Goal: Task Accomplishment & Management: Complete application form

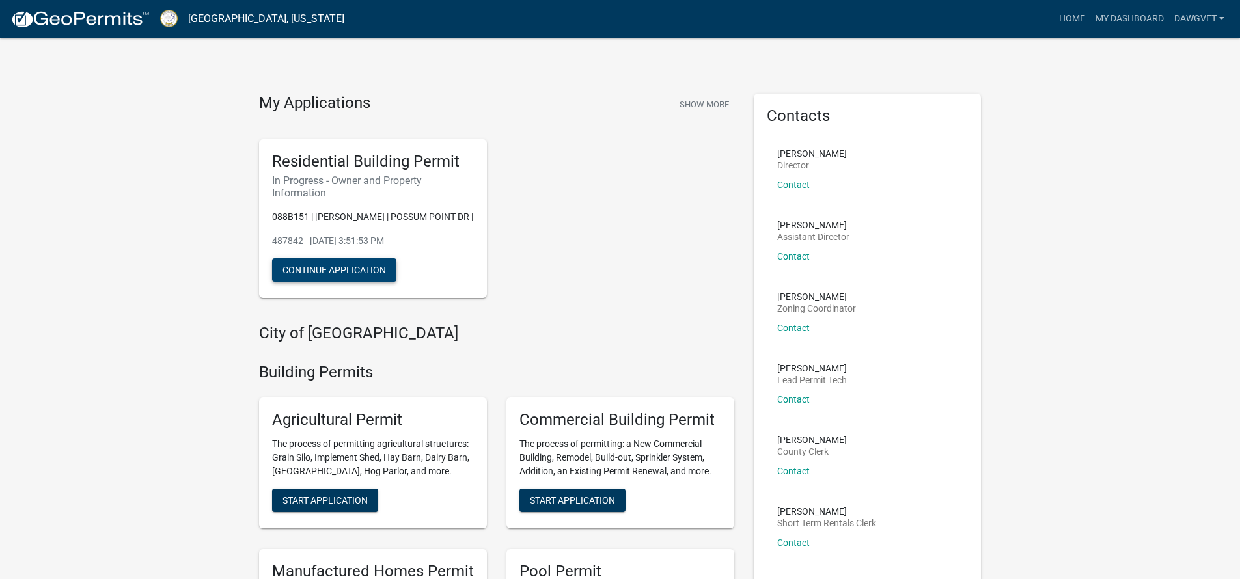
click at [360, 266] on button "Continue Application" at bounding box center [334, 269] width 124 height 23
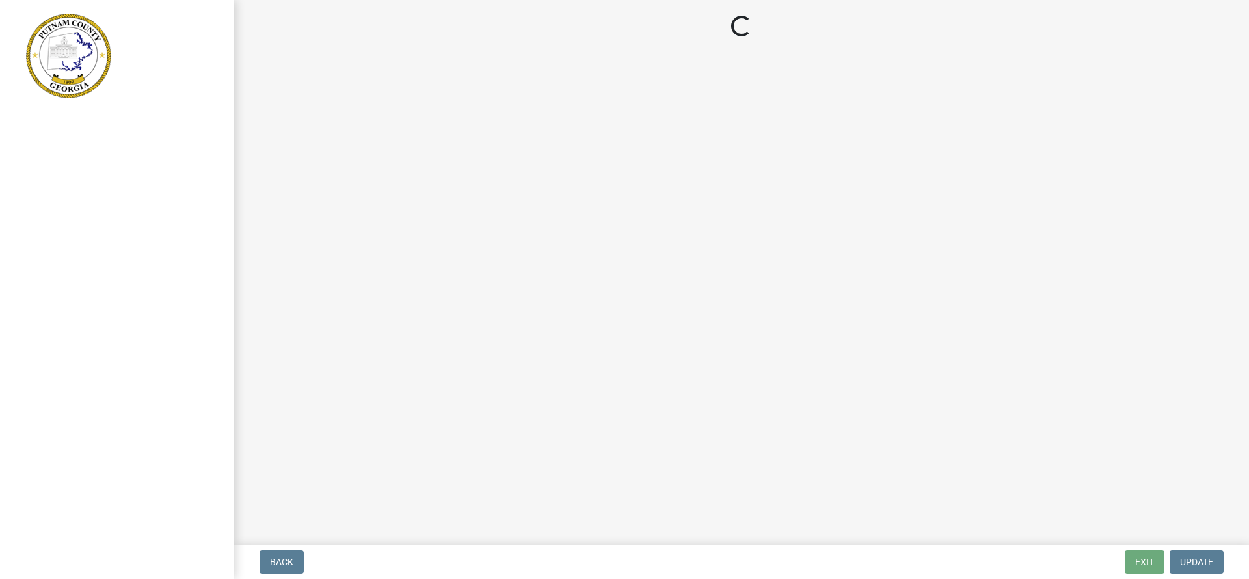
select select "34fe85c2-5f76-4343-b6bb-8ca387e0bed7"
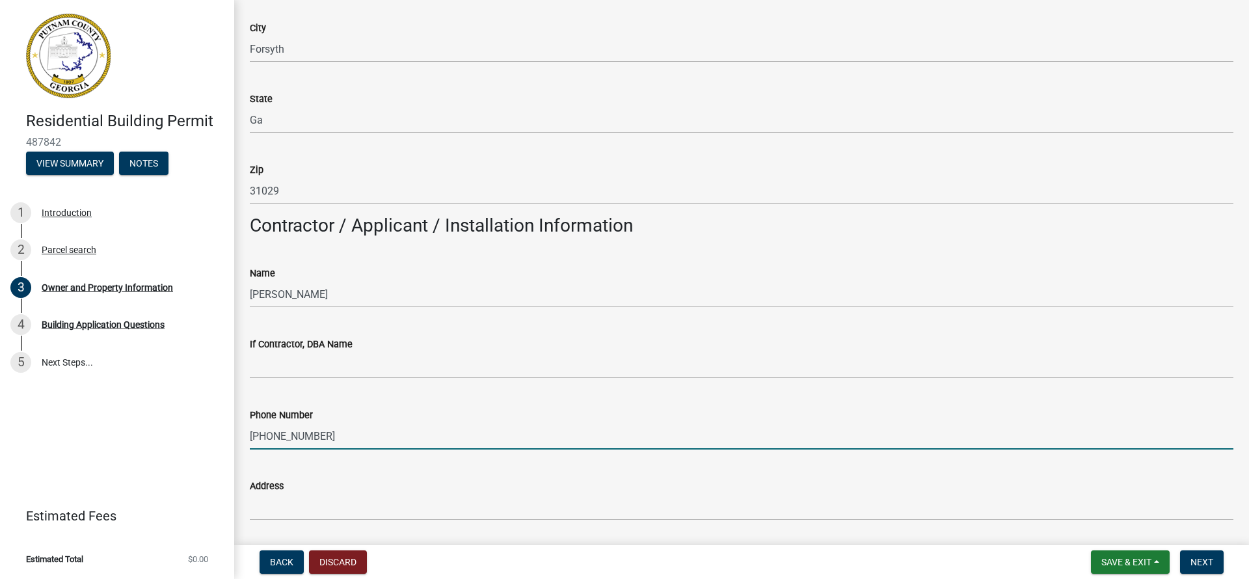
scroll to position [919, 0]
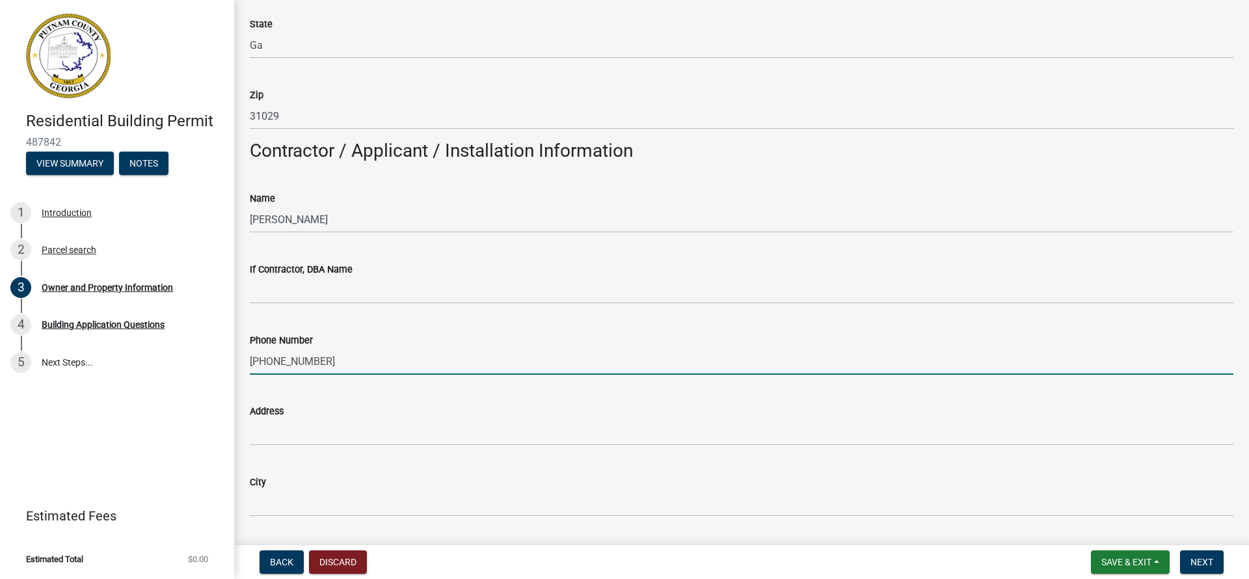
type input "[PHONE_NUMBER]"
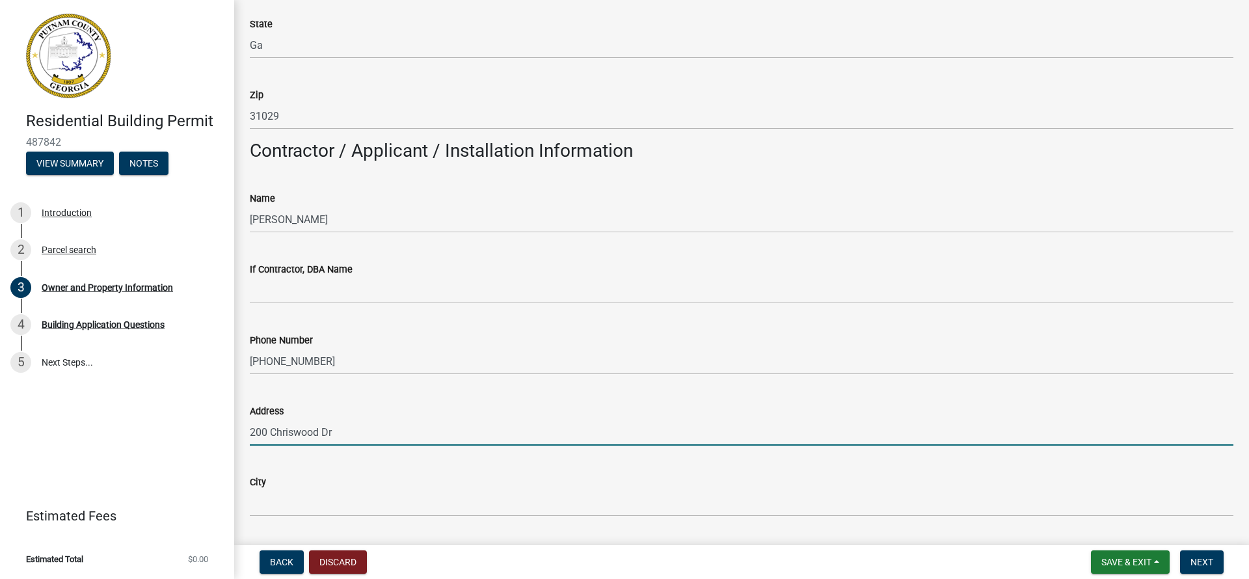
type input "200 Chriswood Dr"
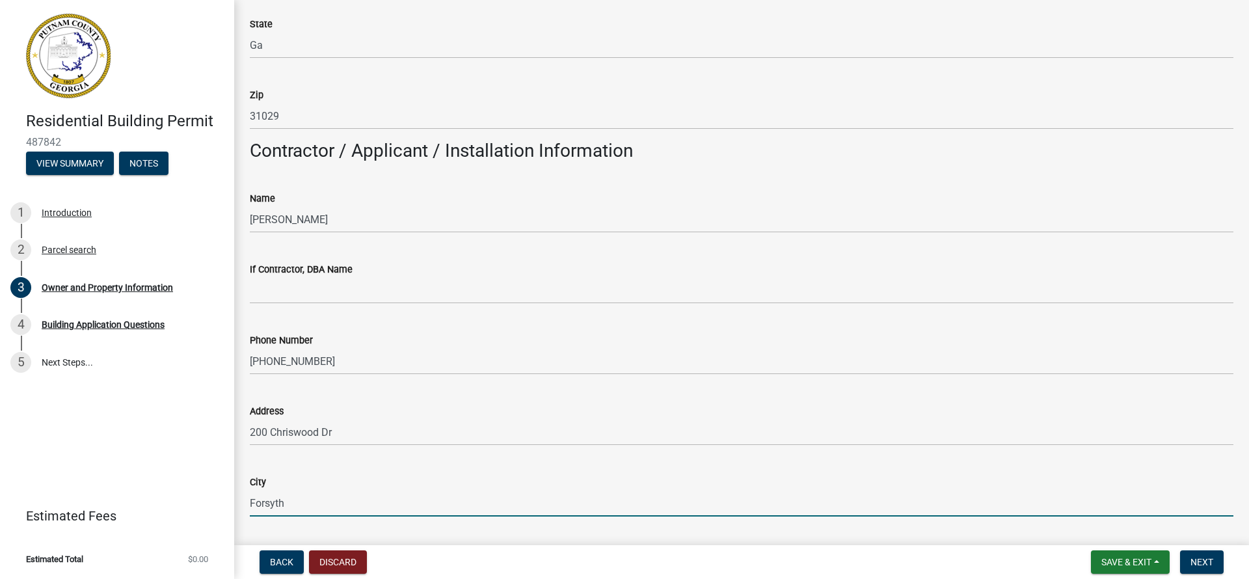
scroll to position [1178, 0]
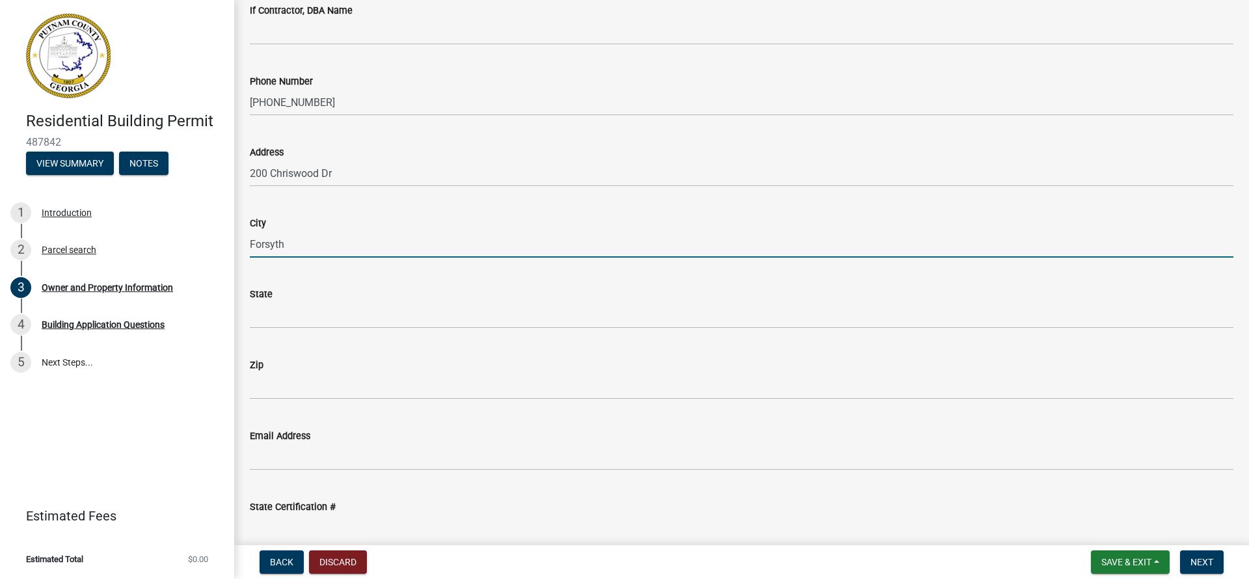
type input "Forsyth"
click at [277, 362] on div "Zip" at bounding box center [742, 365] width 984 height 16
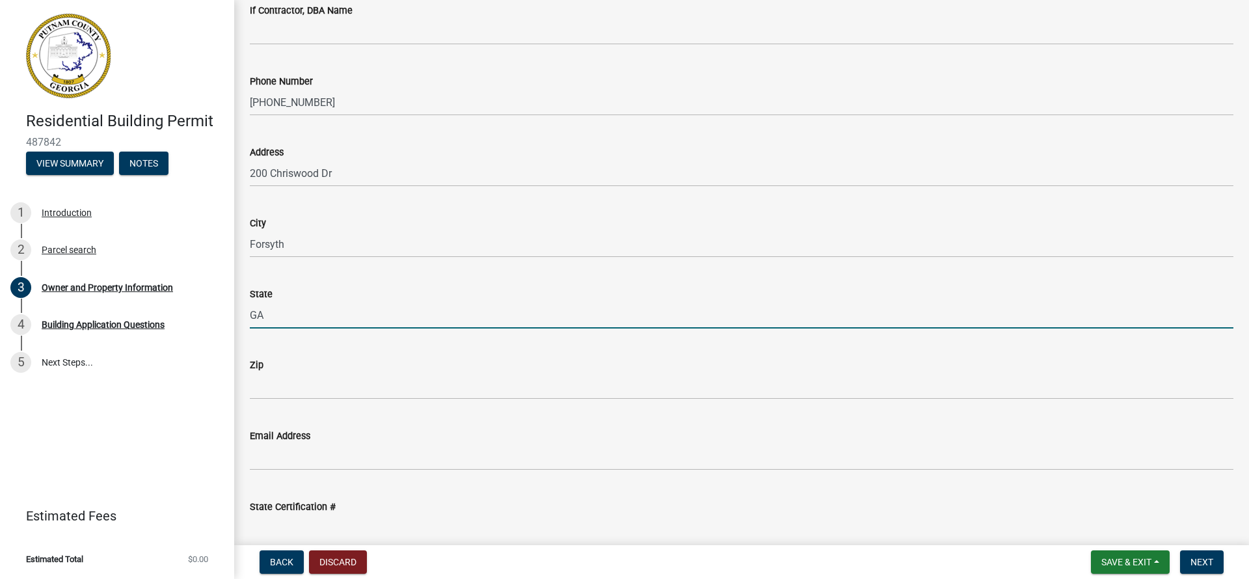
type input "GA"
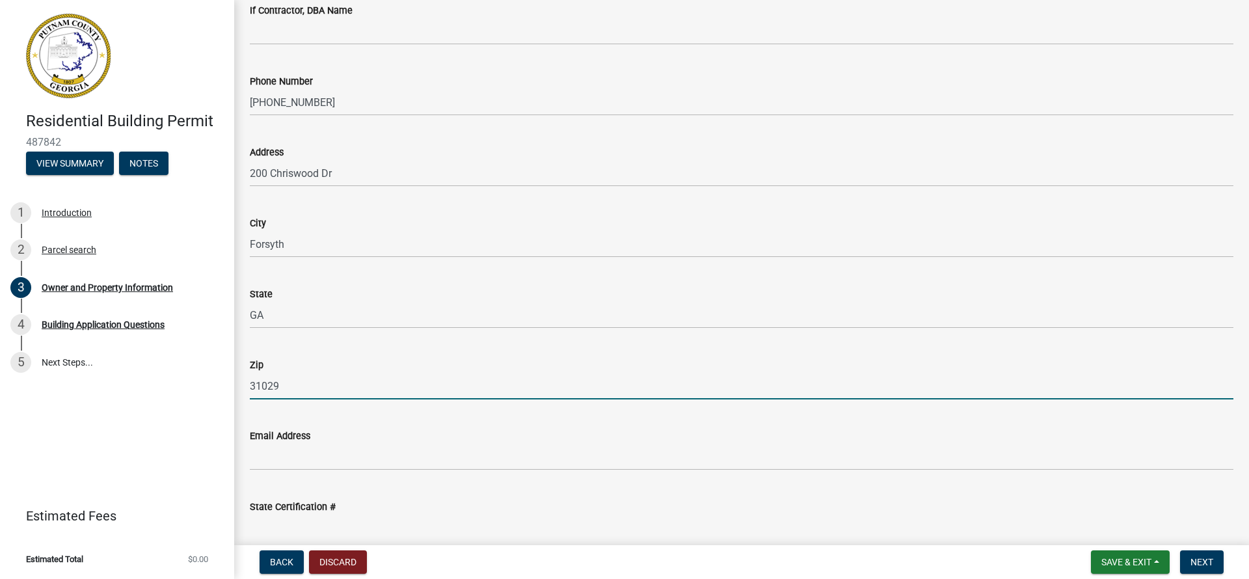
type input "31029"
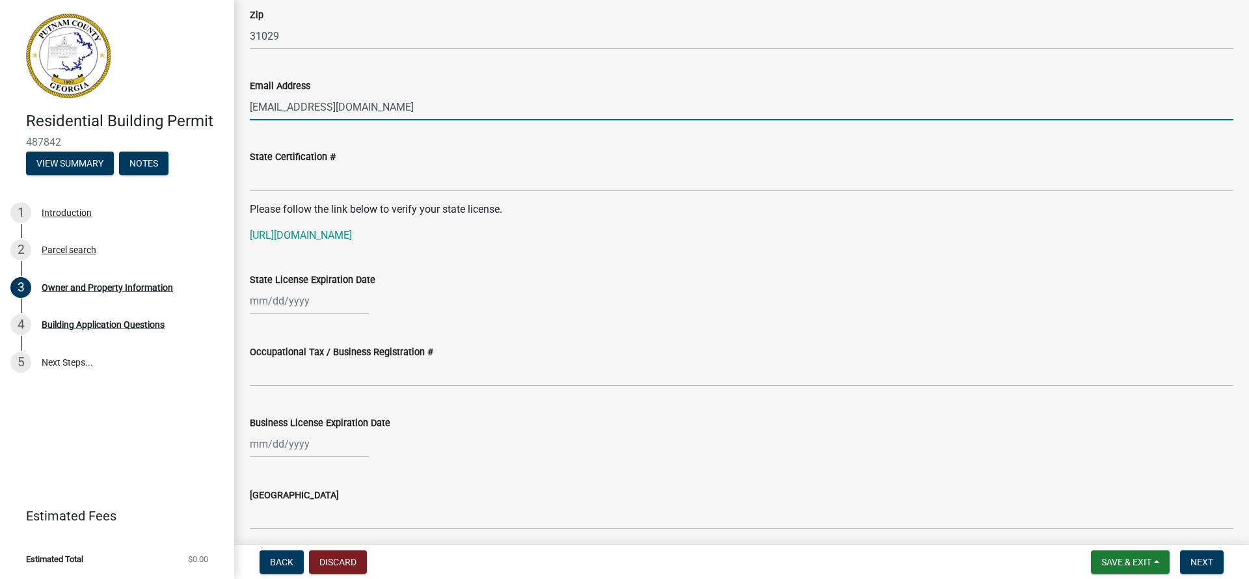
scroll to position [1626, 0]
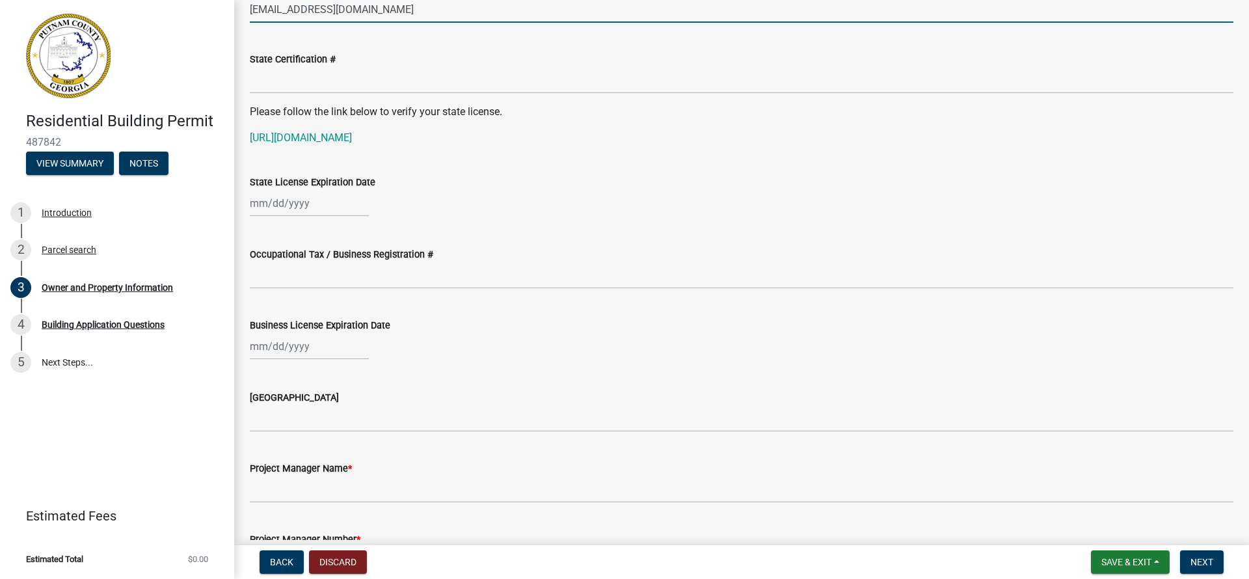
type input "[EMAIL_ADDRESS][DOMAIN_NAME]"
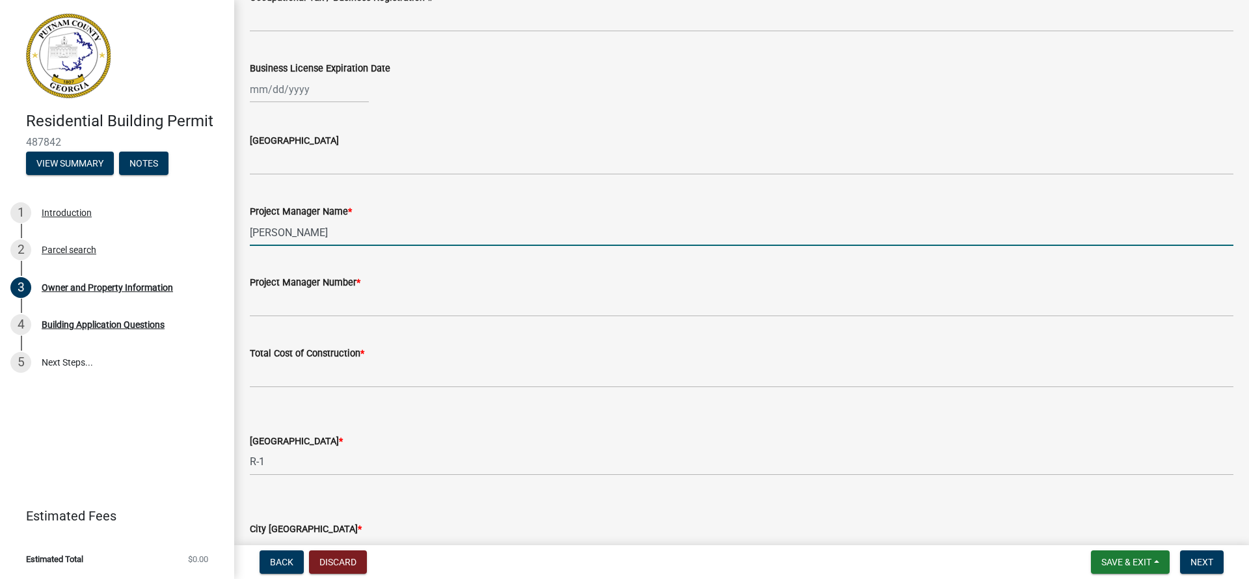
scroll to position [1772, 0]
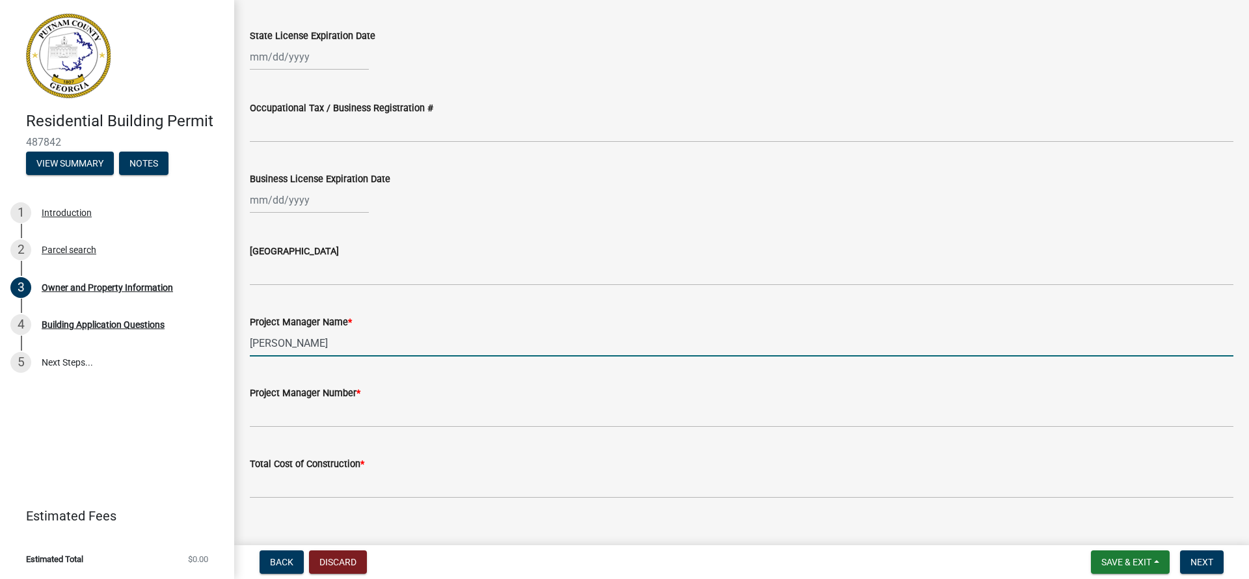
type input "[PERSON_NAME]"
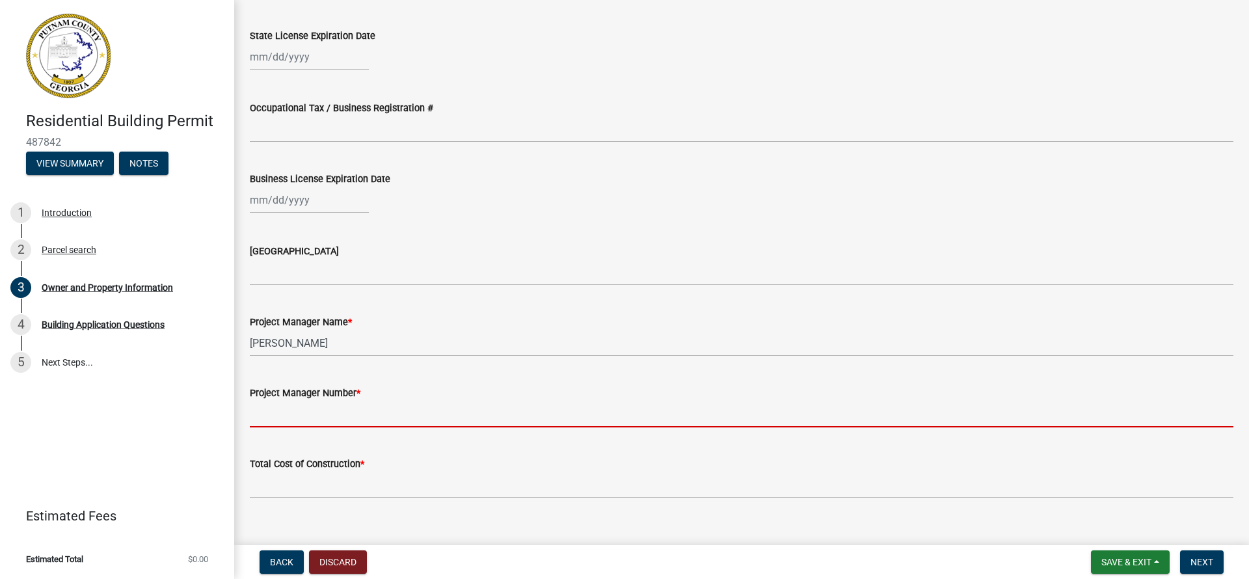
click at [340, 417] on input "Project Manager Number *" at bounding box center [742, 414] width 984 height 27
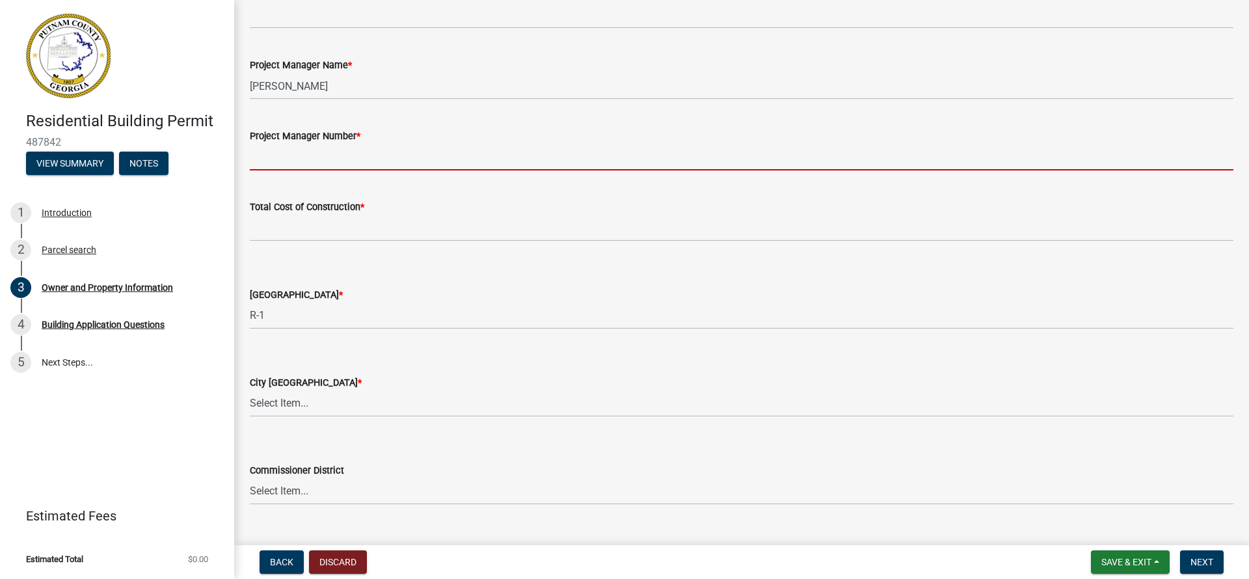
scroll to position [2052, 0]
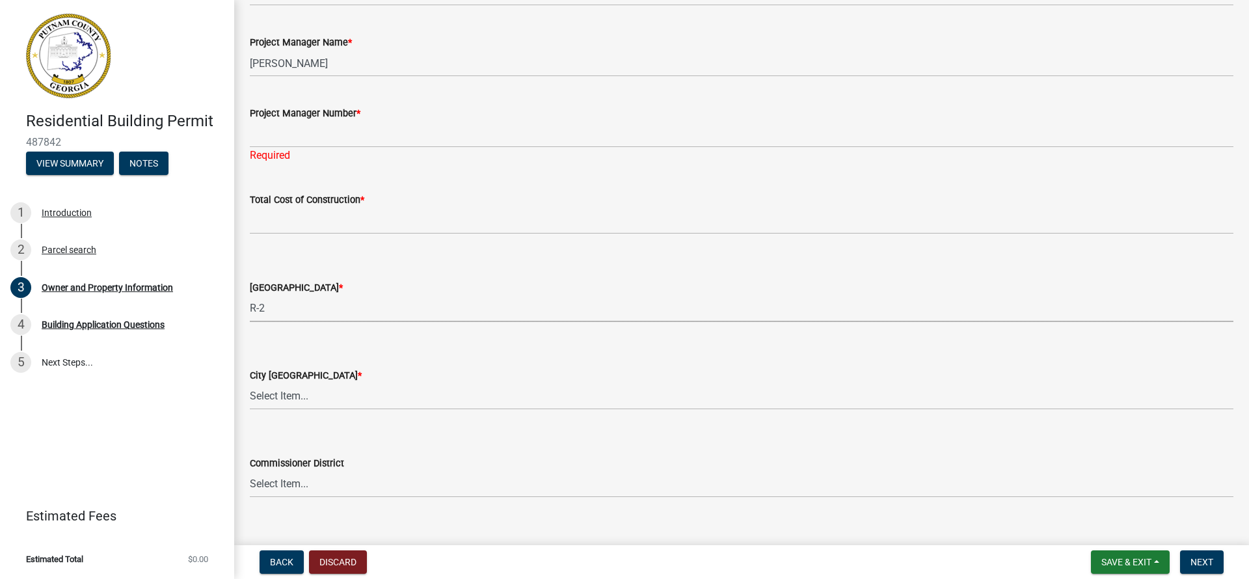
select select "78bfdc44-73ff-456e-a557-d4c99b9c08be"
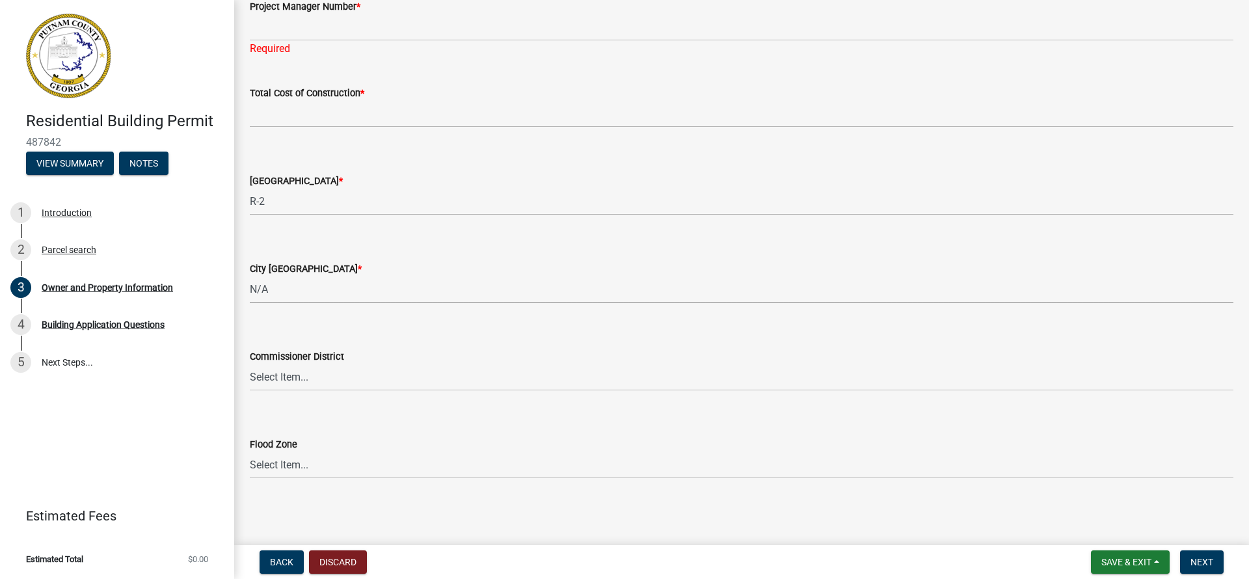
select select "83394b22-4a11-496c-8e5c-75ade2e72faf"
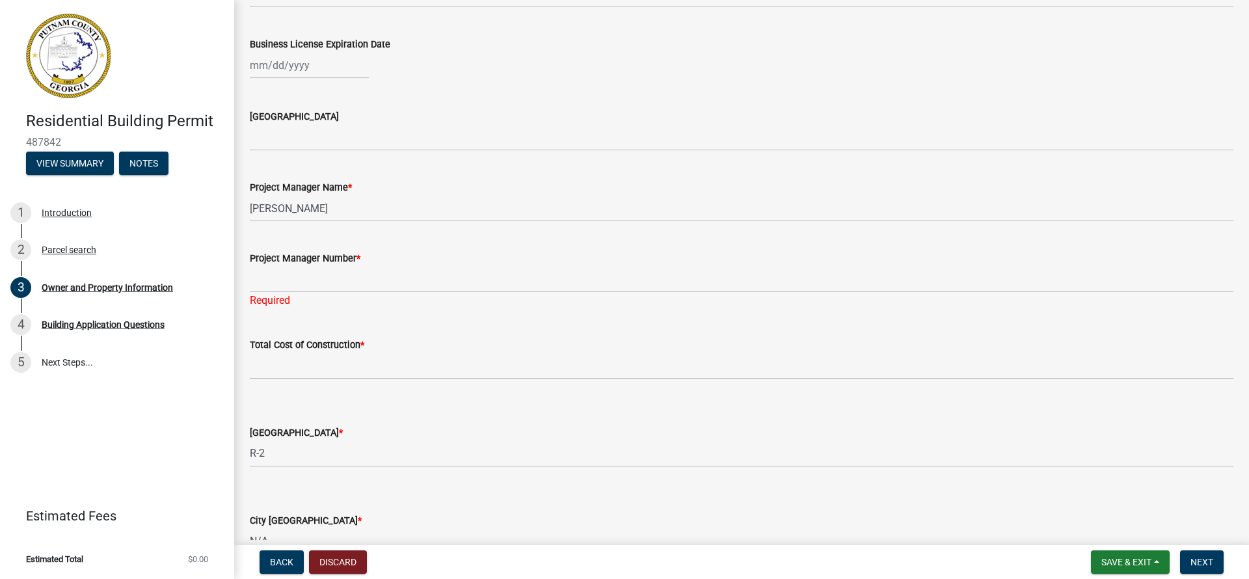
scroll to position [1793, 0]
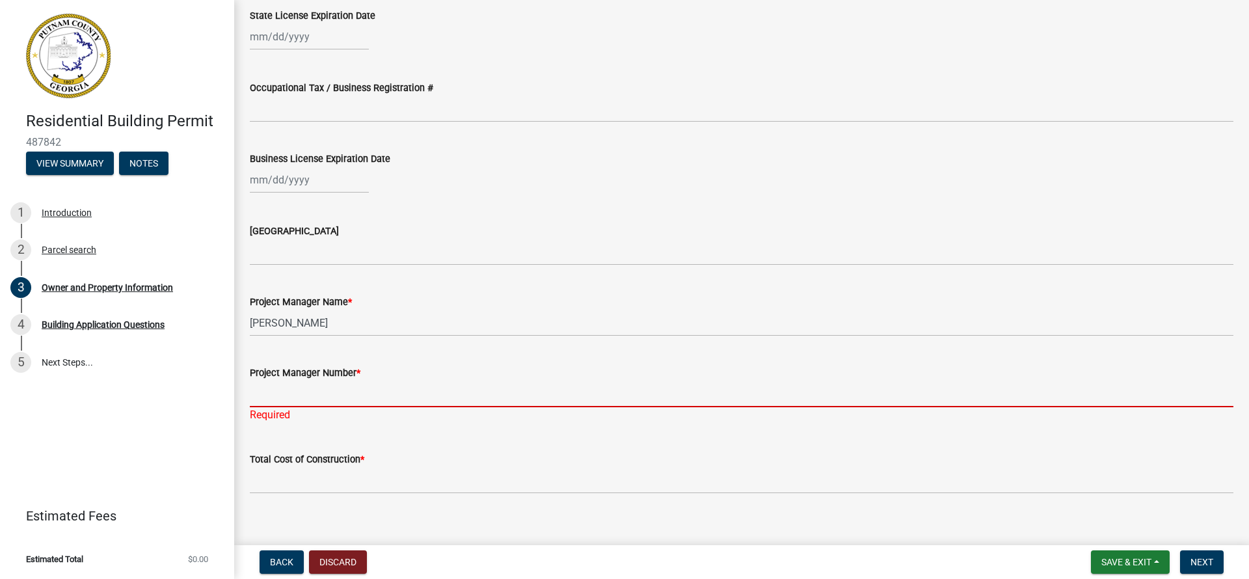
click at [334, 391] on input "Project Manager Number *" at bounding box center [742, 394] width 984 height 27
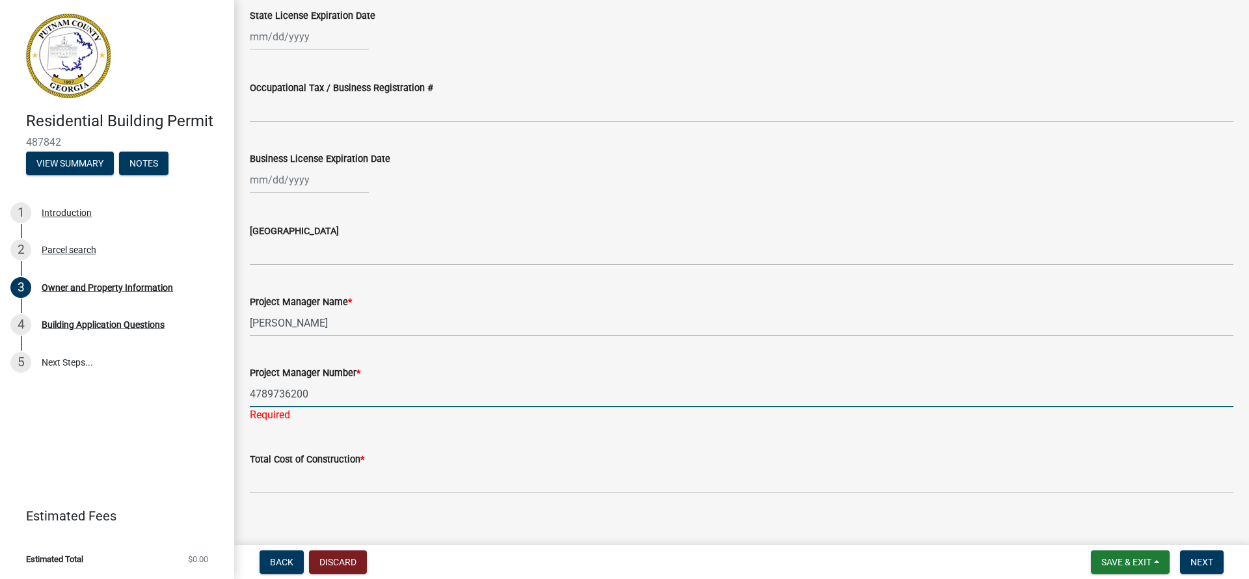
scroll to position [1817, 0]
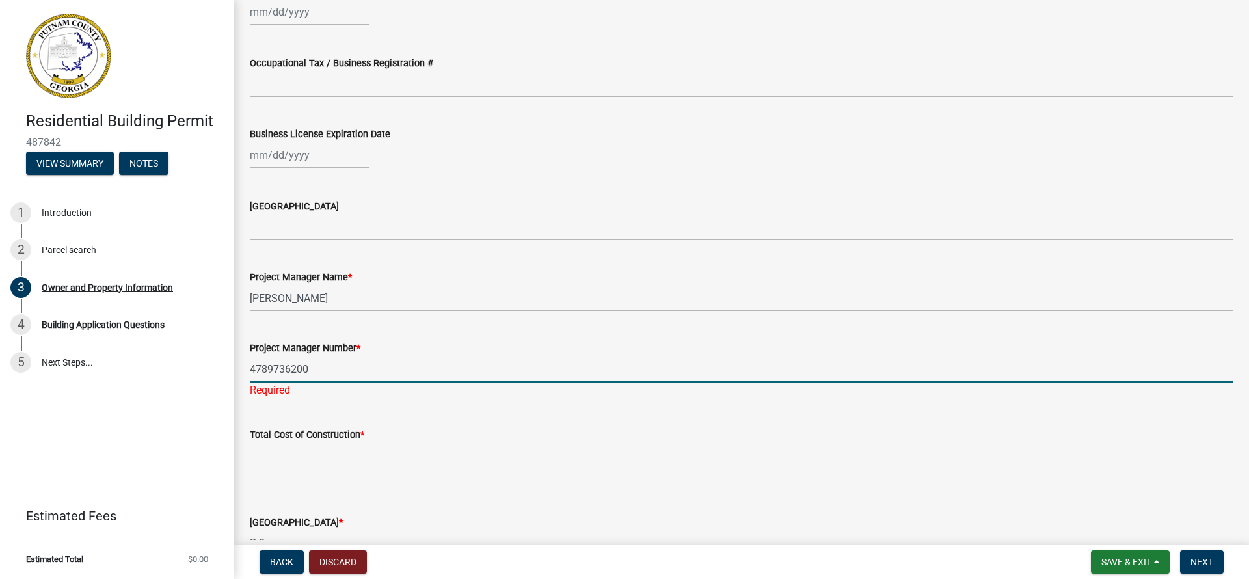
type input "4789736200"
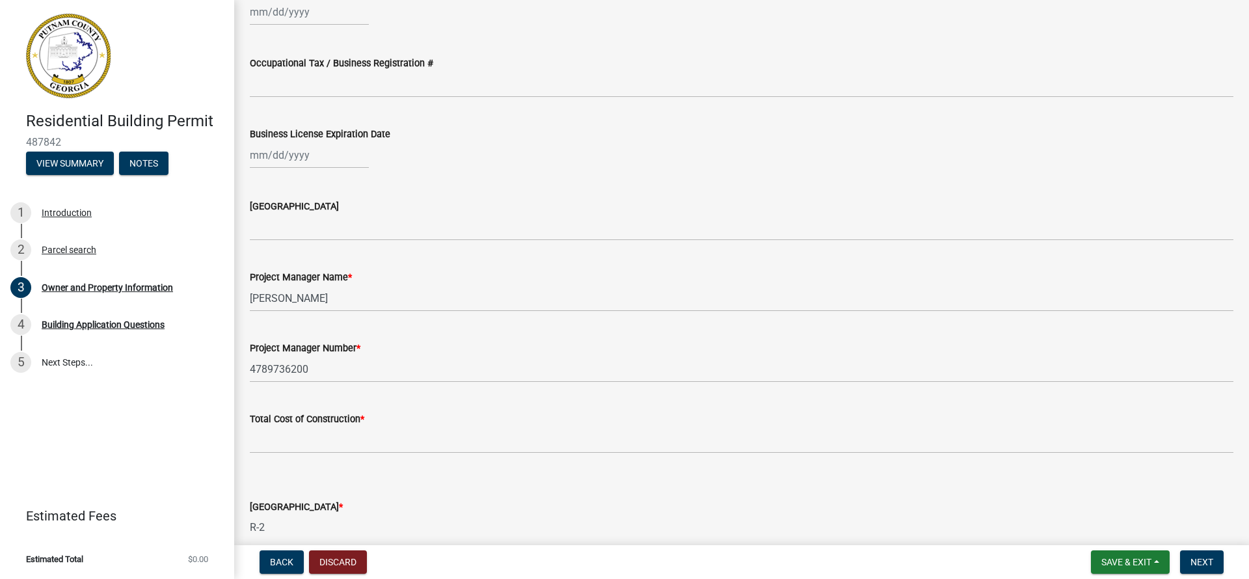
click at [382, 502] on form "County Zoning District * Select Item... AG-1 R-1R R-1 R-2 MHP RM-1 RM-3 C-1 C-2…" at bounding box center [742, 512] width 984 height 58
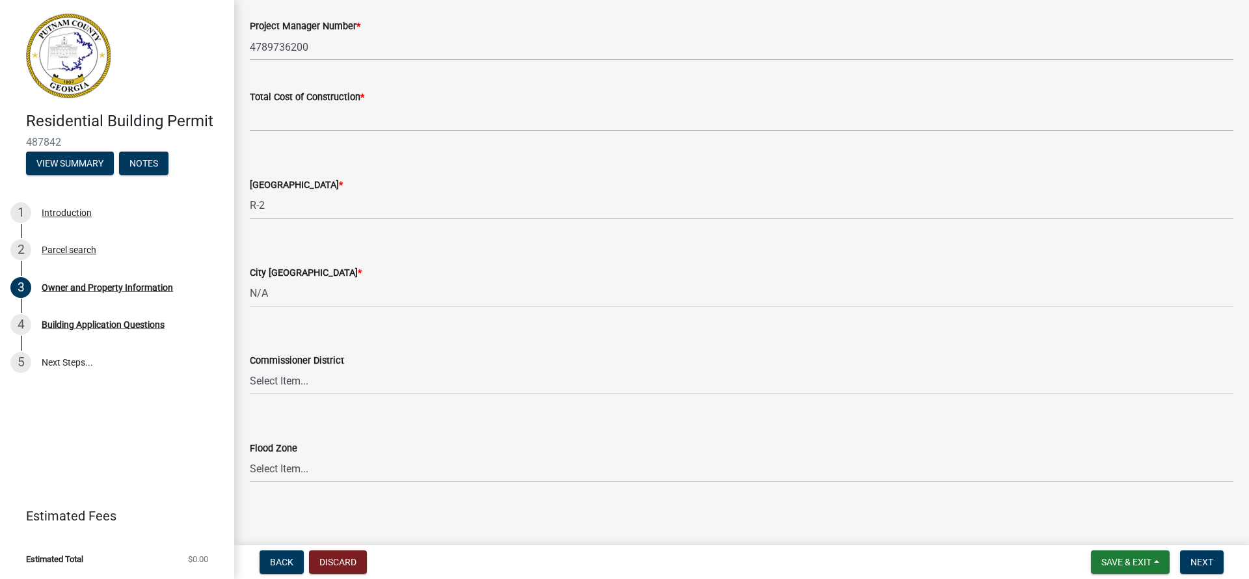
scroll to position [2143, 0]
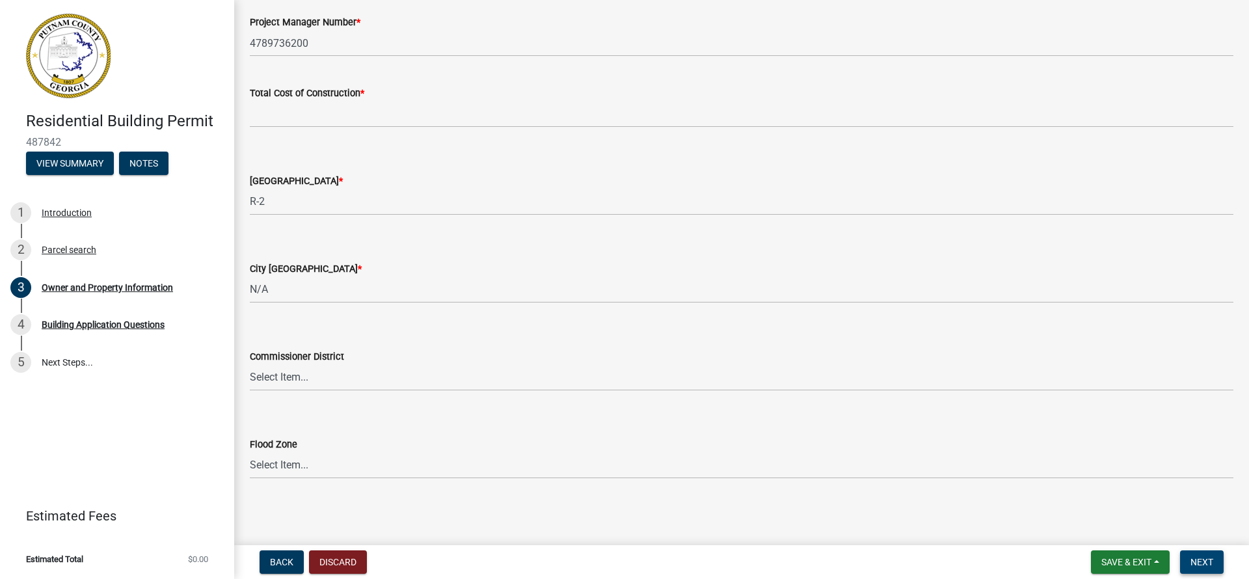
click at [1199, 564] on span "Next" at bounding box center [1202, 562] width 23 height 10
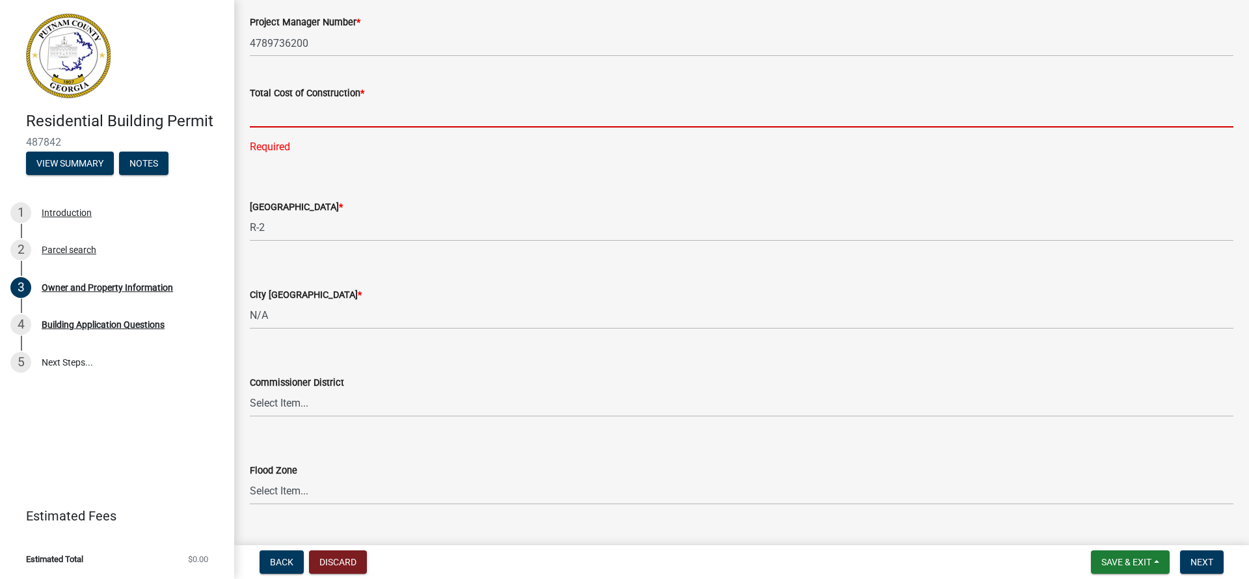
click at [311, 116] on input "text" at bounding box center [742, 114] width 984 height 27
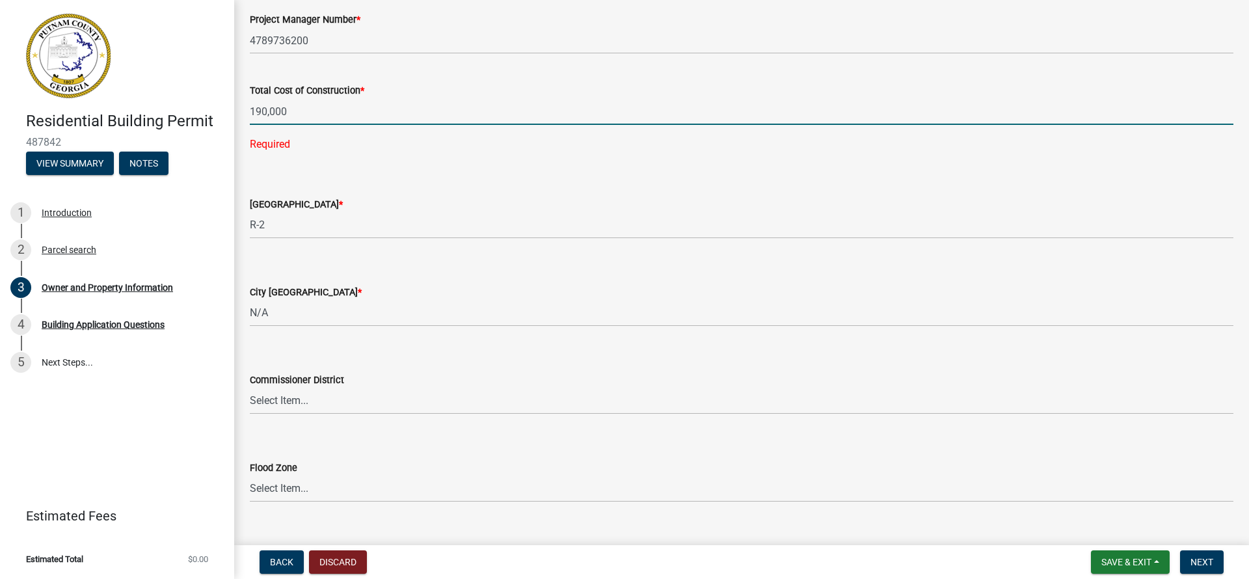
scroll to position [2169, 0]
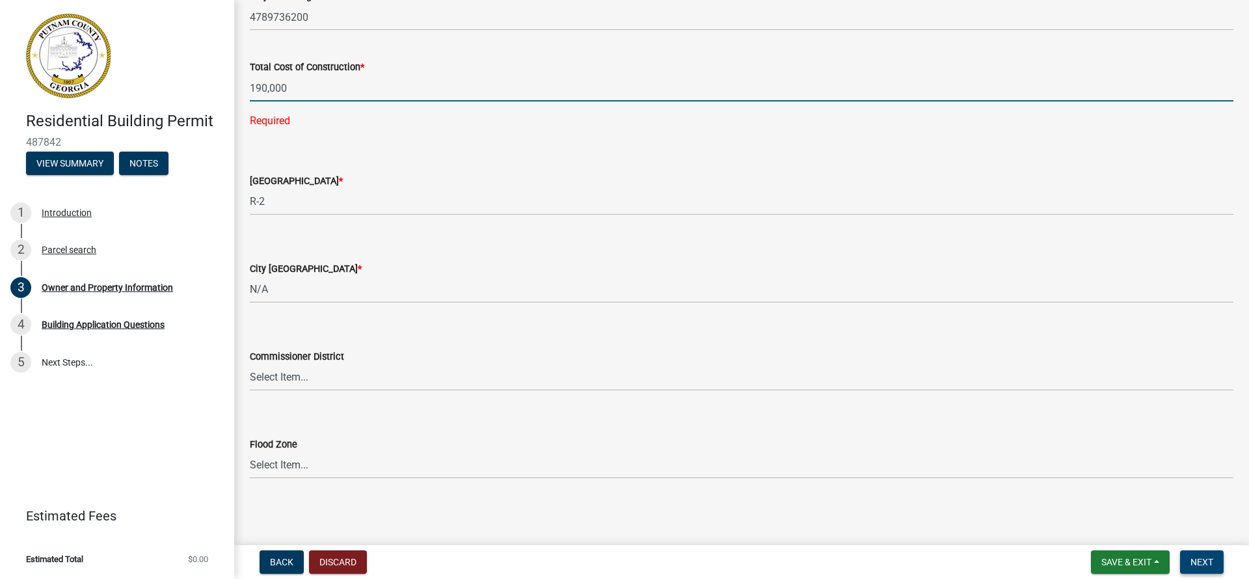
type input "190000"
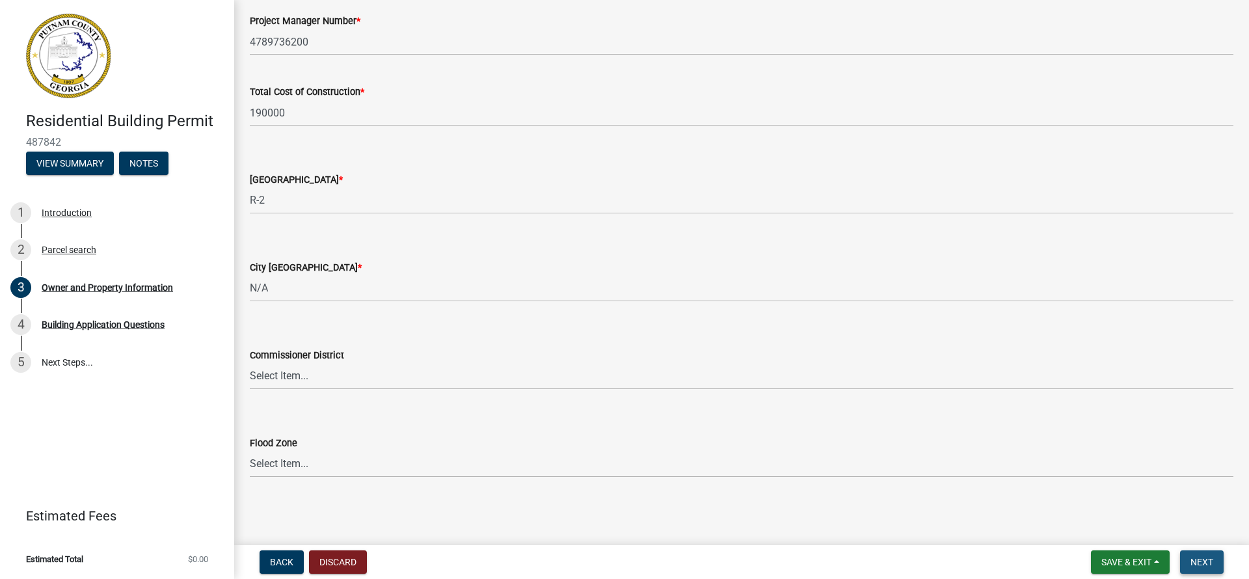
scroll to position [2143, 0]
click at [1214, 556] on button "Next" at bounding box center [1202, 561] width 44 height 23
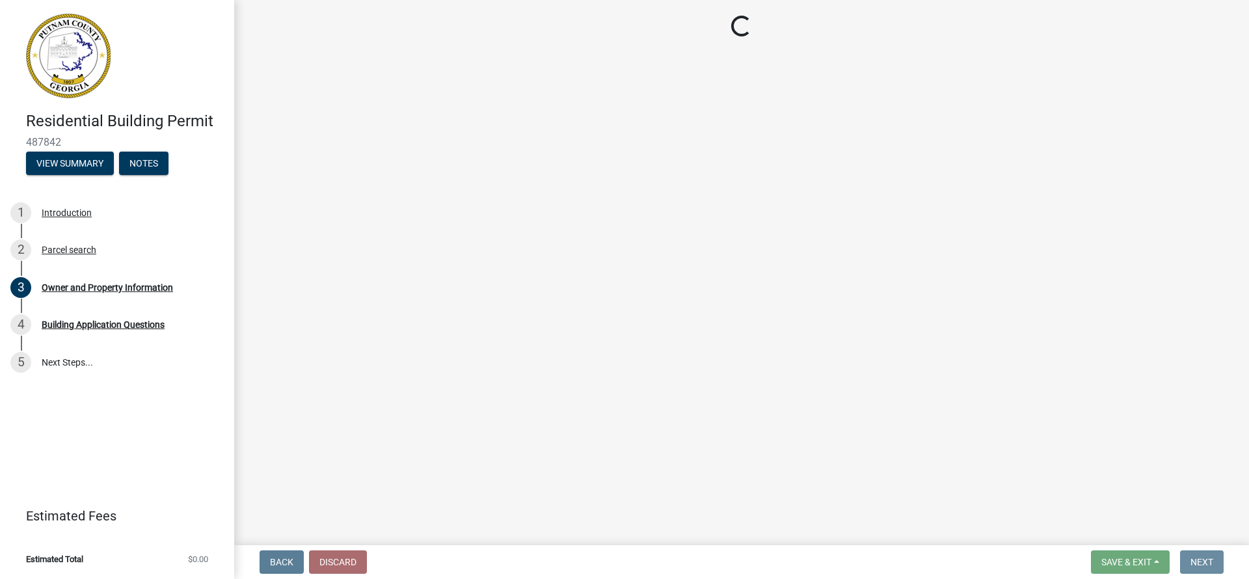
scroll to position [0, 0]
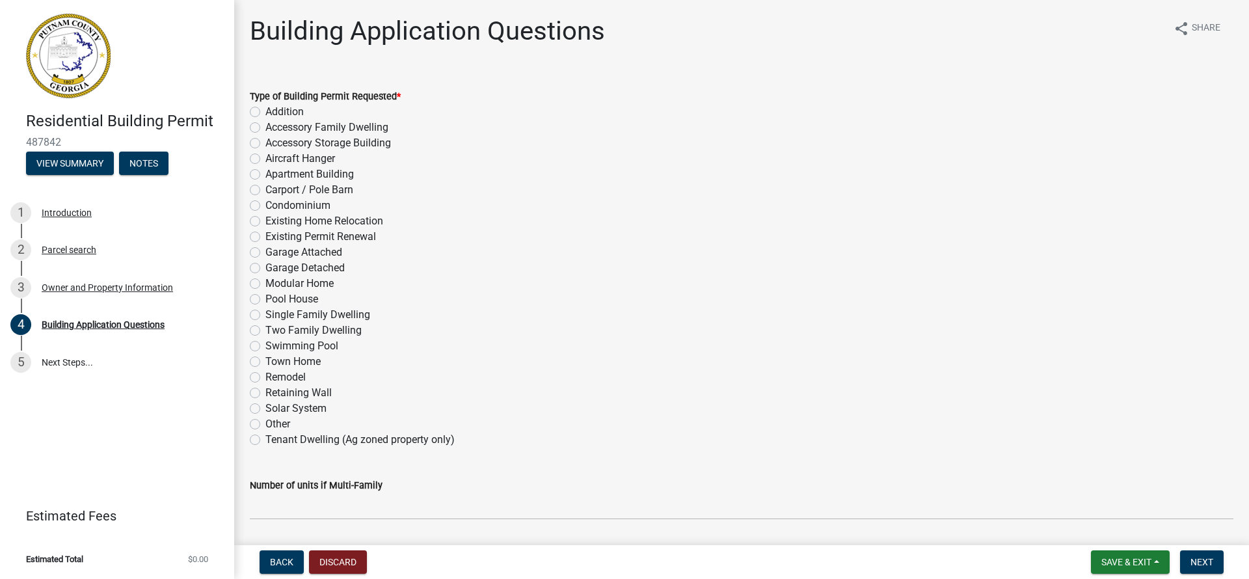
click at [265, 314] on label "Single Family Dwelling" at bounding box center [317, 315] width 105 height 16
click at [265, 314] on input "Single Family Dwelling" at bounding box center [269, 311] width 8 height 8
radio input "true"
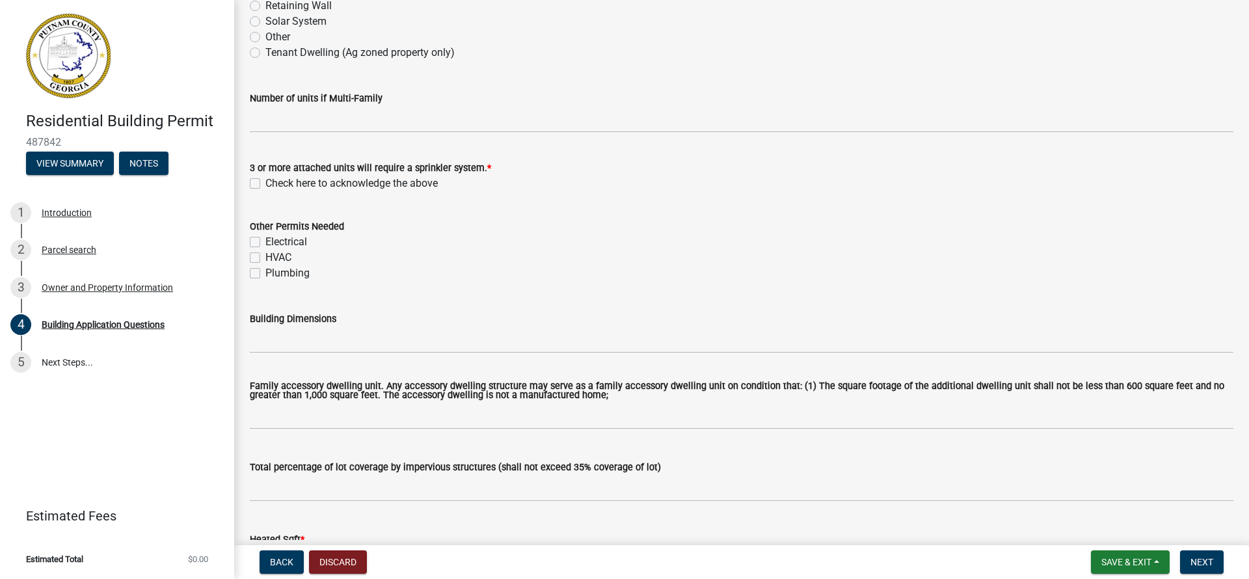
scroll to position [420, 0]
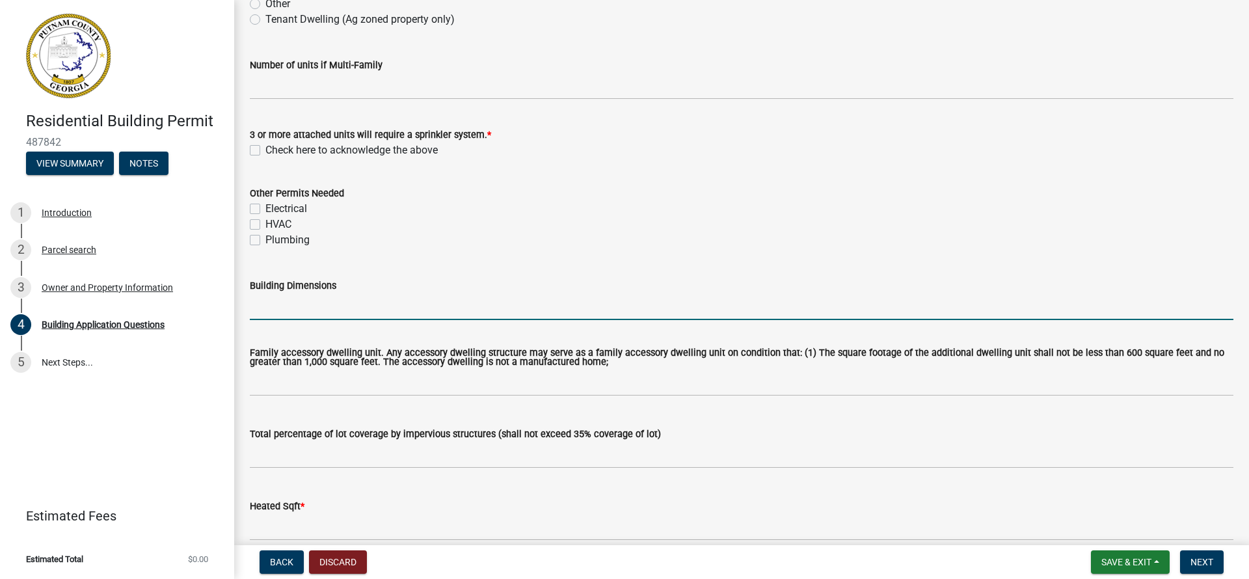
click at [306, 314] on input "Building Dimensions" at bounding box center [742, 306] width 984 height 27
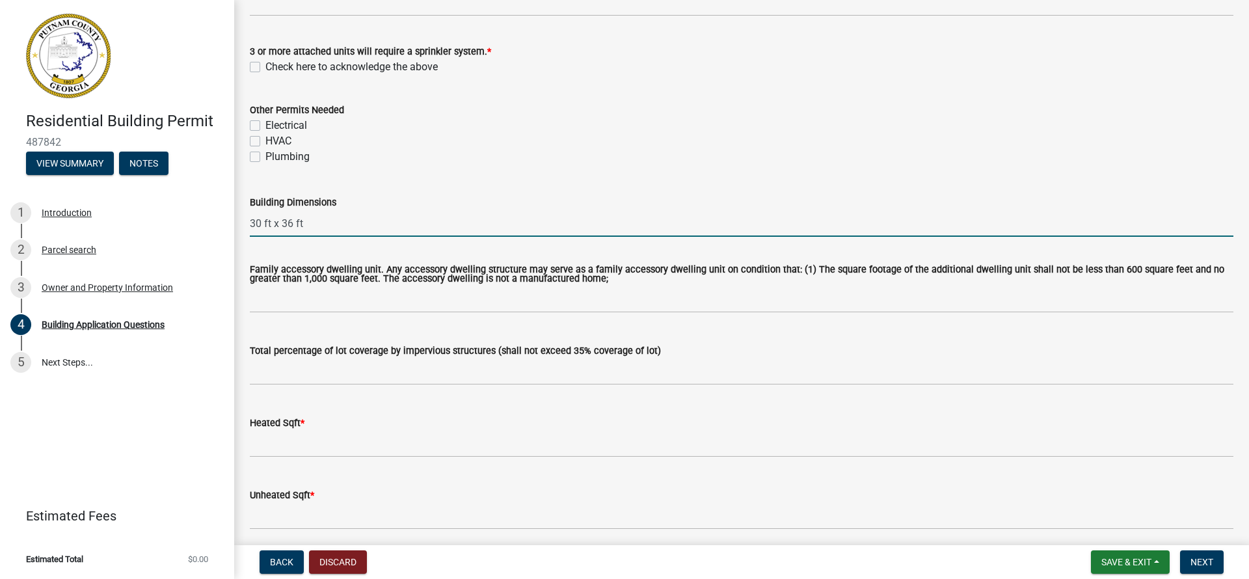
scroll to position [490, 0]
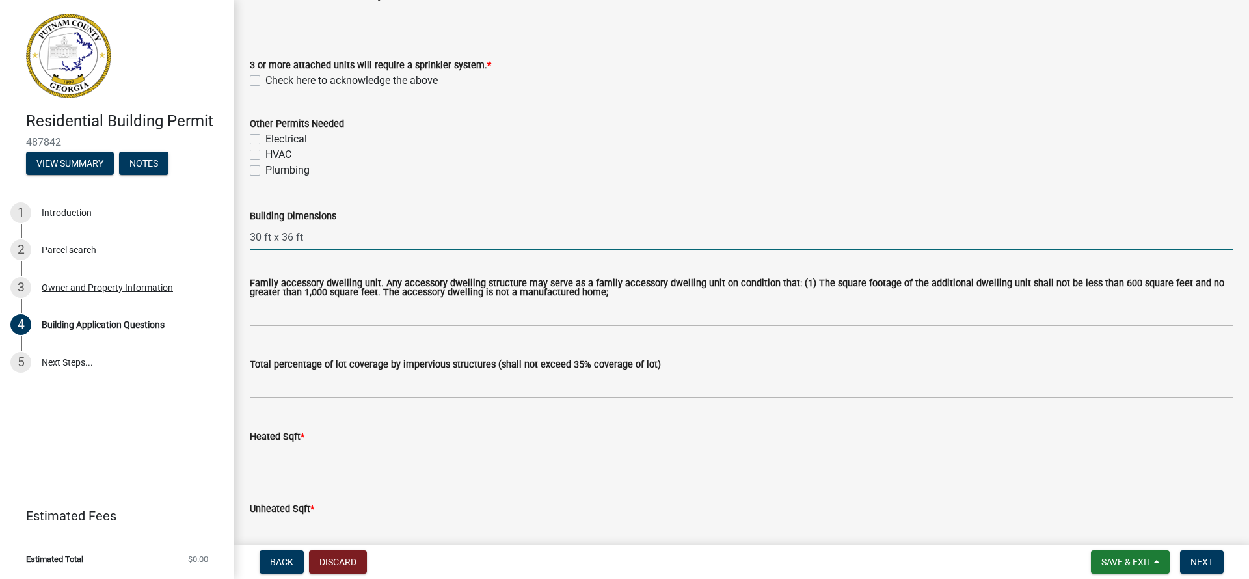
type input "30 ft x 36 ft"
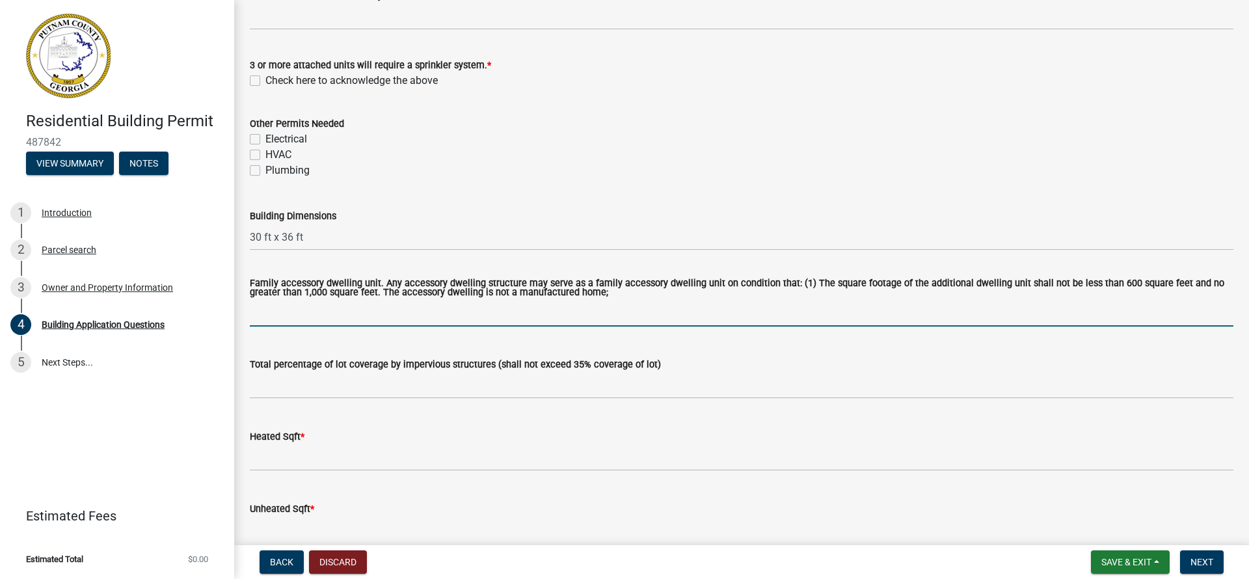
click at [302, 314] on input "text" at bounding box center [742, 313] width 984 height 27
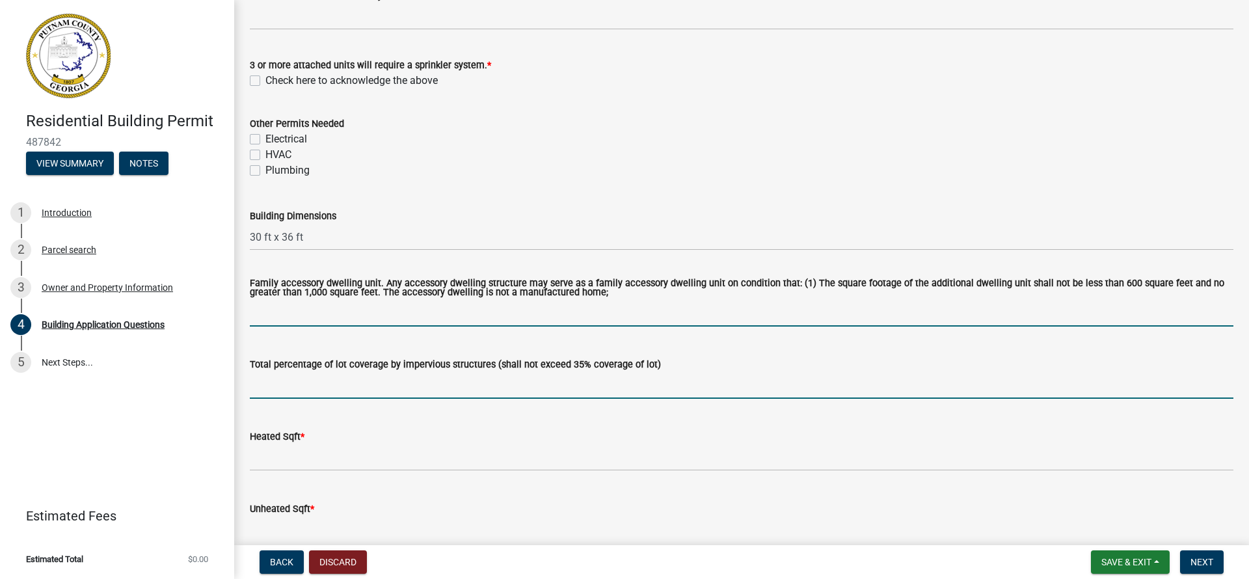
click at [273, 384] on input "text" at bounding box center [742, 385] width 984 height 27
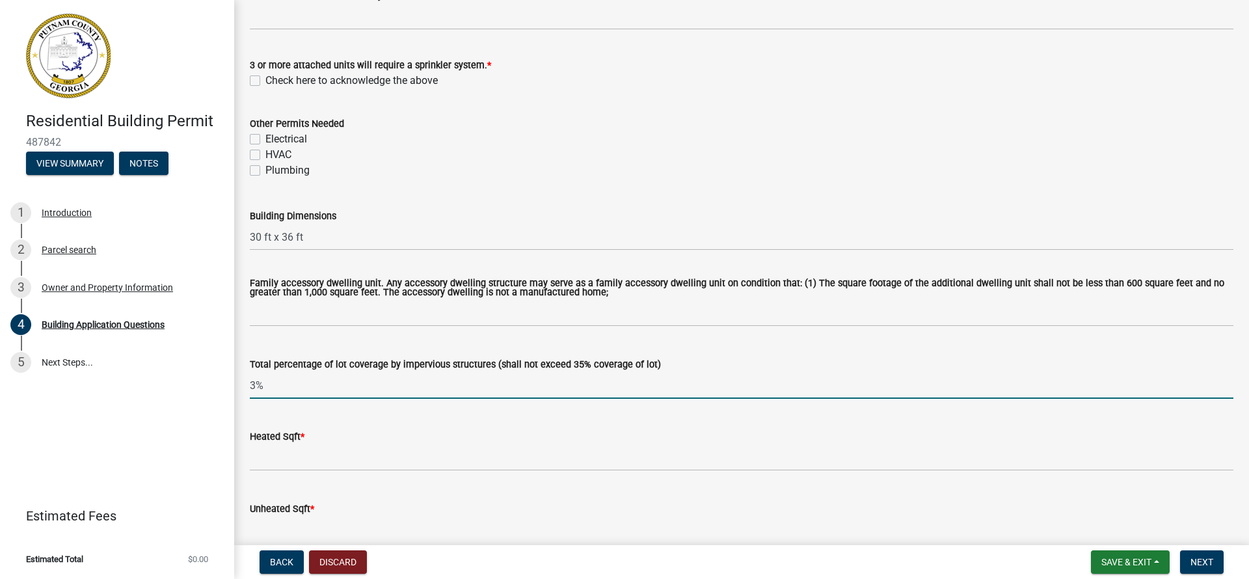
scroll to position [504, 0]
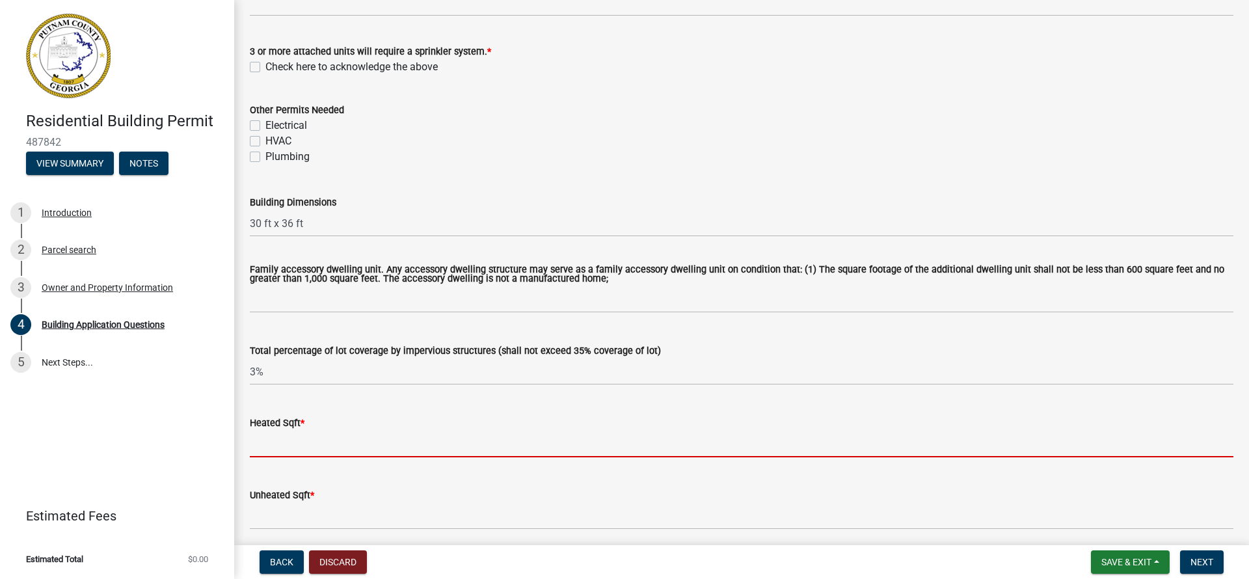
type input "0.03"
click at [292, 452] on input "text" at bounding box center [742, 444] width 984 height 27
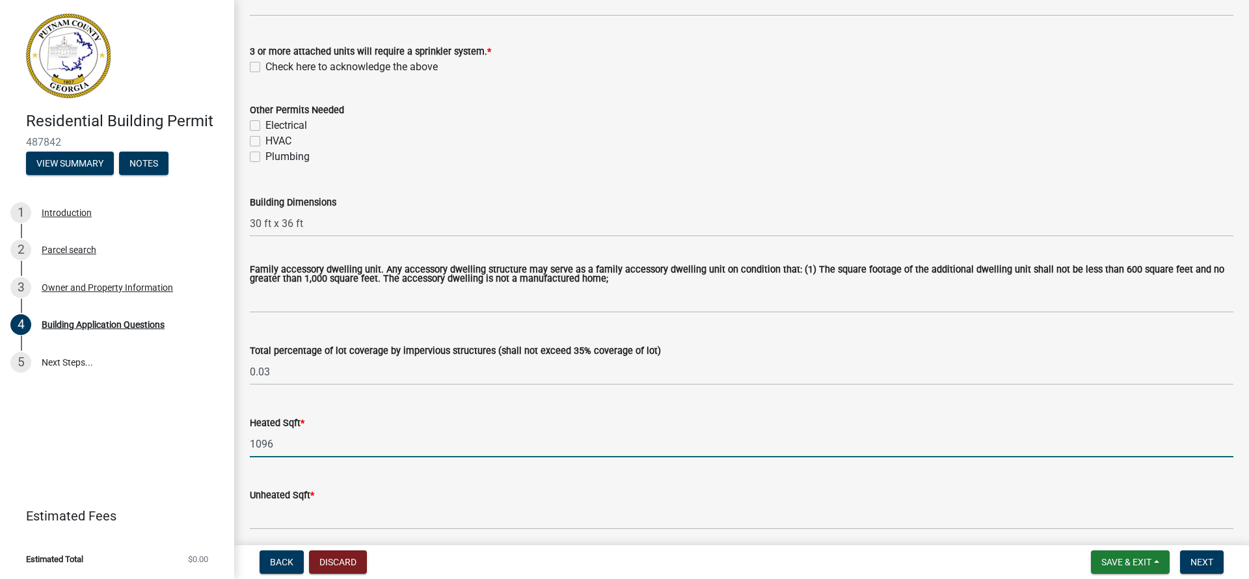
scroll to position [584, 0]
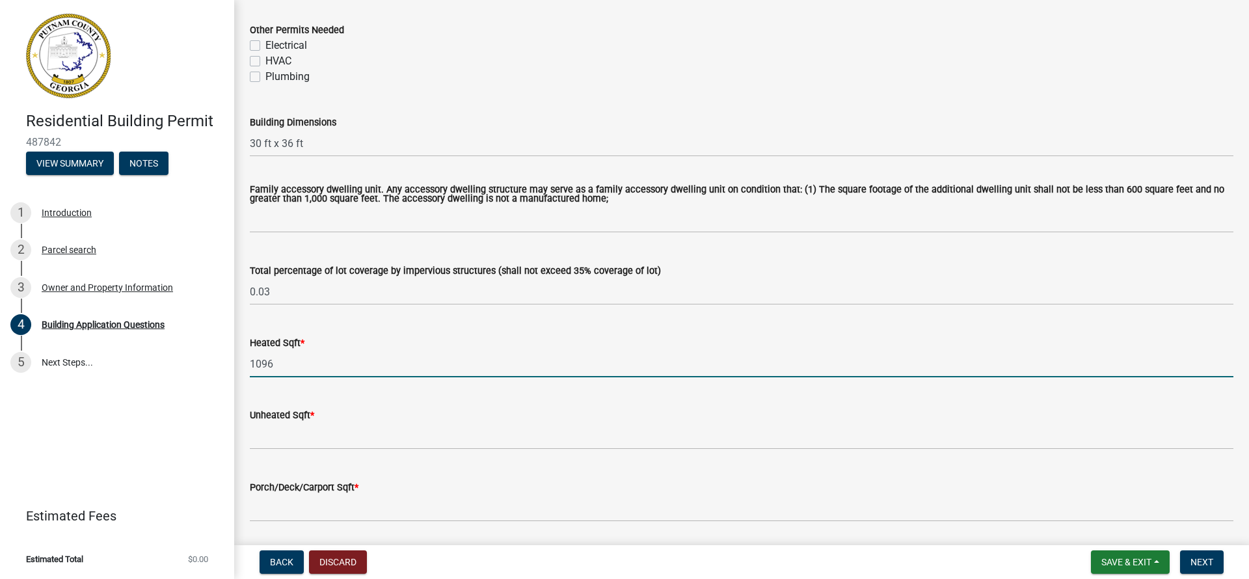
type input "1096"
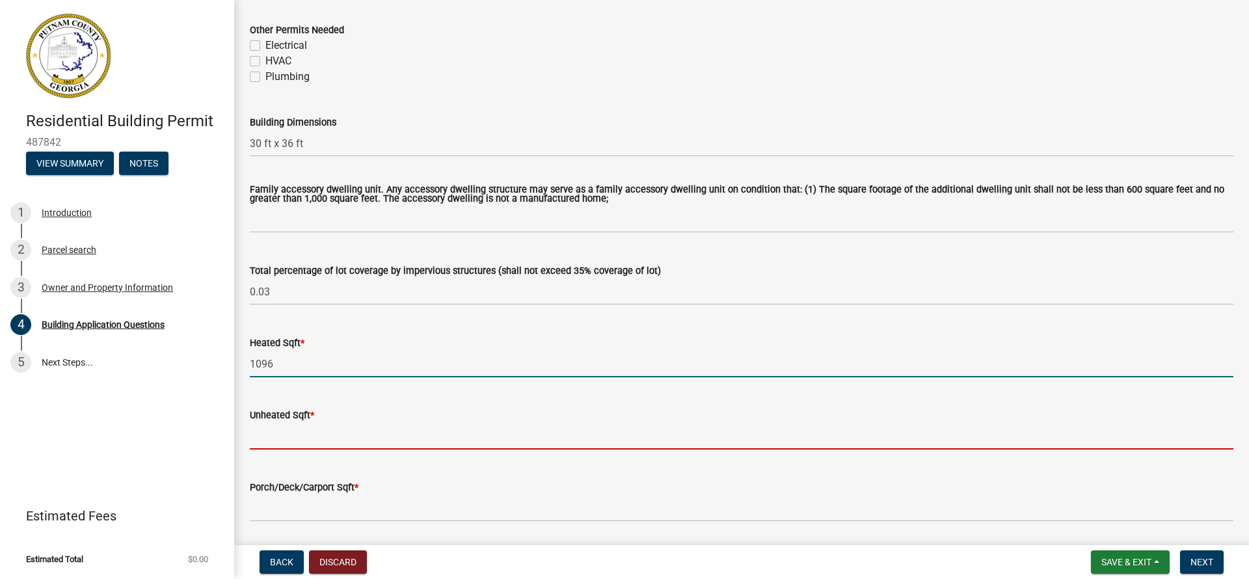
click at [290, 442] on input "text" at bounding box center [742, 436] width 984 height 27
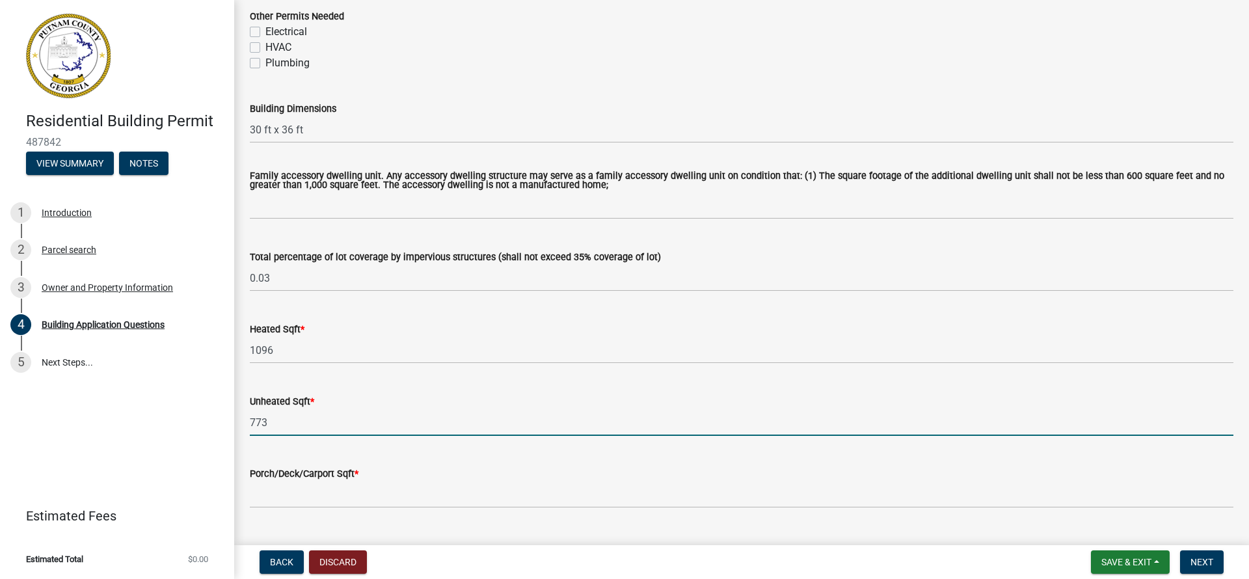
scroll to position [634, 0]
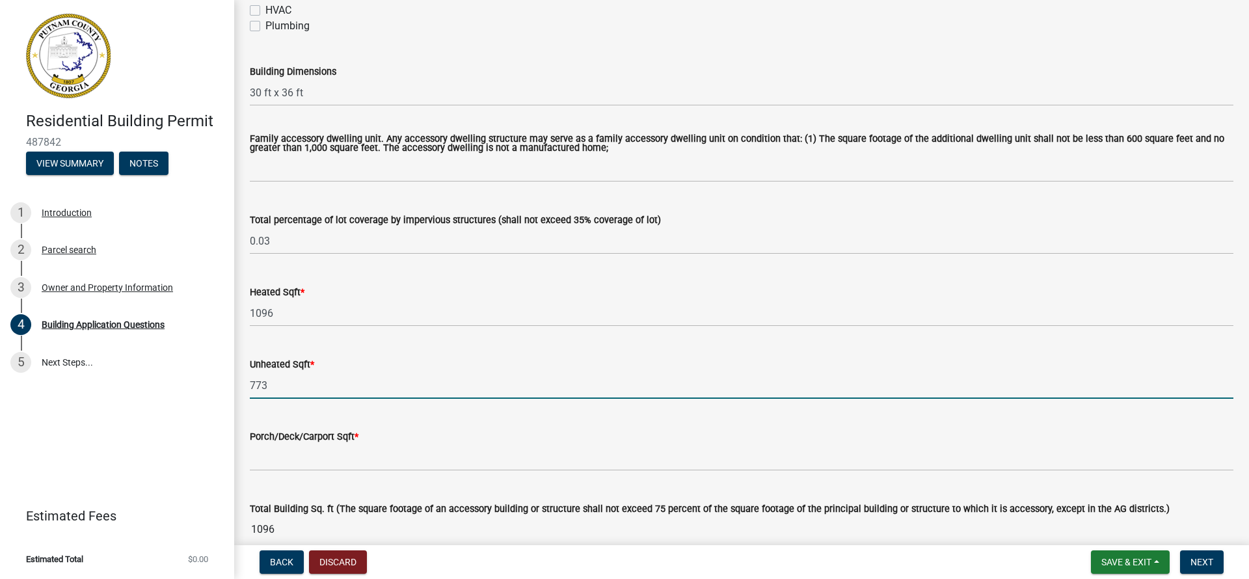
type input "773"
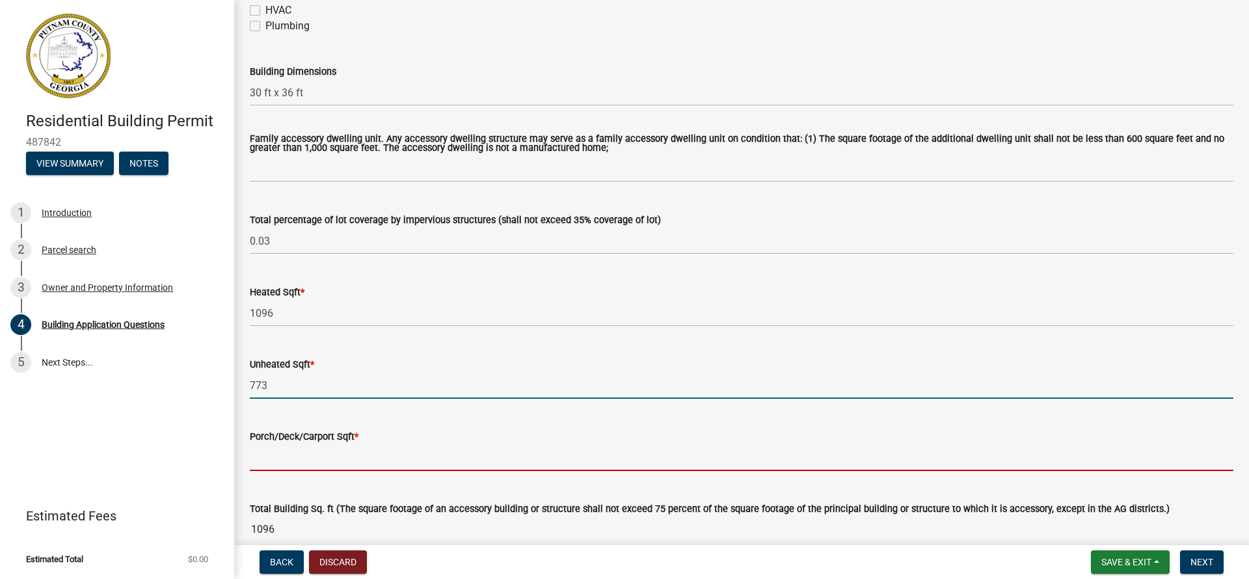
click at [277, 470] on input "text" at bounding box center [742, 457] width 984 height 27
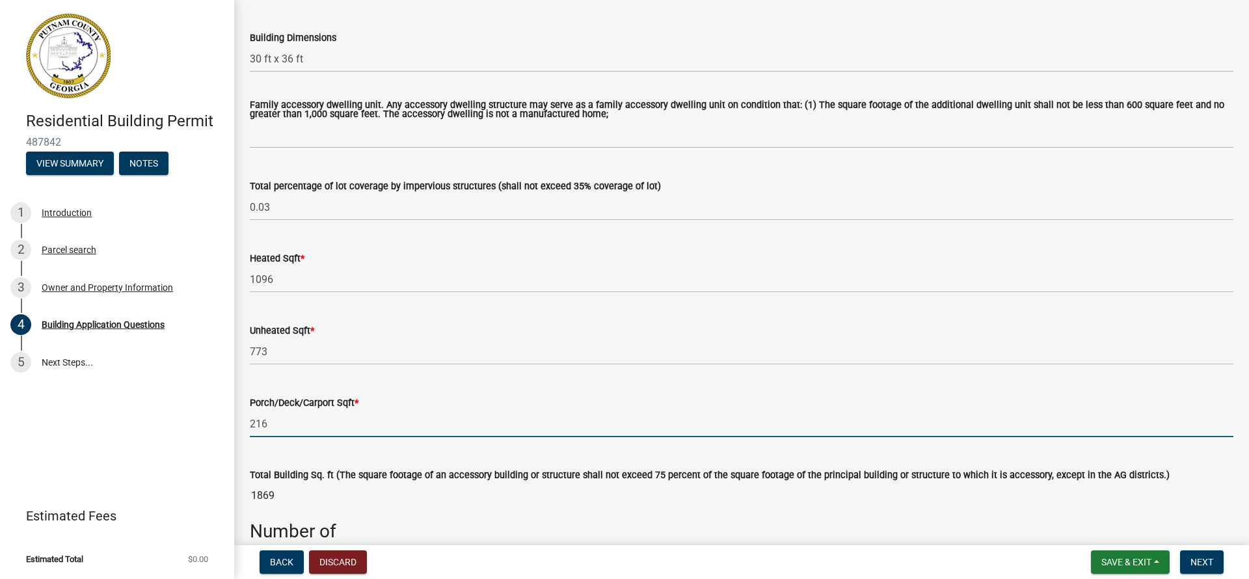
scroll to position [765, 0]
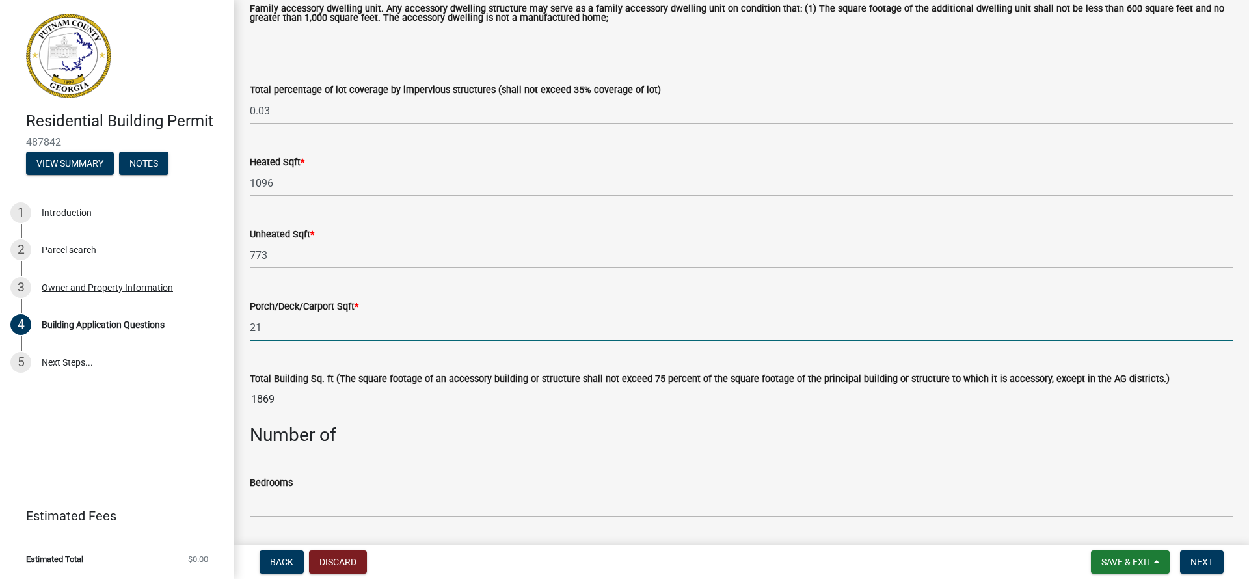
type input "2"
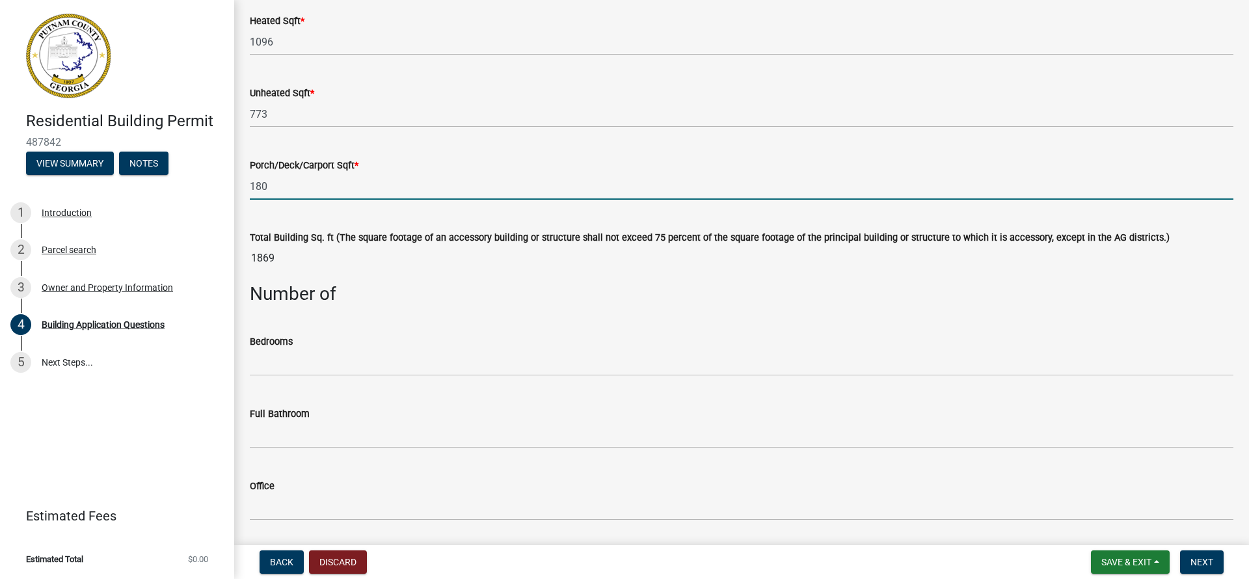
scroll to position [943, 0]
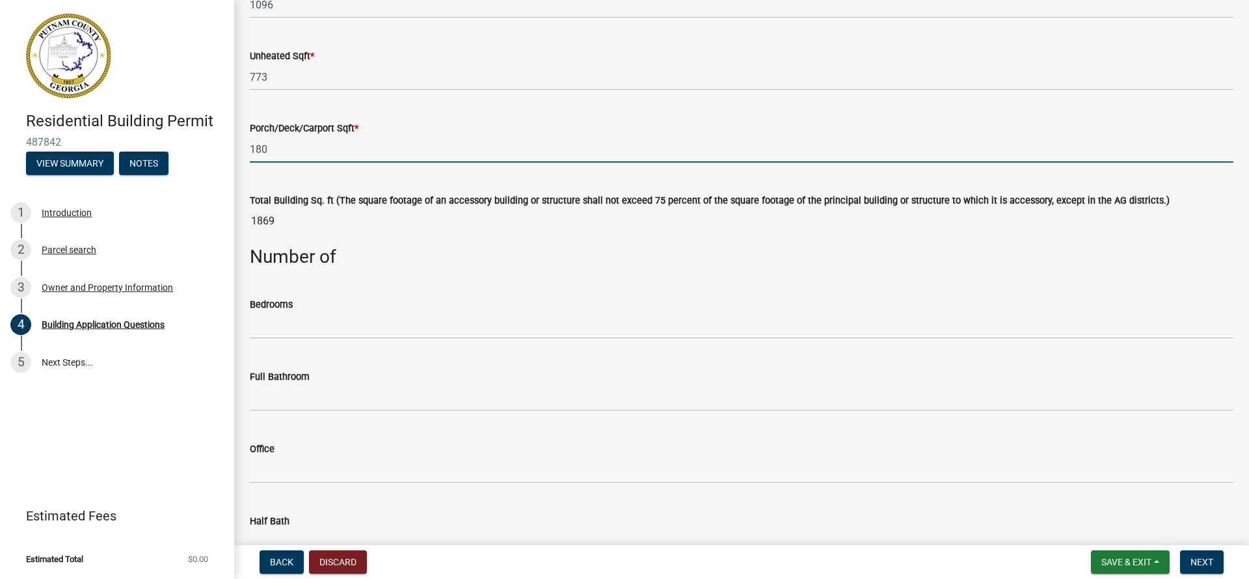
type input "180"
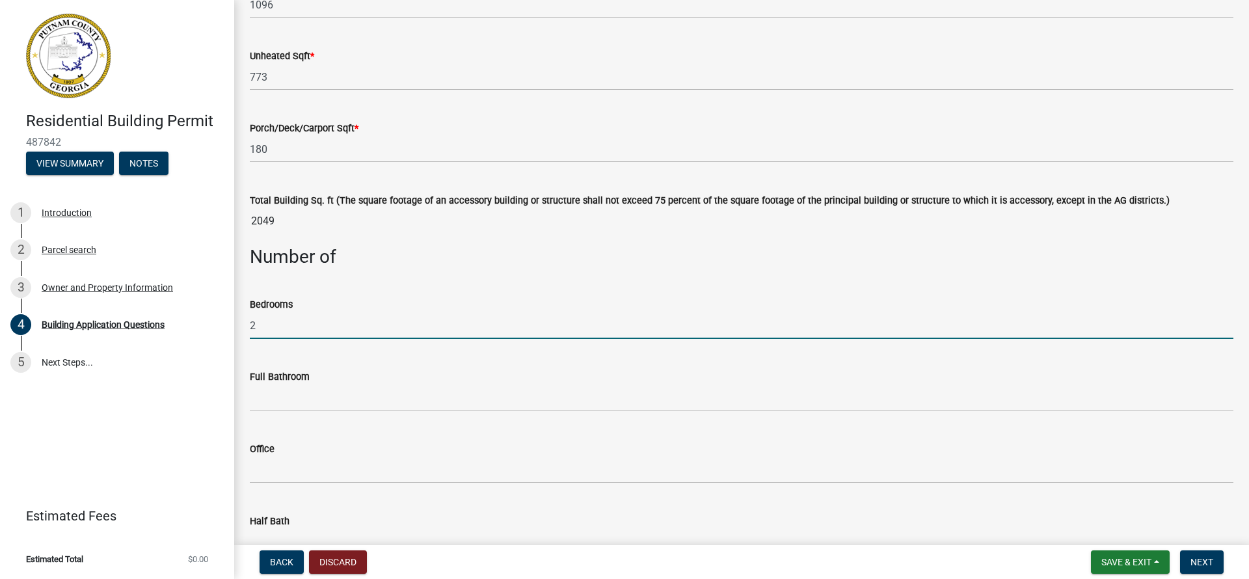
type input "2"
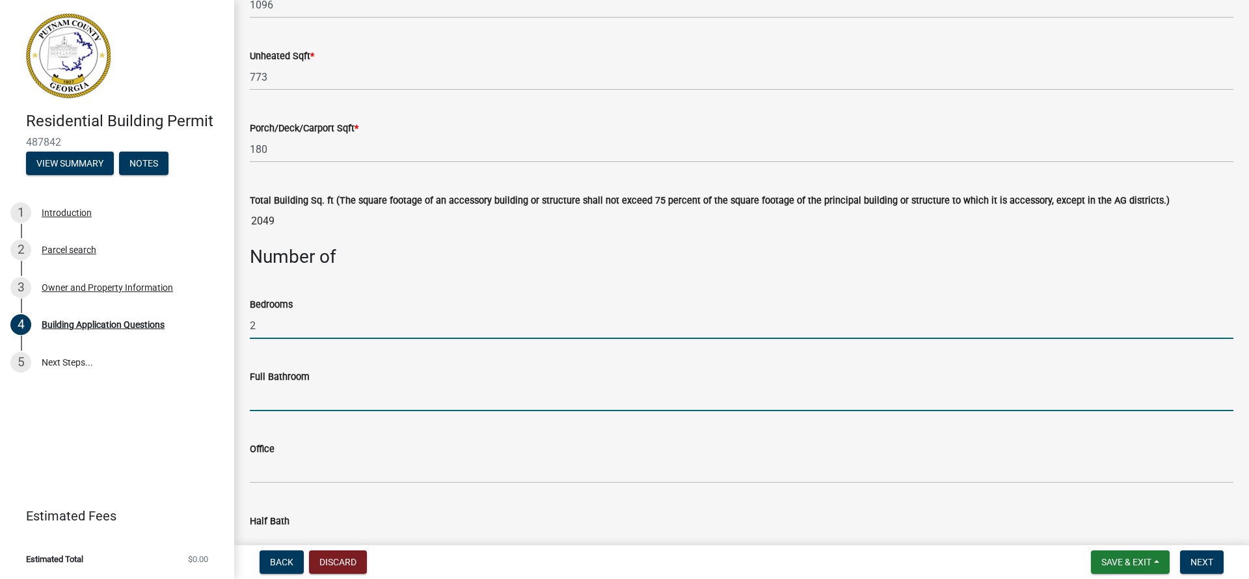
click at [253, 407] on input "text" at bounding box center [742, 398] width 984 height 27
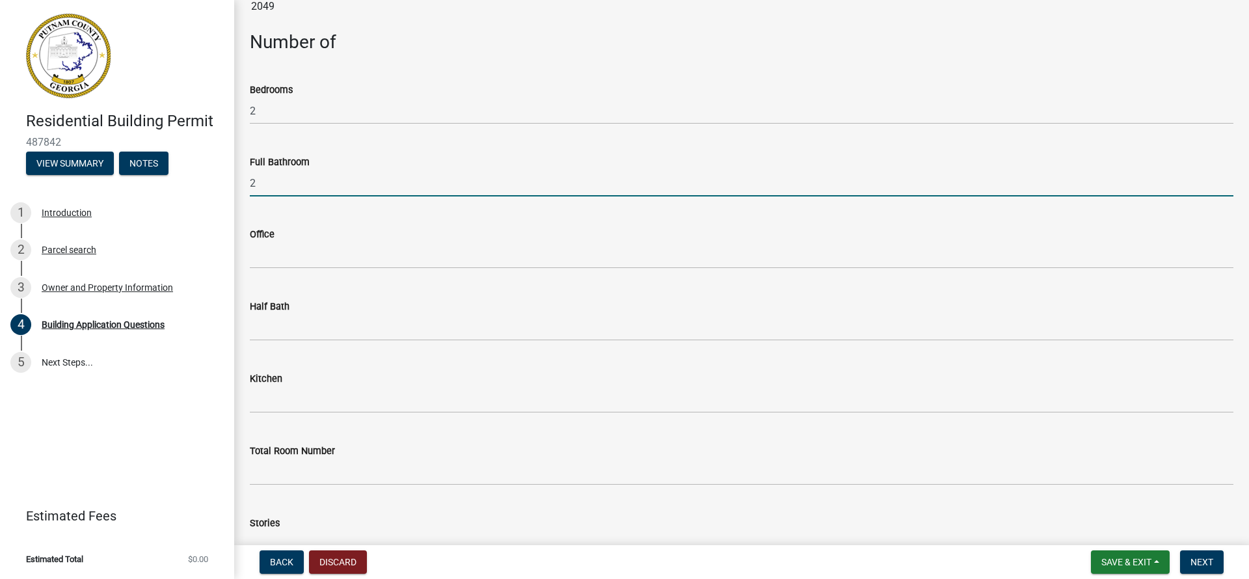
scroll to position [1203, 0]
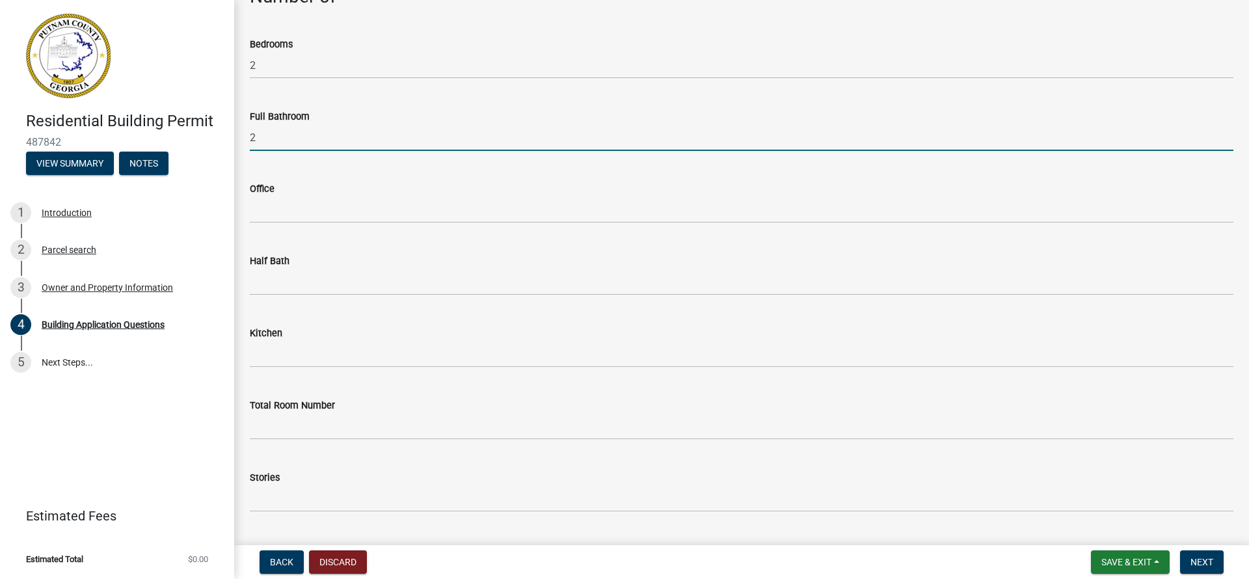
type input "2"
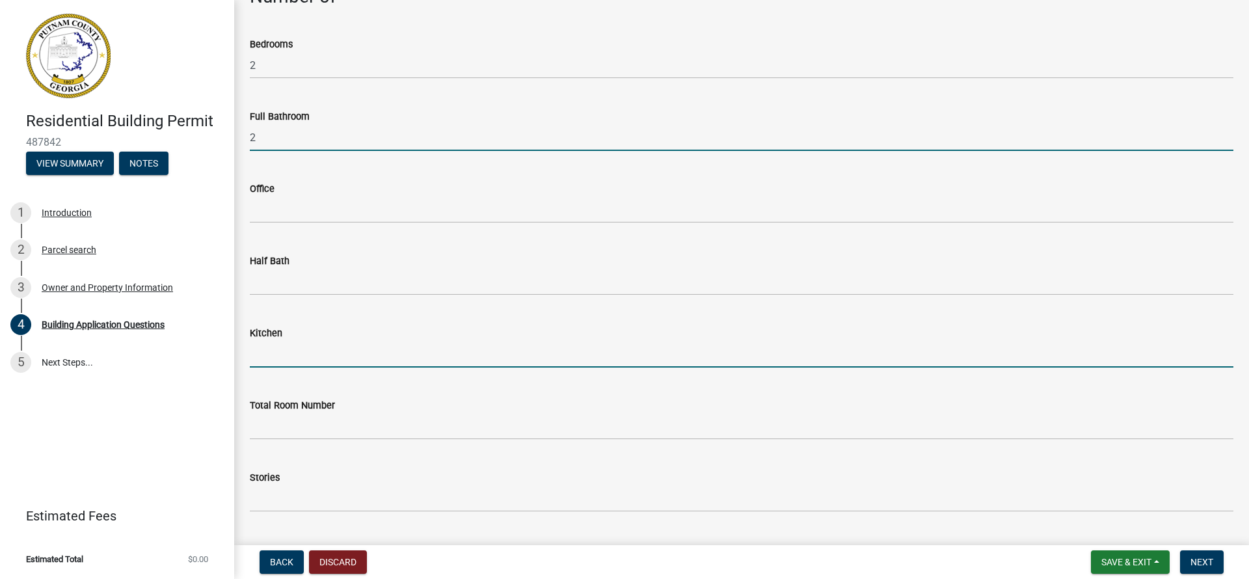
click at [273, 365] on input "text" at bounding box center [742, 354] width 984 height 27
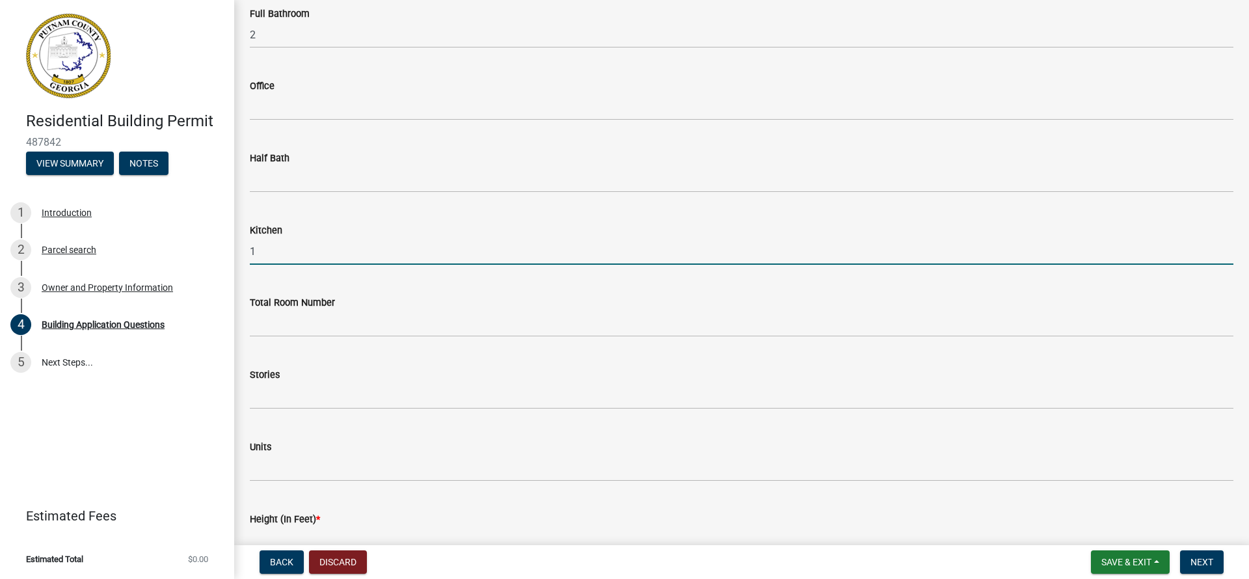
scroll to position [1406, 0]
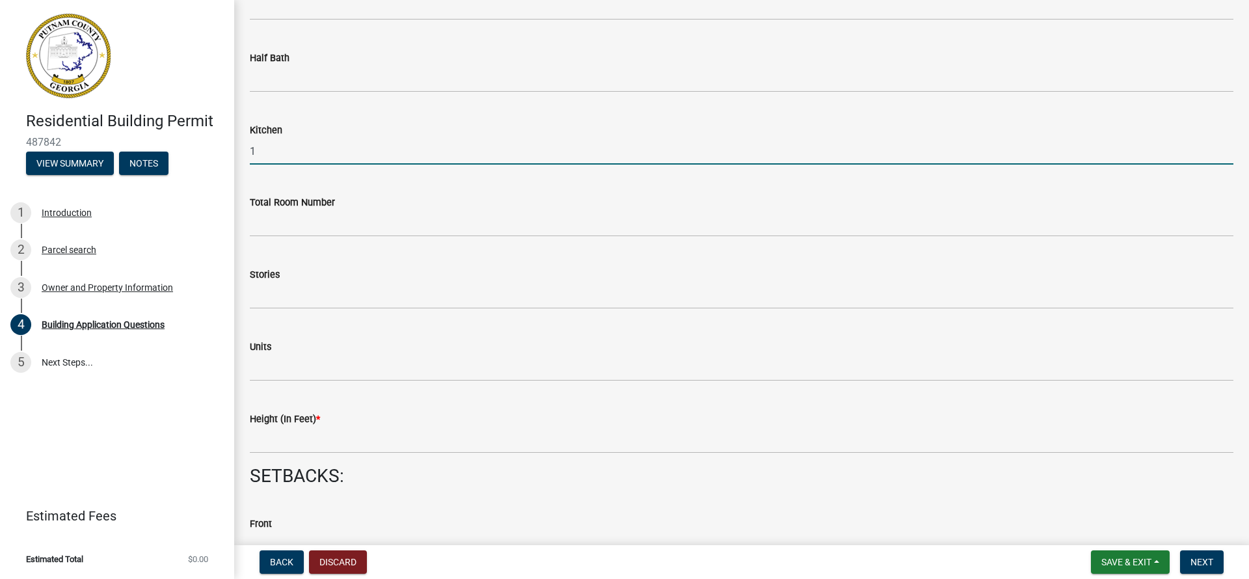
type input "1"
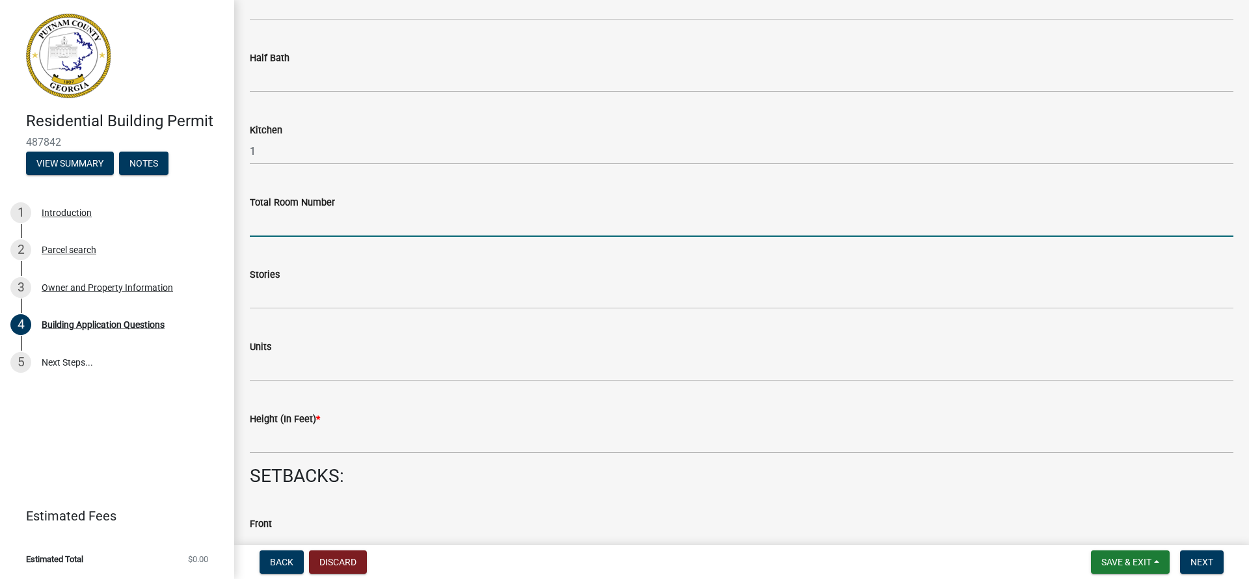
click at [269, 234] on input "text" at bounding box center [742, 223] width 984 height 27
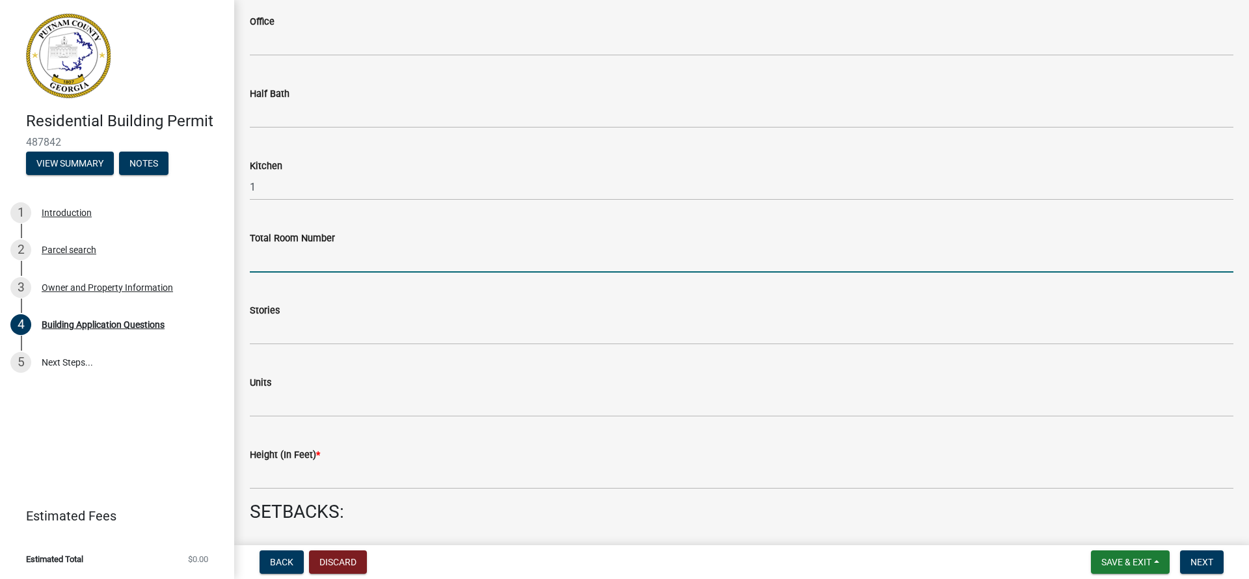
scroll to position [1368, 0]
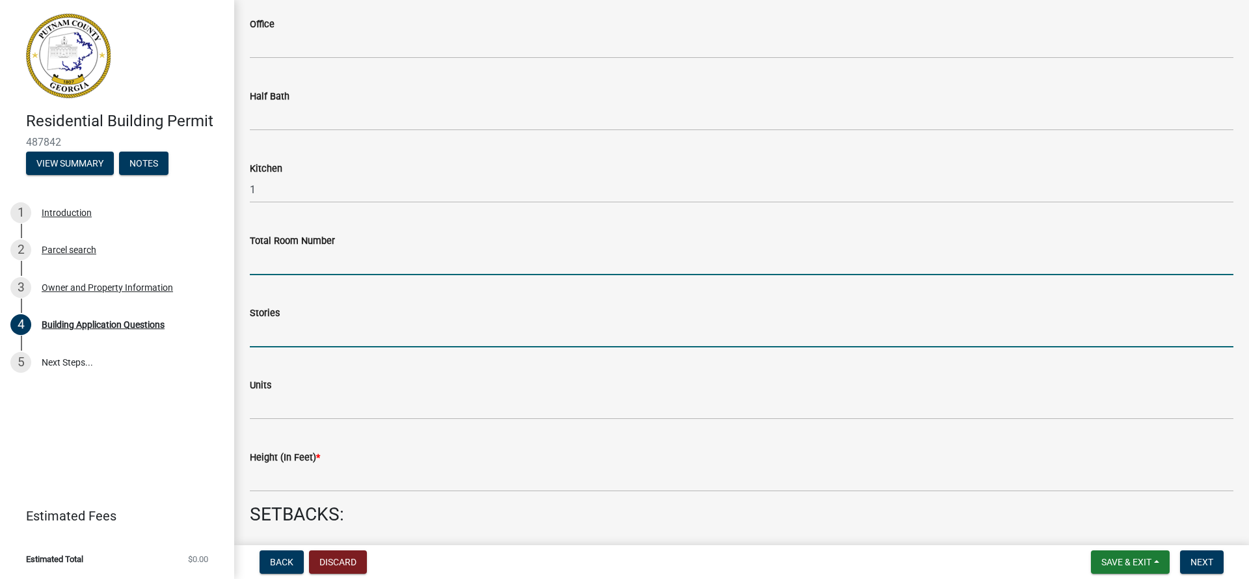
click at [269, 346] on input "text" at bounding box center [742, 334] width 984 height 27
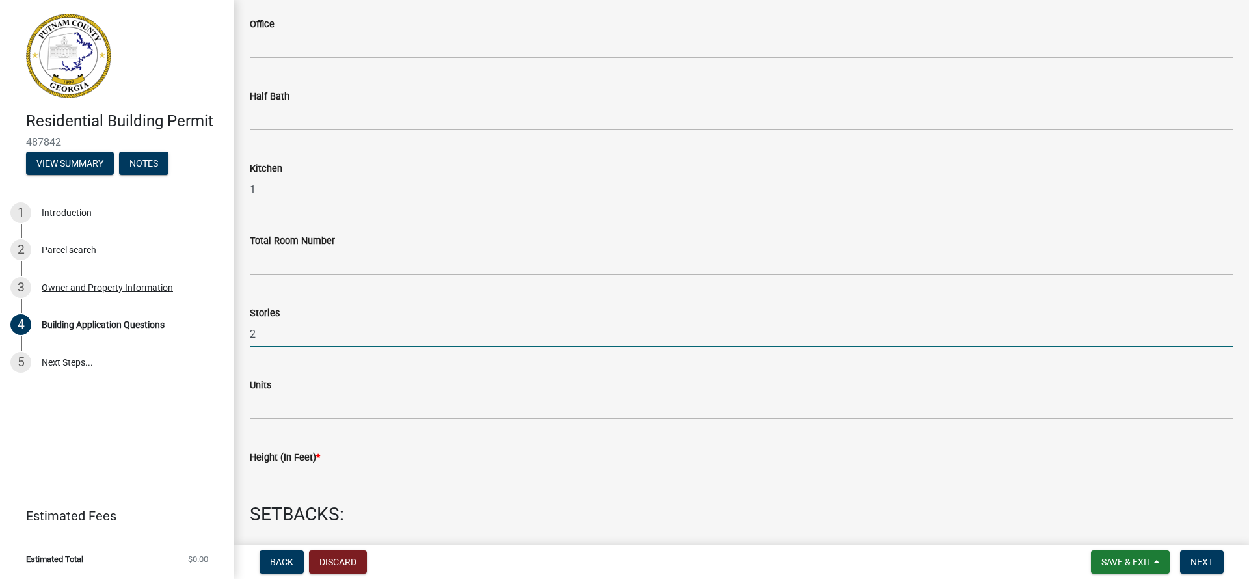
scroll to position [1375, 0]
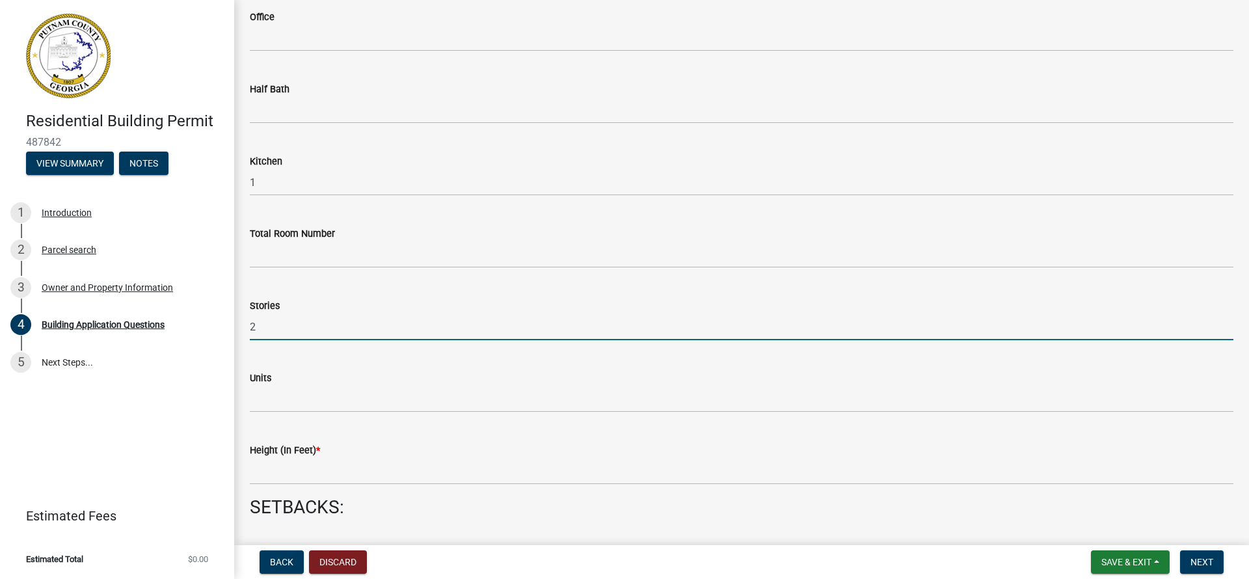
type input "2"
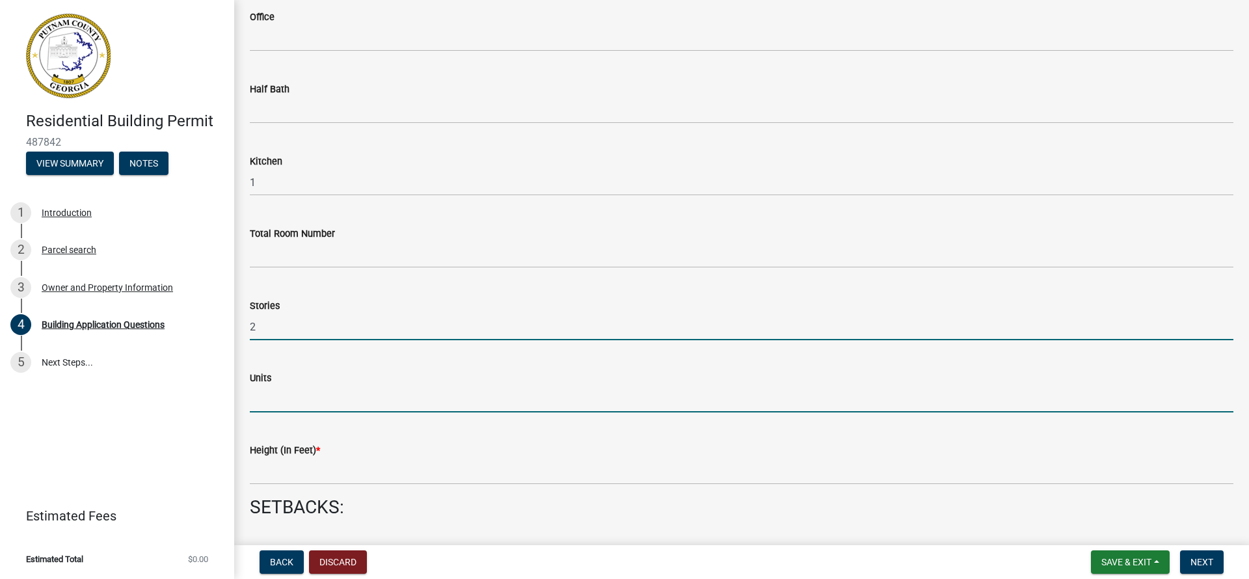
click at [277, 407] on input "text" at bounding box center [742, 399] width 984 height 27
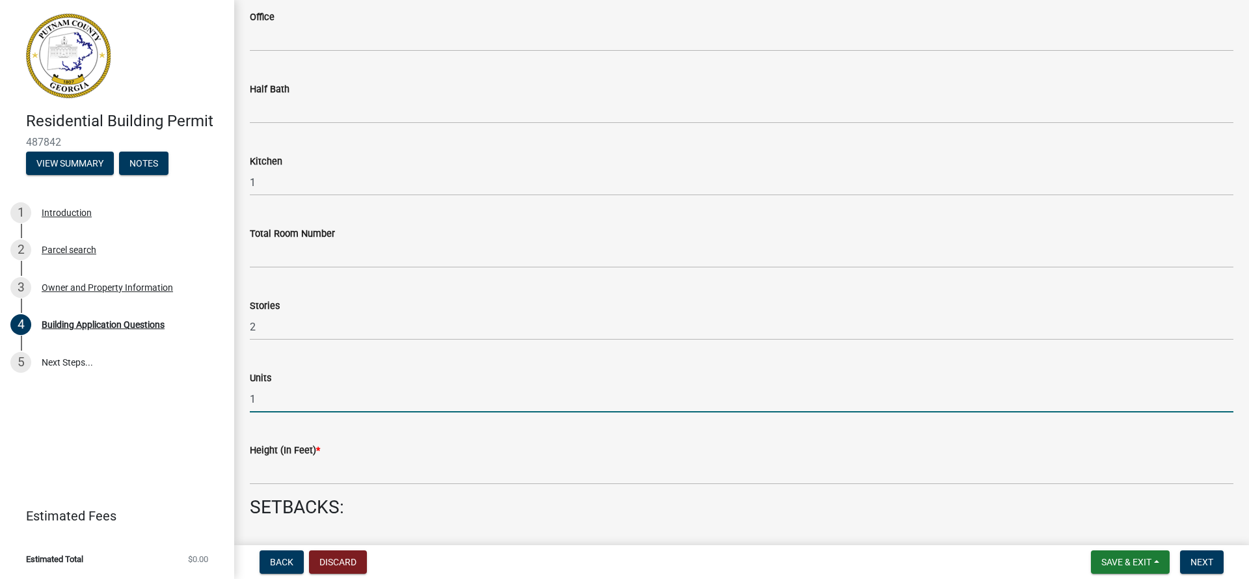
type input "1"
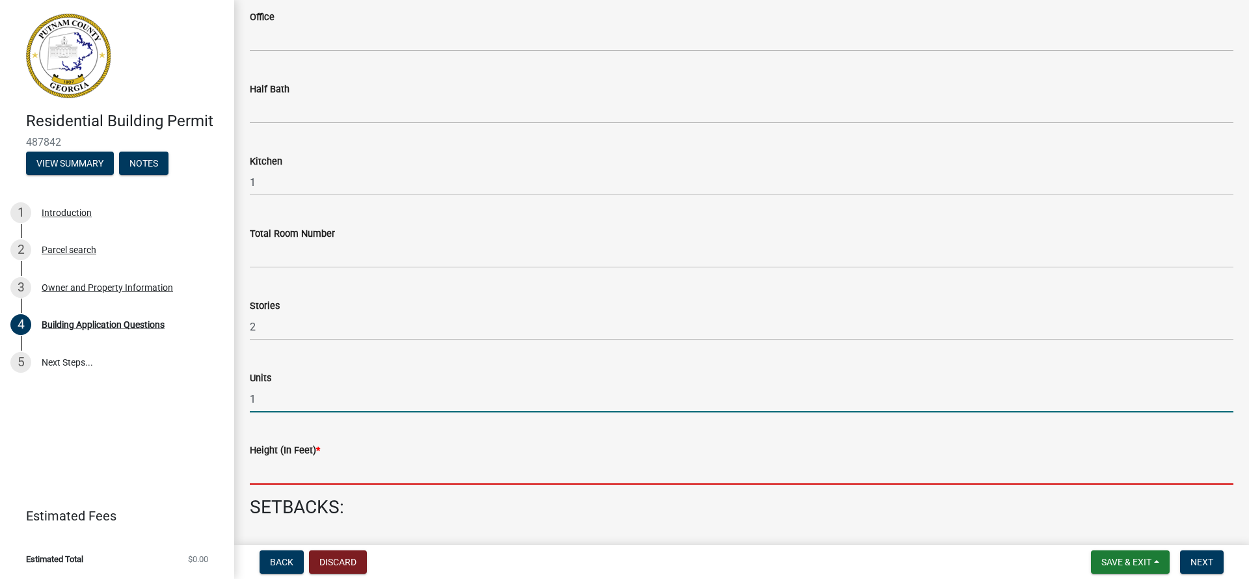
click at [277, 485] on input "text" at bounding box center [742, 471] width 984 height 27
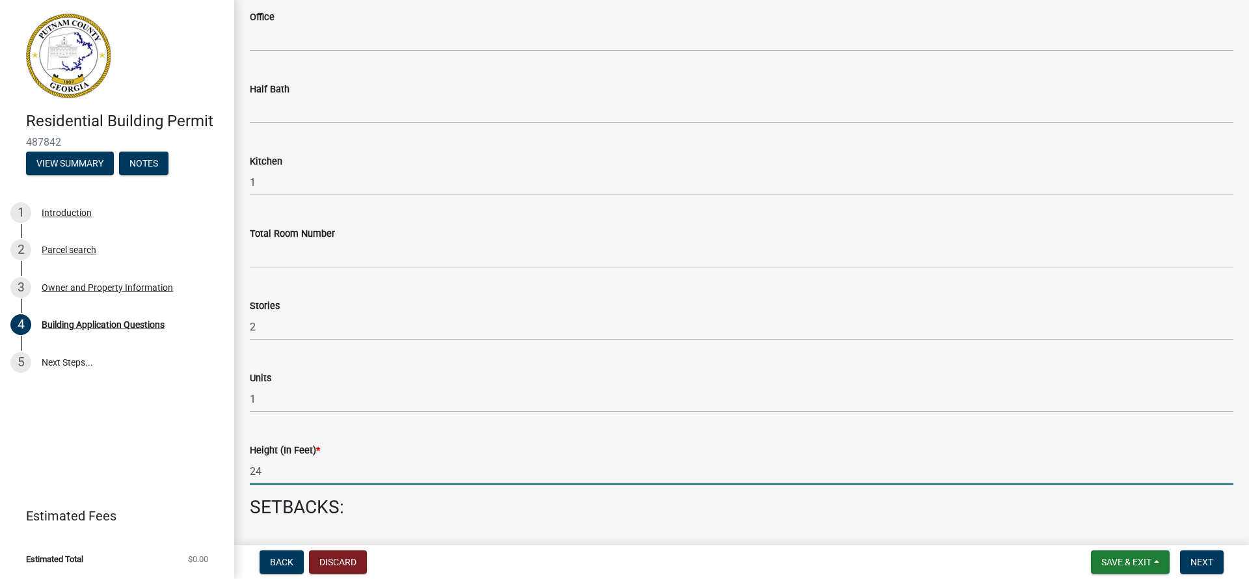
scroll to position [1286, 0]
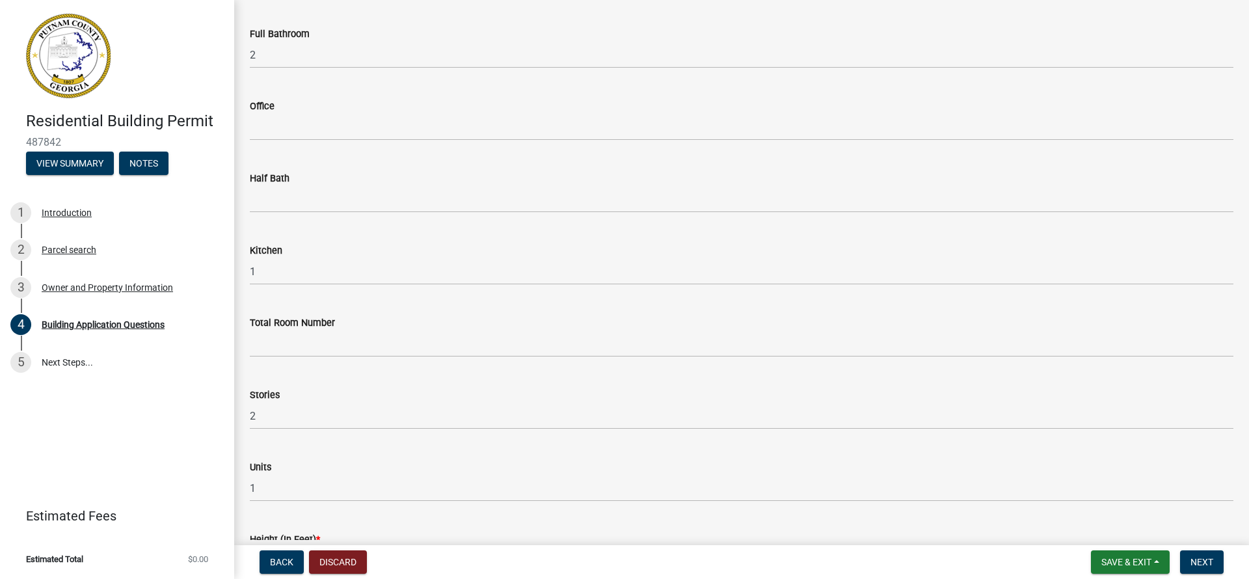
type input "24"
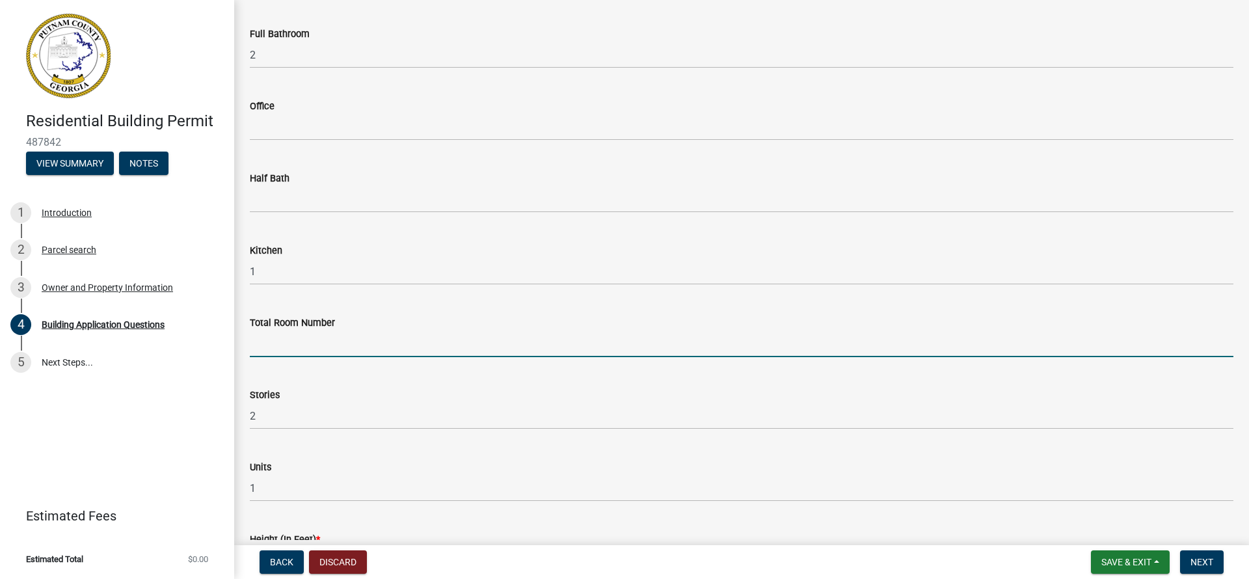
click at [267, 356] on input "text" at bounding box center [742, 344] width 984 height 27
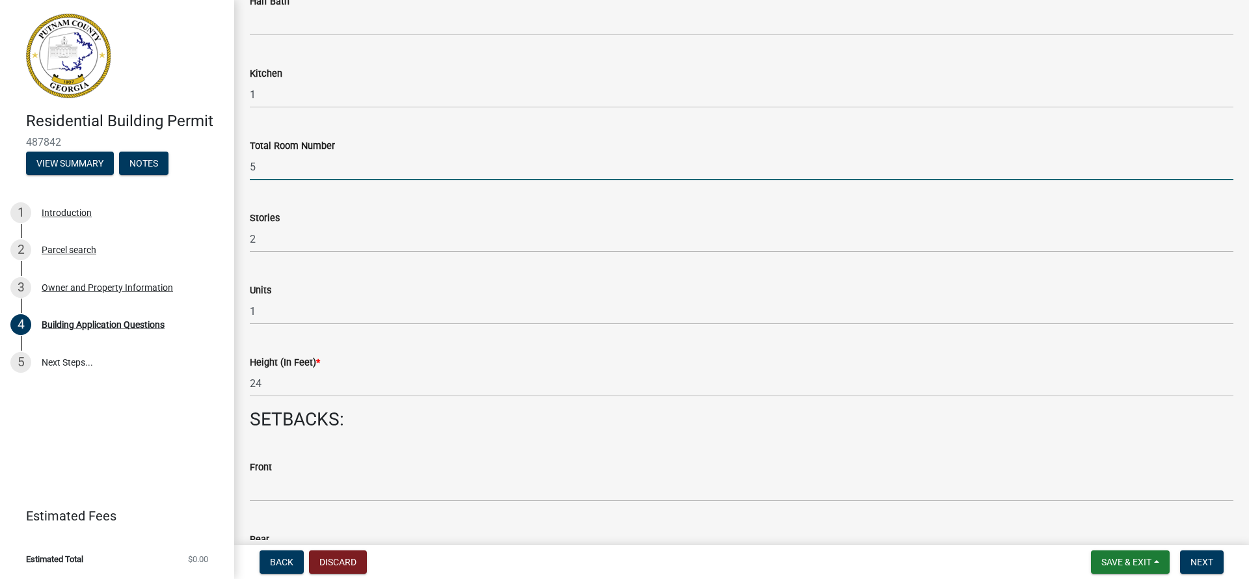
scroll to position [1554, 0]
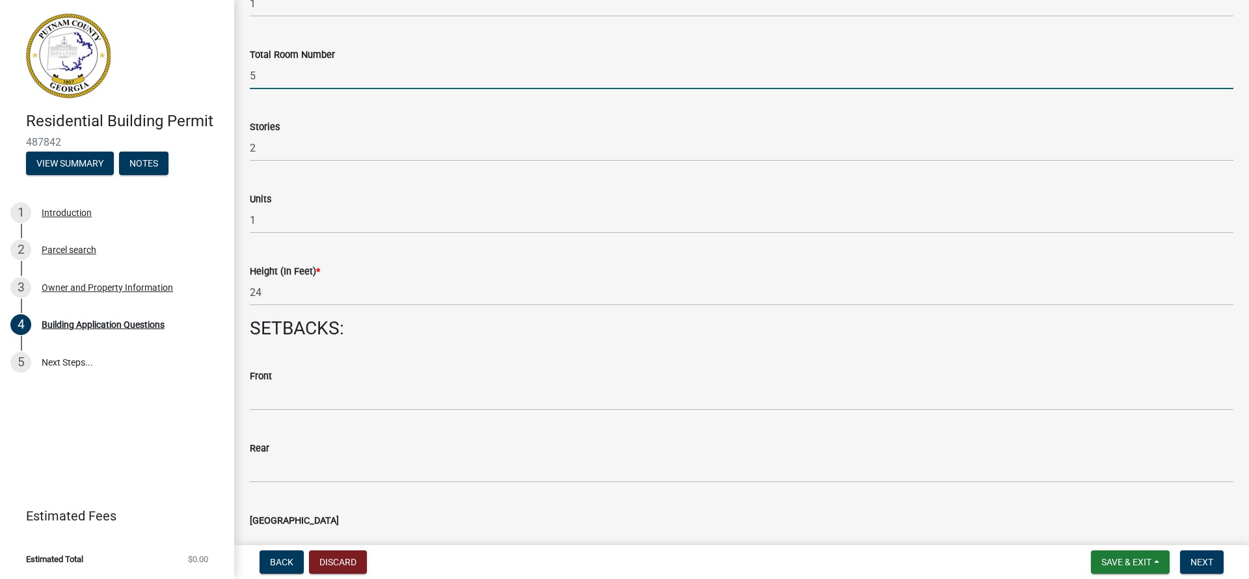
type input "5"
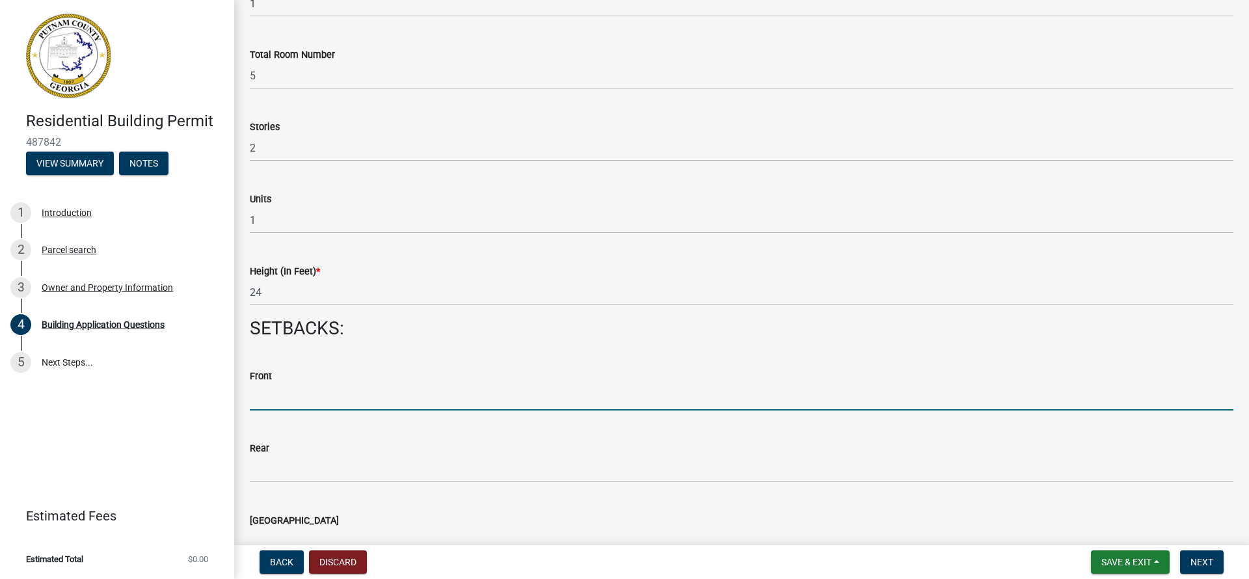
click at [291, 411] on input "text" at bounding box center [742, 397] width 984 height 27
type input "100"
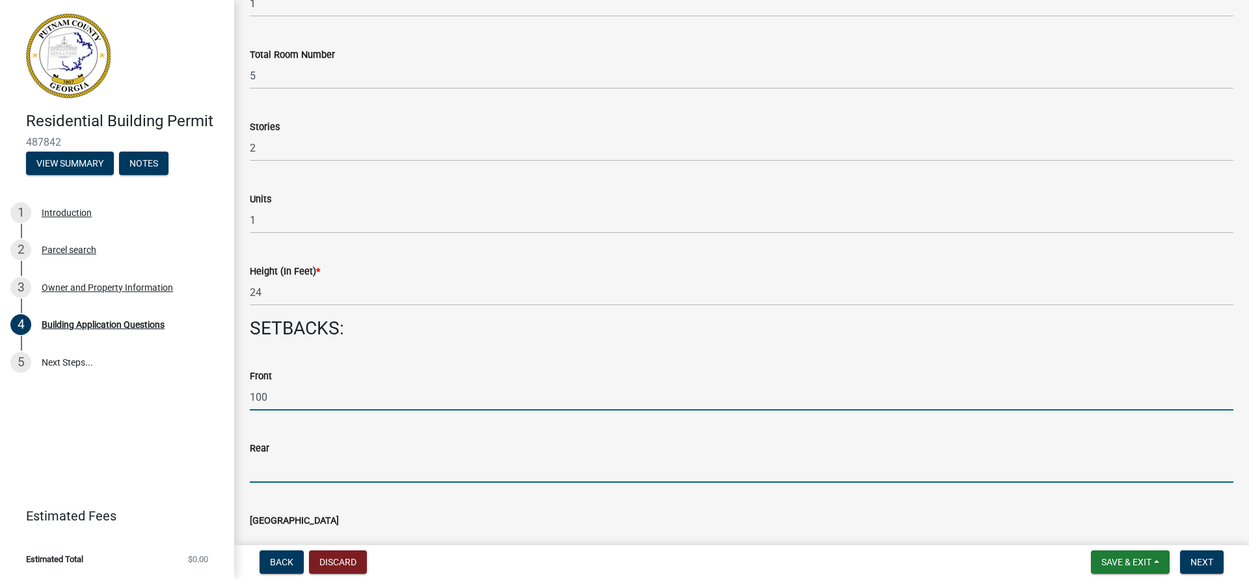
click at [284, 483] on input "text" at bounding box center [742, 469] width 984 height 27
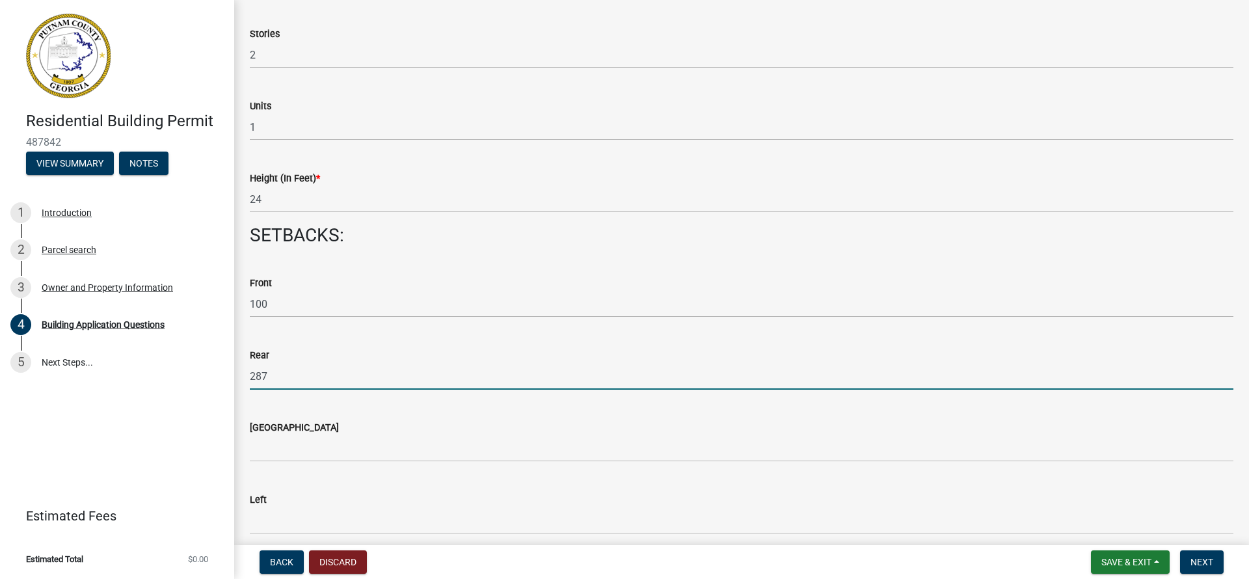
scroll to position [1750, 0]
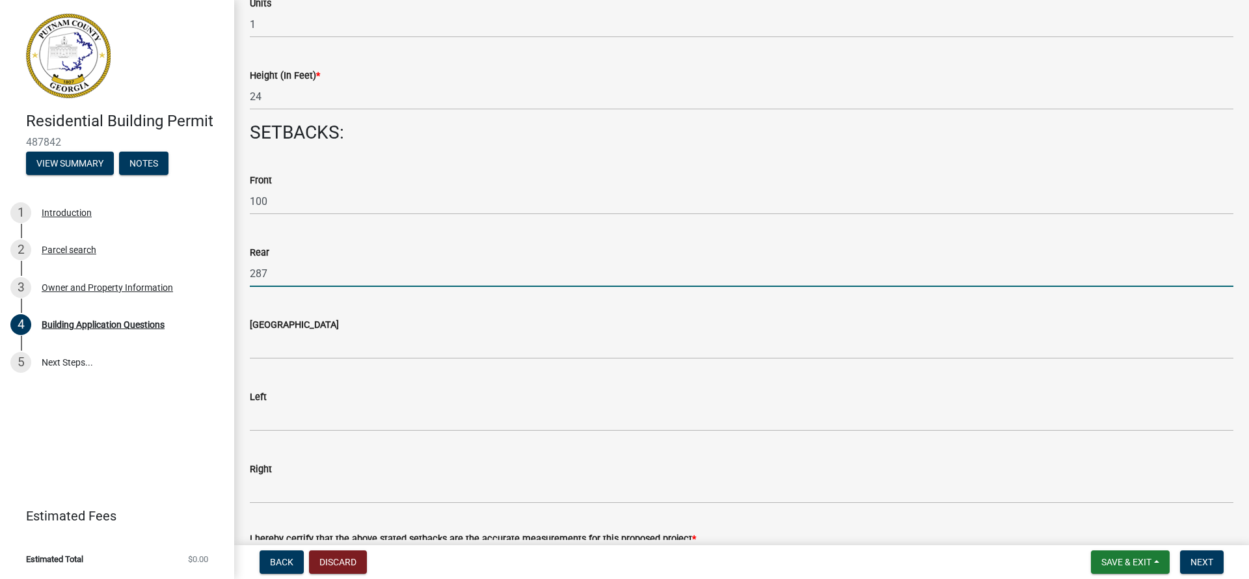
type input "287"
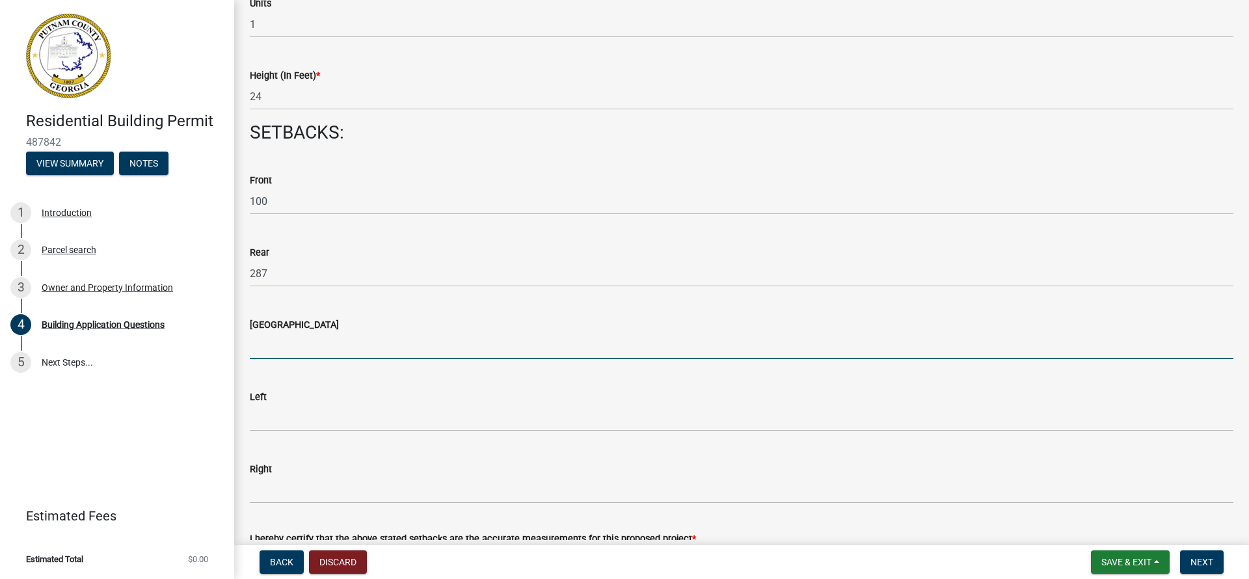
click at [267, 346] on input "text" at bounding box center [742, 345] width 984 height 27
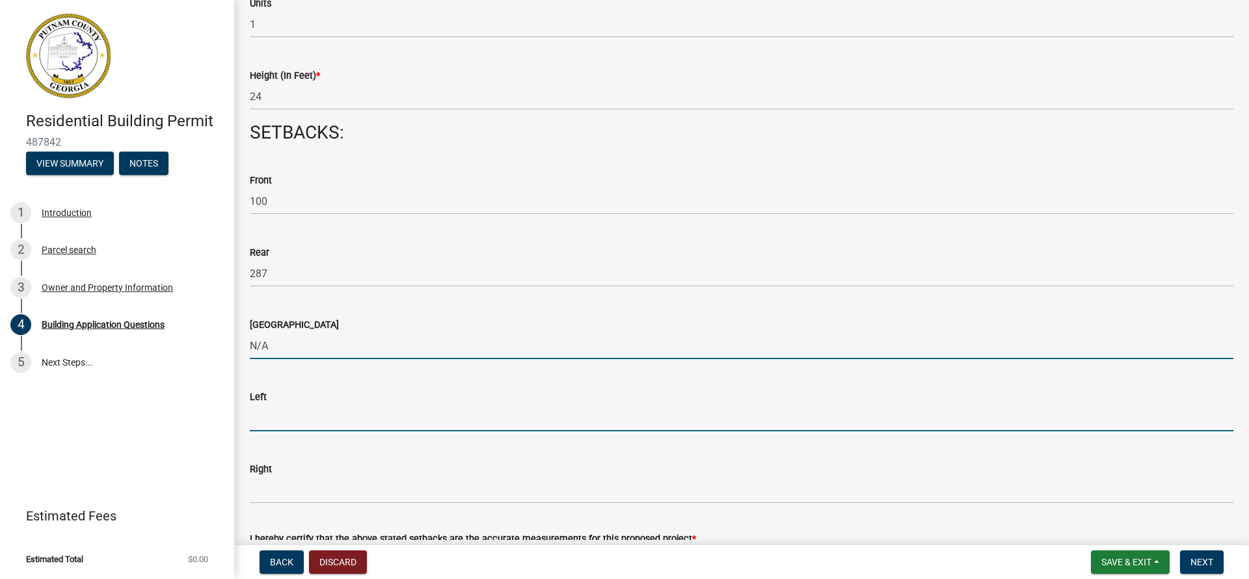
type input "0"
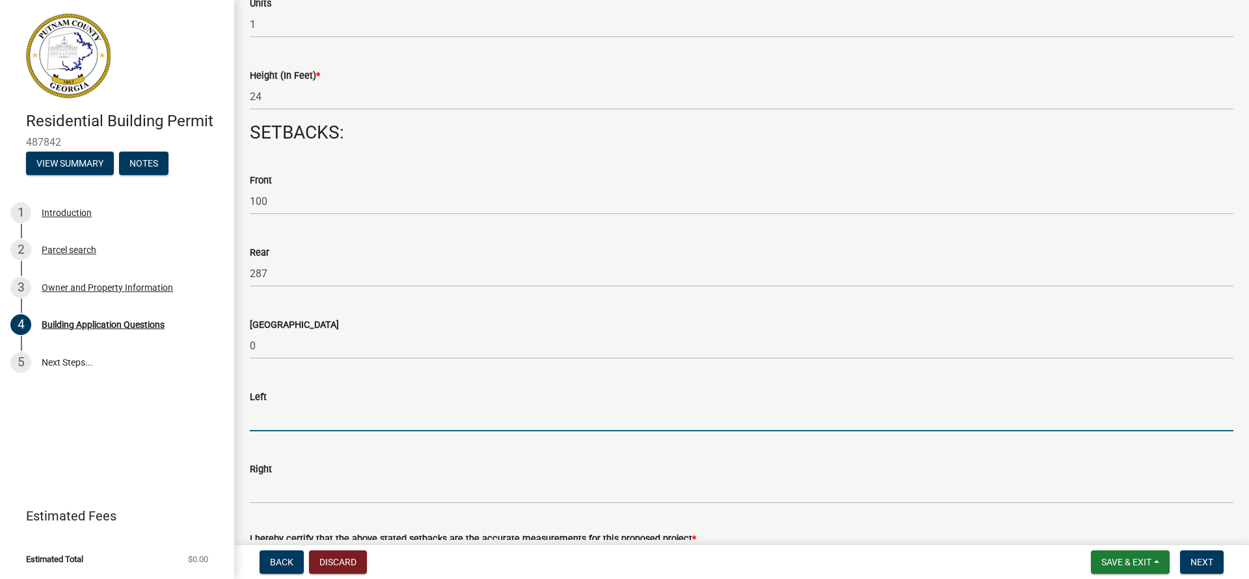
click at [260, 426] on input "text" at bounding box center [742, 418] width 984 height 27
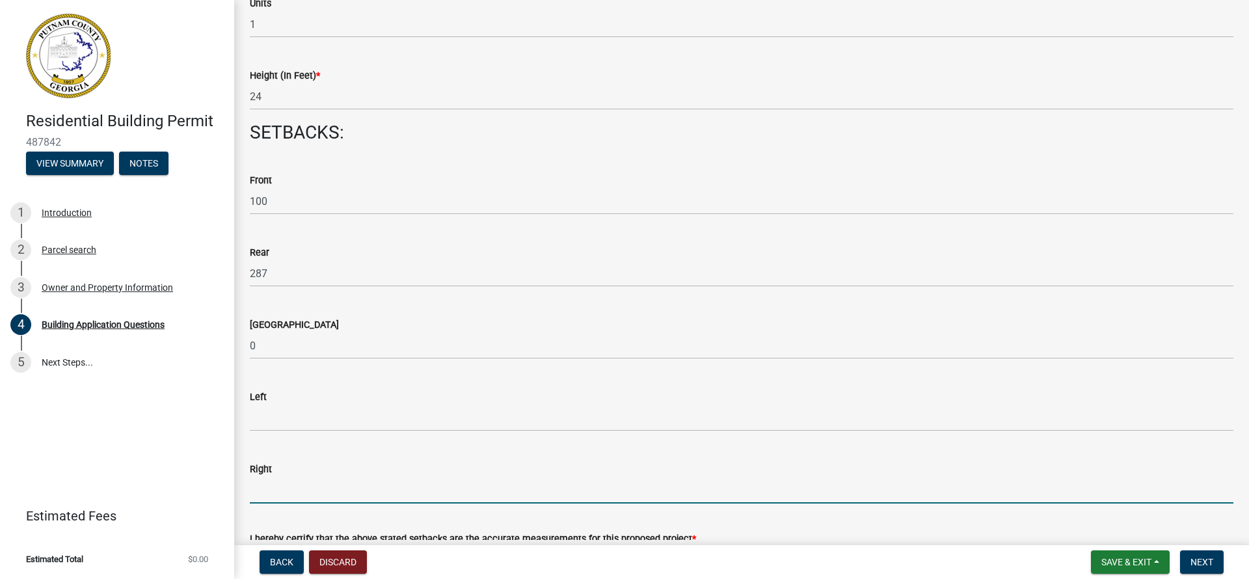
click at [264, 498] on input "text" at bounding box center [742, 490] width 984 height 27
type input "40"
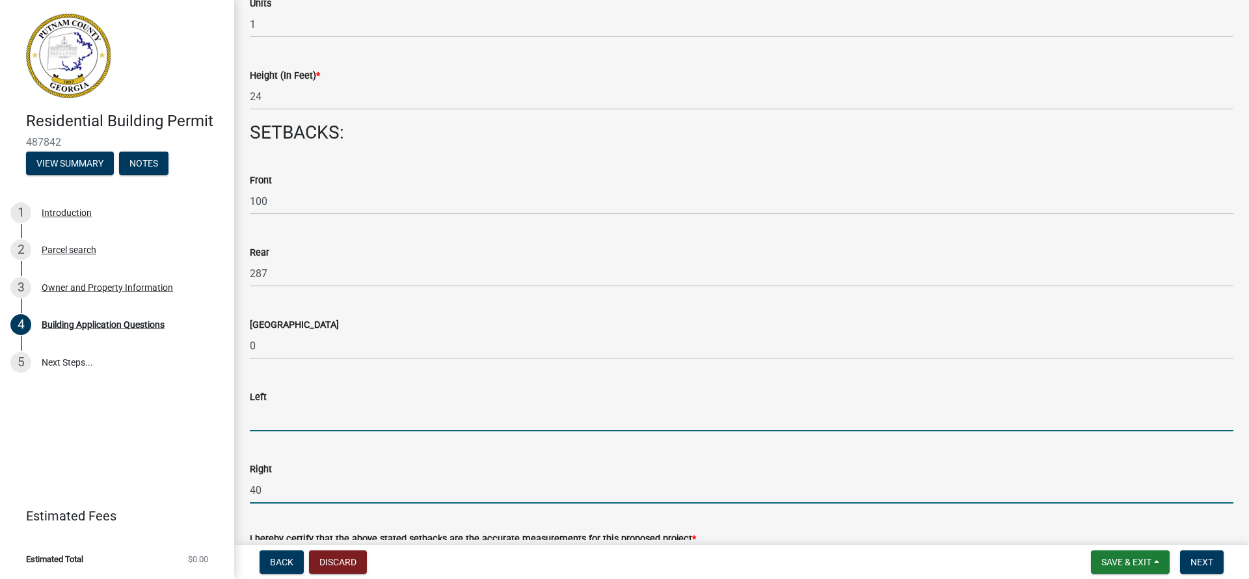
click at [266, 416] on input "text" at bounding box center [742, 418] width 984 height 27
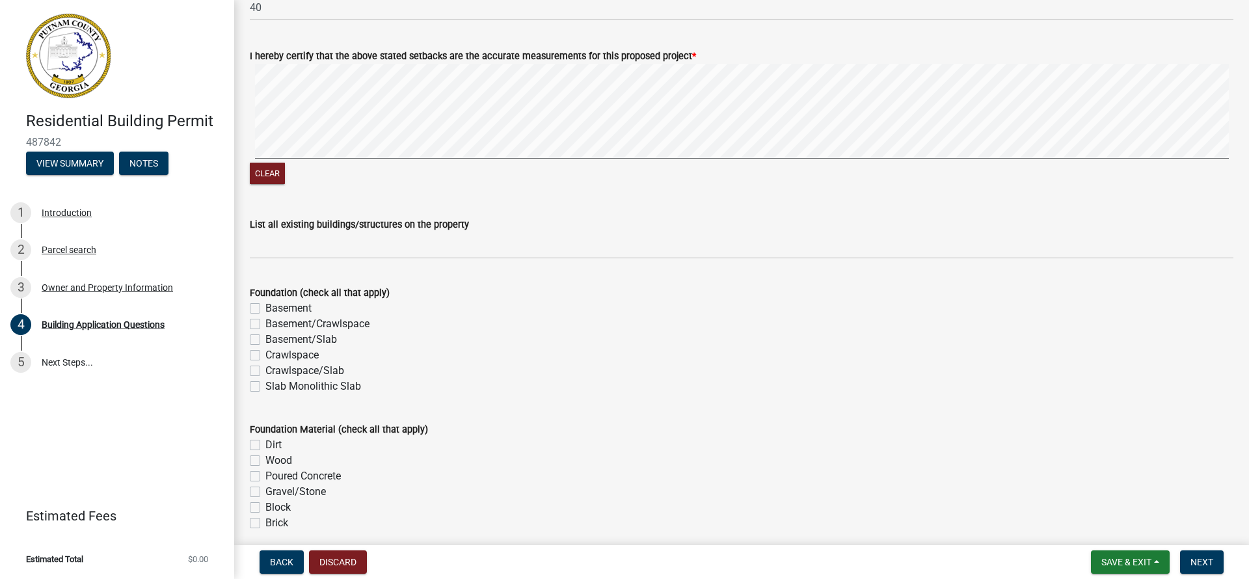
scroll to position [2247, 0]
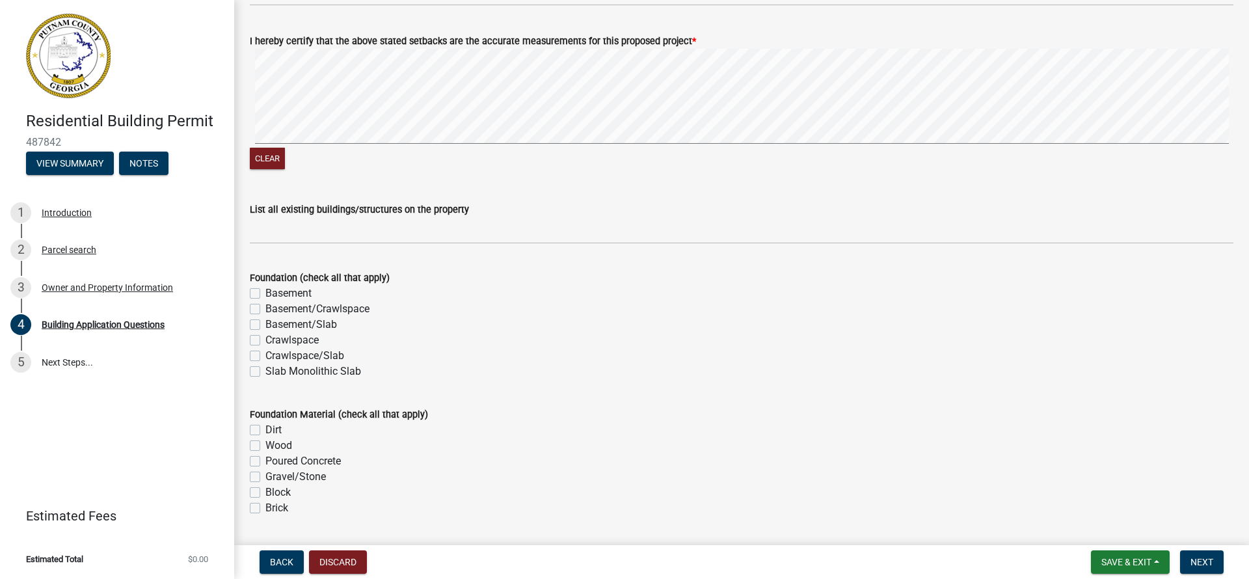
type input "70"
click at [265, 377] on label "Slab Monolithic Slab" at bounding box center [313, 372] width 96 height 16
click at [265, 372] on input "Slab Monolithic Slab" at bounding box center [269, 368] width 8 height 8
checkbox input "true"
checkbox input "false"
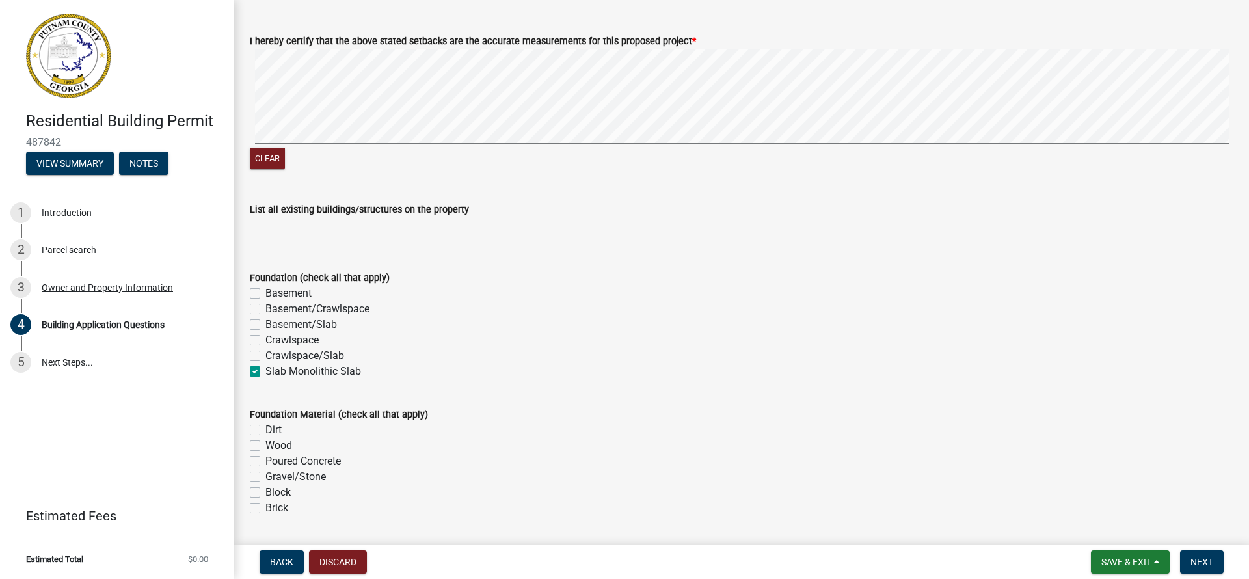
checkbox input "false"
checkbox input "true"
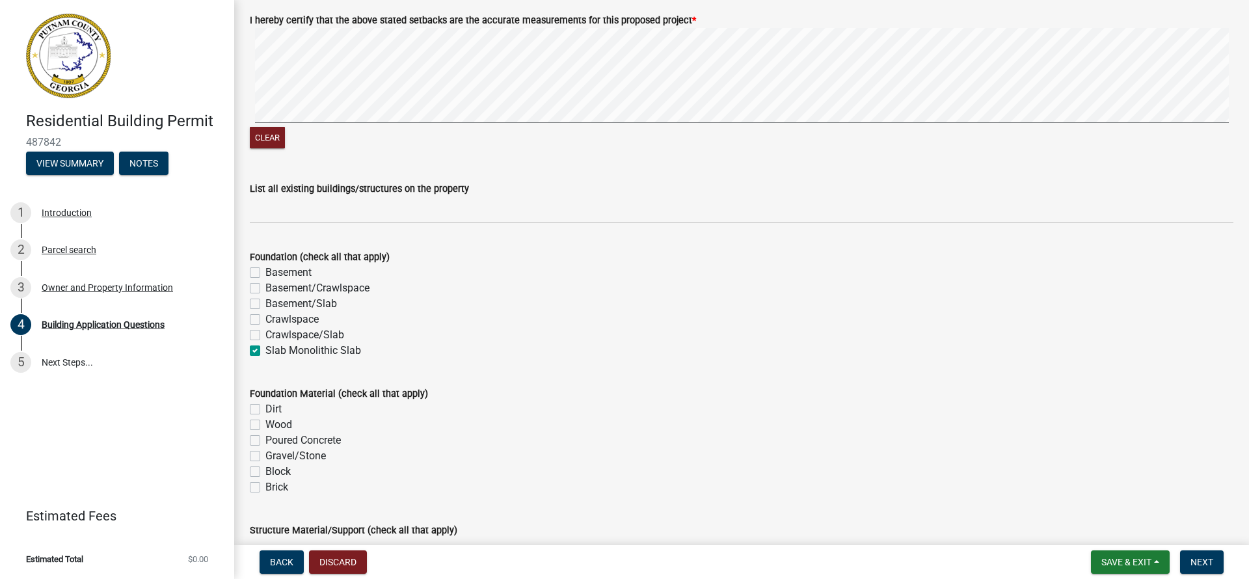
scroll to position [2432, 0]
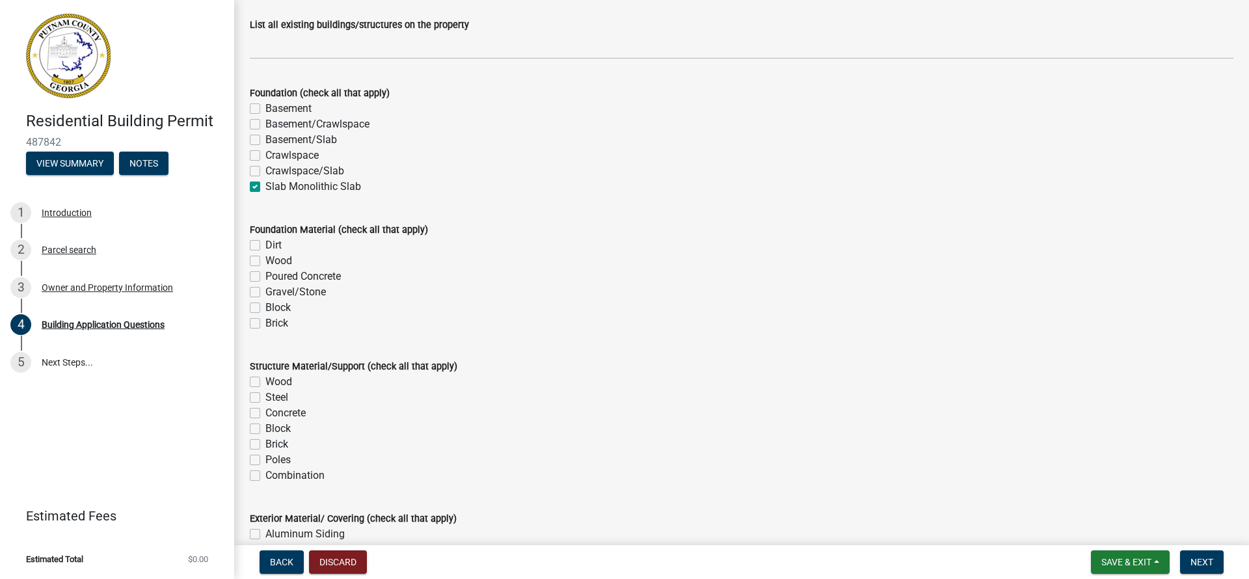
click at [265, 282] on label "Poured Concrete" at bounding box center [302, 277] width 75 height 16
click at [265, 277] on input "Poured Concrete" at bounding box center [269, 273] width 8 height 8
checkbox input "true"
checkbox input "false"
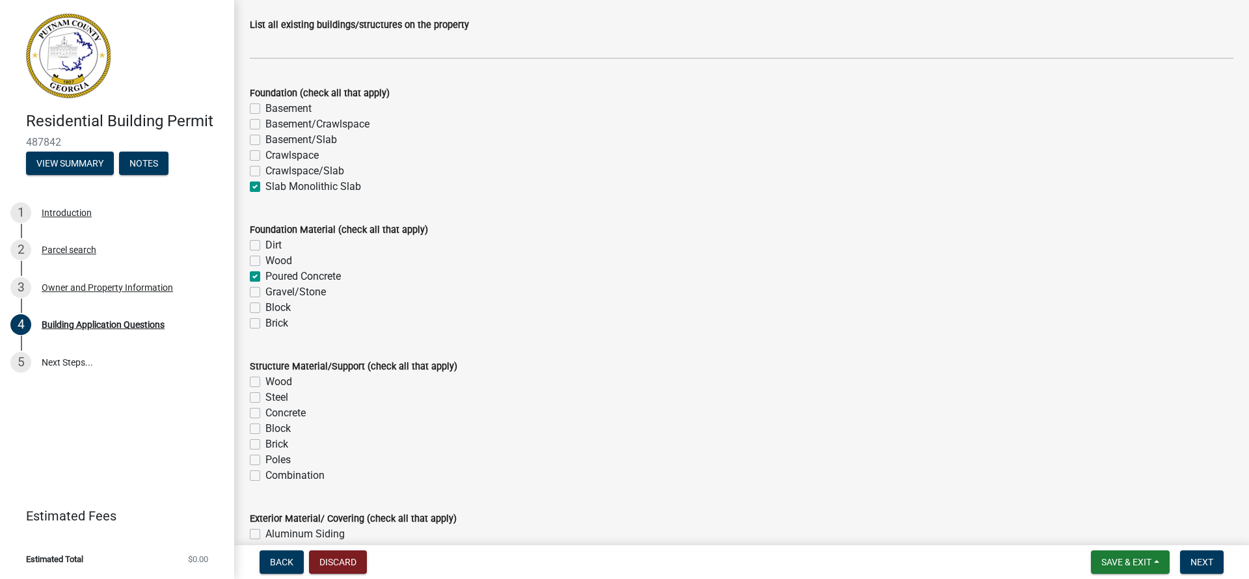
checkbox input "true"
checkbox input "false"
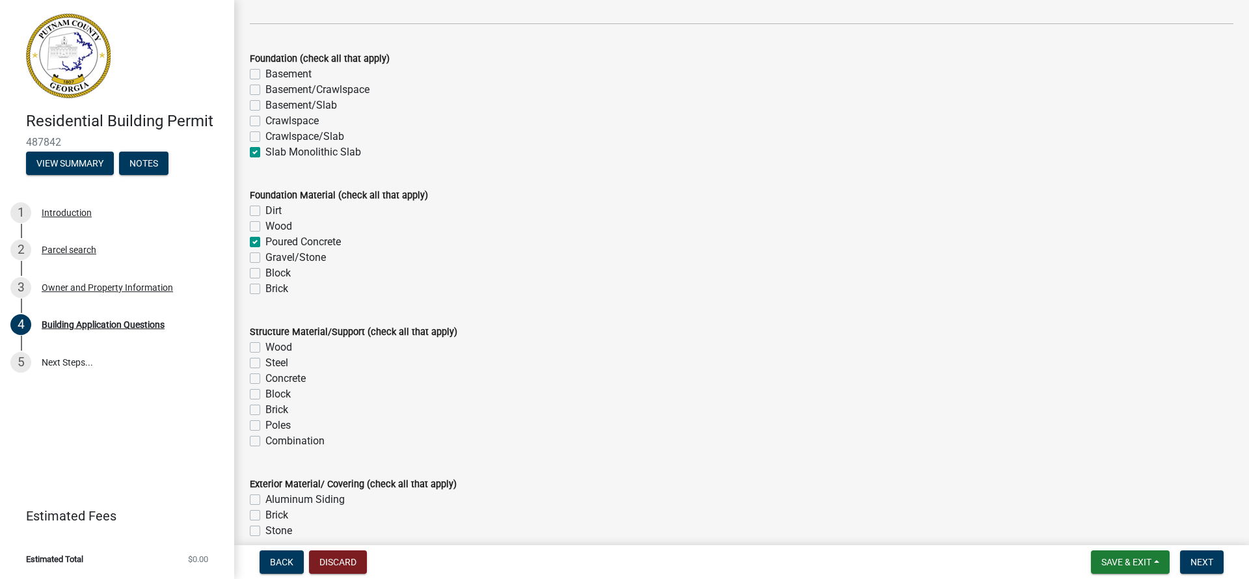
scroll to position [2469, 0]
click at [265, 349] on label "Wood" at bounding box center [278, 345] width 27 height 16
click at [265, 346] on input "Wood" at bounding box center [269, 341] width 8 height 8
checkbox input "true"
checkbox input "false"
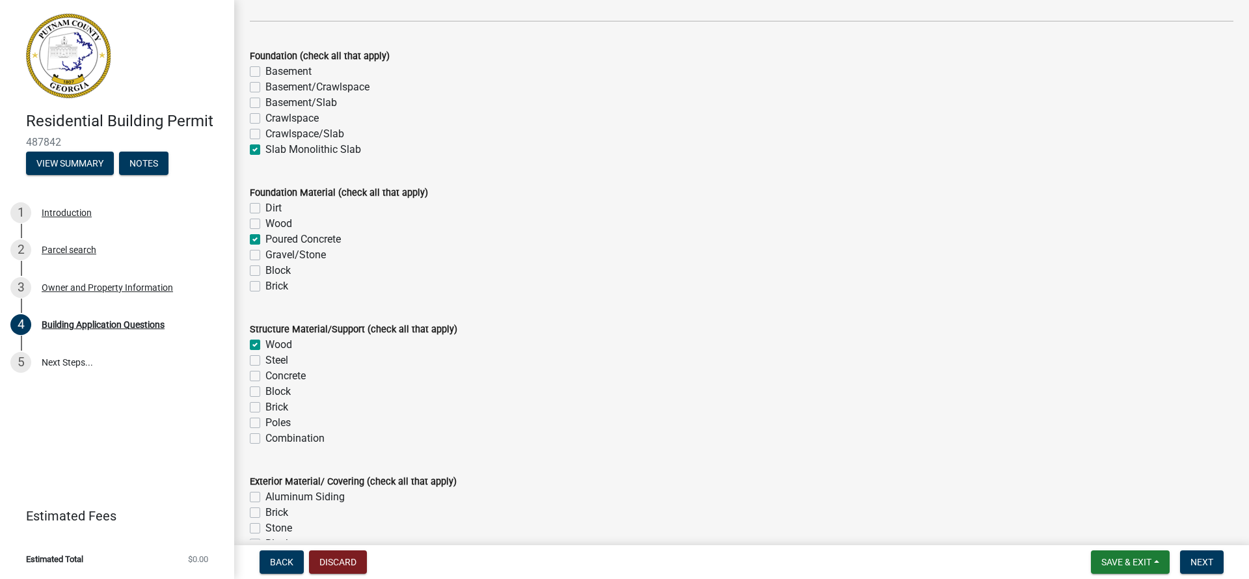
checkbox input "false"
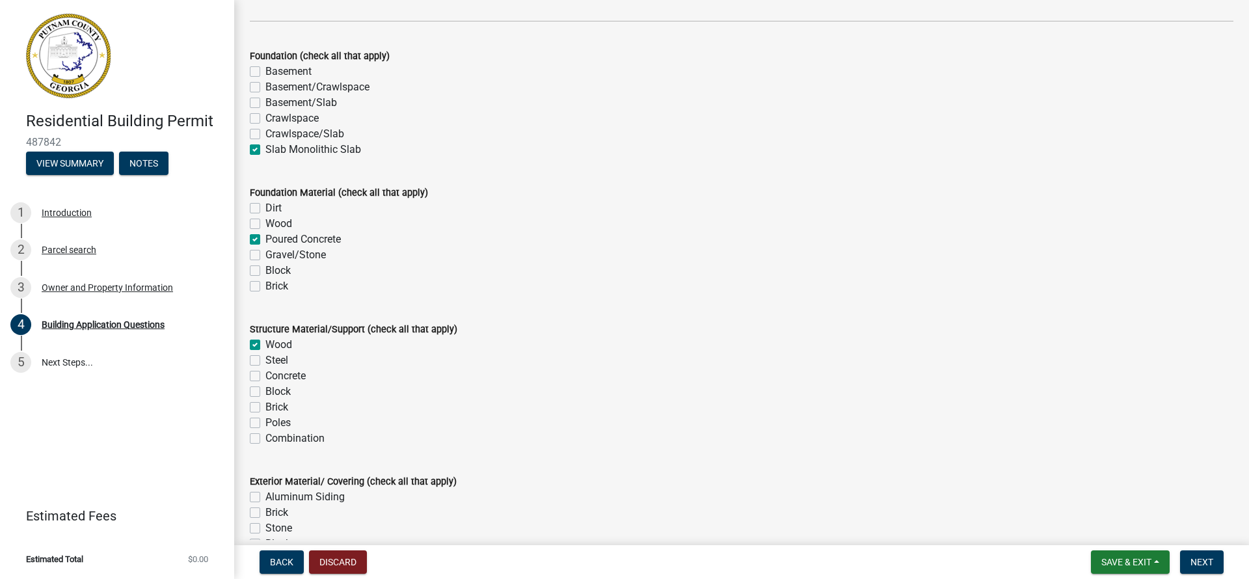
click at [265, 396] on label "Block" at bounding box center [277, 392] width 25 height 16
click at [265, 392] on input "Block" at bounding box center [269, 388] width 8 height 8
checkbox input "true"
checkbox input "false"
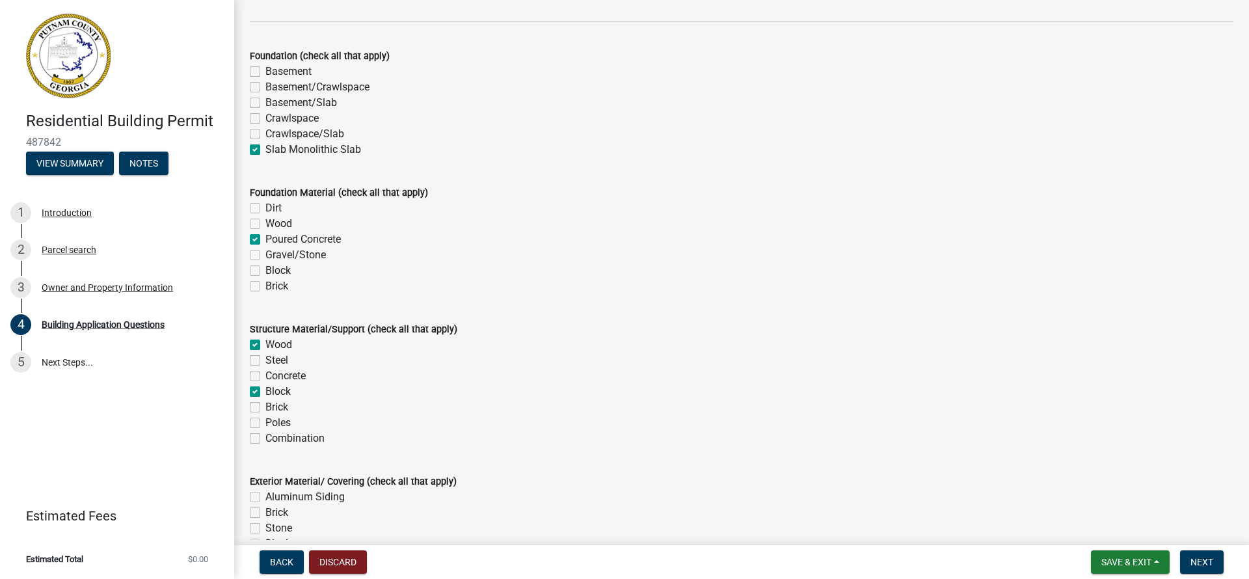
checkbox input "false"
checkbox input "true"
checkbox input "false"
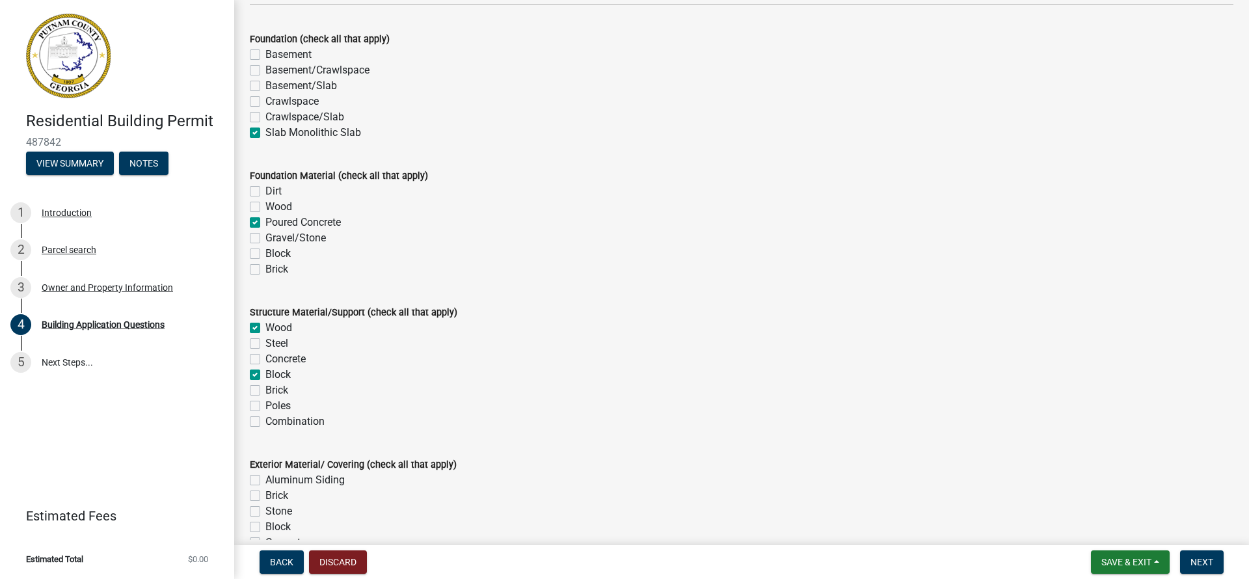
scroll to position [2515, 0]
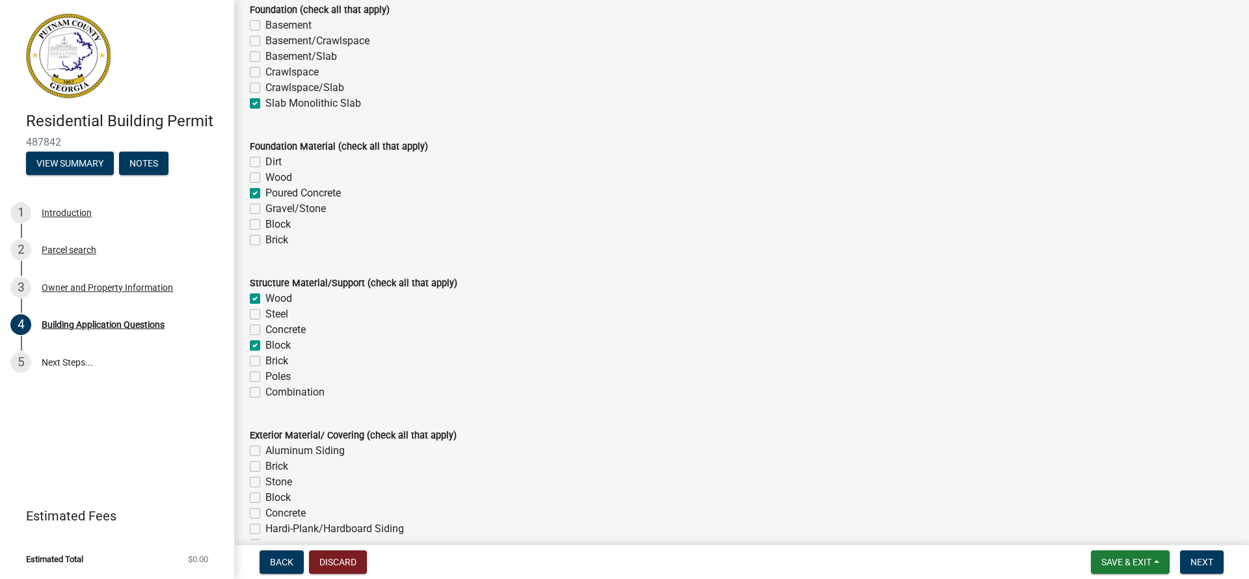
click at [265, 379] on label "Poles" at bounding box center [277, 377] width 25 height 16
click at [265, 377] on input "Poles" at bounding box center [269, 373] width 8 height 8
checkbox input "true"
checkbox input "false"
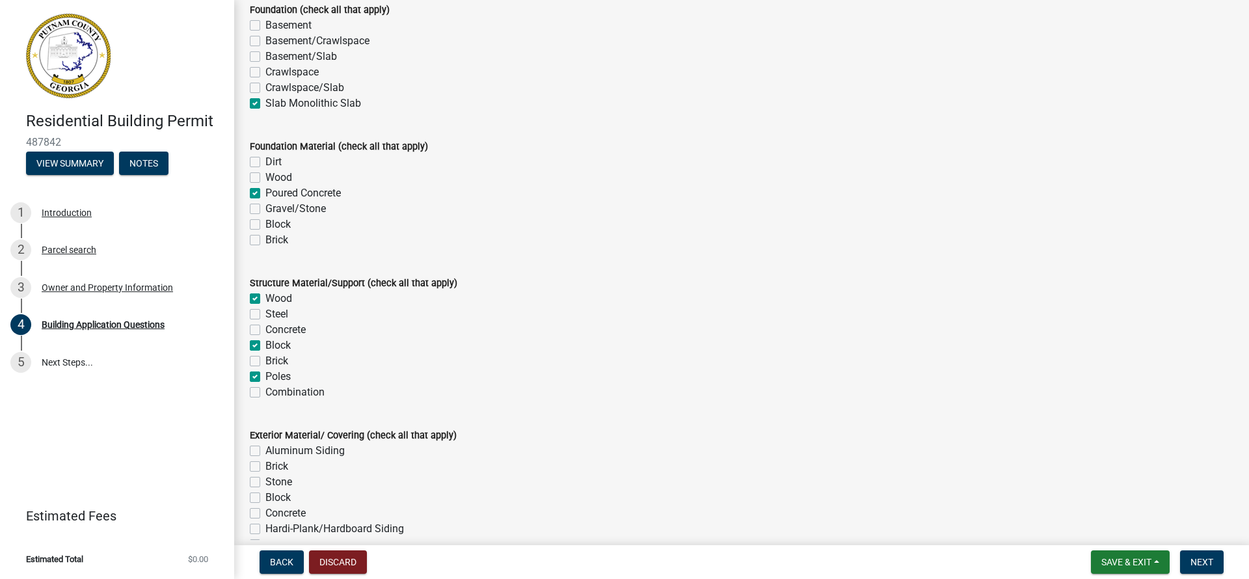
checkbox input "false"
checkbox input "true"
checkbox input "false"
checkbox input "true"
checkbox input "false"
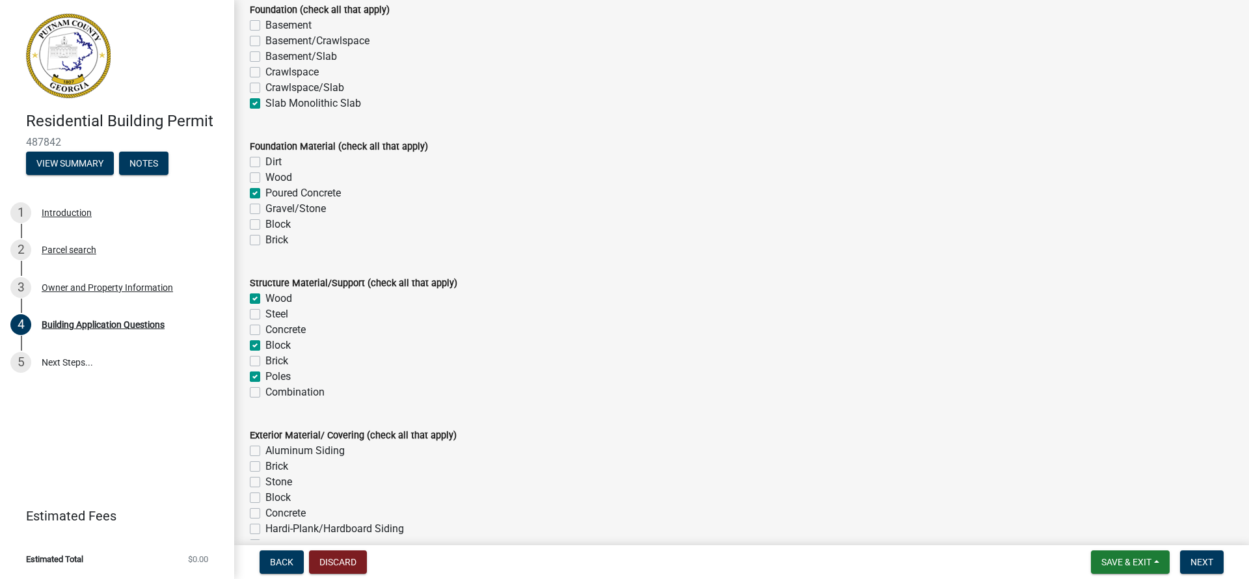
click at [265, 379] on label "Poles" at bounding box center [277, 377] width 25 height 16
click at [265, 377] on input "Poles" at bounding box center [269, 373] width 8 height 8
checkbox input "false"
checkbox input "true"
checkbox input "false"
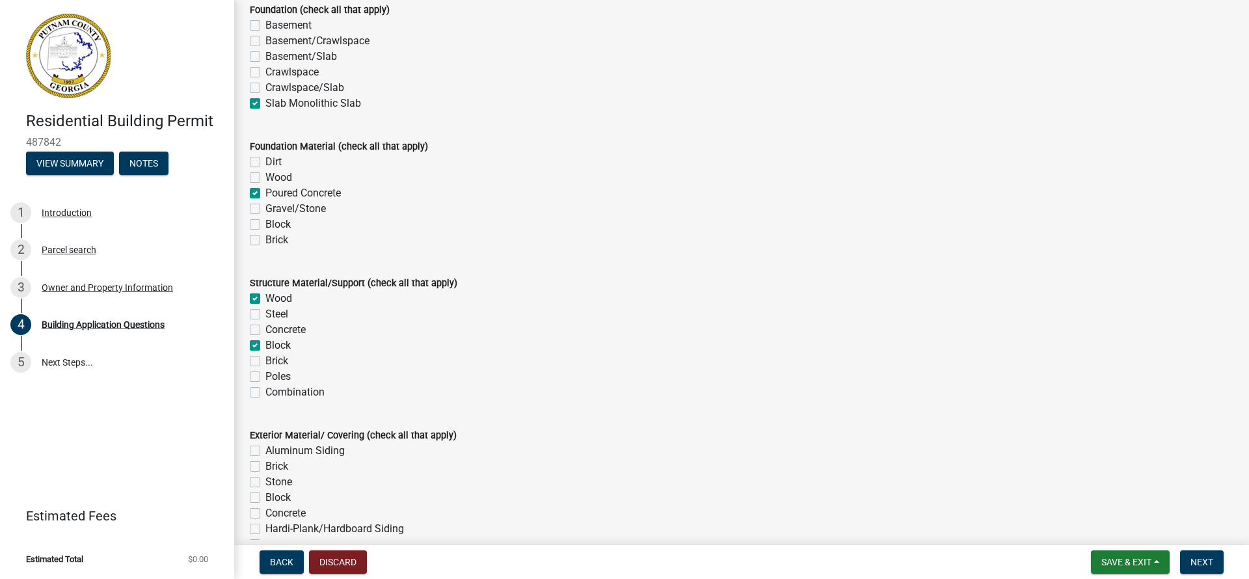
checkbox input "false"
checkbox input "true"
checkbox input "false"
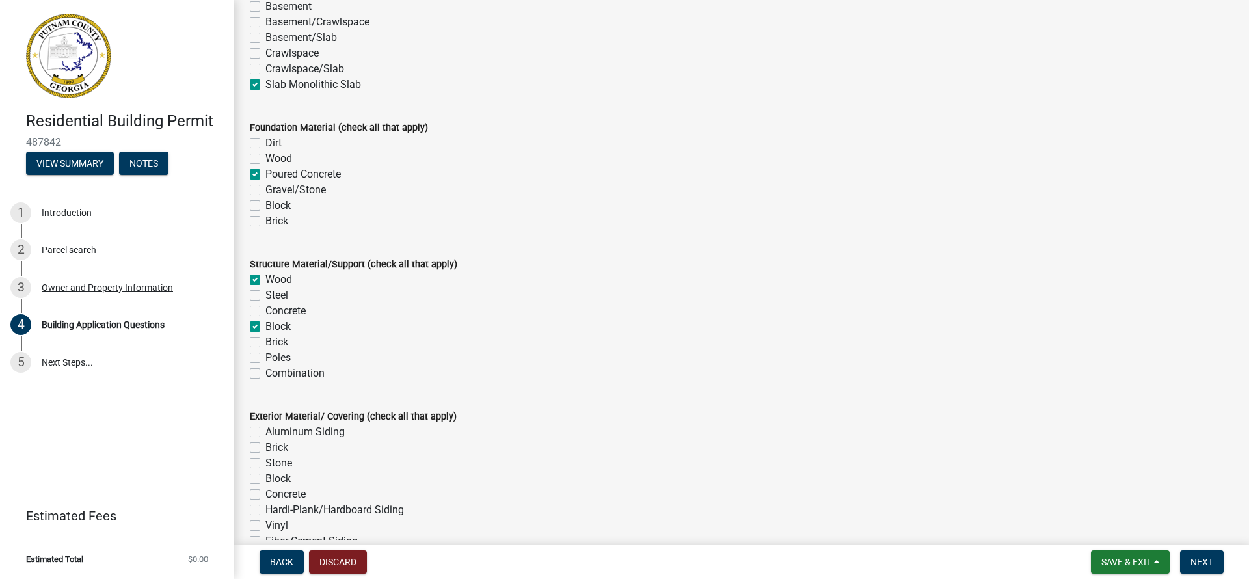
scroll to position [2567, 0]
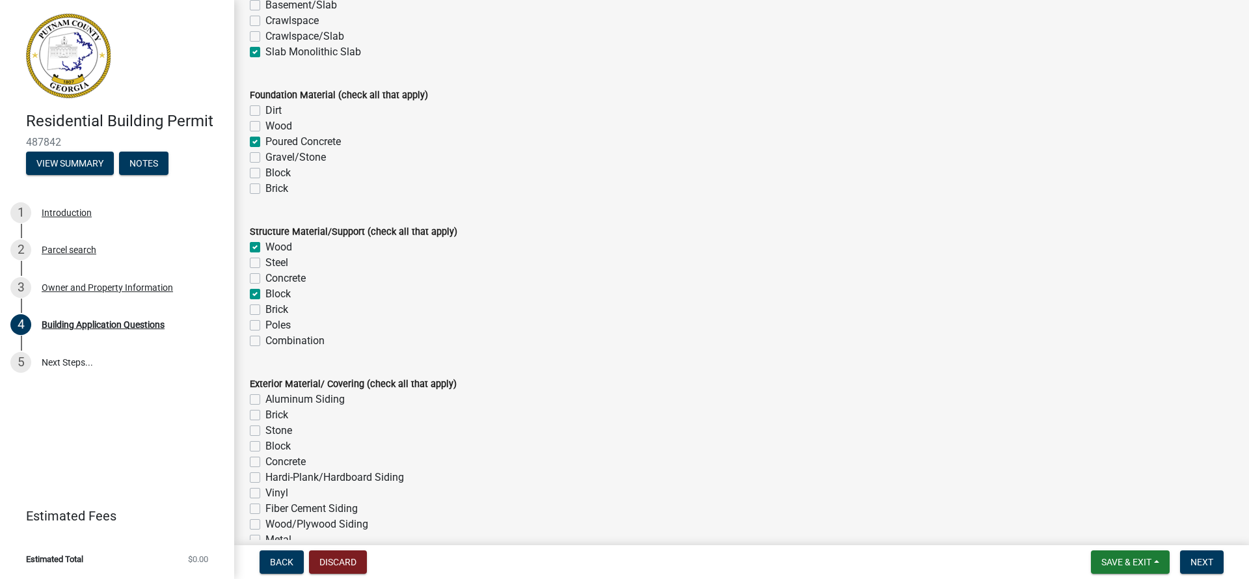
click at [265, 346] on label "Combination" at bounding box center [294, 341] width 59 height 16
click at [265, 342] on input "Combination" at bounding box center [269, 337] width 8 height 8
checkbox input "true"
checkbox input "false"
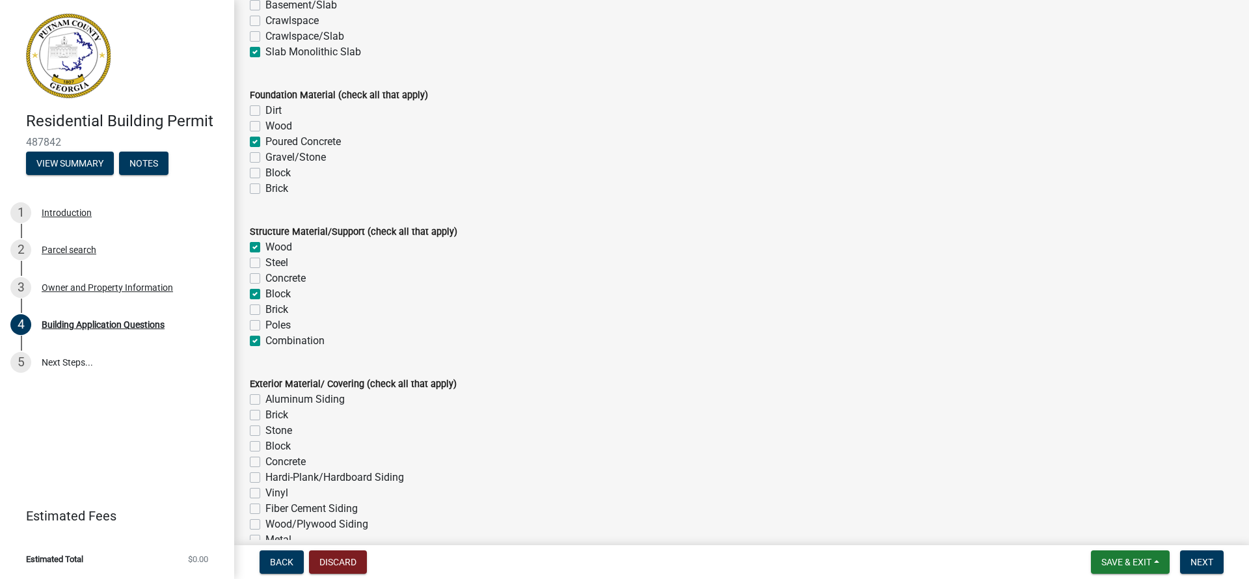
checkbox input "false"
checkbox input "true"
checkbox input "false"
checkbox input "true"
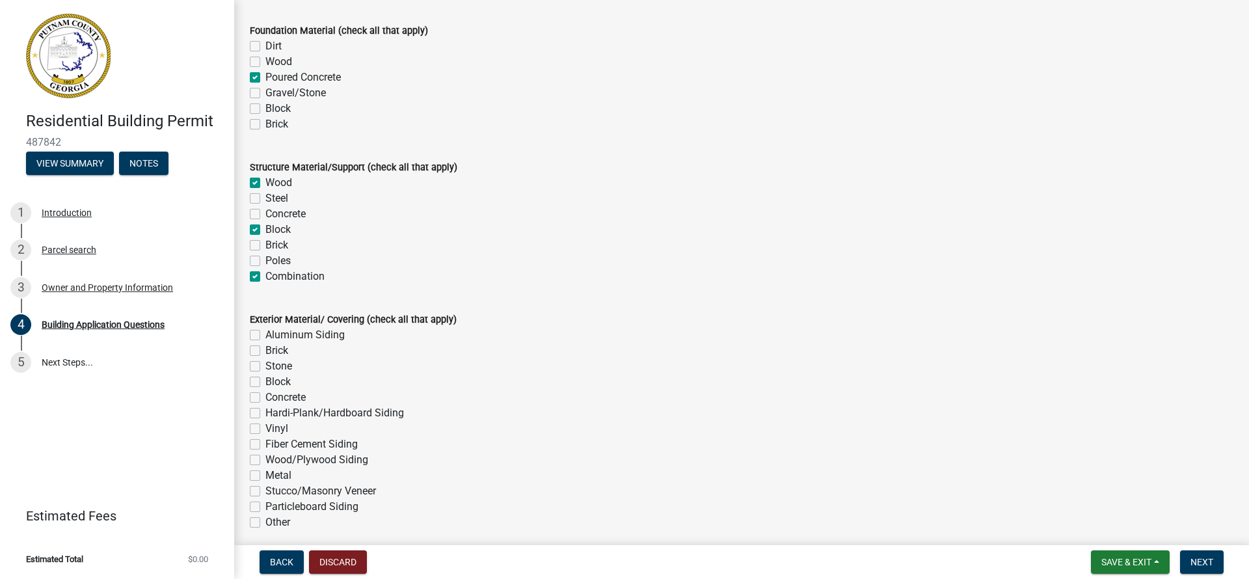
scroll to position [2650, 0]
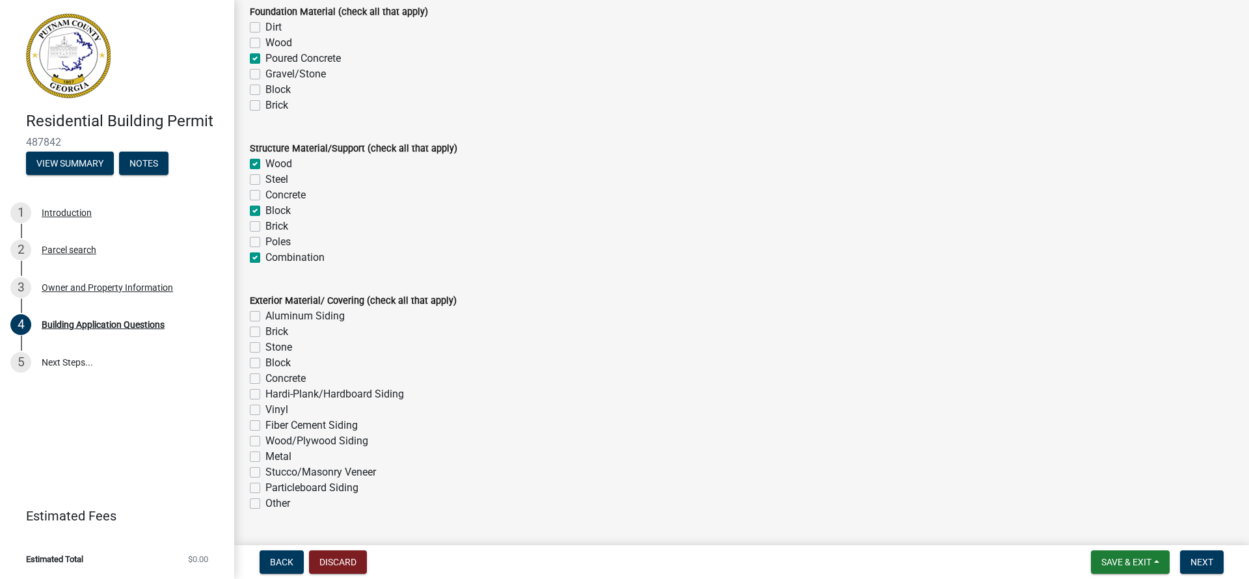
click at [265, 400] on label "Hardi-Plank/Hardboard Siding" at bounding box center [334, 394] width 139 height 16
click at [265, 395] on input "Hardi-Plank/Hardboard Siding" at bounding box center [269, 390] width 8 height 8
checkbox input "true"
checkbox input "false"
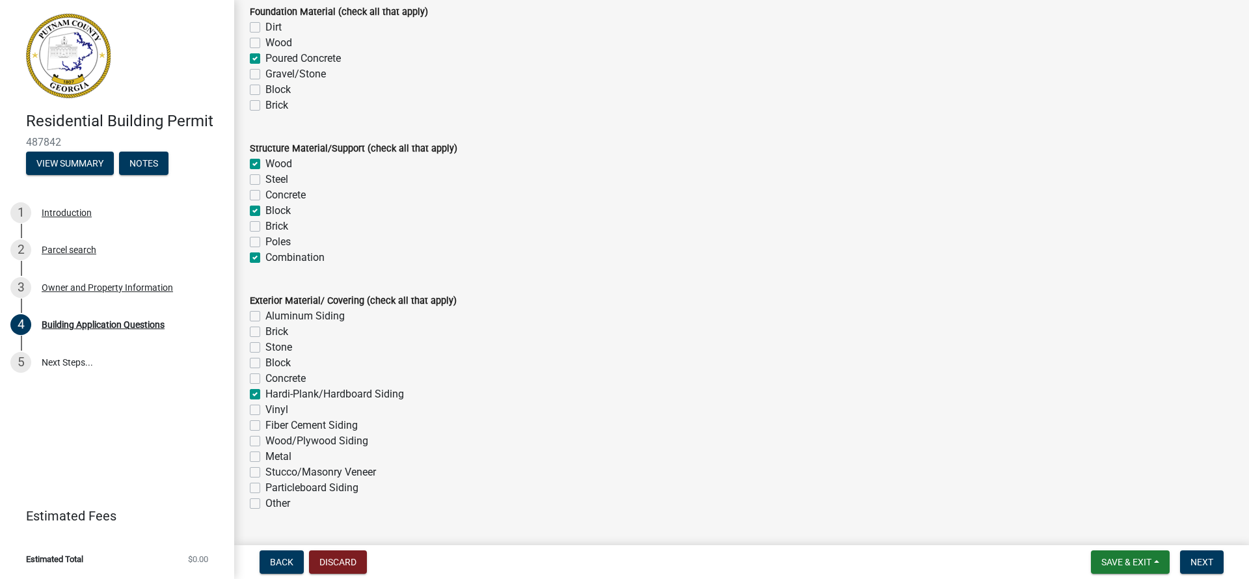
checkbox input "false"
checkbox input "true"
checkbox input "false"
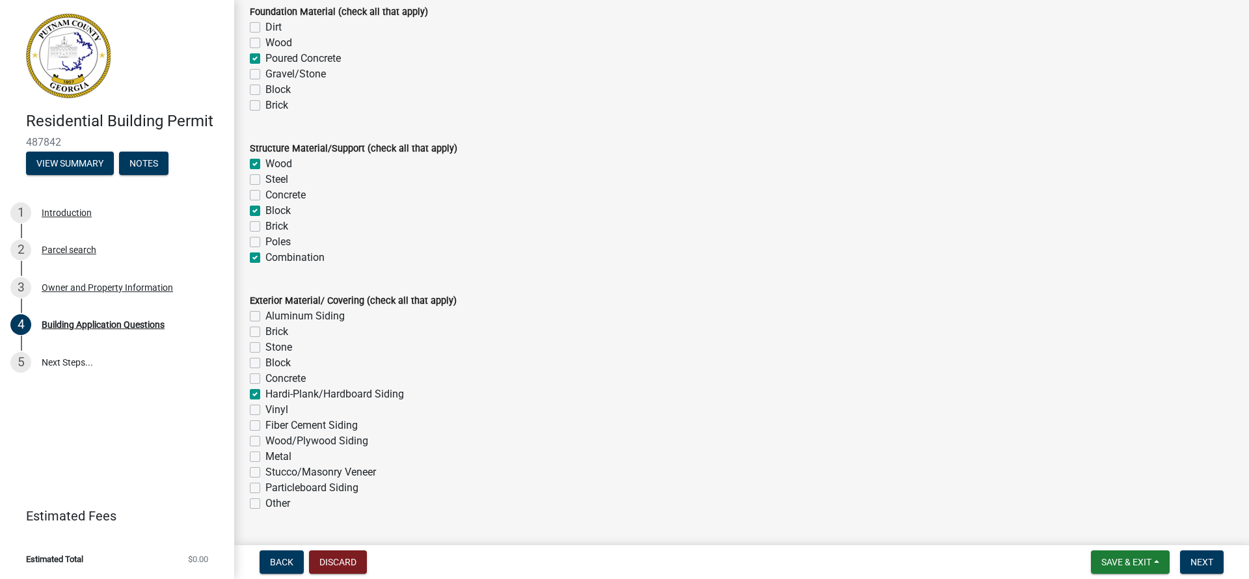
checkbox input "false"
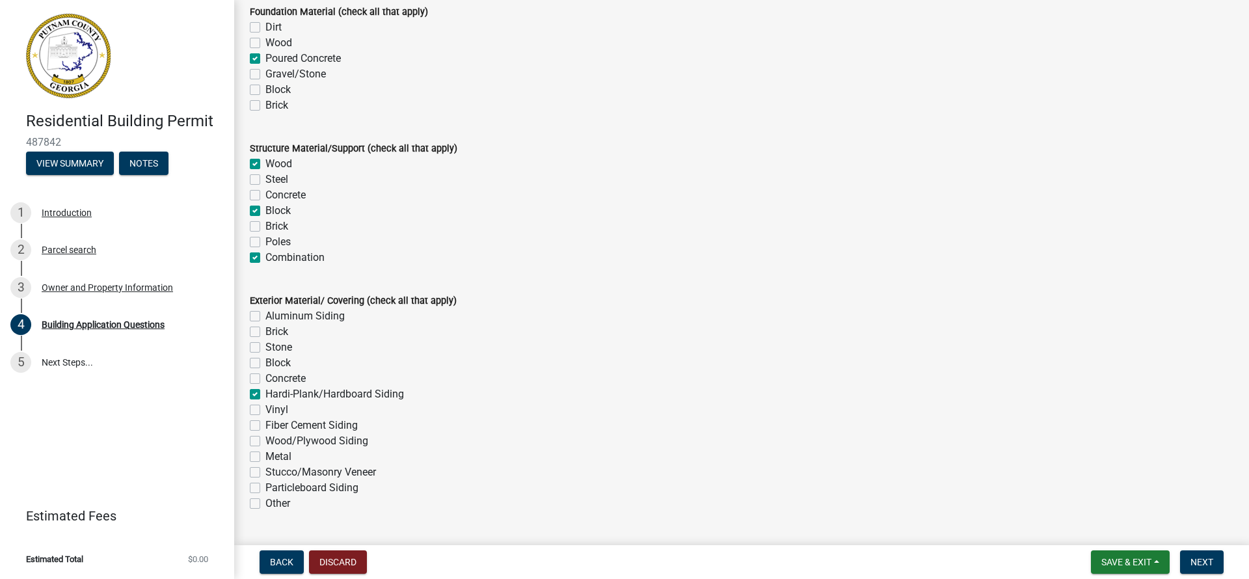
checkbox input "false"
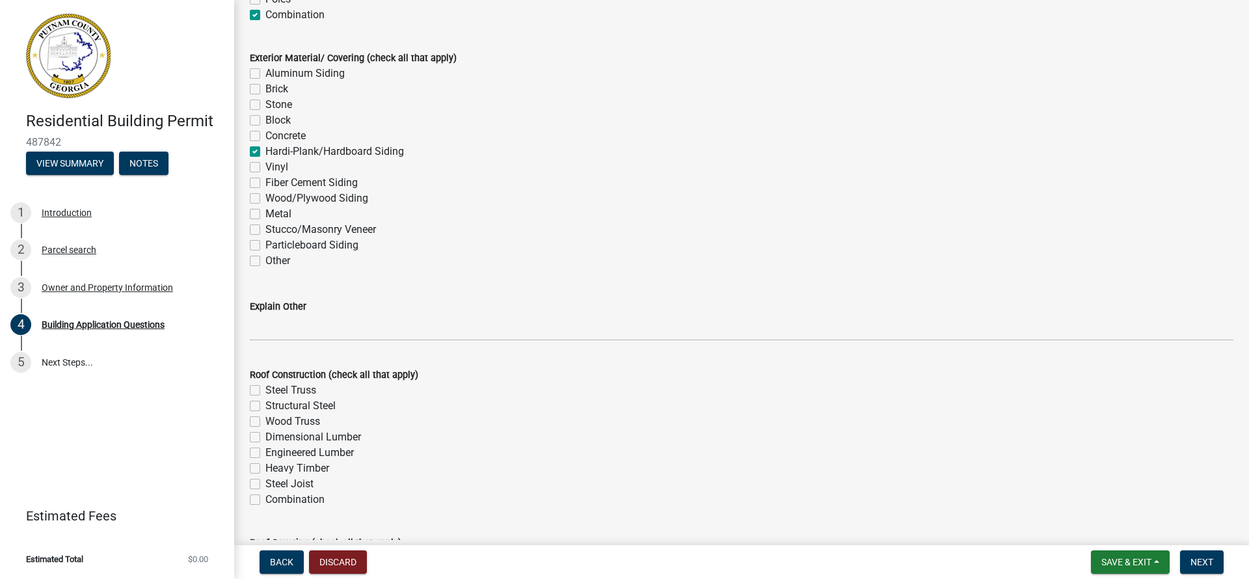
scroll to position [2908, 0]
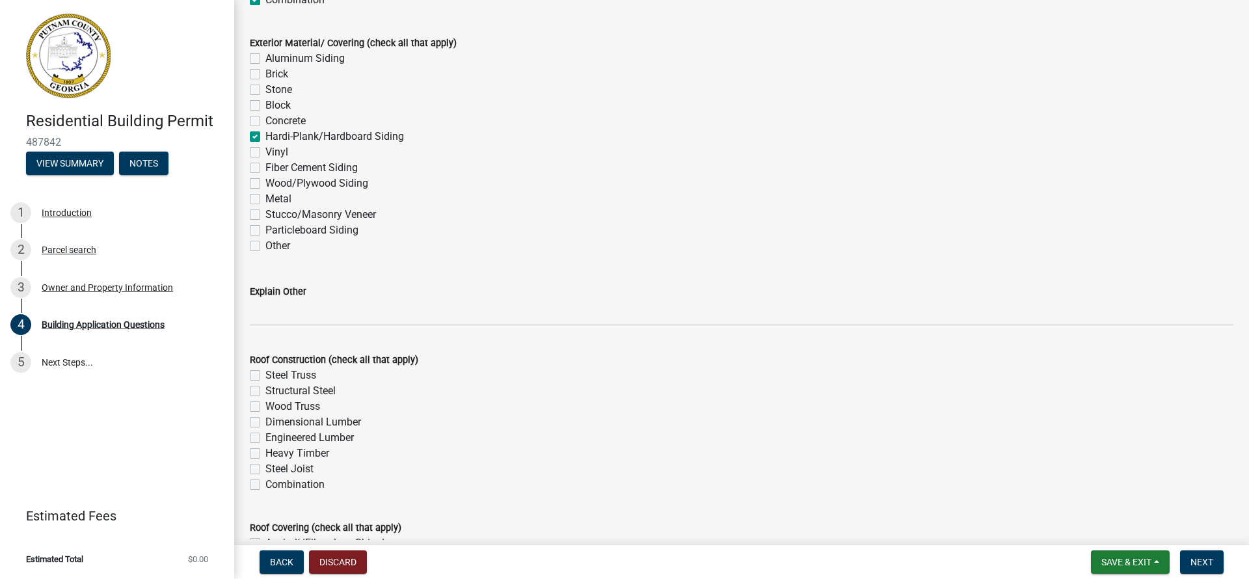
click at [265, 414] on label "Wood Truss" at bounding box center [292, 407] width 55 height 16
click at [265, 407] on input "Wood Truss" at bounding box center [269, 403] width 8 height 8
checkbox input "true"
checkbox input "false"
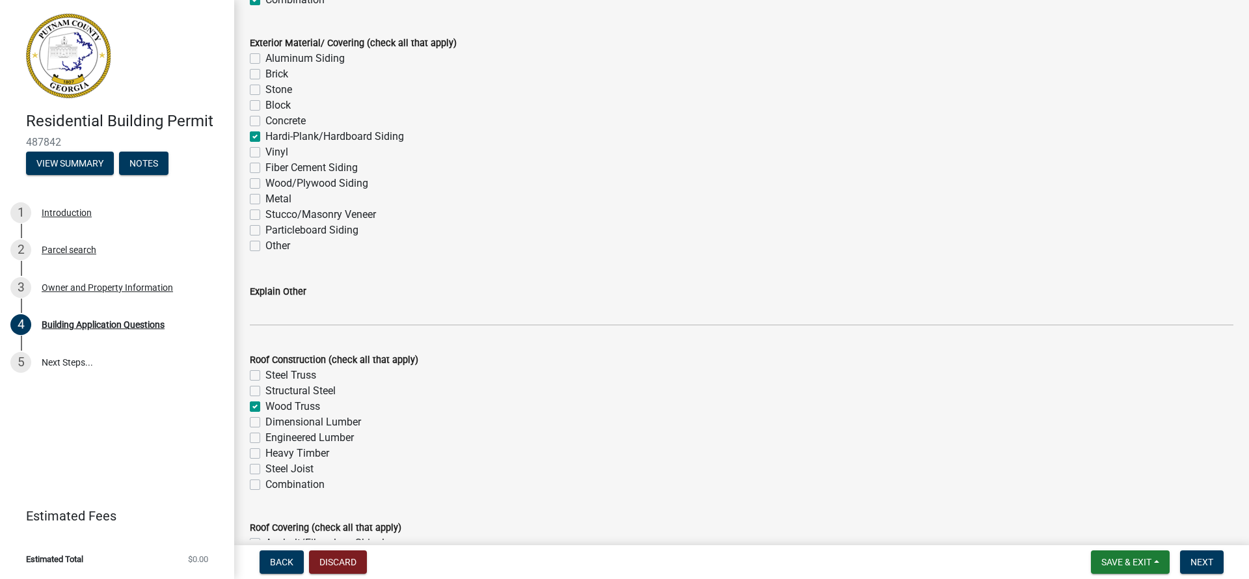
checkbox input "true"
checkbox input "false"
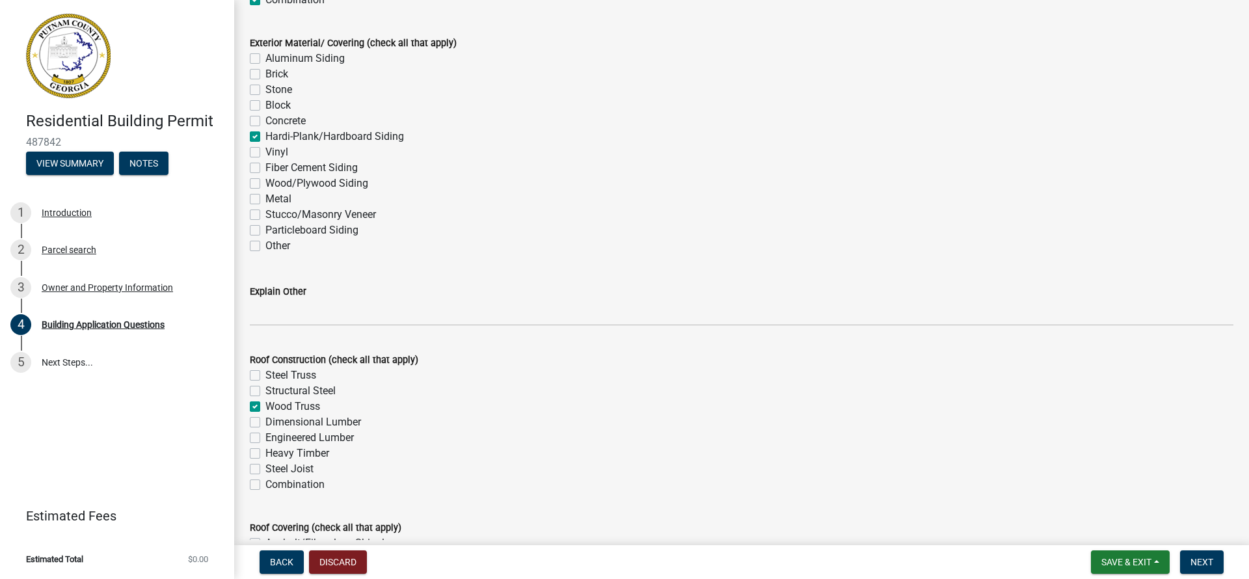
checkbox input "false"
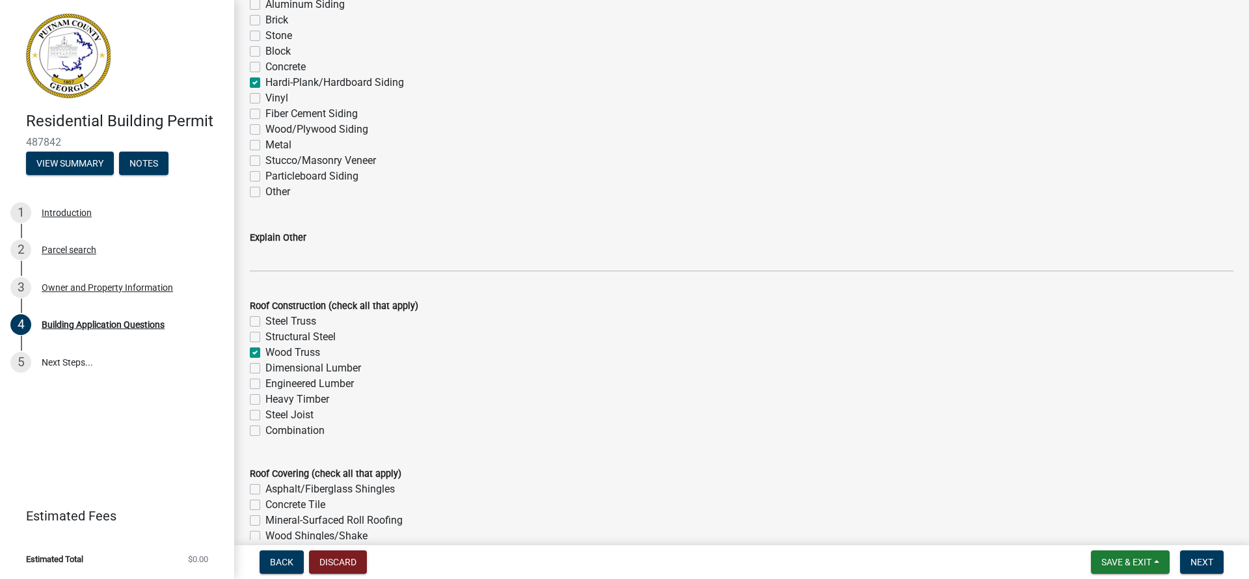
scroll to position [3046, 0]
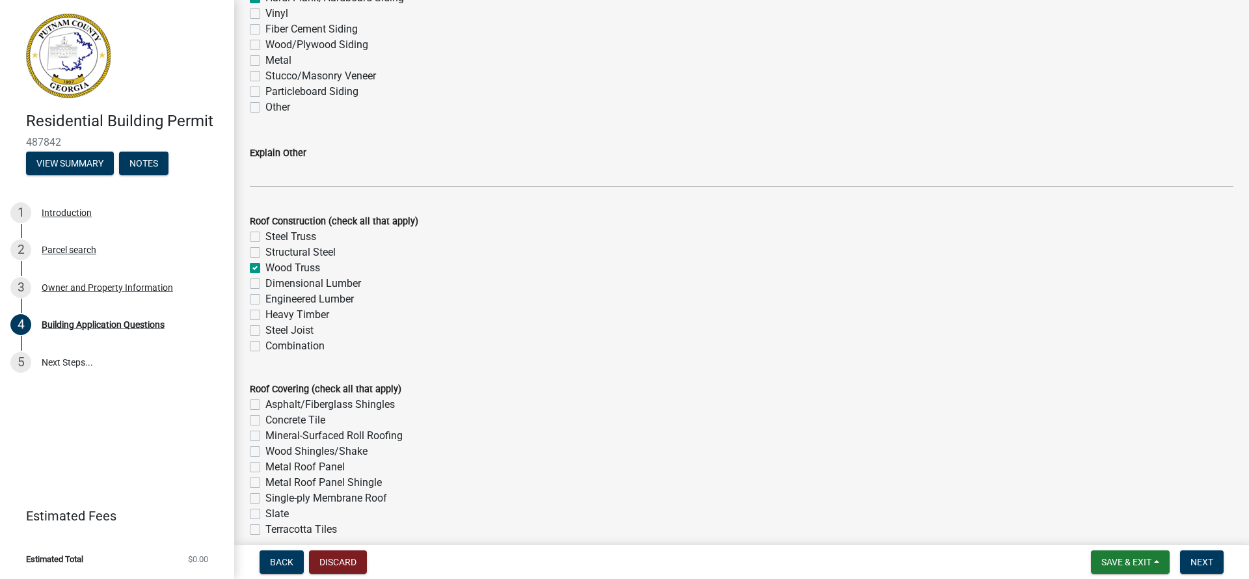
click at [265, 407] on label "Asphalt/Fiberglass Shingles" at bounding box center [329, 405] width 129 height 16
click at [265, 405] on input "Asphalt/Fiberglass Shingles" at bounding box center [269, 401] width 8 height 8
checkbox input "true"
checkbox input "false"
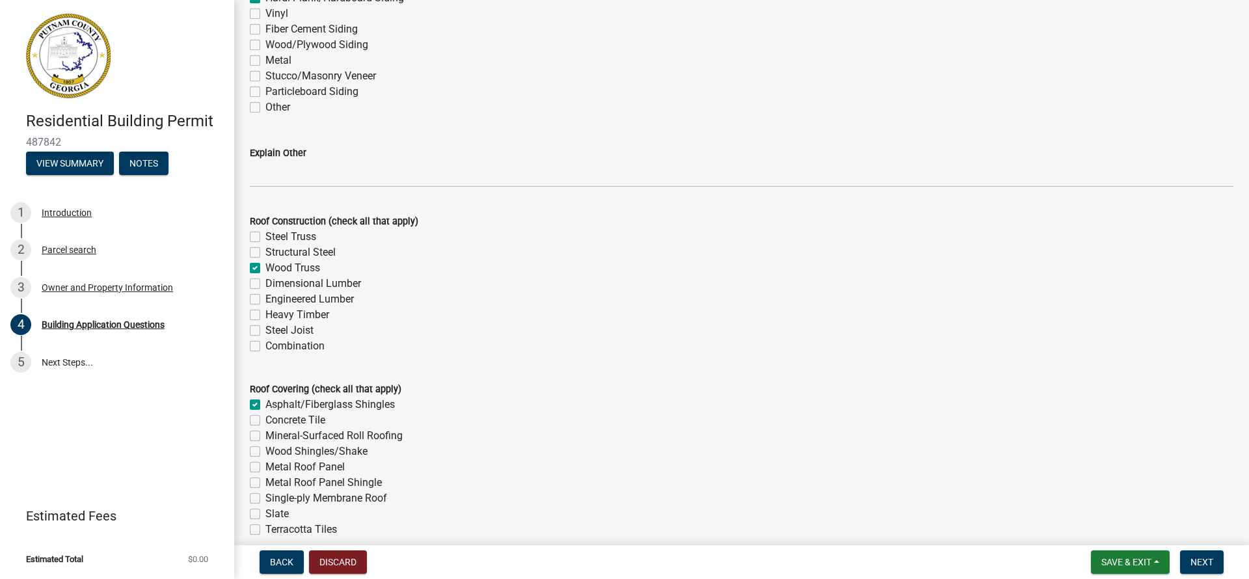
checkbox input "false"
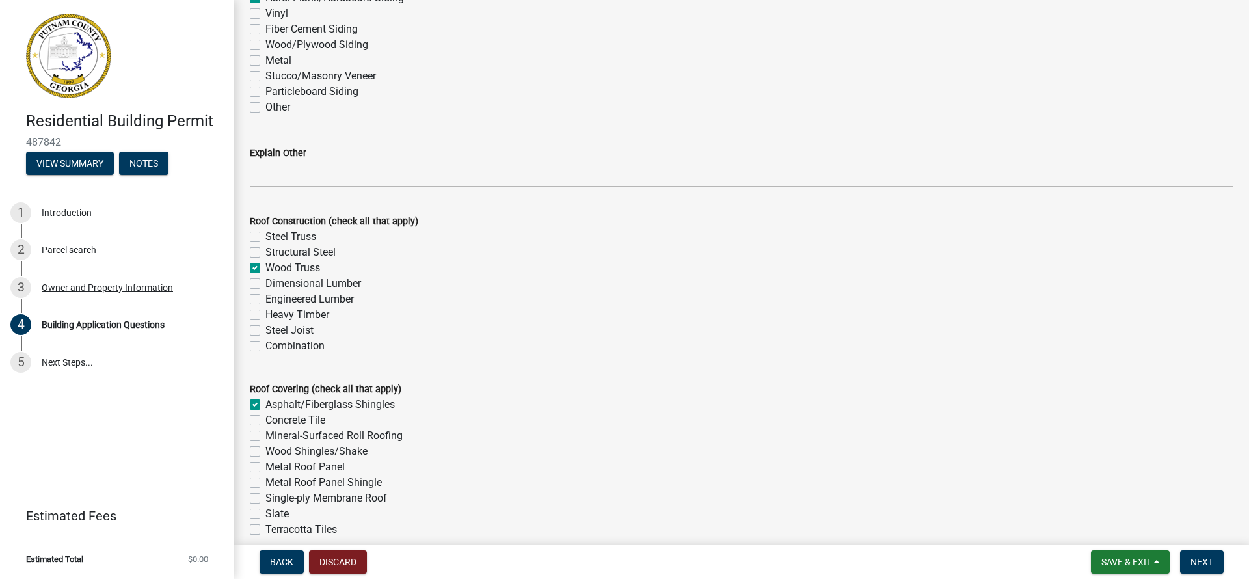
checkbox input "false"
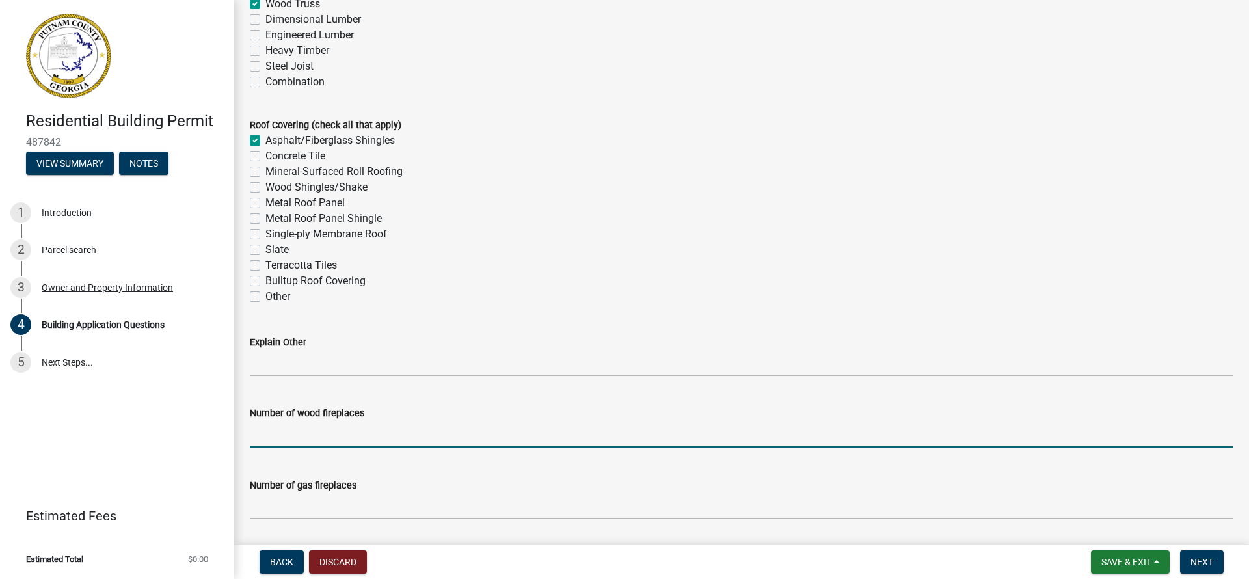
click at [278, 444] on input "text" at bounding box center [742, 434] width 984 height 27
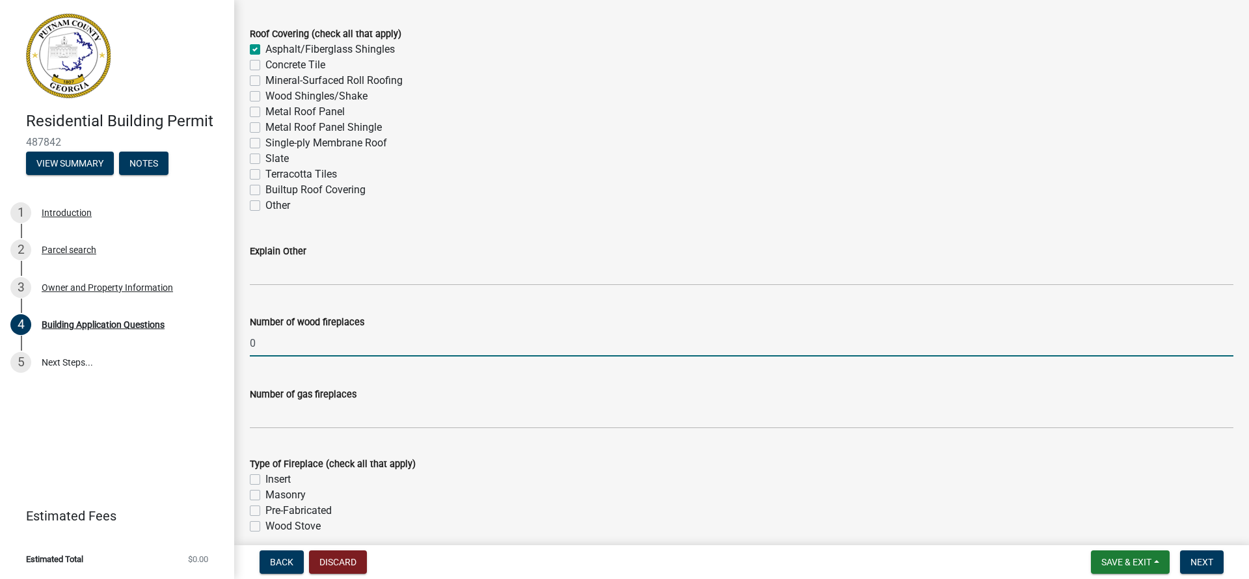
type input "0"
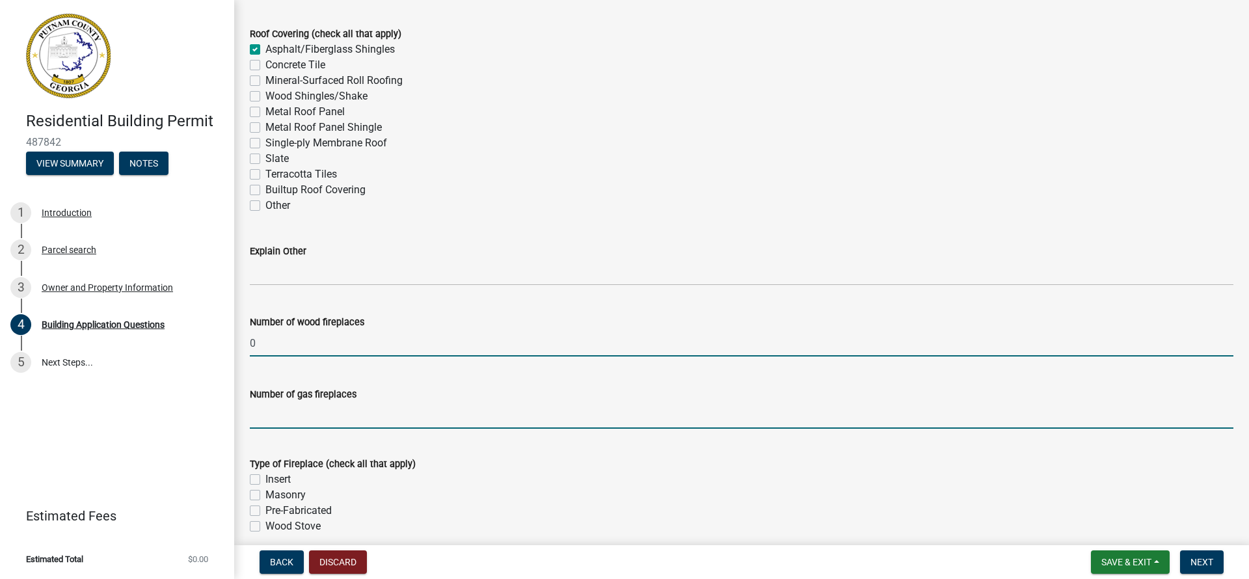
click at [260, 424] on input "text" at bounding box center [742, 415] width 984 height 27
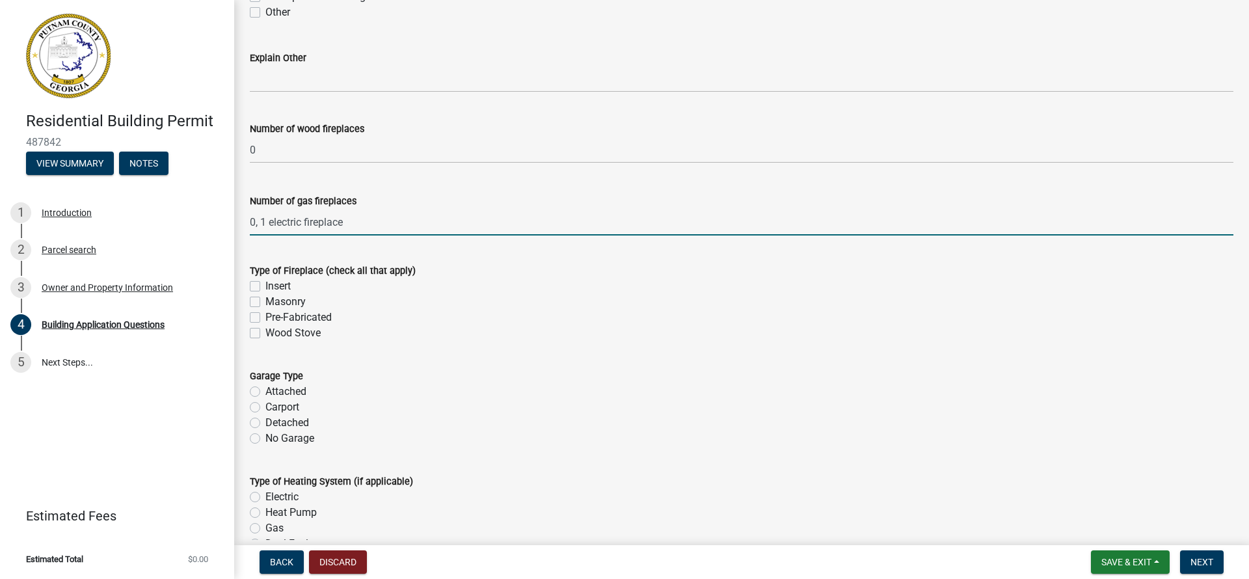
scroll to position [3605, 0]
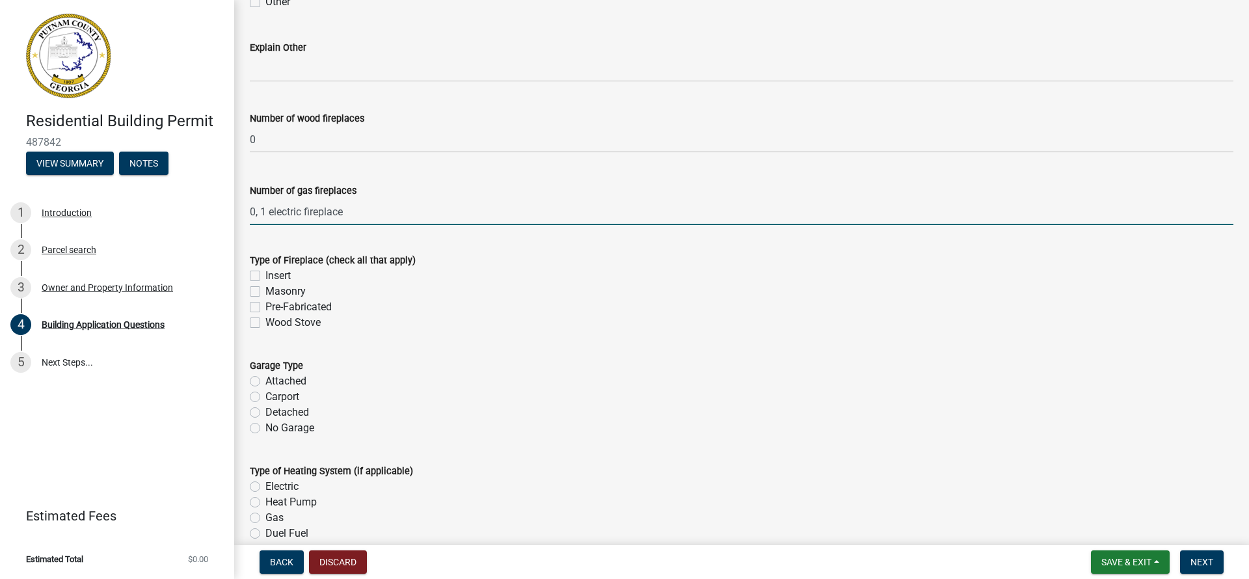
type input "1"
click at [265, 384] on label "Attached" at bounding box center [285, 381] width 41 height 16
click at [265, 382] on input "Attached" at bounding box center [269, 377] width 8 height 8
radio input "true"
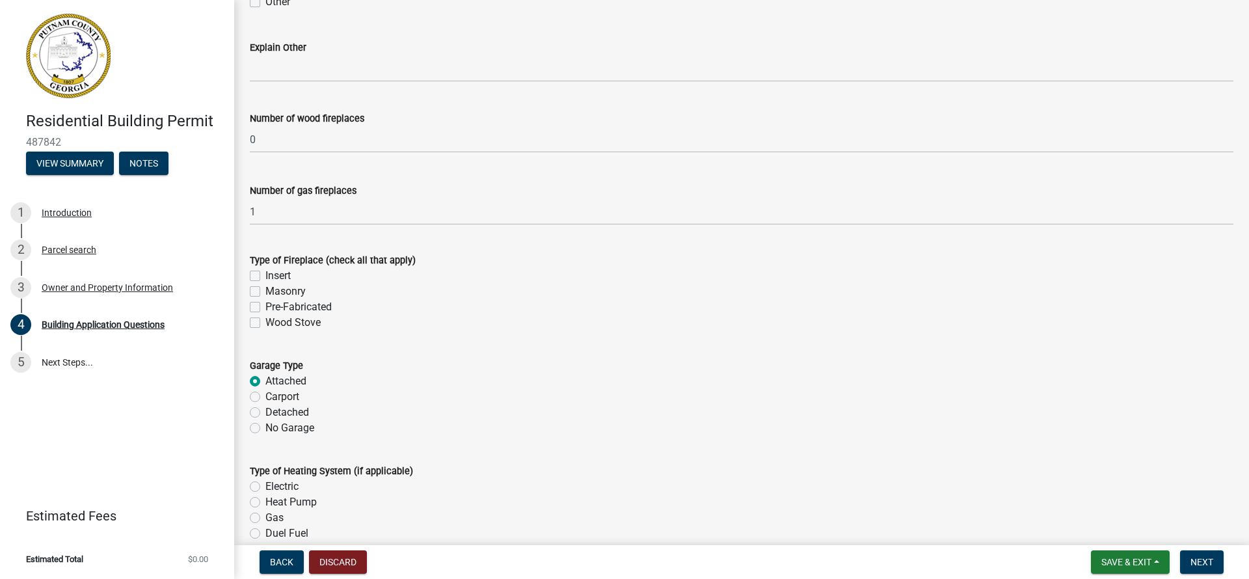
scroll to position [3622, 0]
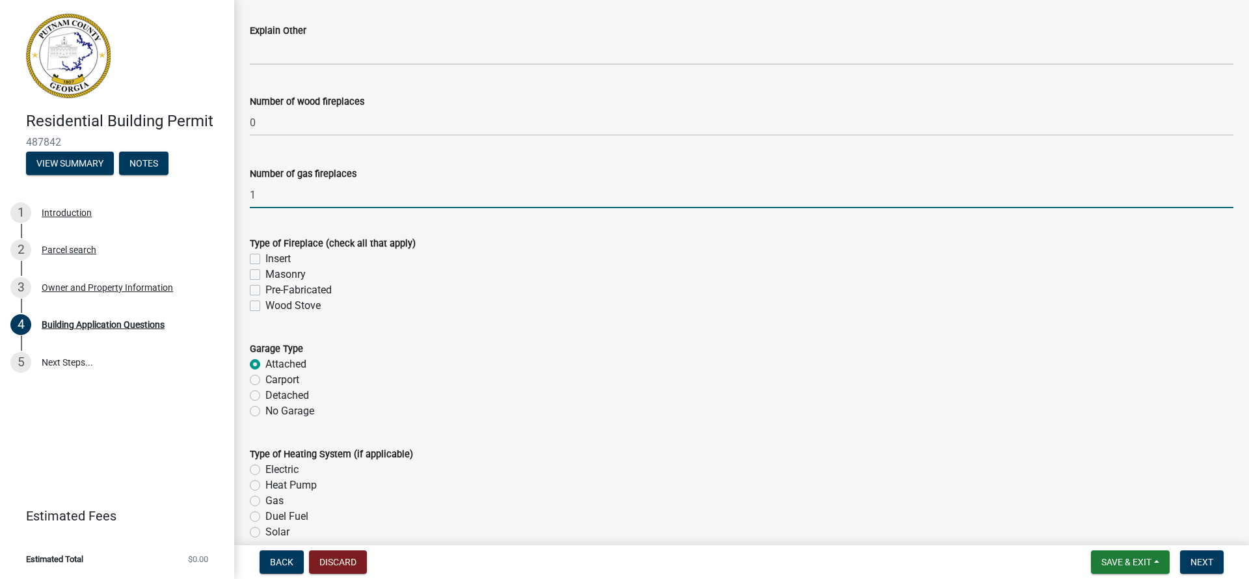
click at [264, 196] on input "1" at bounding box center [742, 195] width 984 height 27
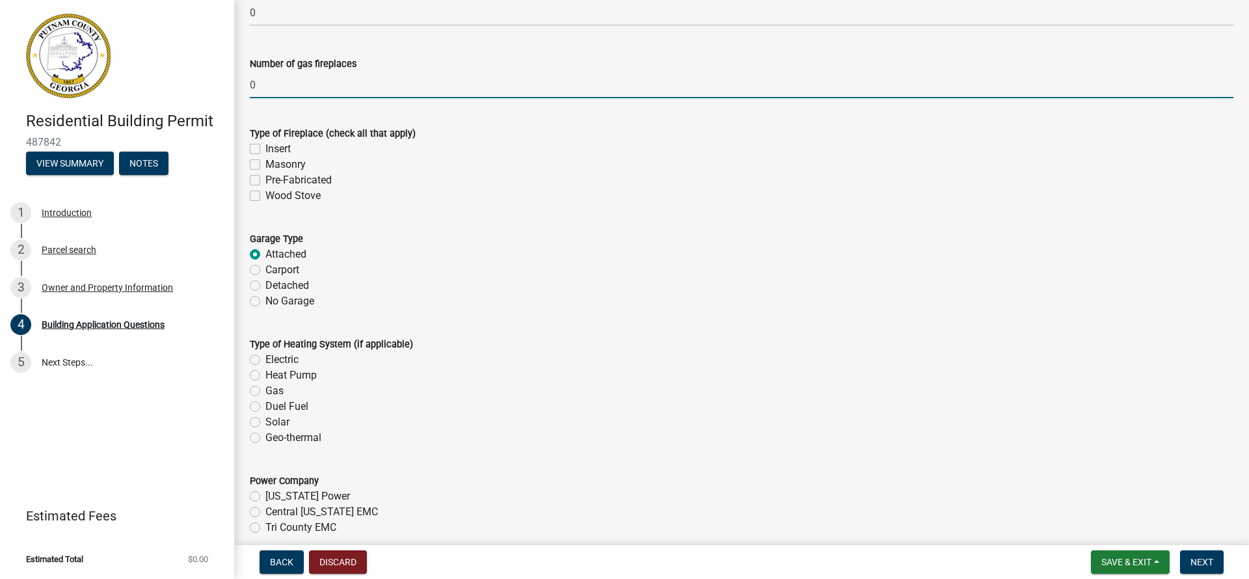
scroll to position [3746, 0]
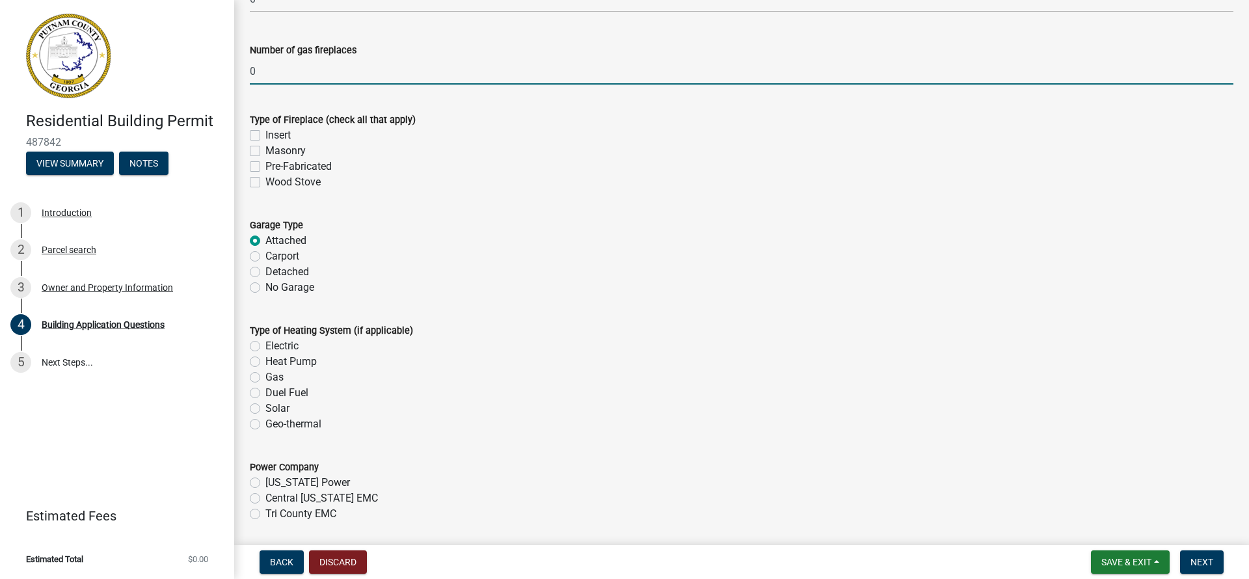
type input "0"
click at [265, 351] on label "Electric" at bounding box center [281, 346] width 33 height 16
click at [265, 347] on input "Electric" at bounding box center [269, 342] width 8 height 8
radio input "true"
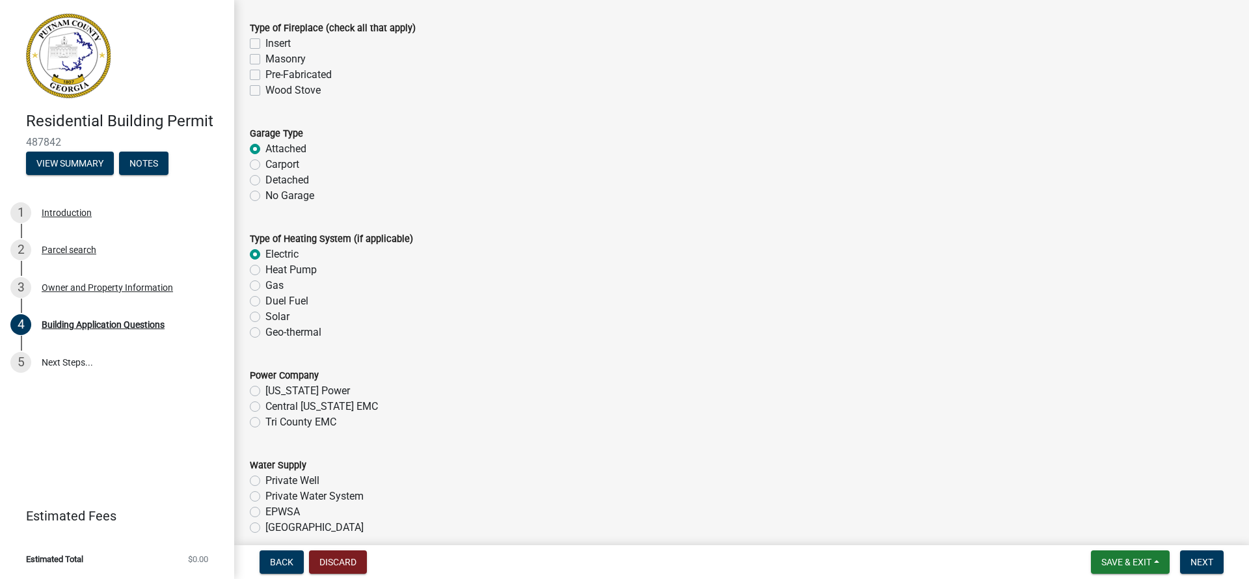
scroll to position [3851, 0]
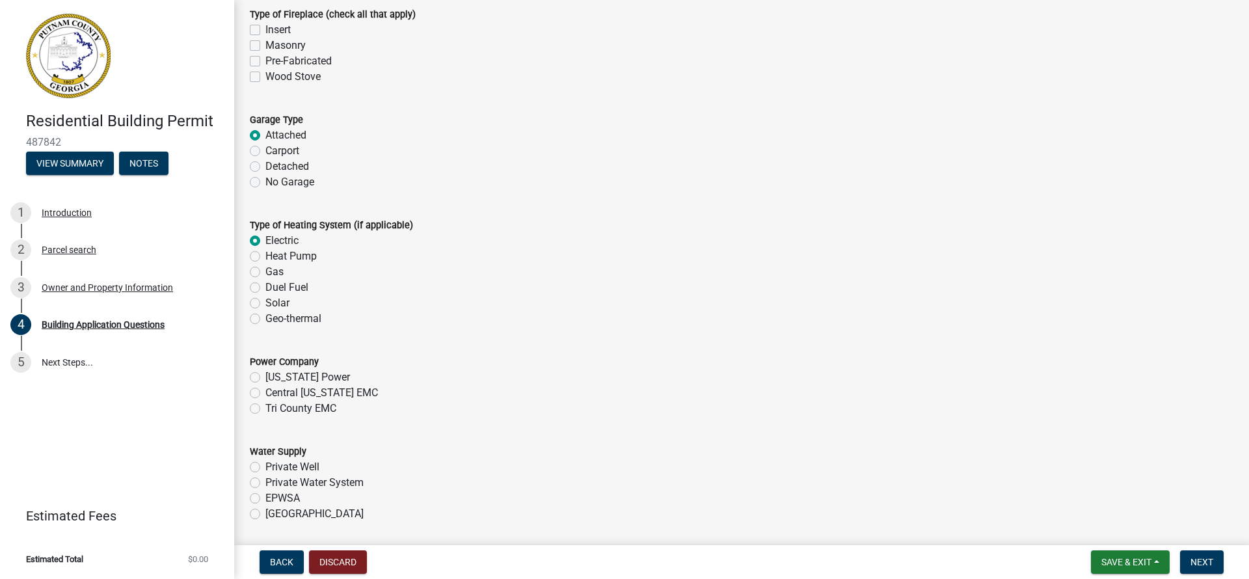
click at [265, 379] on label "[US_STATE] Power" at bounding box center [307, 378] width 85 height 16
click at [265, 378] on input "[US_STATE] Power" at bounding box center [269, 374] width 8 height 8
radio input "true"
click at [265, 502] on label "EPWSA" at bounding box center [282, 499] width 34 height 16
click at [265, 499] on input "EPWSA" at bounding box center [269, 495] width 8 height 8
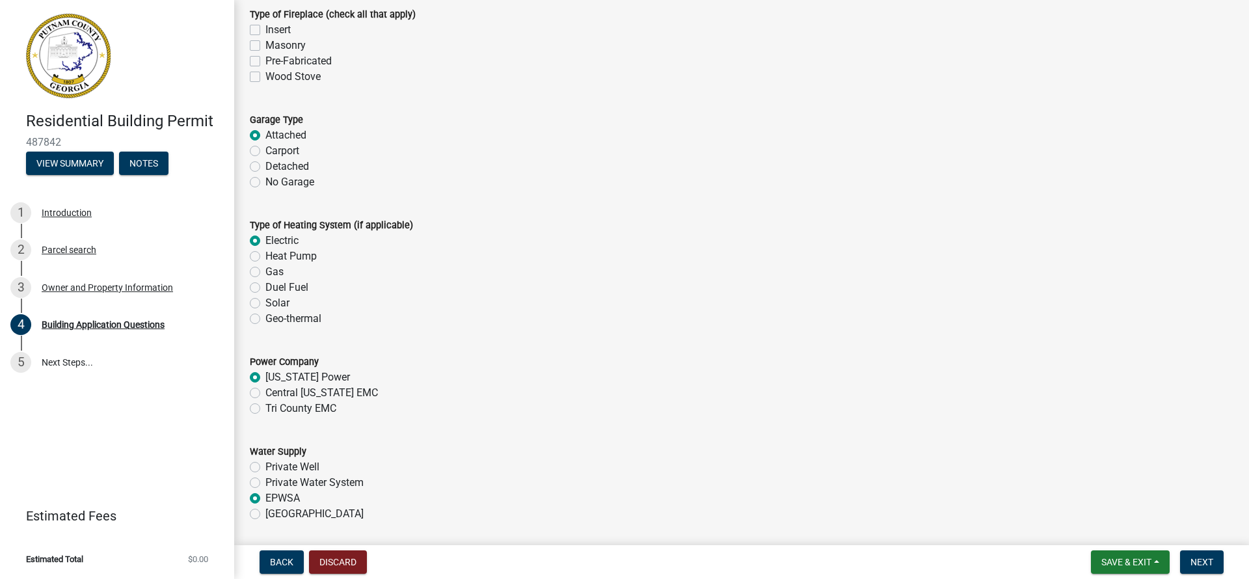
radio input "true"
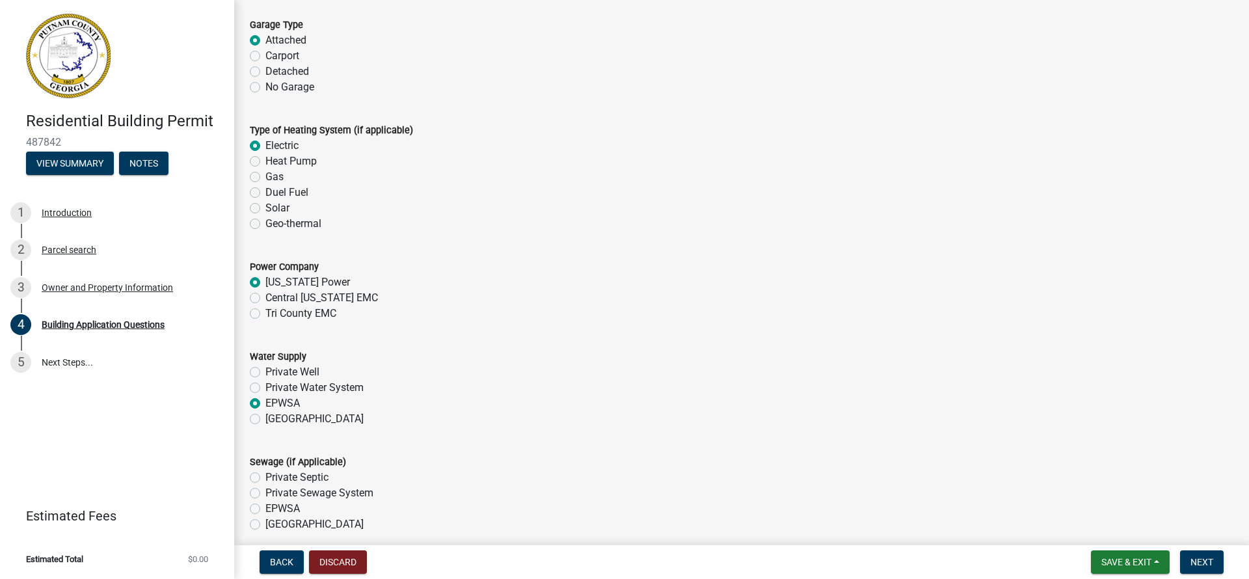
scroll to position [3983, 0]
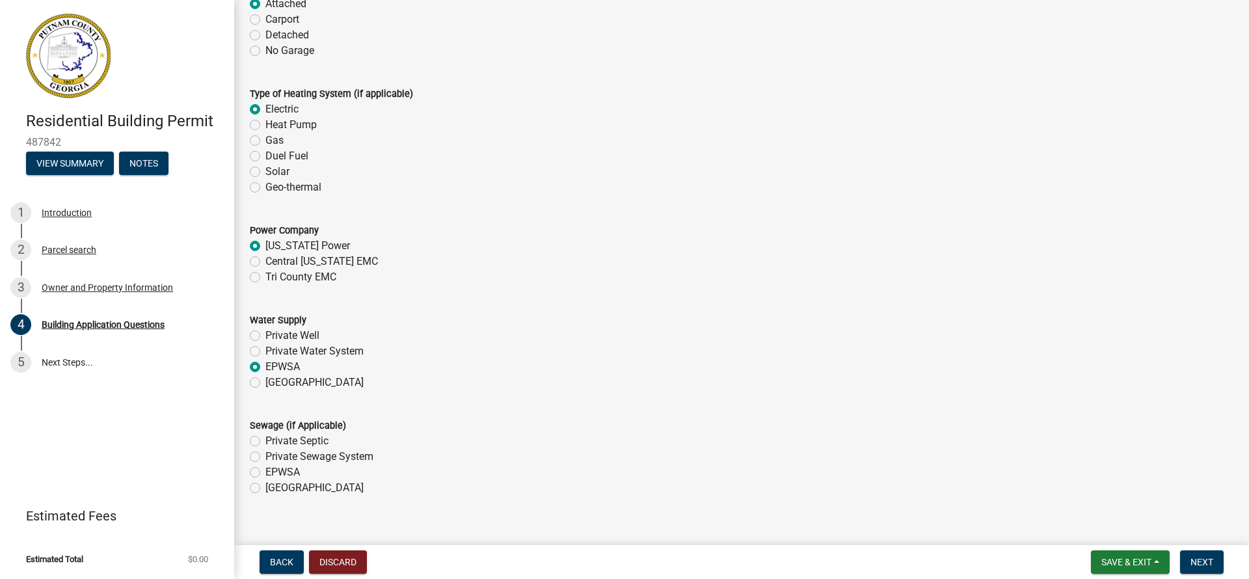
click at [265, 445] on label "Private Septic" at bounding box center [296, 441] width 63 height 16
click at [265, 442] on input "Private Septic" at bounding box center [269, 437] width 8 height 8
radio input "true"
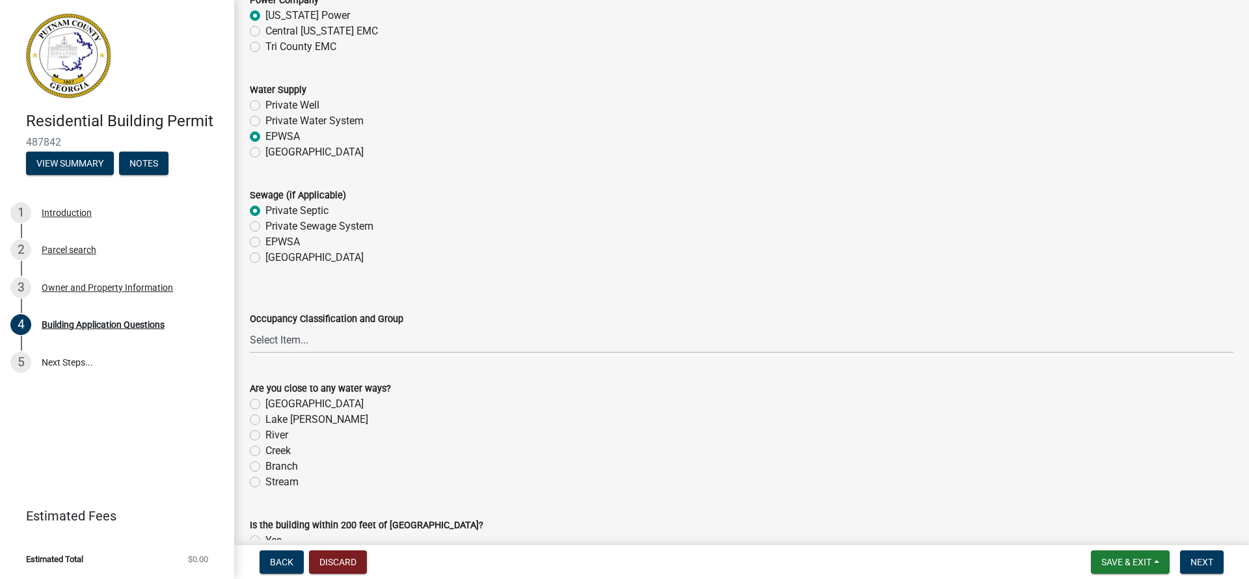
scroll to position [4358, 0]
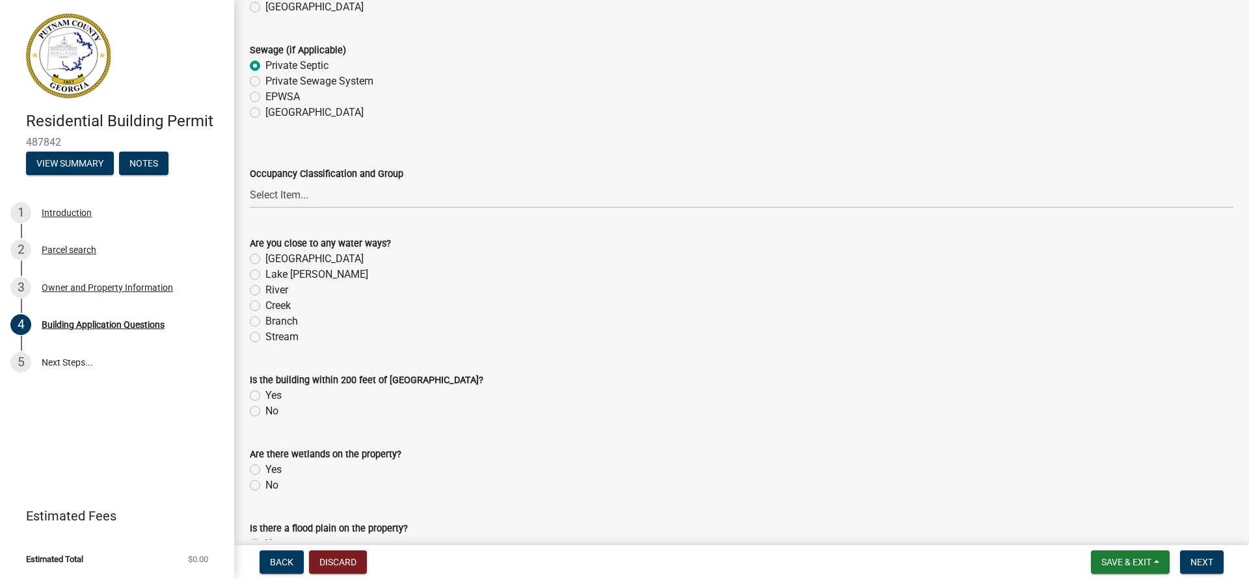
click at [265, 280] on label "Lake [PERSON_NAME]" at bounding box center [316, 275] width 103 height 16
click at [265, 275] on input "Lake [PERSON_NAME]" at bounding box center [269, 271] width 8 height 8
radio input "true"
click at [265, 414] on label "No" at bounding box center [271, 411] width 13 height 16
click at [265, 412] on input "No" at bounding box center [269, 407] width 8 height 8
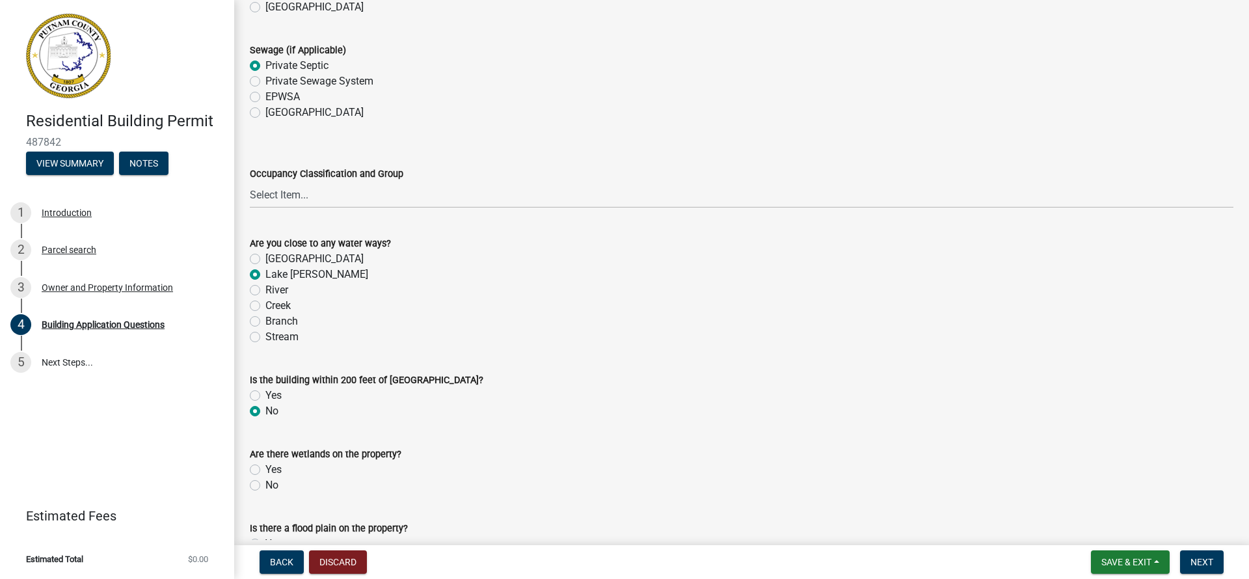
radio input "true"
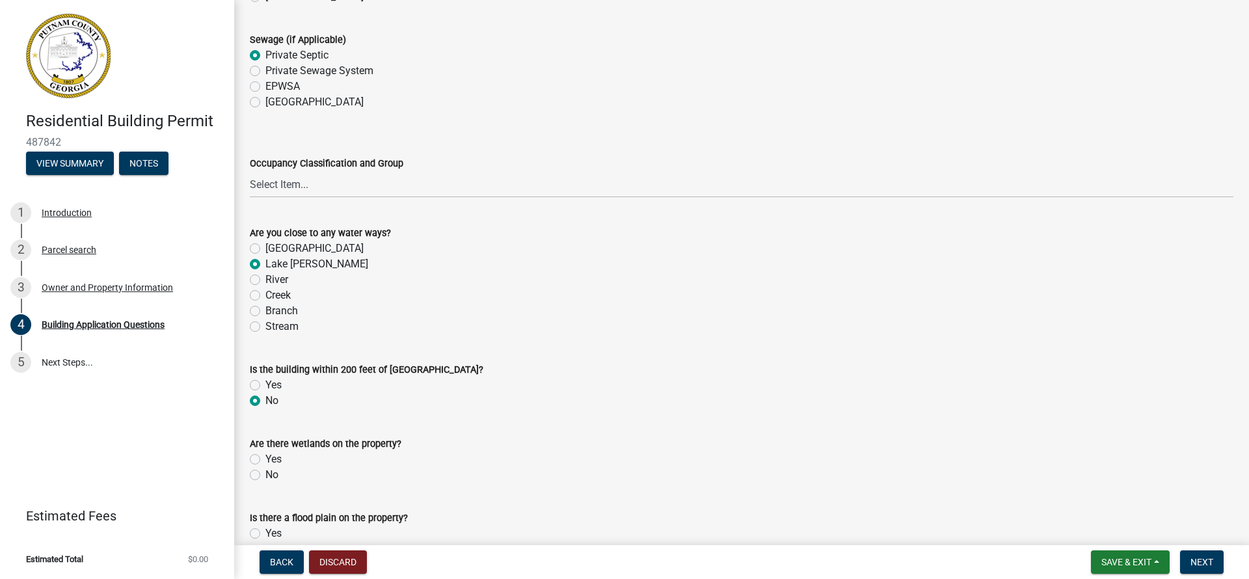
click at [265, 477] on label "No" at bounding box center [271, 475] width 13 height 16
click at [265, 476] on input "No" at bounding box center [269, 471] width 8 height 8
radio input "true"
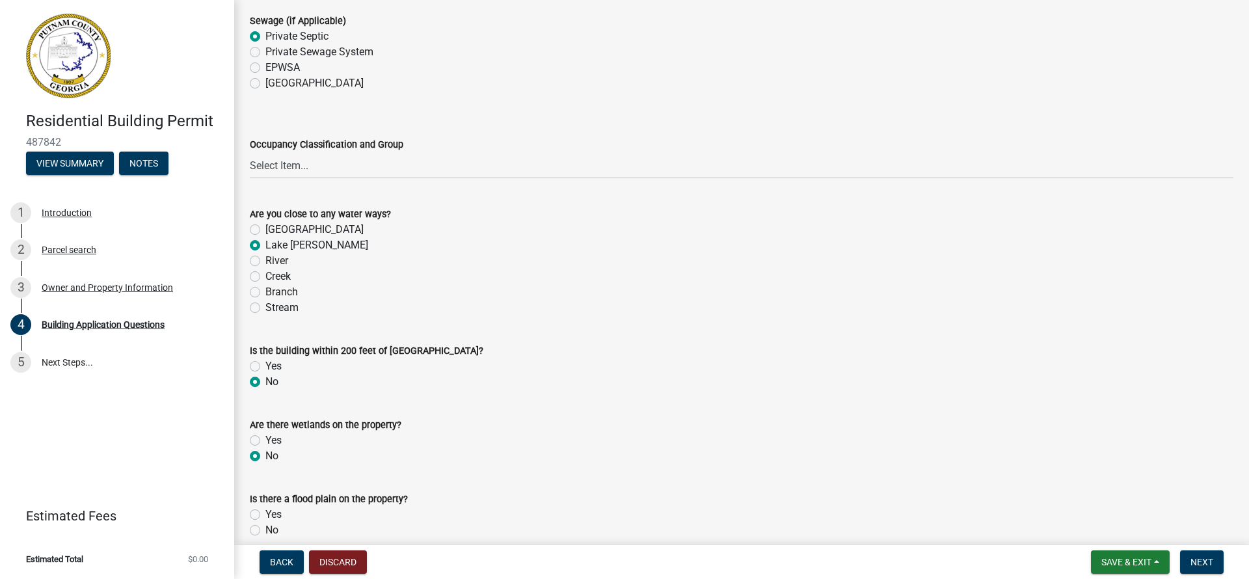
scroll to position [4428, 0]
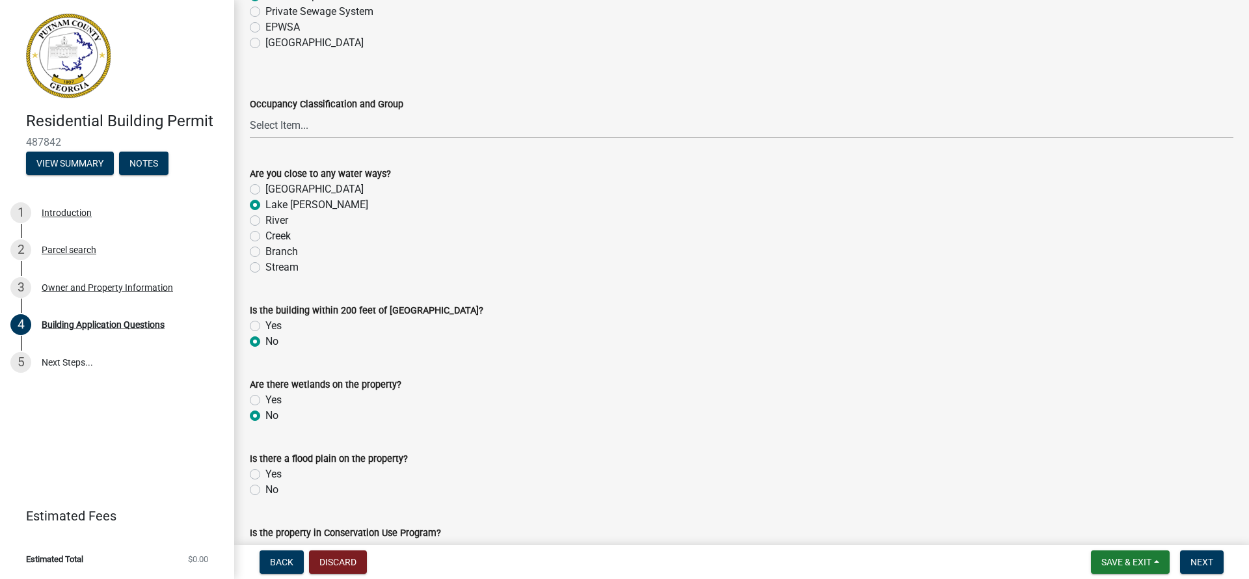
click at [265, 496] on label "No" at bounding box center [271, 490] width 13 height 16
click at [265, 491] on input "No" at bounding box center [269, 486] width 8 height 8
radio input "true"
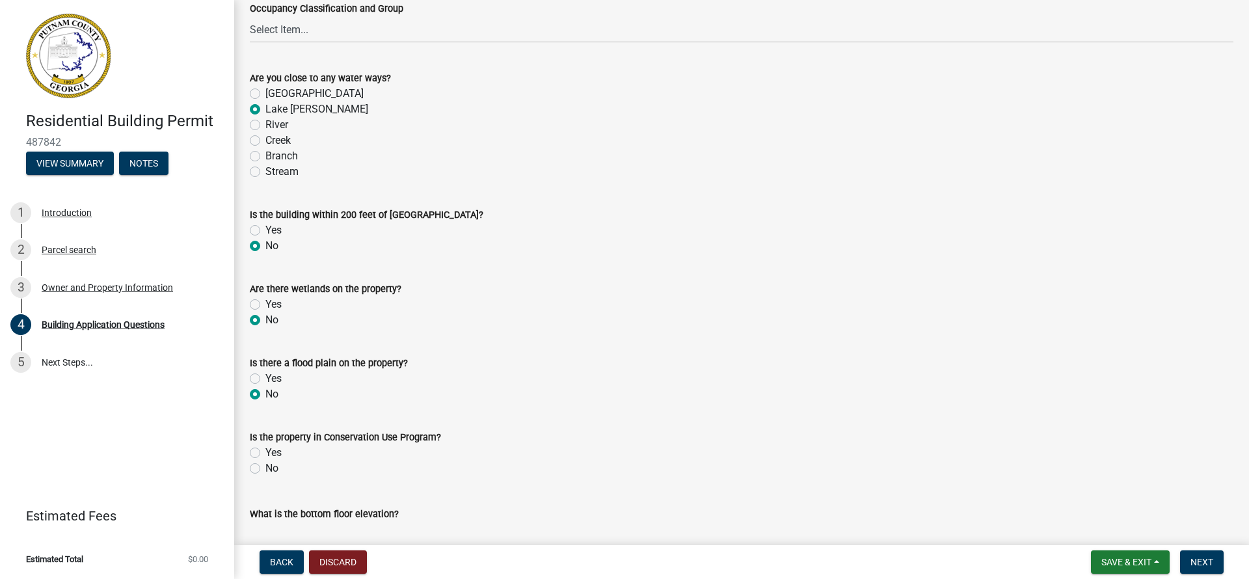
click at [265, 474] on label "No" at bounding box center [271, 469] width 13 height 16
click at [265, 469] on input "No" at bounding box center [269, 465] width 8 height 8
radio input "true"
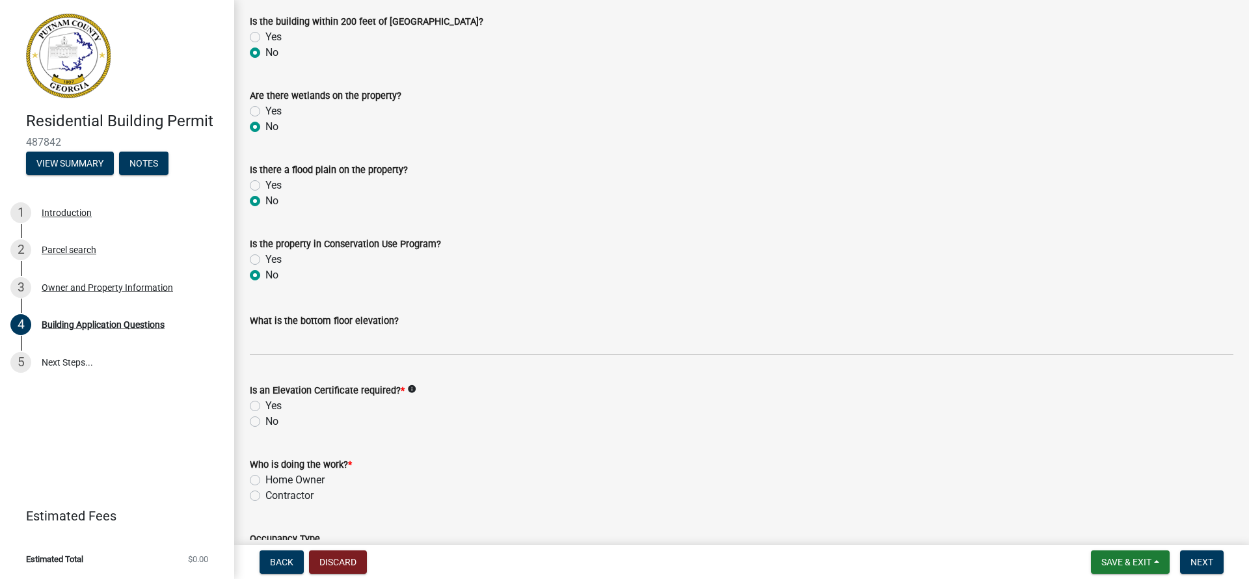
scroll to position [4743, 0]
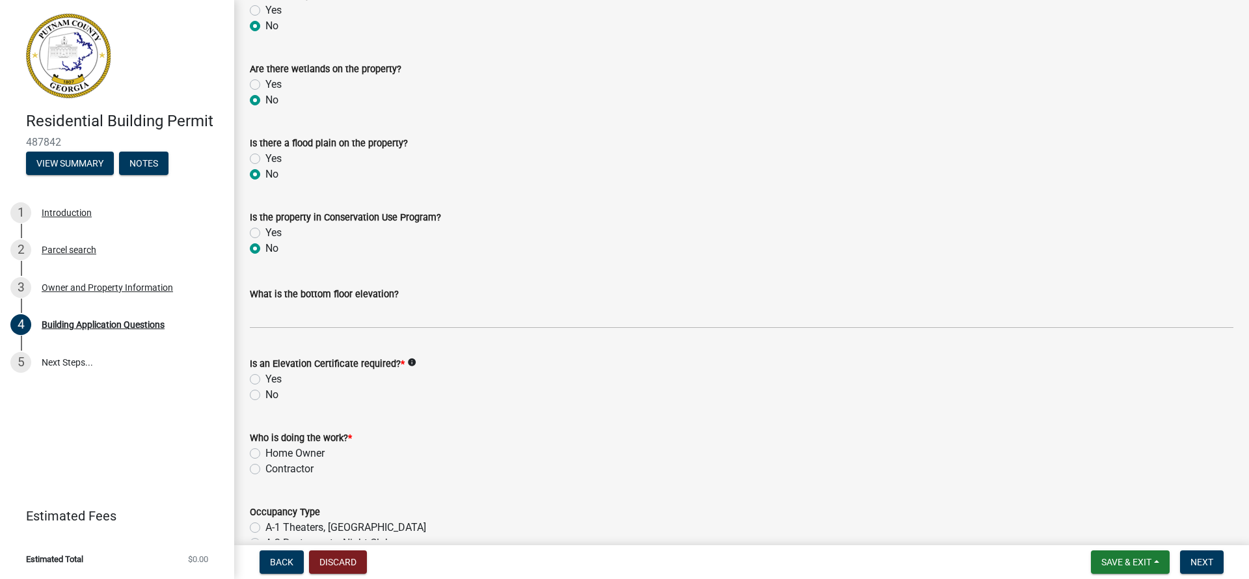
click at [265, 398] on label "No" at bounding box center [271, 395] width 13 height 16
click at [265, 396] on input "No" at bounding box center [269, 391] width 8 height 8
radio input "true"
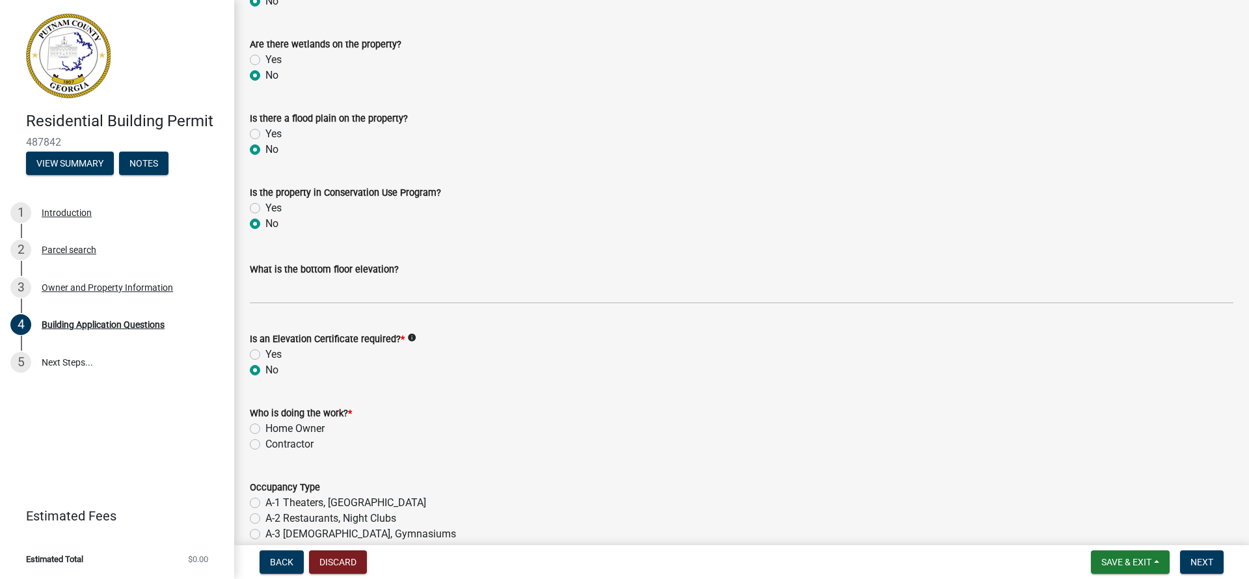
click at [265, 433] on label "Home Owner" at bounding box center [294, 429] width 59 height 16
click at [265, 429] on input "Home Owner" at bounding box center [269, 425] width 8 height 8
radio input "true"
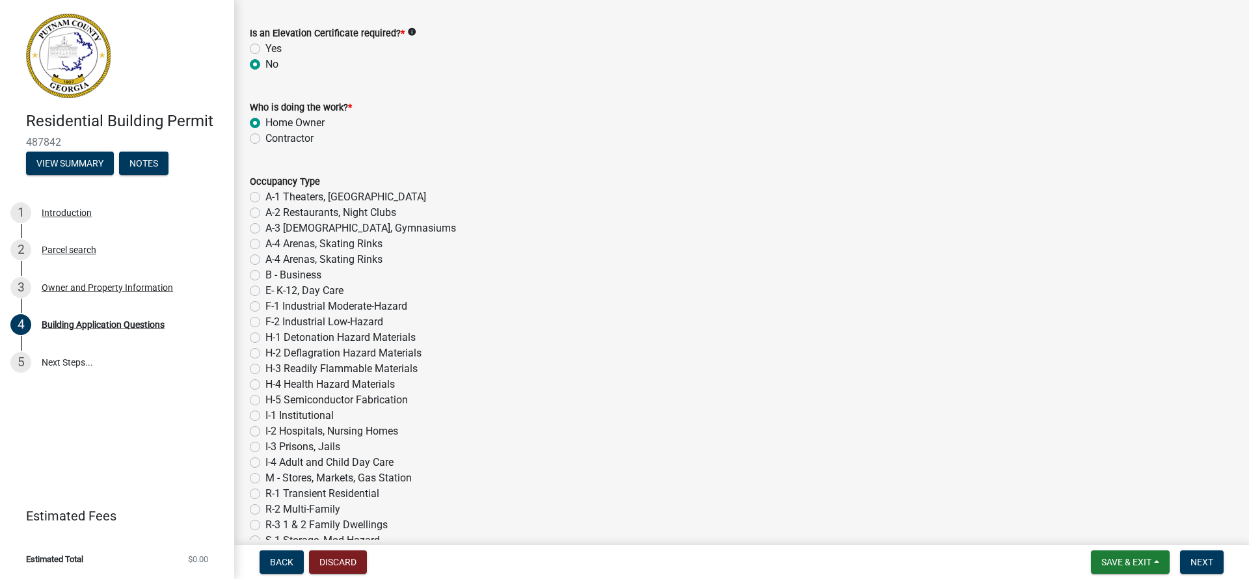
scroll to position [5095, 0]
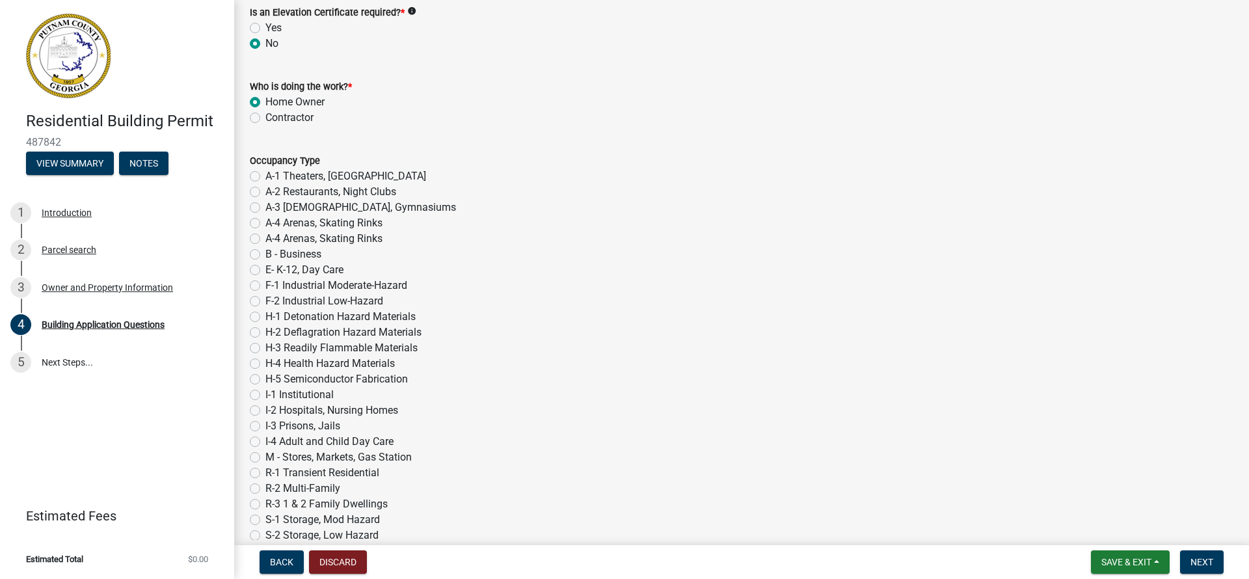
click at [265, 491] on label "R-2 Multi-Family" at bounding box center [302, 489] width 75 height 16
click at [265, 489] on input "R-2 Multi-Family" at bounding box center [269, 485] width 8 height 8
radio input "true"
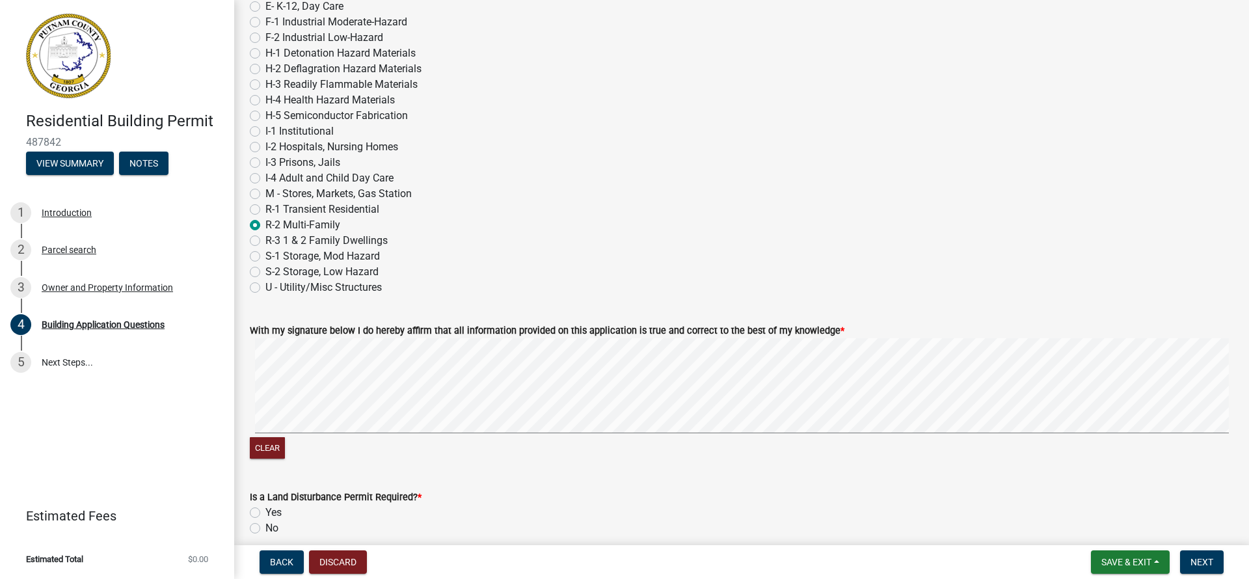
scroll to position [5436, 0]
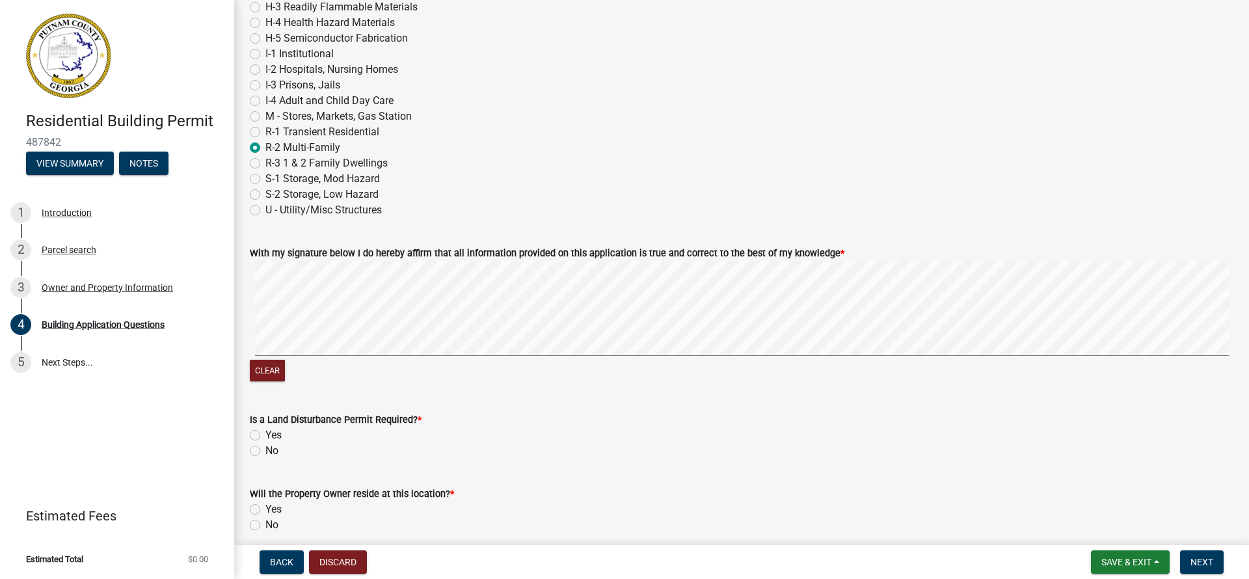
click at [265, 456] on label "No" at bounding box center [271, 451] width 13 height 16
click at [265, 452] on input "No" at bounding box center [269, 447] width 8 height 8
radio input "true"
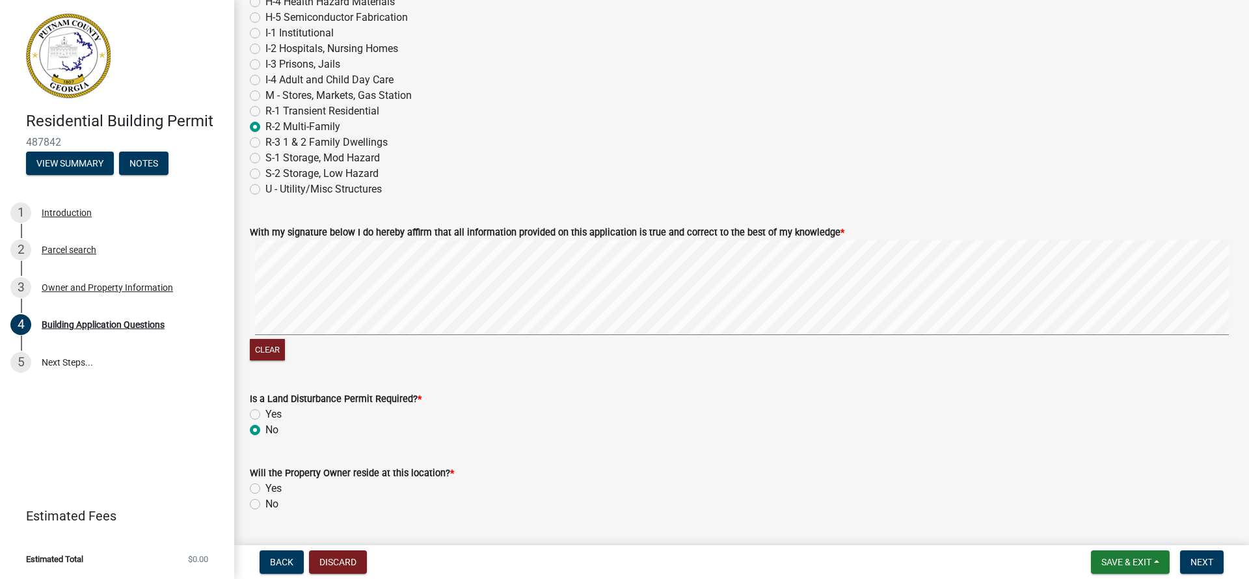
scroll to position [5496, 0]
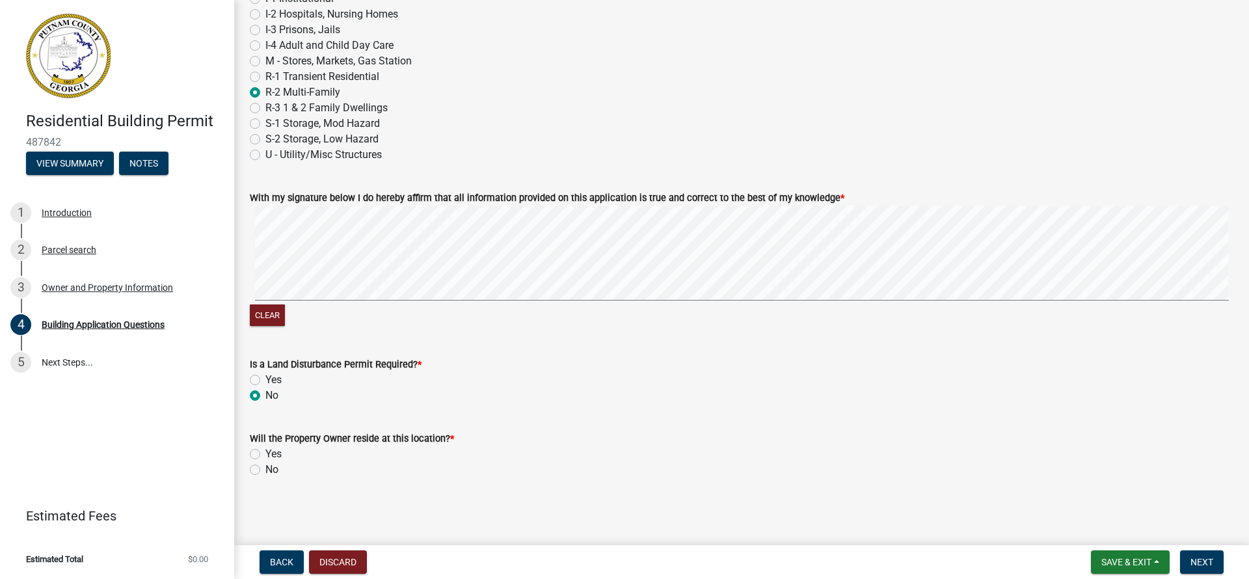
click at [265, 471] on label "No" at bounding box center [271, 470] width 13 height 16
click at [265, 470] on input "No" at bounding box center [269, 466] width 8 height 8
radio input "true"
click at [1203, 564] on span "Next" at bounding box center [1202, 562] width 23 height 10
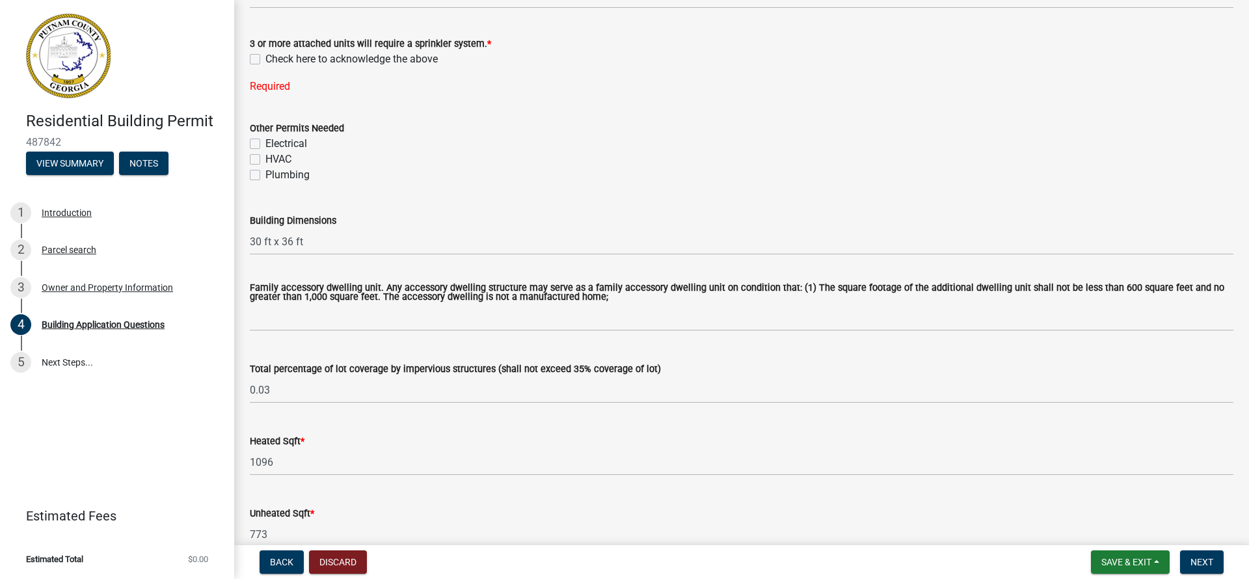
scroll to position [398, 0]
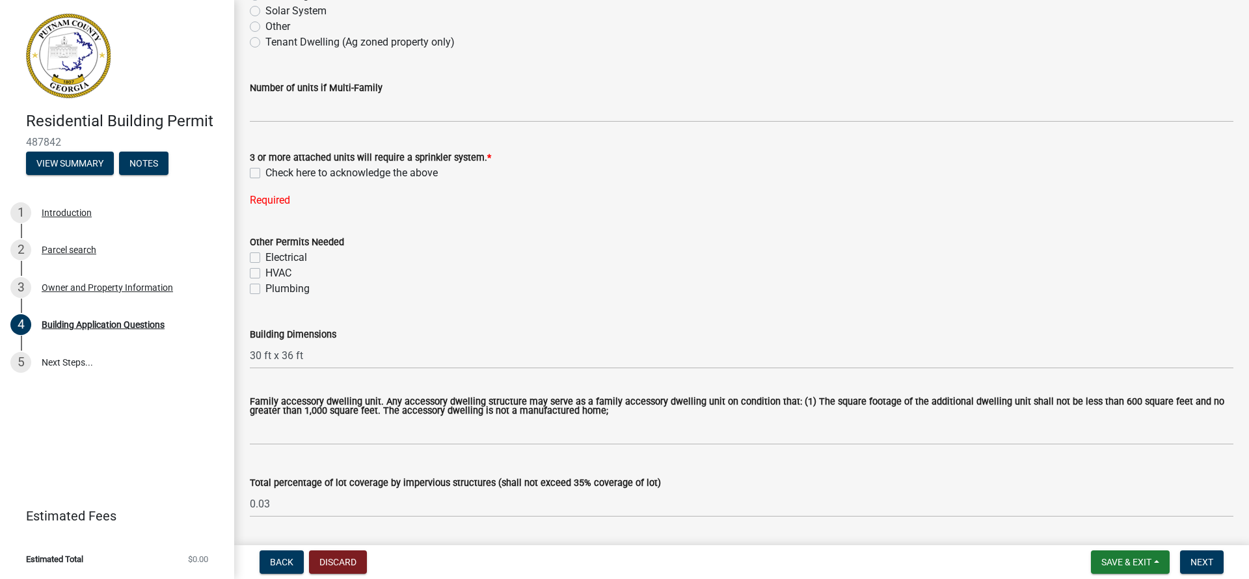
click at [265, 170] on label "Check here to acknowledge the above" at bounding box center [351, 173] width 172 height 16
click at [265, 170] on input "Check here to acknowledge the above" at bounding box center [269, 169] width 8 height 8
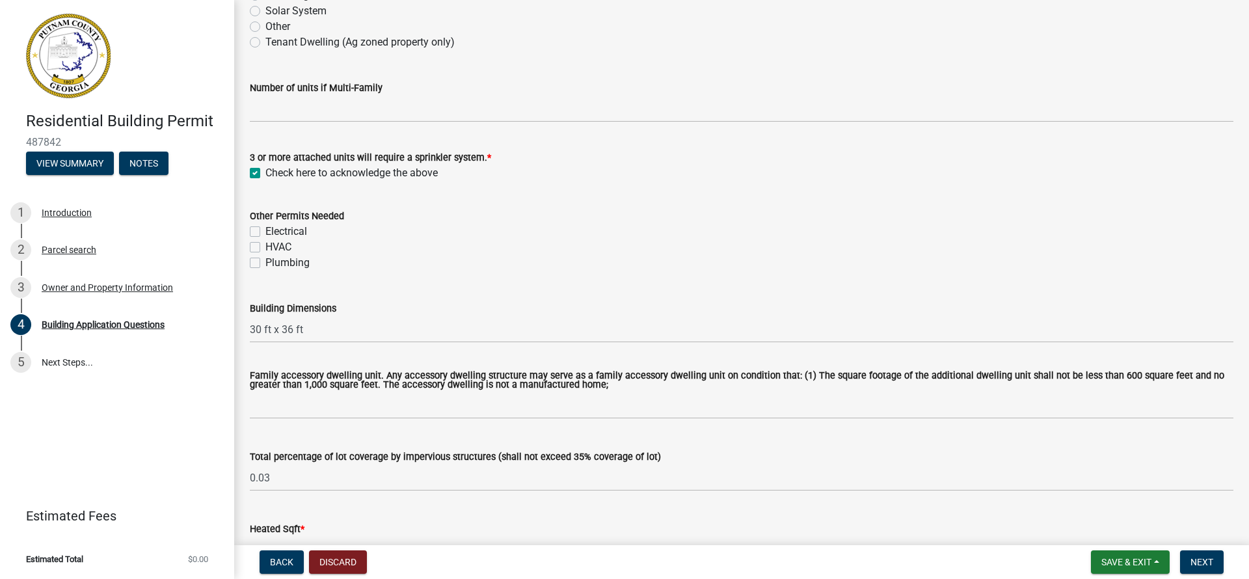
checkbox input "true"
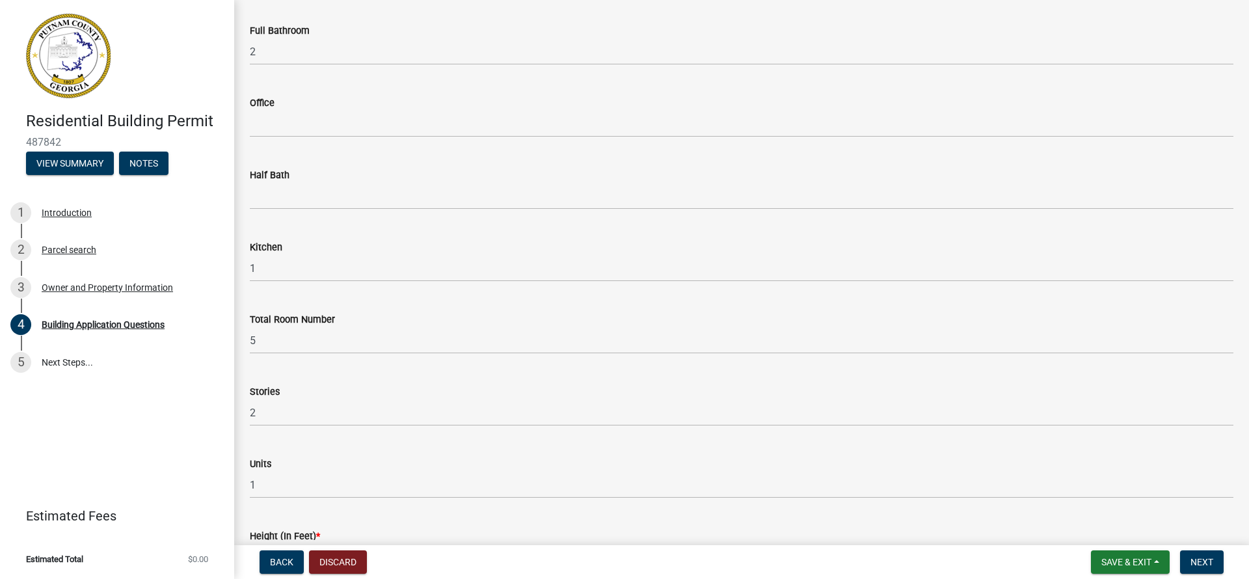
scroll to position [1566, 0]
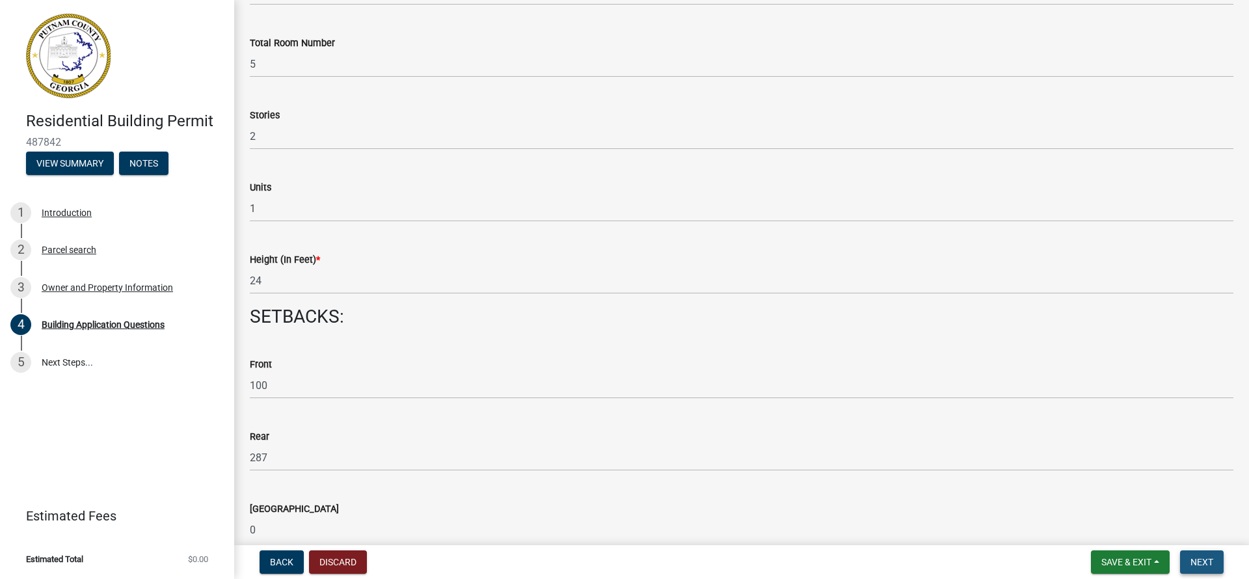
click at [1202, 564] on span "Next" at bounding box center [1202, 562] width 23 height 10
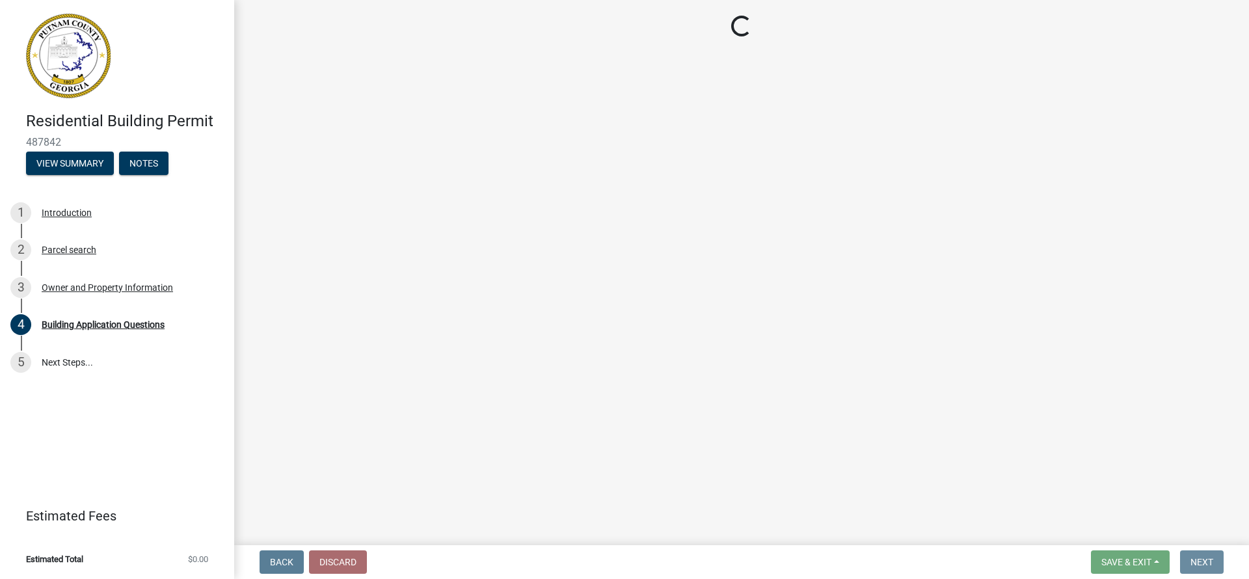
scroll to position [0, 0]
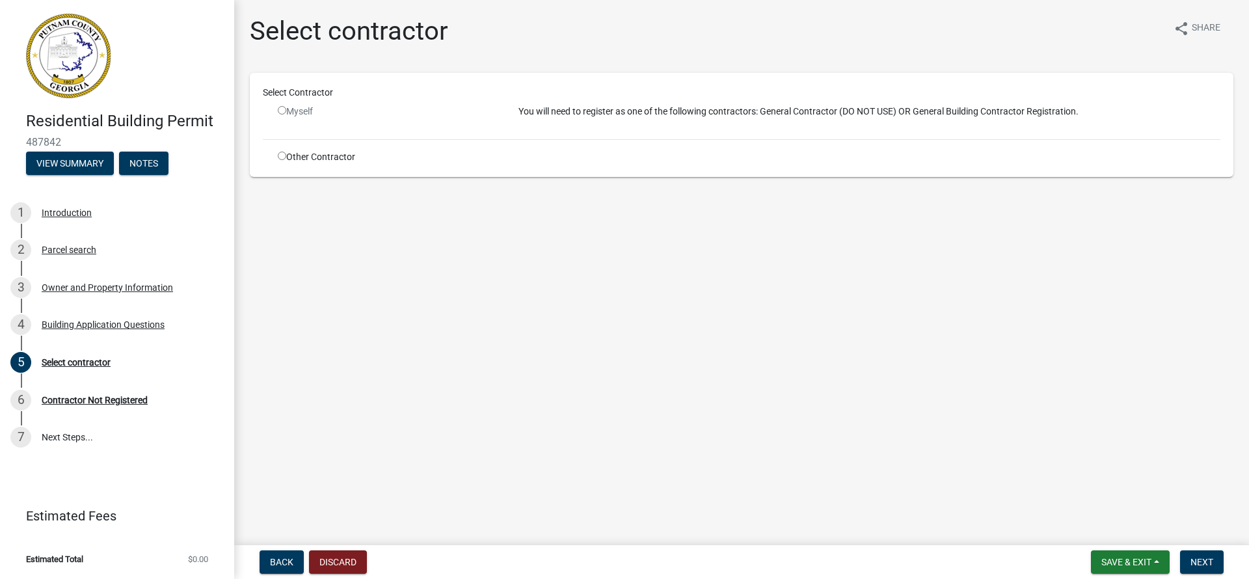
click at [280, 112] on input "radio" at bounding box center [282, 110] width 8 height 8
click at [282, 113] on input "radio" at bounding box center [282, 110] width 8 height 8
click at [283, 109] on input "radio" at bounding box center [282, 110] width 8 height 8
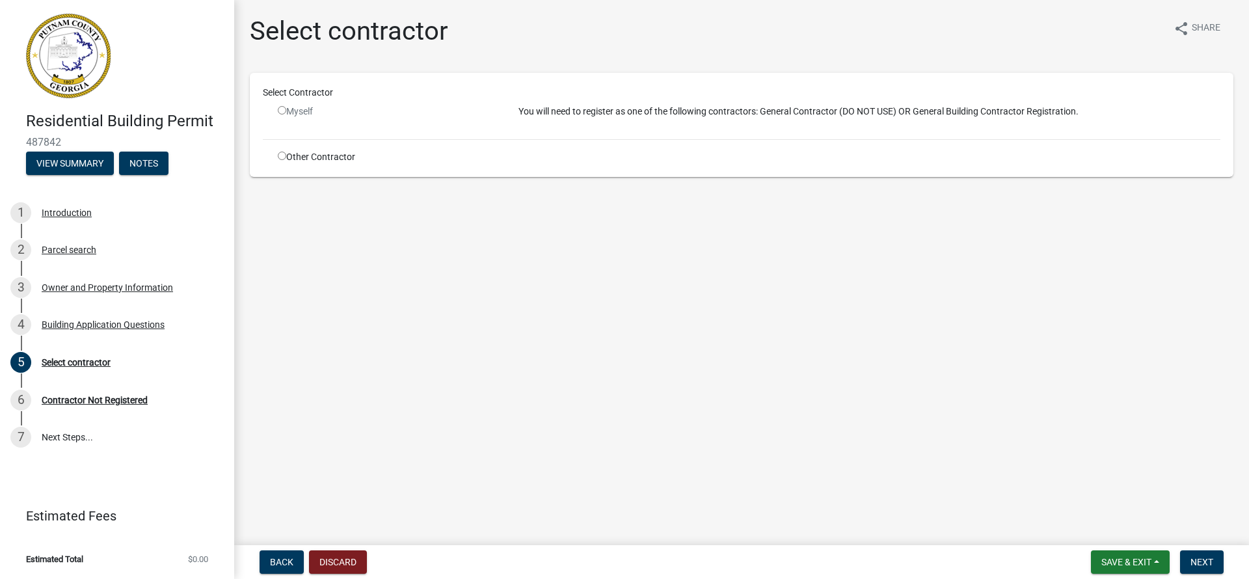
click at [282, 113] on input "radio" at bounding box center [282, 110] width 8 height 8
radio input "false"
click at [280, 158] on input "radio" at bounding box center [282, 156] width 8 height 8
radio input "true"
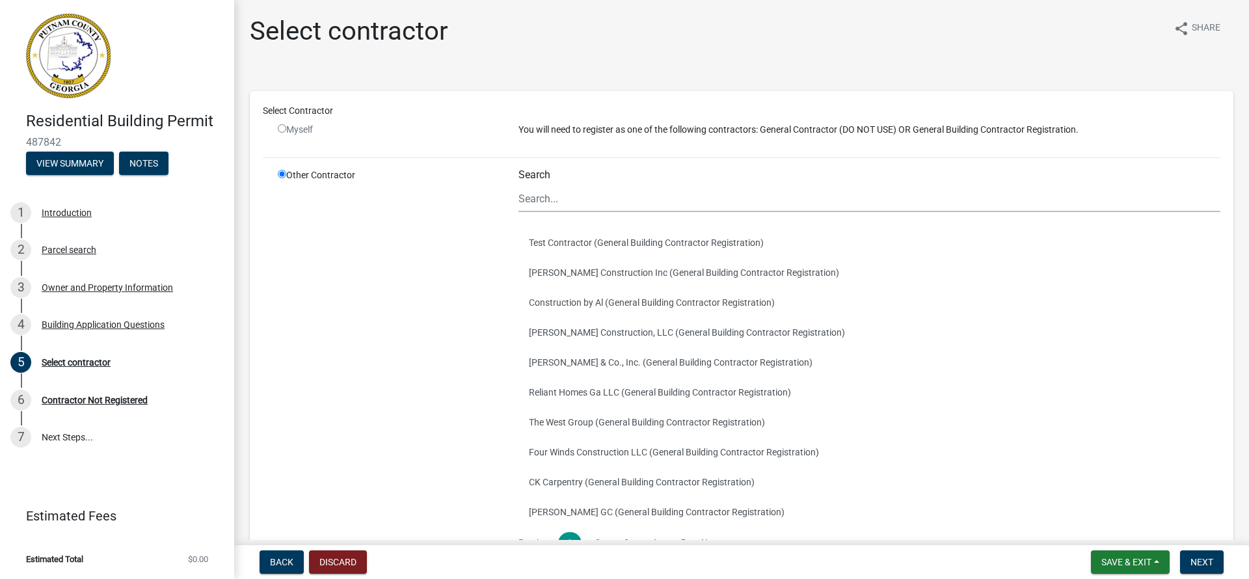
click at [282, 131] on input "radio" at bounding box center [282, 128] width 8 height 8
radio input "false"
radio input "true"
click at [282, 130] on input "radio" at bounding box center [282, 128] width 8 height 8
radio input "false"
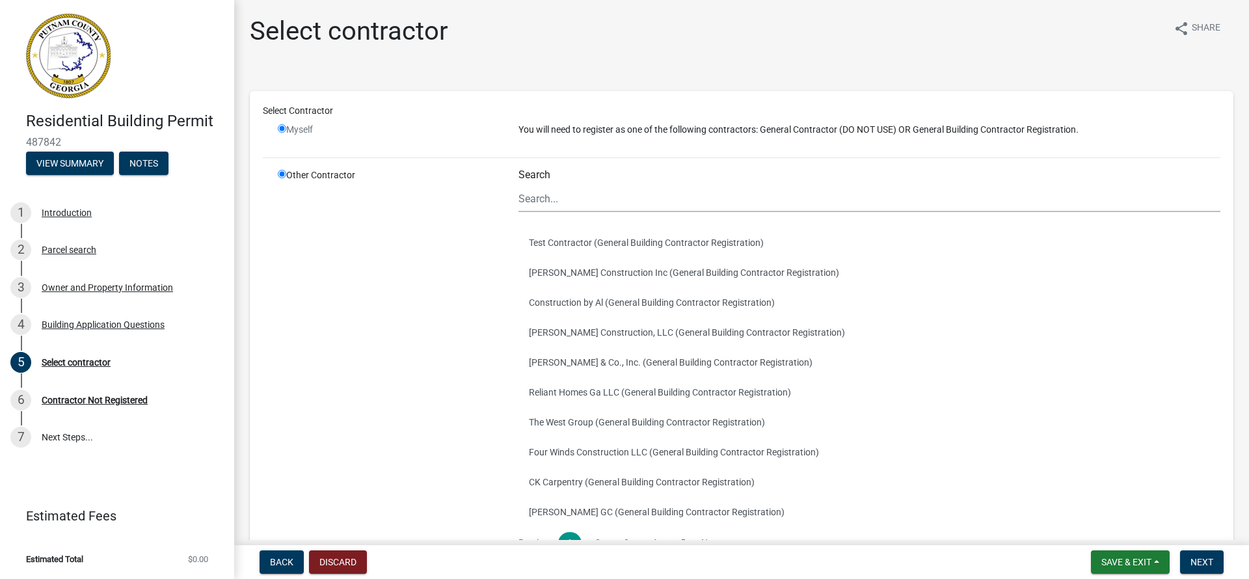
radio input "true"
click at [282, 130] on input "radio" at bounding box center [282, 128] width 8 height 8
radio input "false"
radio input "true"
click at [282, 130] on input "radio" at bounding box center [282, 128] width 8 height 8
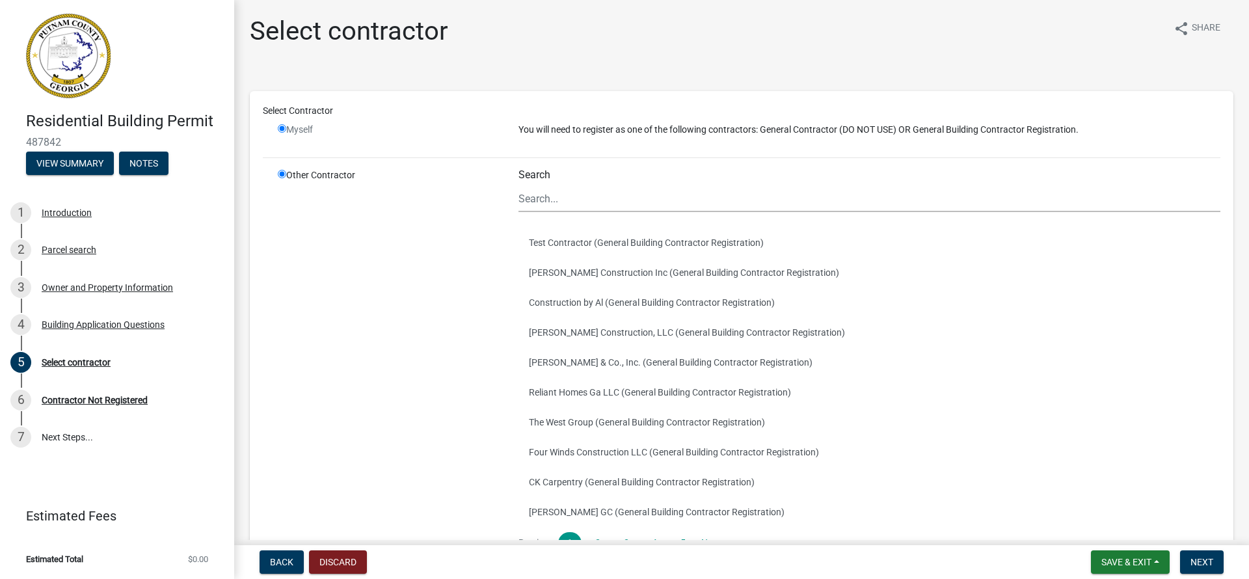
radio input "false"
radio input "true"
click at [282, 130] on input "radio" at bounding box center [282, 128] width 8 height 8
radio input "false"
radio input "true"
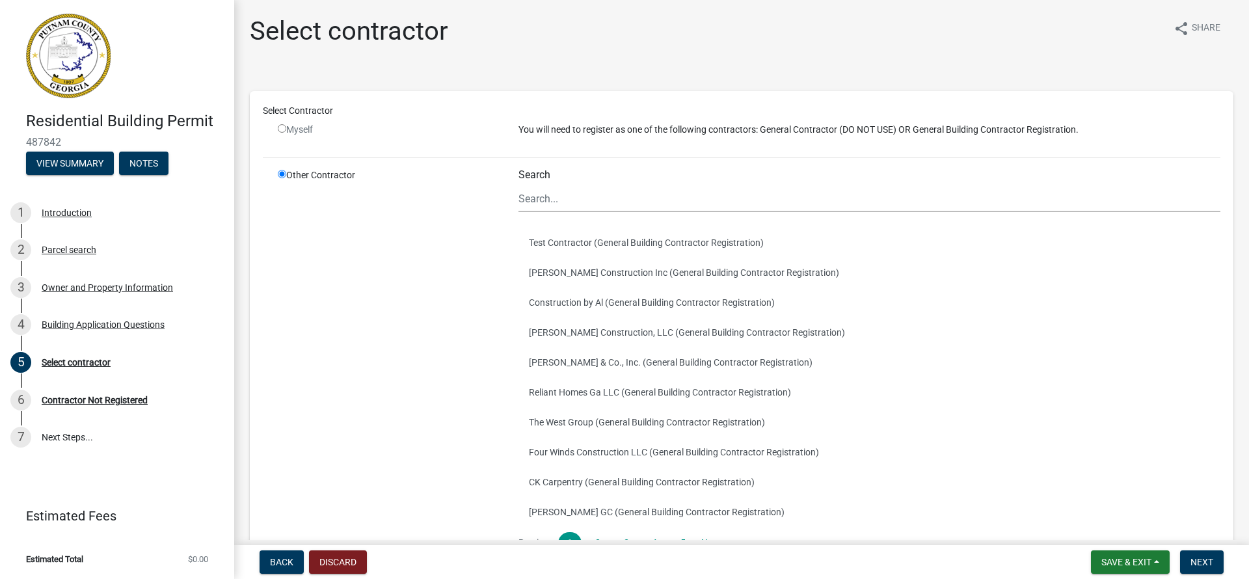
click at [282, 130] on input "radio" at bounding box center [282, 128] width 8 height 8
radio input "false"
radio input "true"
click at [282, 130] on input "radio" at bounding box center [282, 128] width 8 height 8
radio input "false"
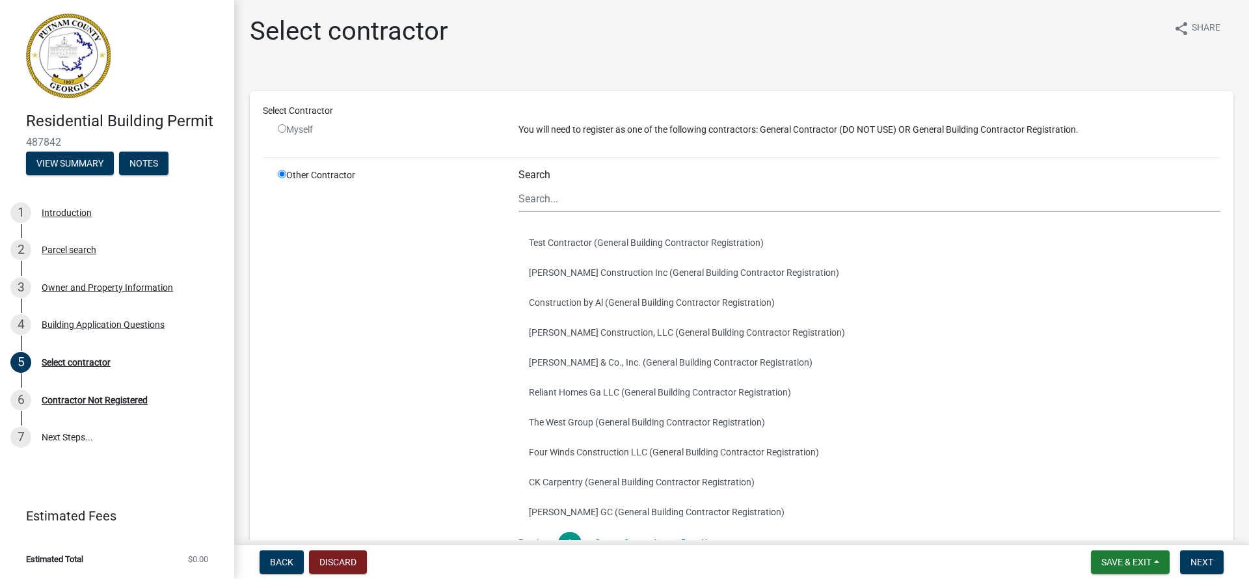
radio input "true"
click at [282, 174] on input "radio" at bounding box center [282, 174] width 8 height 8
click at [283, 131] on input "radio" at bounding box center [282, 128] width 8 height 8
radio input "false"
radio input "true"
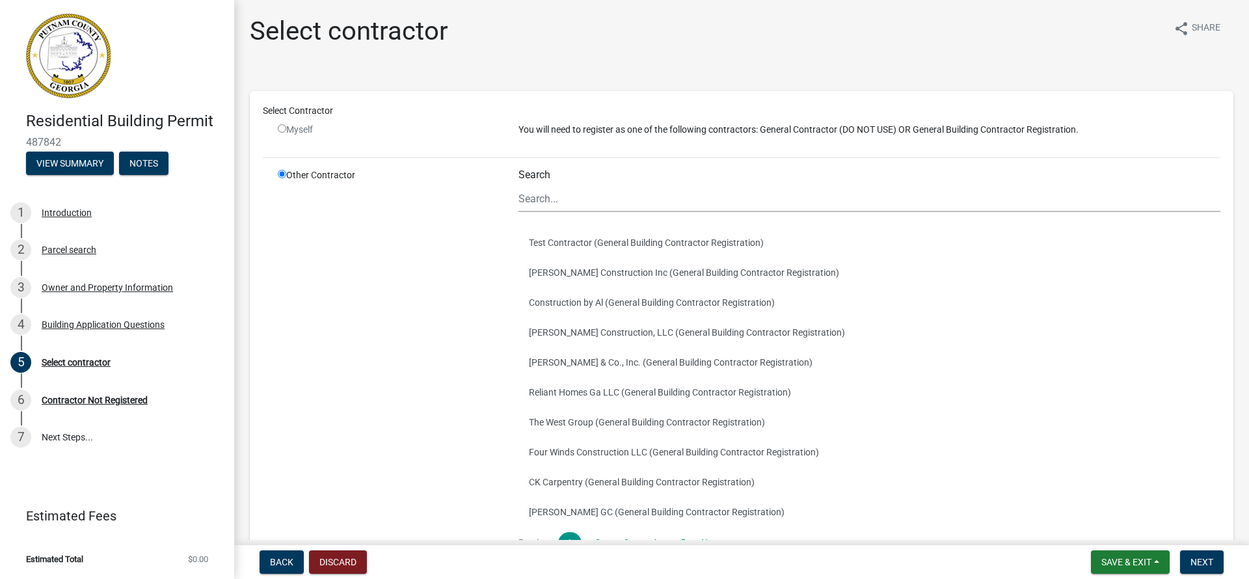
click at [282, 130] on input "radio" at bounding box center [282, 128] width 8 height 8
radio input "false"
radio input "true"
click at [282, 130] on input "radio" at bounding box center [282, 128] width 8 height 8
radio input "false"
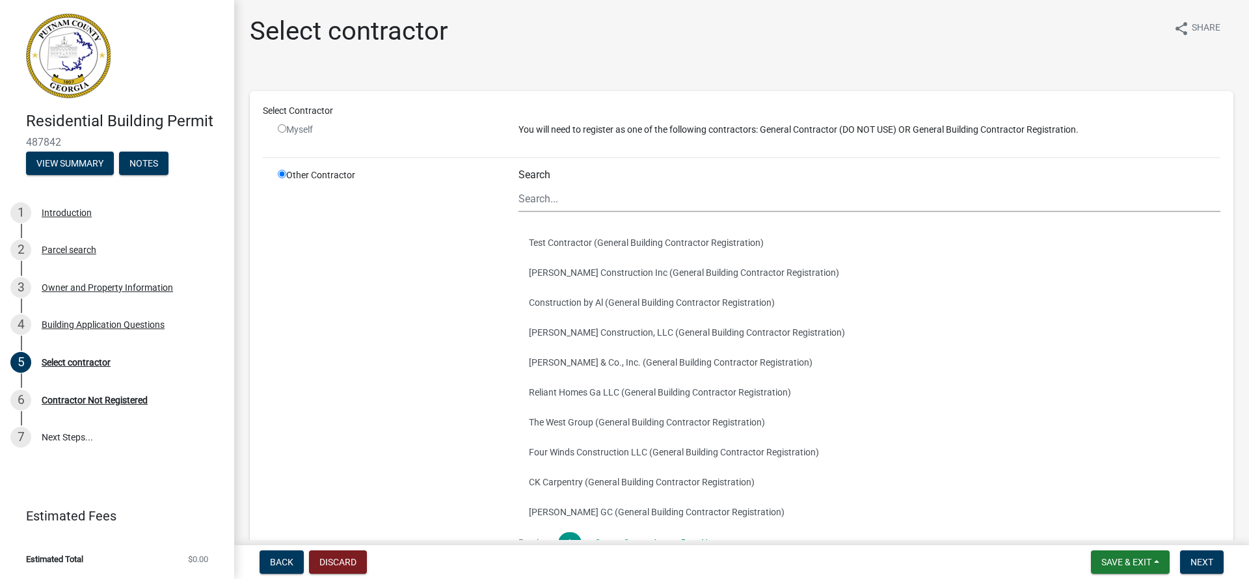
radio input "true"
click at [282, 130] on input "radio" at bounding box center [282, 128] width 8 height 8
radio input "false"
radio input "true"
click at [282, 130] on input "radio" at bounding box center [282, 128] width 8 height 8
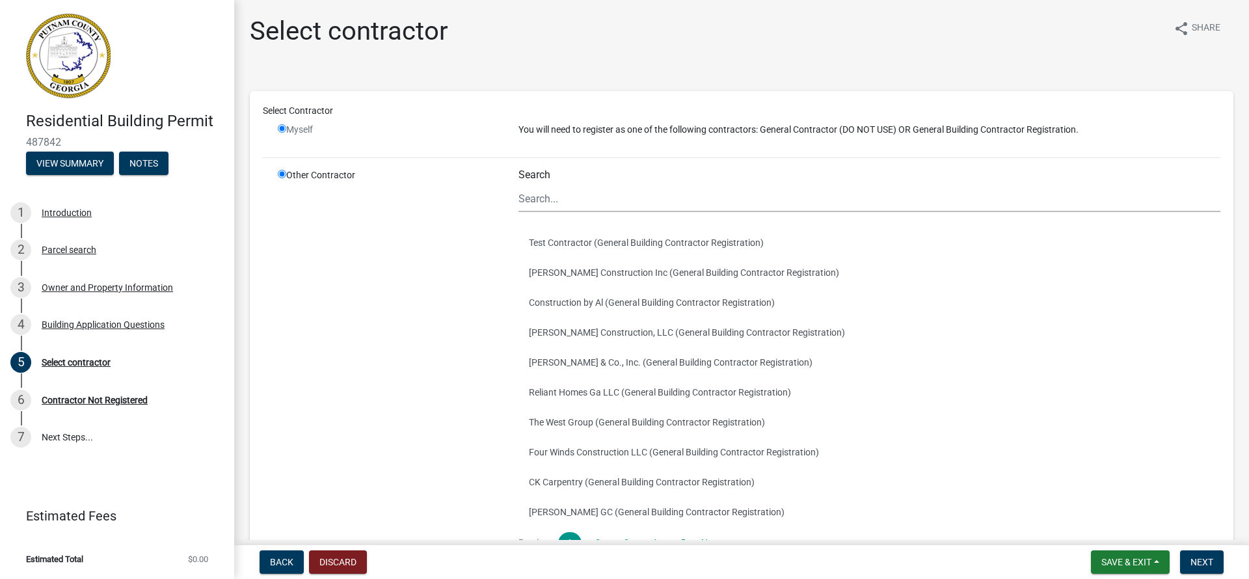
radio input "false"
radio input "true"
click at [282, 130] on input "radio" at bounding box center [282, 128] width 8 height 8
radio input "false"
radio input "true"
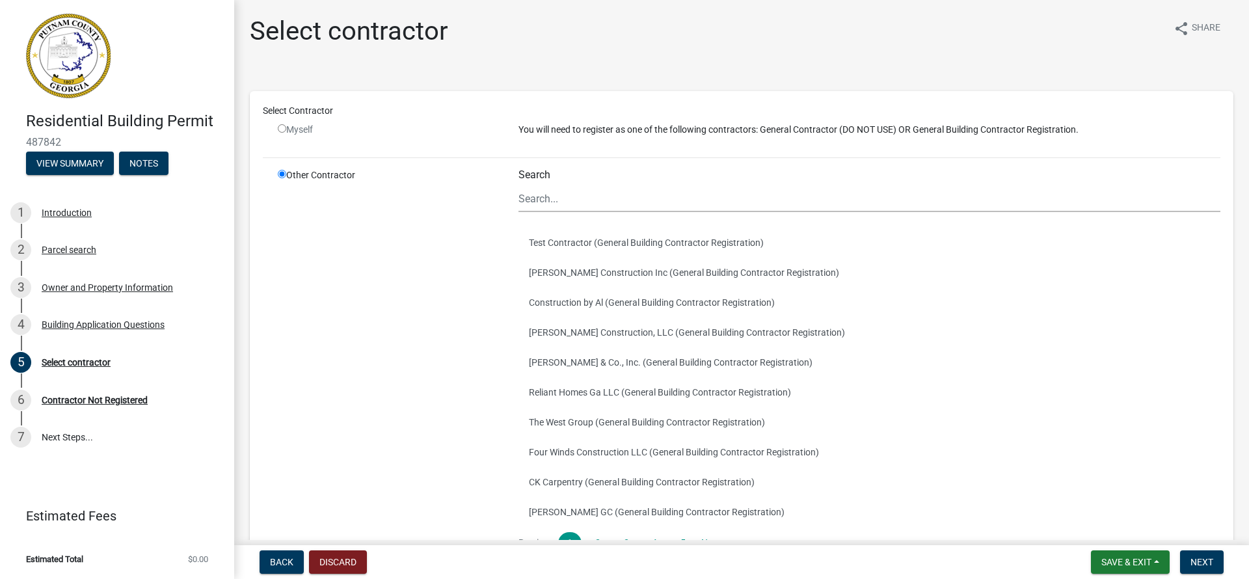
click at [282, 130] on input "radio" at bounding box center [282, 128] width 8 height 8
radio input "false"
radio input "true"
click at [282, 130] on input "radio" at bounding box center [282, 128] width 8 height 8
radio input "false"
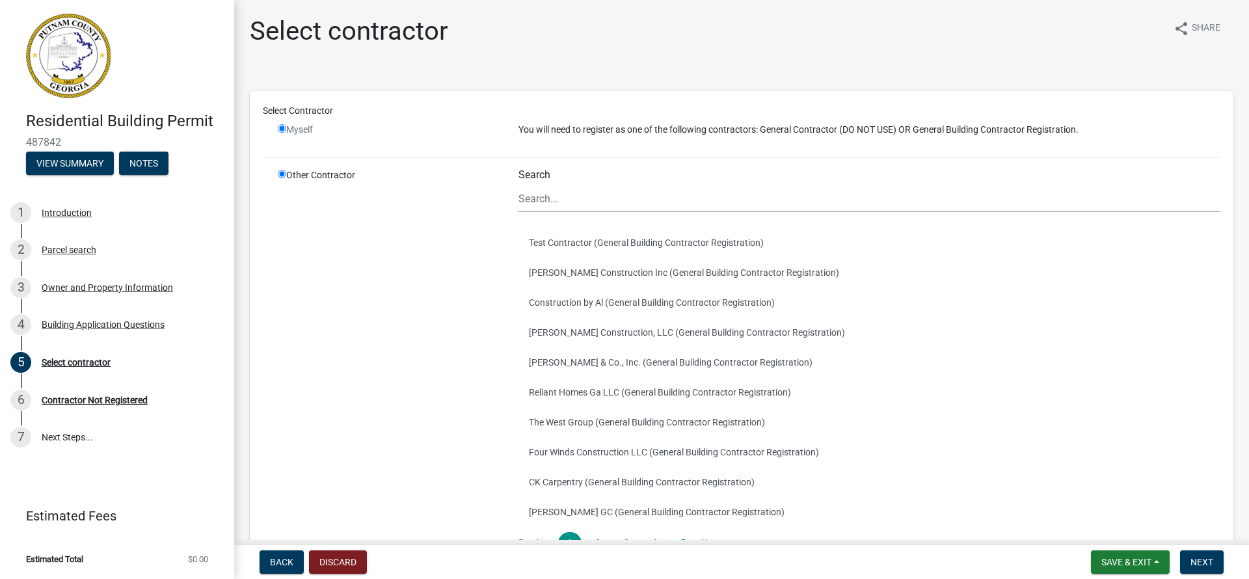
radio input "true"
click at [282, 130] on input "radio" at bounding box center [282, 128] width 8 height 8
radio input "false"
radio input "true"
click at [282, 130] on input "radio" at bounding box center [282, 128] width 8 height 8
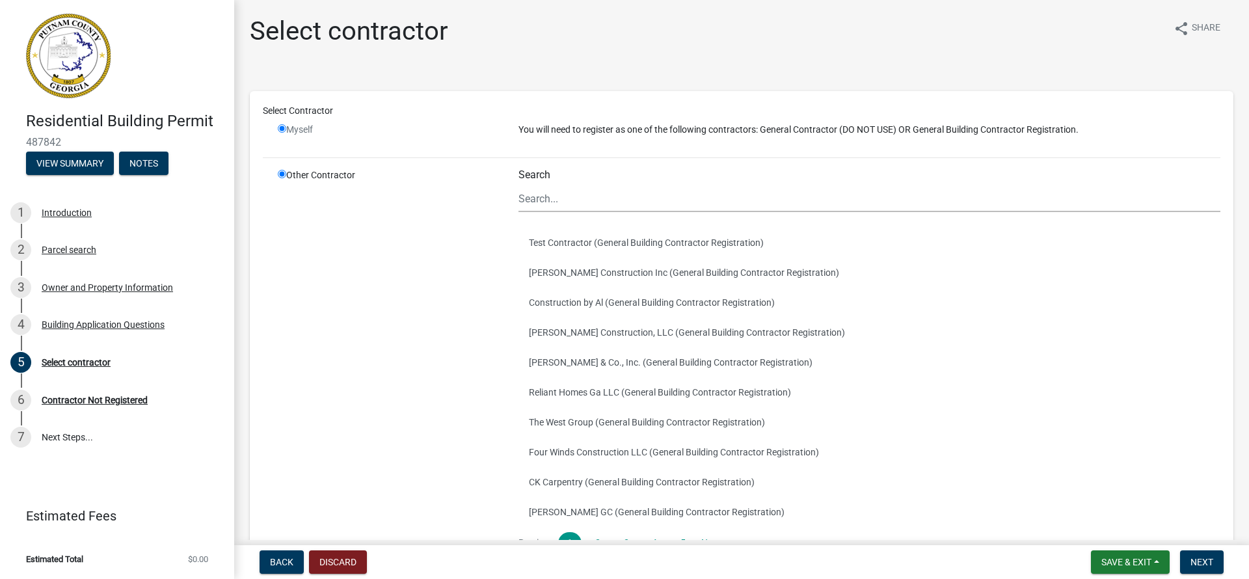
radio input "false"
radio input "true"
click at [282, 130] on input "radio" at bounding box center [282, 128] width 8 height 8
radio input "false"
radio input "true"
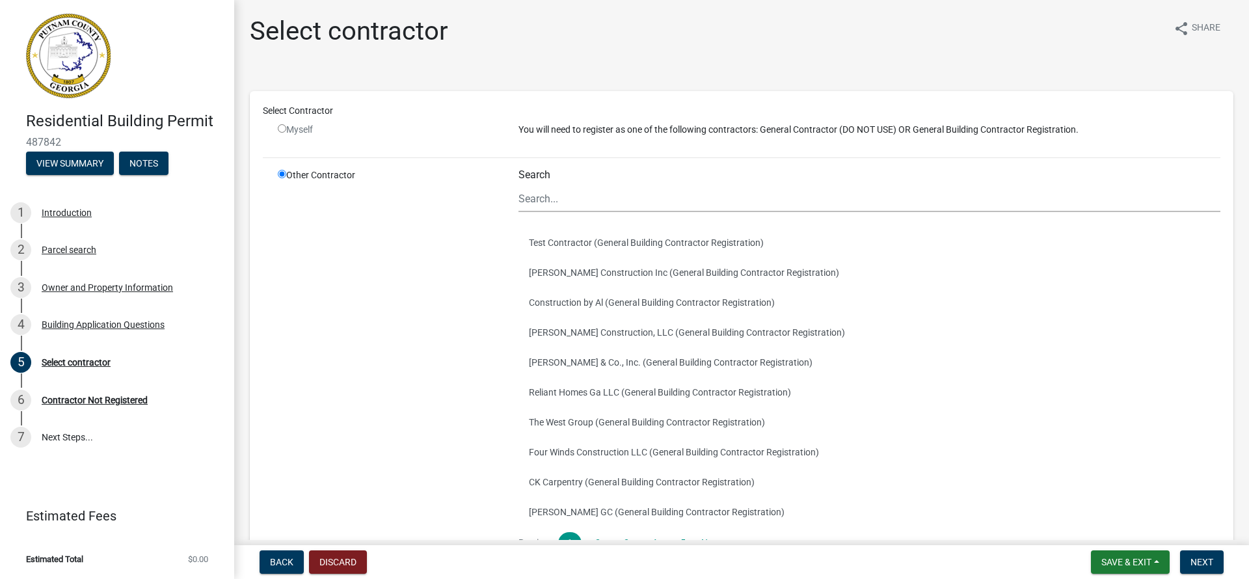
click at [281, 176] on input "radio" at bounding box center [282, 174] width 8 height 8
click at [282, 131] on input "radio" at bounding box center [282, 128] width 8 height 8
radio input "false"
radio input "true"
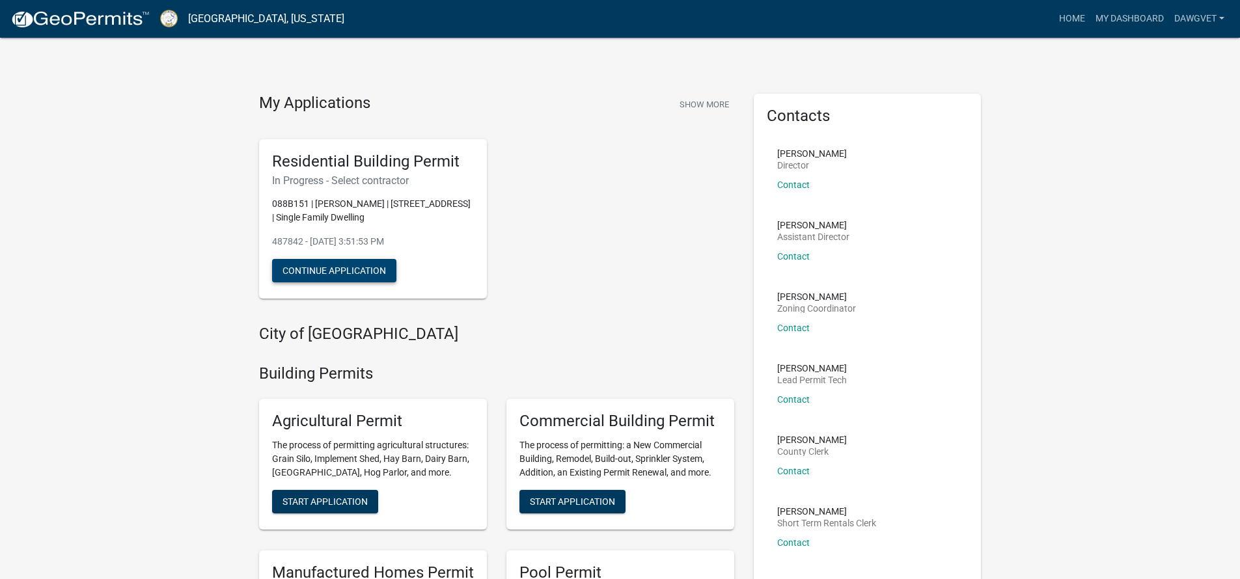
click at [306, 268] on button "Continue Application" at bounding box center [334, 270] width 124 height 23
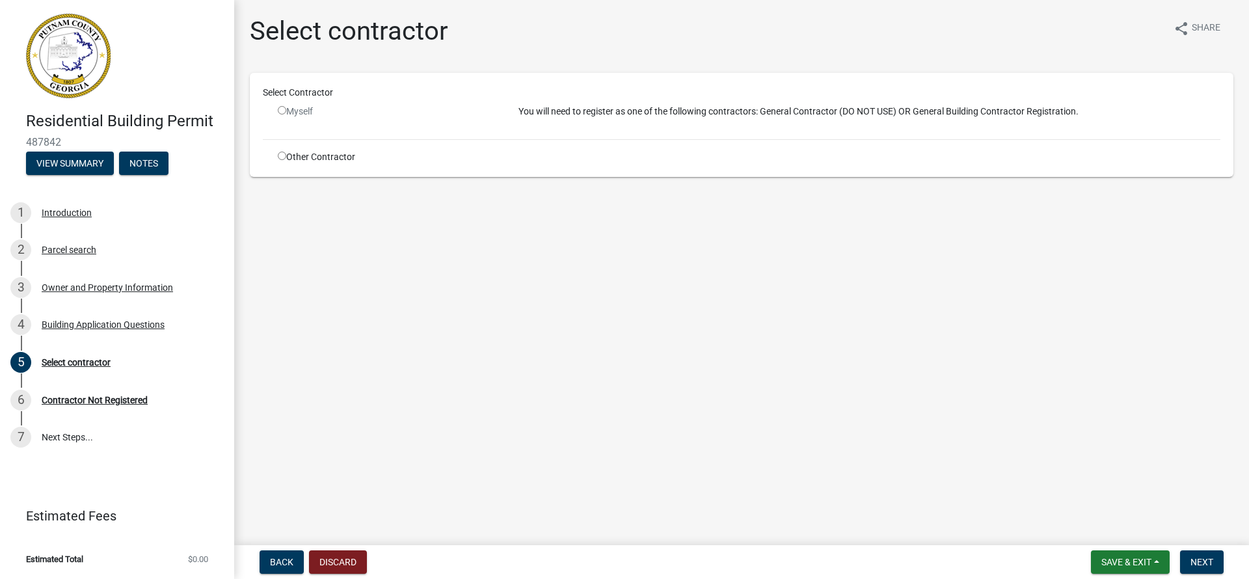
click at [282, 113] on input "radio" at bounding box center [282, 110] width 8 height 8
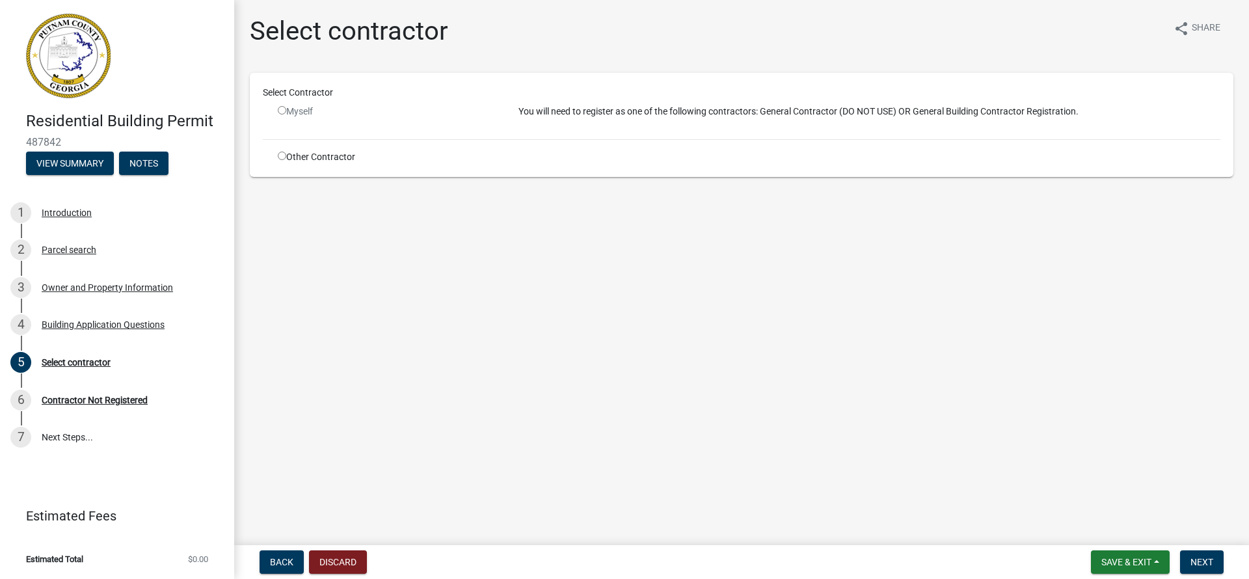
click at [282, 113] on input "radio" at bounding box center [282, 110] width 8 height 8
click at [286, 111] on div "Myself" at bounding box center [388, 112] width 221 height 14
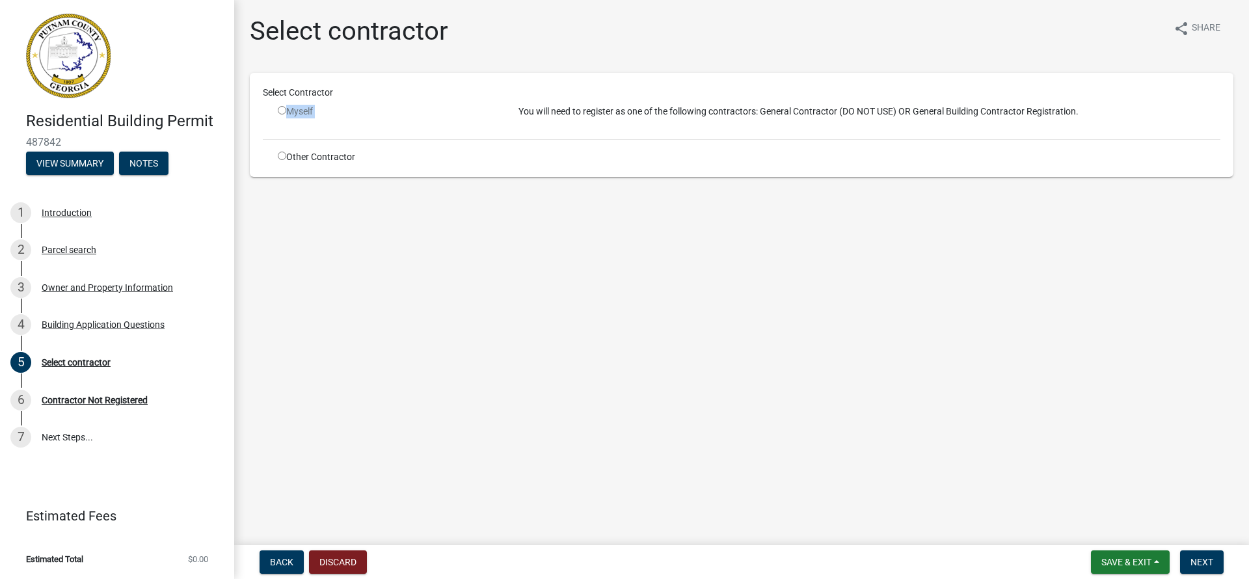
click at [286, 111] on div "Myself" at bounding box center [388, 112] width 221 height 14
click at [281, 110] on input "radio" at bounding box center [282, 110] width 8 height 8
click at [1203, 560] on span "Next" at bounding box center [1202, 562] width 23 height 10
click at [284, 111] on input "radio" at bounding box center [282, 110] width 8 height 8
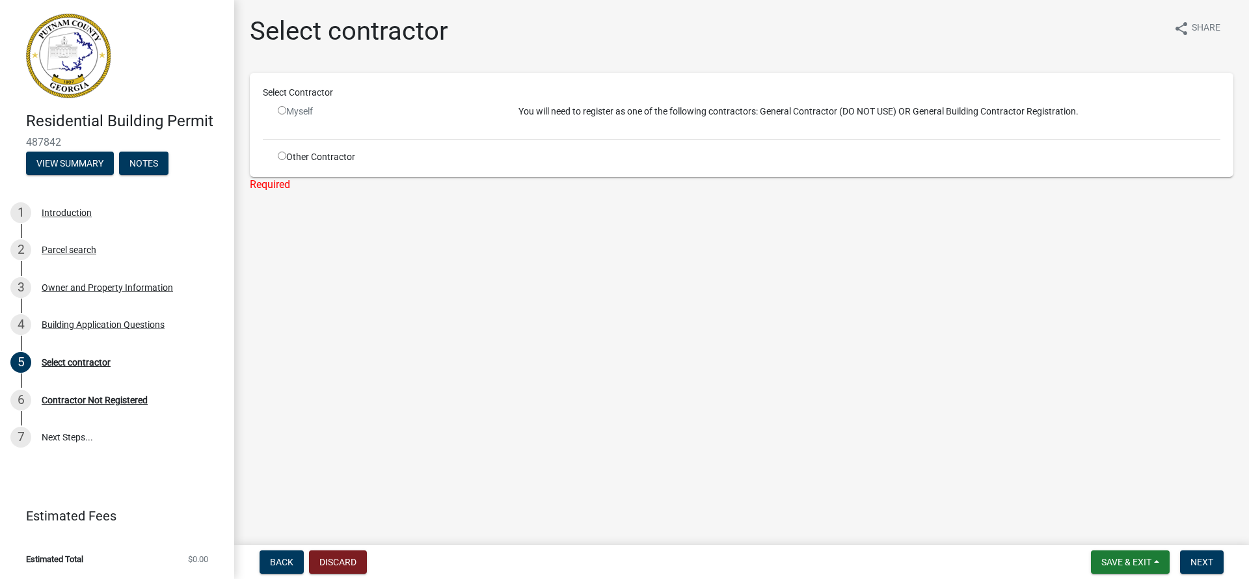
click at [284, 111] on input "radio" at bounding box center [282, 110] width 8 height 8
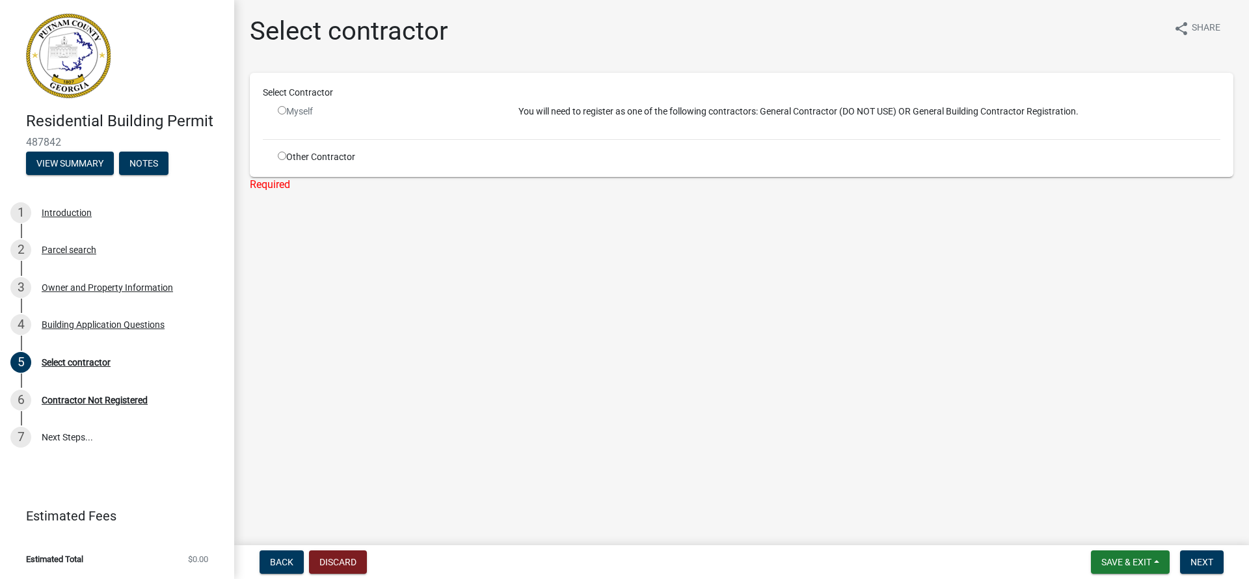
click at [284, 111] on input "radio" at bounding box center [282, 110] width 8 height 8
click at [326, 566] on button "Discard" at bounding box center [338, 561] width 58 height 23
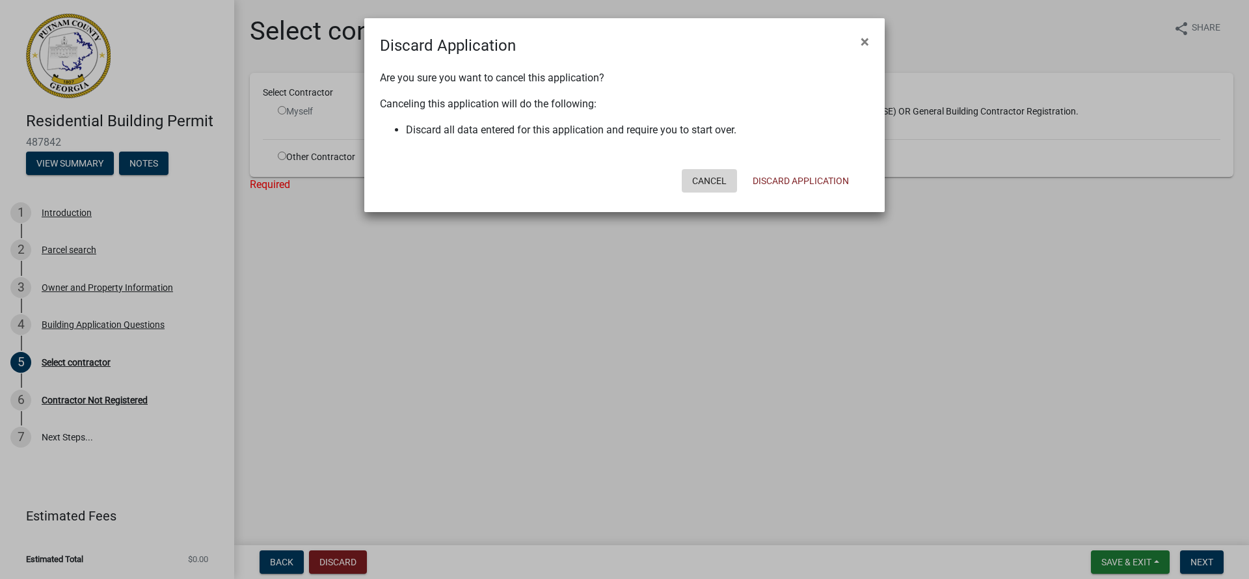
click at [703, 177] on button "Cancel" at bounding box center [709, 180] width 55 height 23
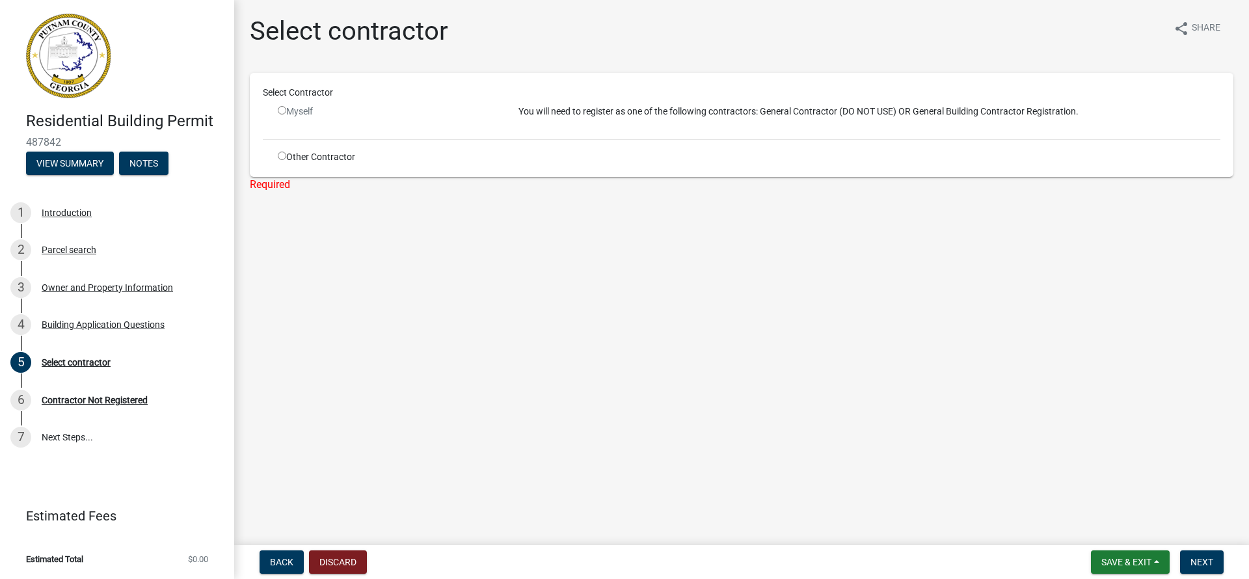
click at [283, 108] on input "radio" at bounding box center [282, 110] width 8 height 8
radio input "false"
click at [66, 400] on div "Contractor Not Registered" at bounding box center [95, 400] width 106 height 9
click at [68, 400] on div "Contractor Not Registered" at bounding box center [95, 400] width 106 height 9
click at [66, 366] on div "Select contractor" at bounding box center [76, 362] width 69 height 9
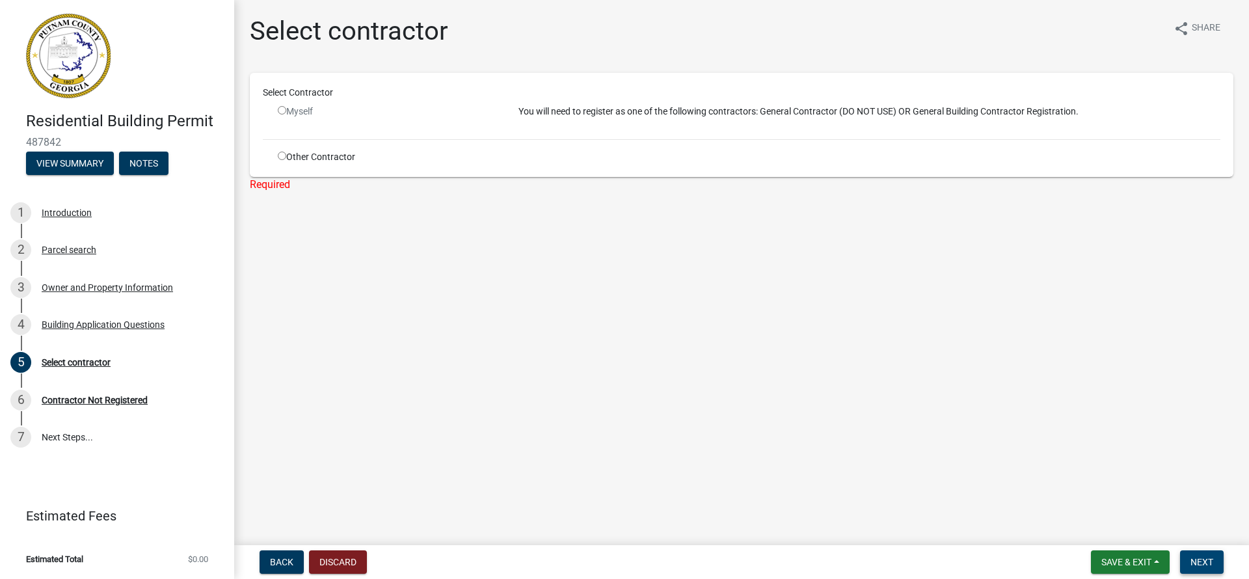
click at [1204, 562] on span "Next" at bounding box center [1202, 562] width 23 height 10
click at [1123, 560] on span "Save & Exit" at bounding box center [1127, 562] width 50 height 10
click at [1092, 528] on button "Save & Exit" at bounding box center [1118, 528] width 104 height 31
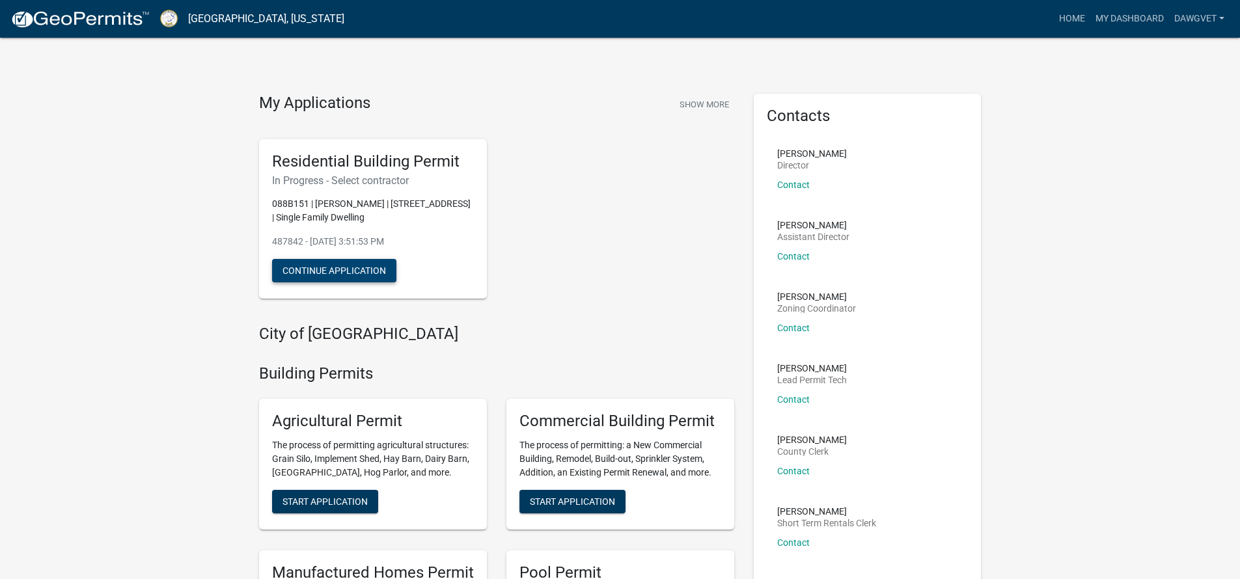
click at [319, 264] on button "Continue Application" at bounding box center [334, 270] width 124 height 23
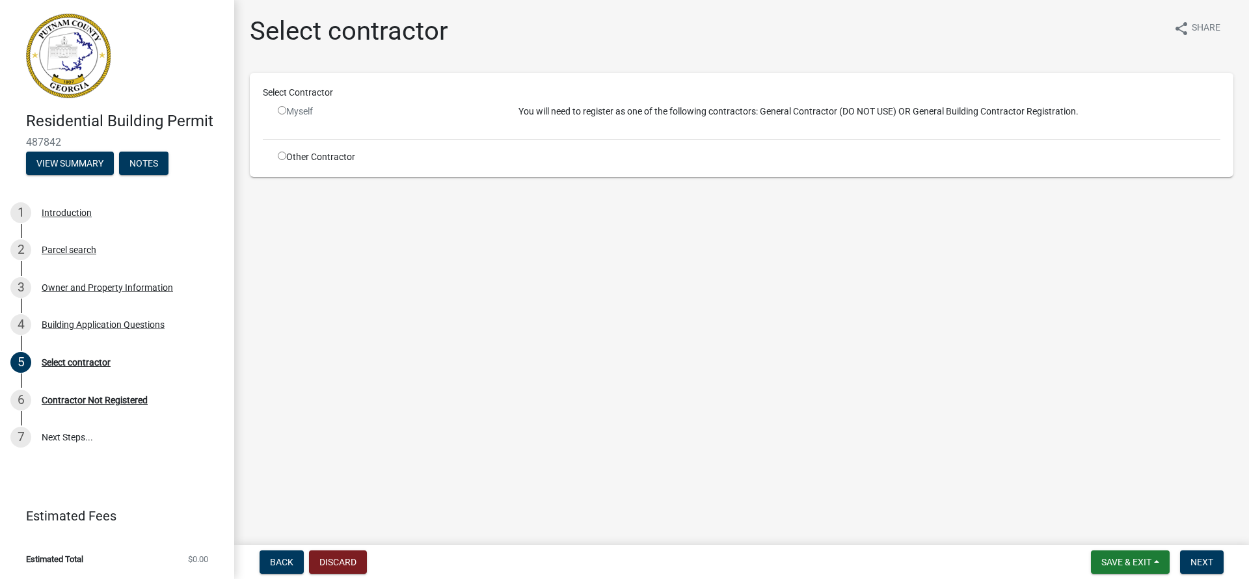
click at [281, 111] on input "radio" at bounding box center [282, 110] width 8 height 8
radio input "false"
click at [739, 109] on p "You will need to register as one of the following contractors: General Contract…" at bounding box center [870, 112] width 702 height 14
click at [815, 113] on p "You will need to register as one of the following contractors: General Contract…" at bounding box center [870, 112] width 702 height 14
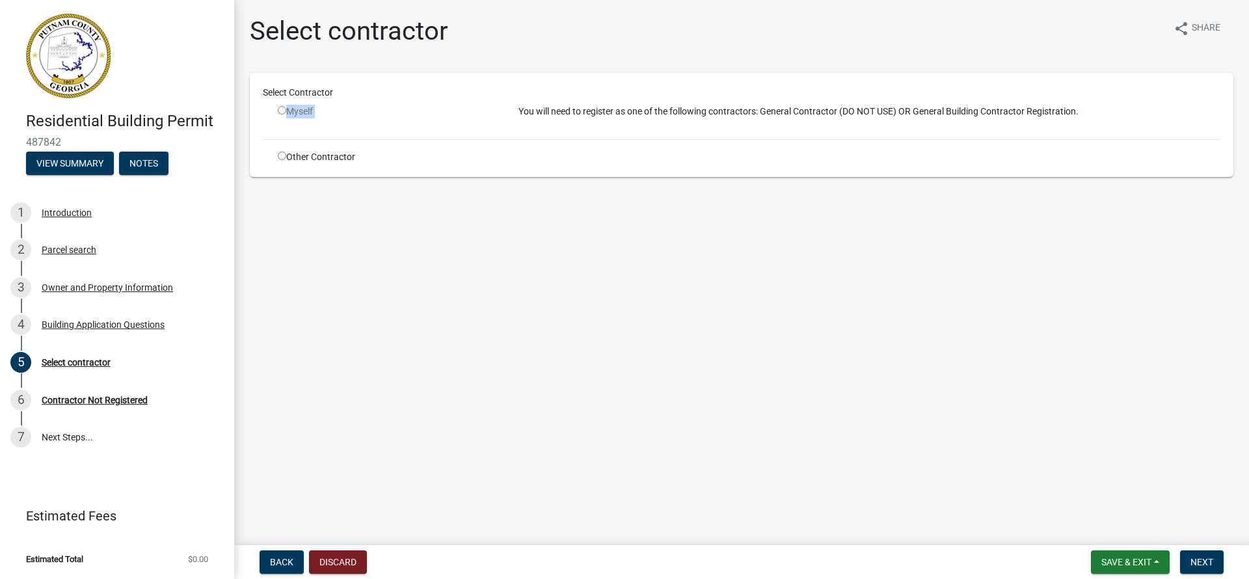
click at [815, 113] on p "You will need to register as one of the following contractors: General Contract…" at bounding box center [870, 112] width 702 height 14
click at [1145, 563] on span "Save & Exit" at bounding box center [1127, 562] width 50 height 10
click at [1114, 535] on button "Save & Exit" at bounding box center [1118, 528] width 104 height 31
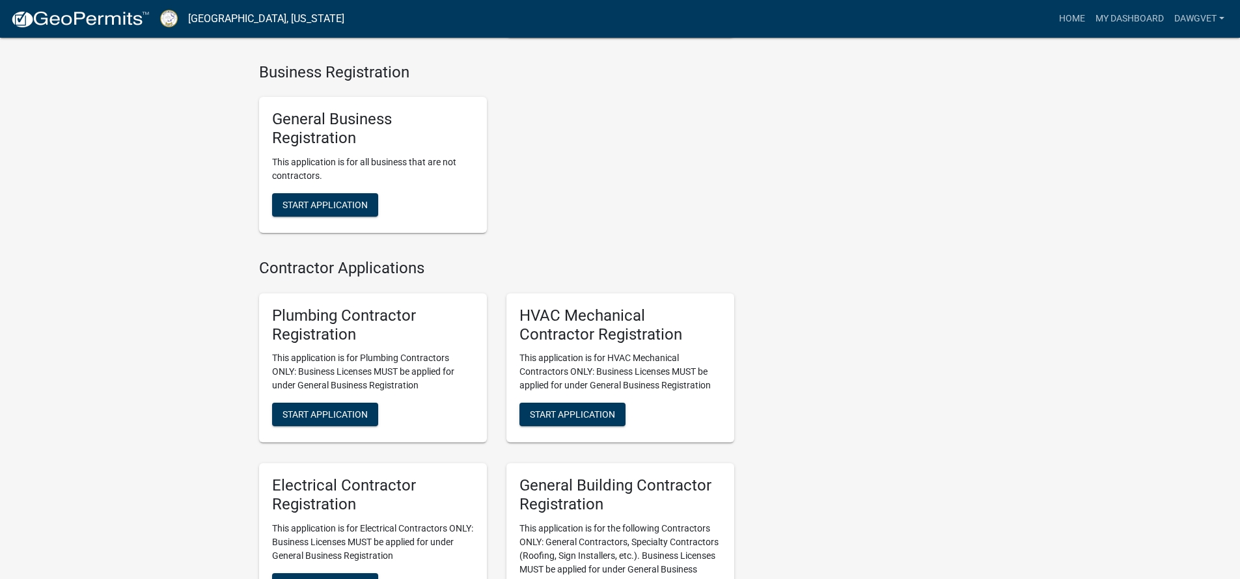
scroll to position [2698, 0]
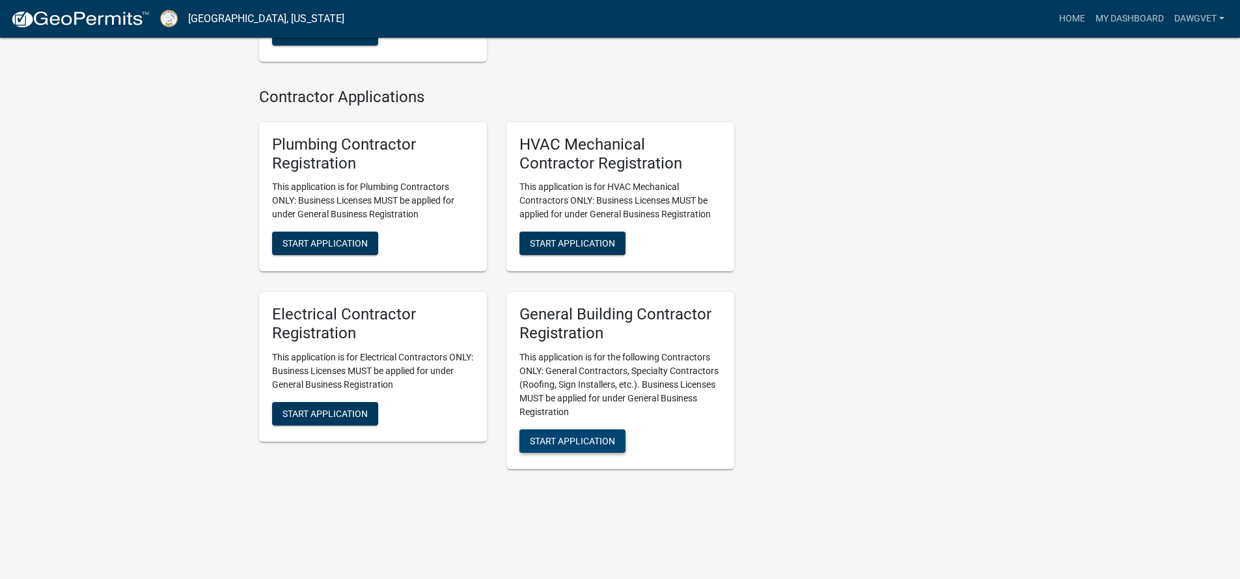
click at [569, 437] on span "Start Application" at bounding box center [572, 441] width 85 height 10
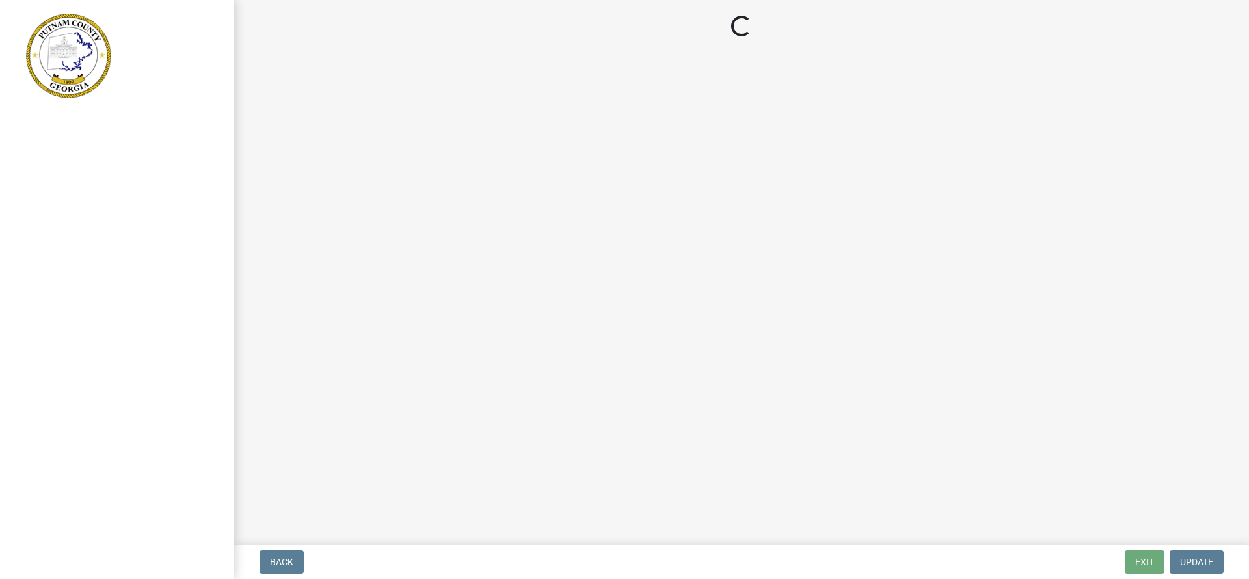
select select "Ga"
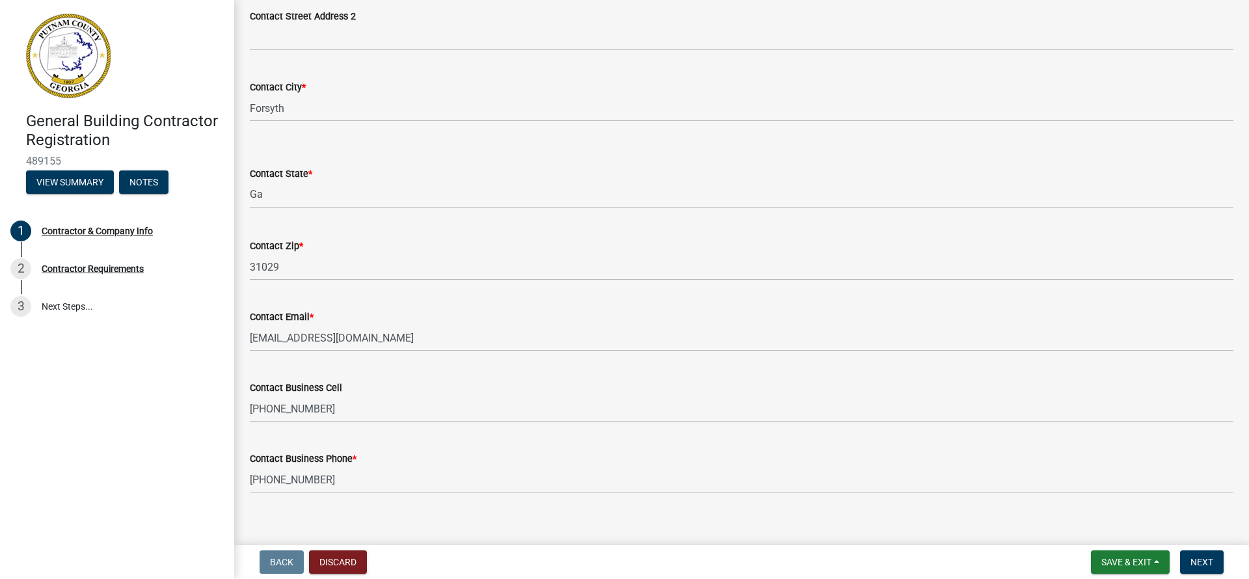
scroll to position [483, 0]
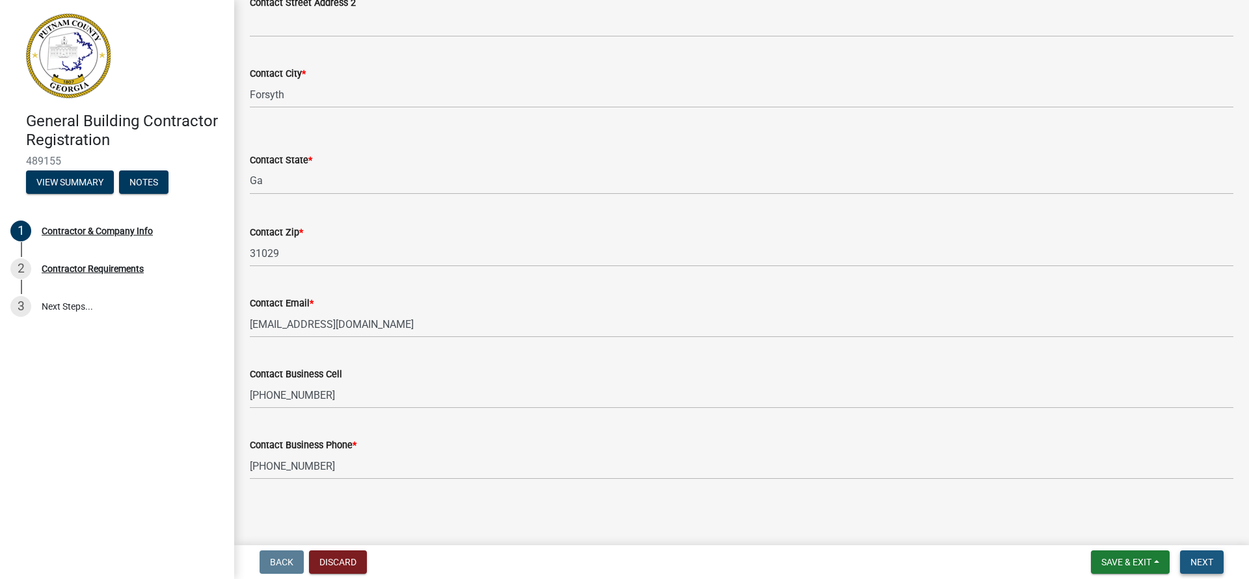
click at [1199, 563] on span "Next" at bounding box center [1202, 562] width 23 height 10
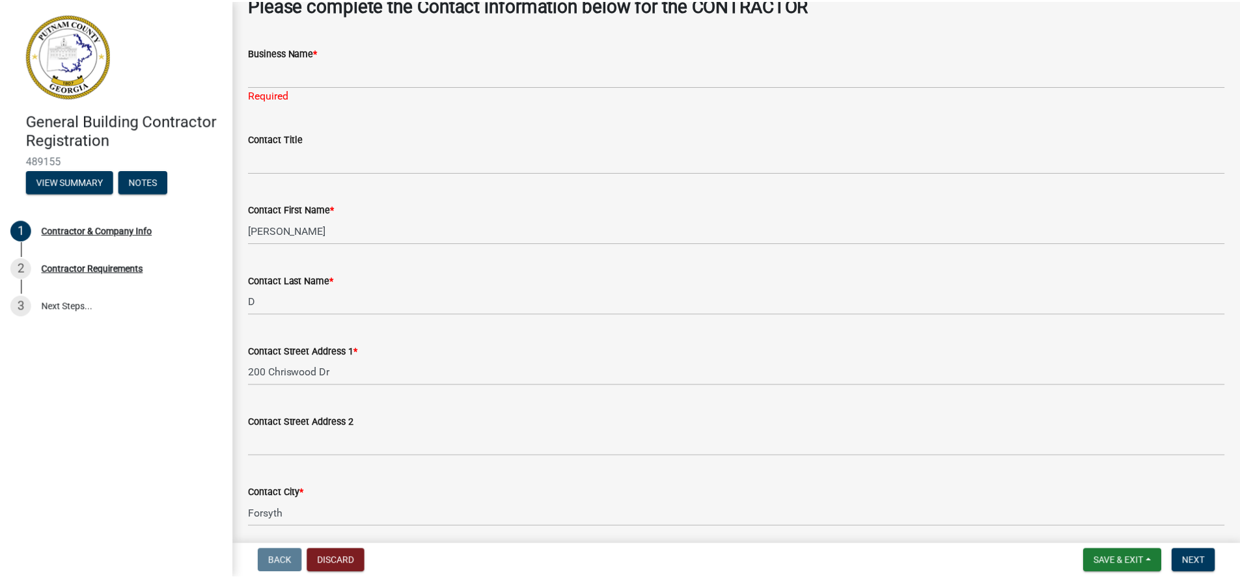
scroll to position [0, 0]
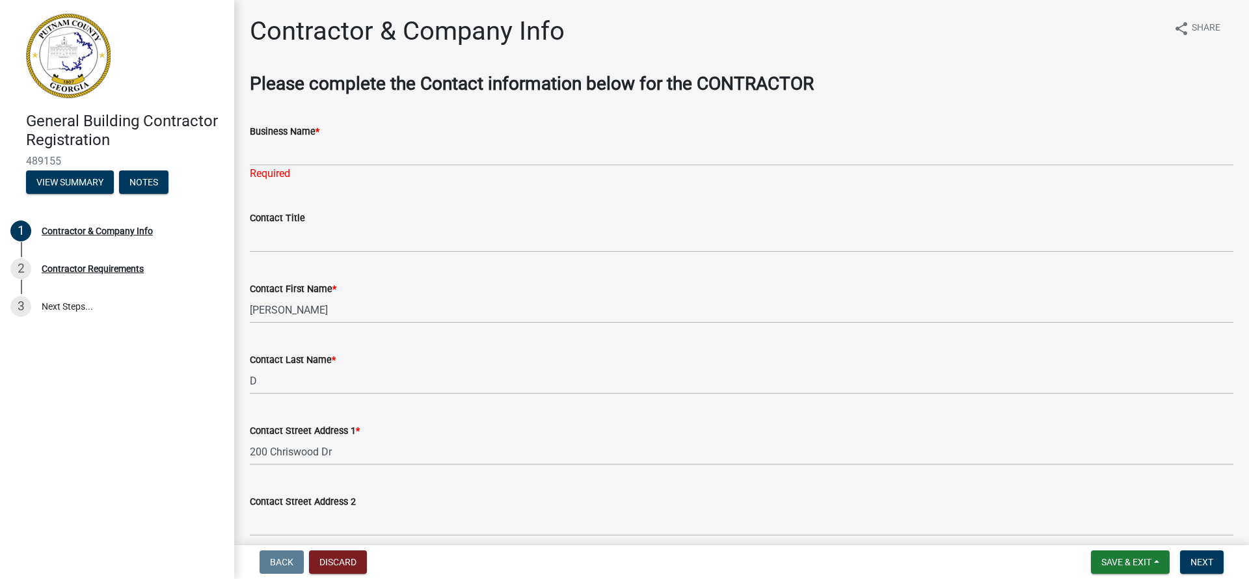
click at [278, 559] on span "Back" at bounding box center [281, 562] width 23 height 10
click at [1152, 560] on button "Save & Exit" at bounding box center [1130, 561] width 79 height 23
click at [1130, 528] on button "Save & Exit" at bounding box center [1118, 528] width 104 height 31
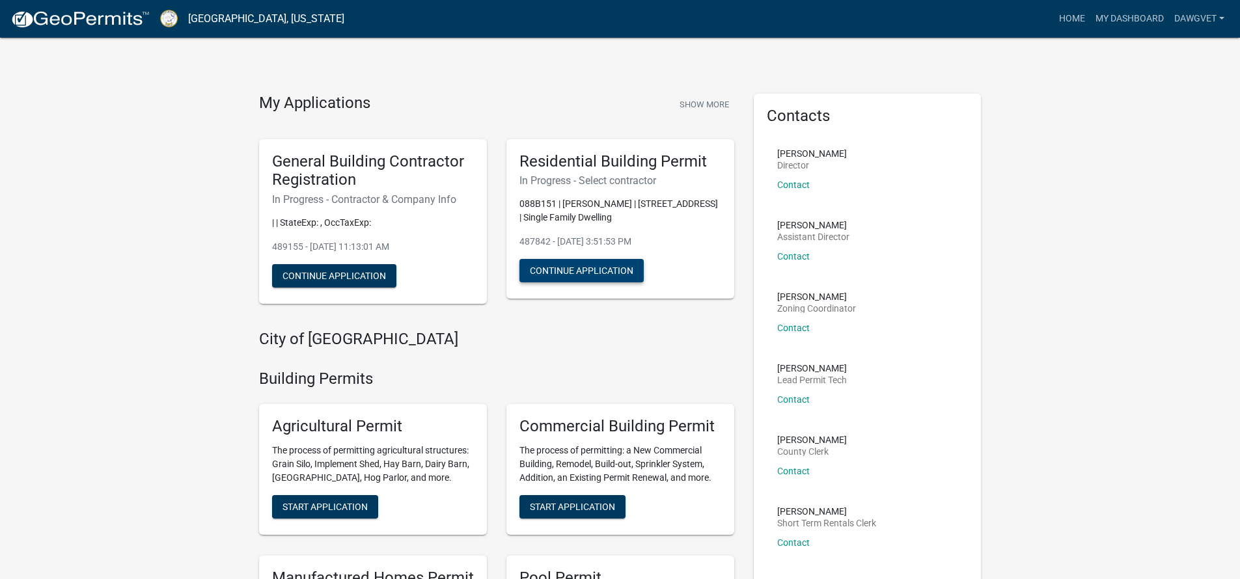
click at [595, 275] on button "Continue Application" at bounding box center [581, 270] width 124 height 23
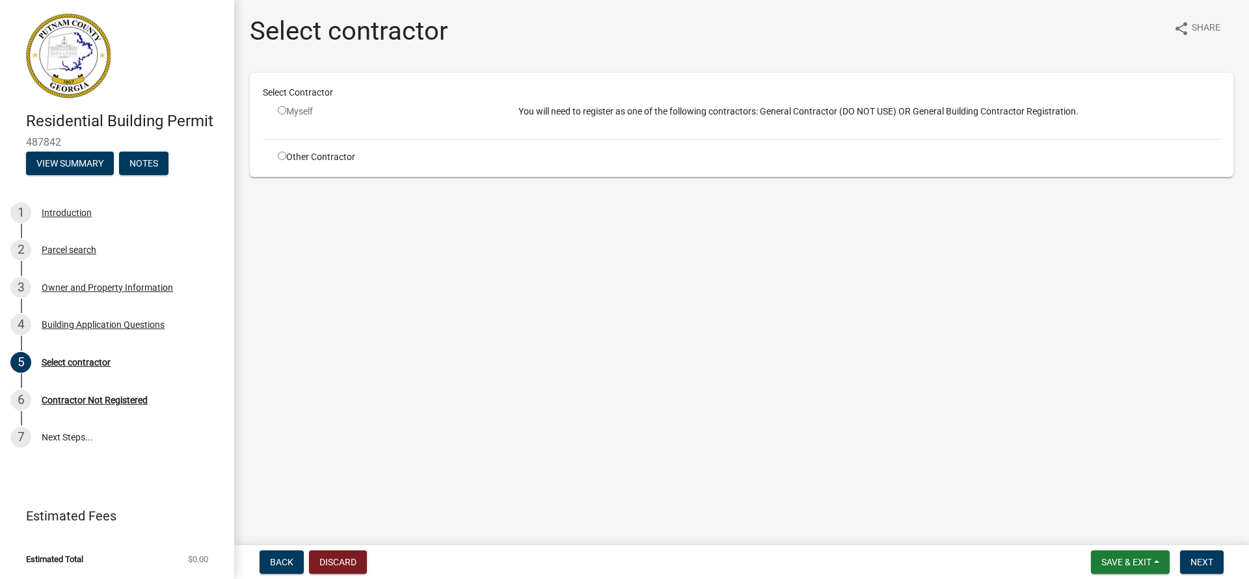
click at [283, 112] on input "radio" at bounding box center [282, 110] width 8 height 8
click at [281, 109] on input "radio" at bounding box center [282, 110] width 8 height 8
click at [282, 111] on input "radio" at bounding box center [282, 110] width 8 height 8
click at [283, 109] on input "radio" at bounding box center [282, 110] width 8 height 8
radio input "false"
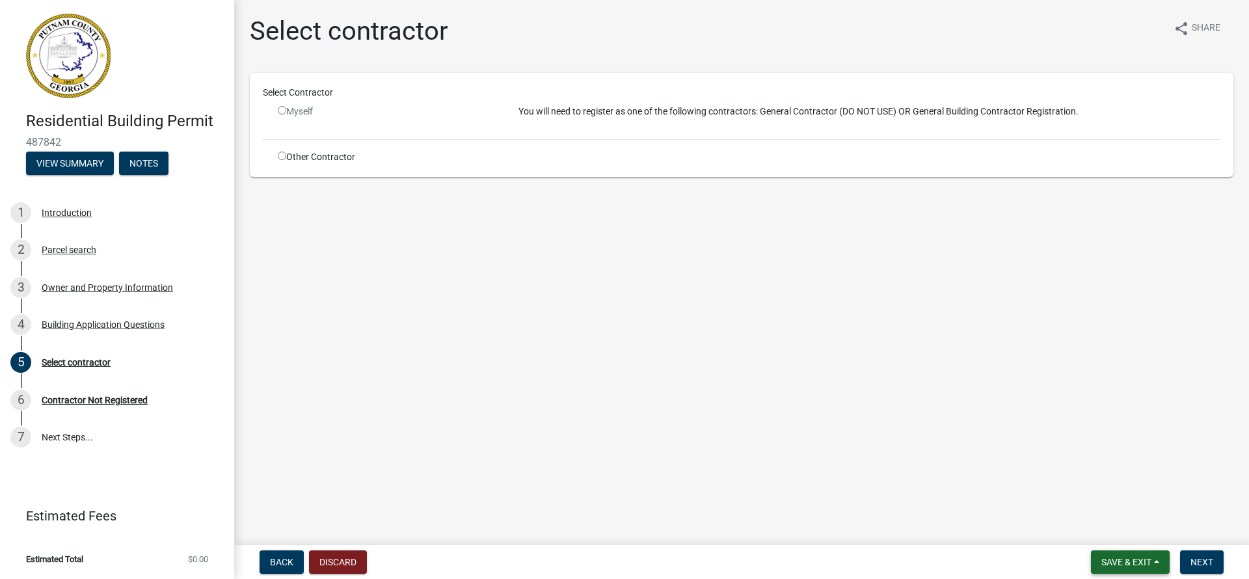
click at [1109, 558] on span "Save & Exit" at bounding box center [1127, 562] width 50 height 10
click at [1102, 524] on button "Save & Exit" at bounding box center [1118, 528] width 104 height 31
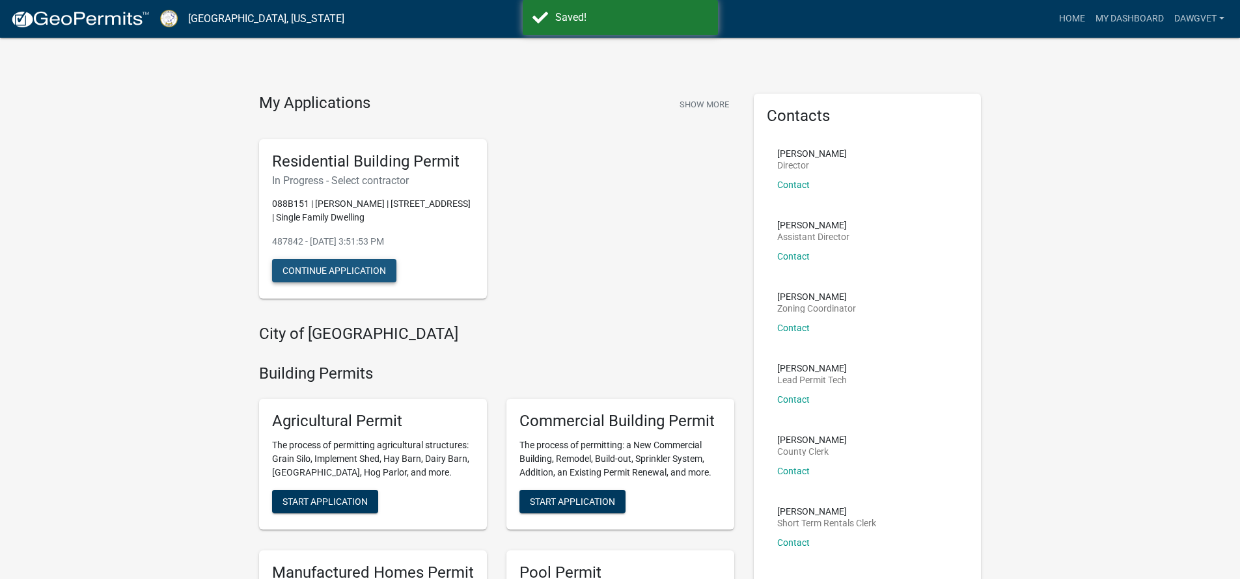
click at [328, 264] on button "Continue Application" at bounding box center [334, 270] width 124 height 23
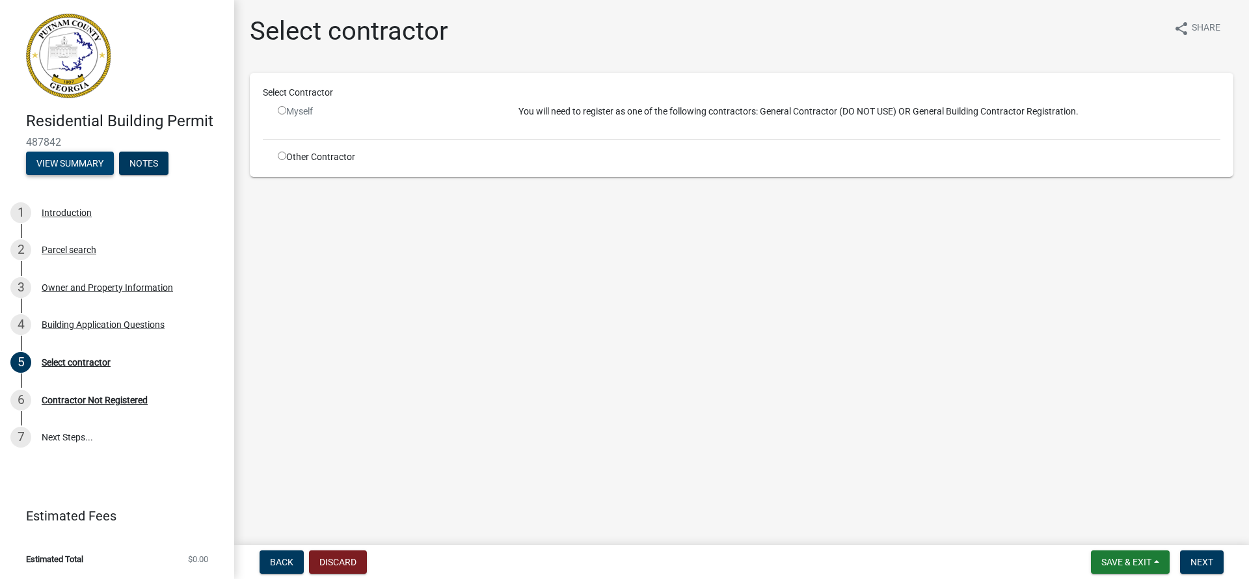
click at [59, 161] on button "View Summary" at bounding box center [70, 163] width 88 height 23
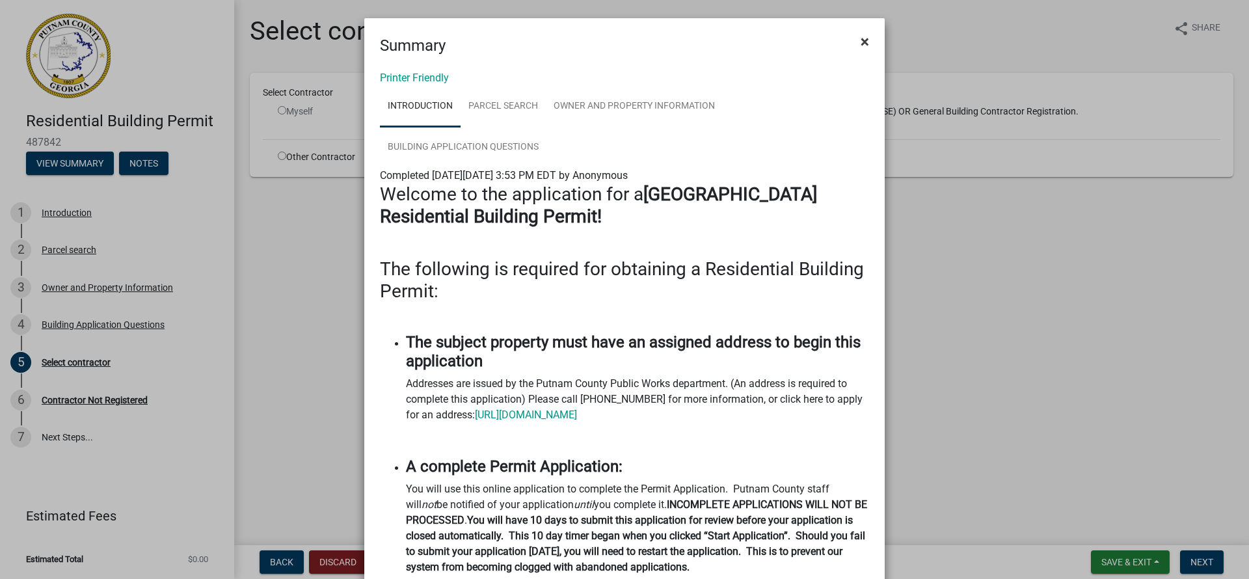
click at [861, 40] on span "×" at bounding box center [865, 42] width 8 height 18
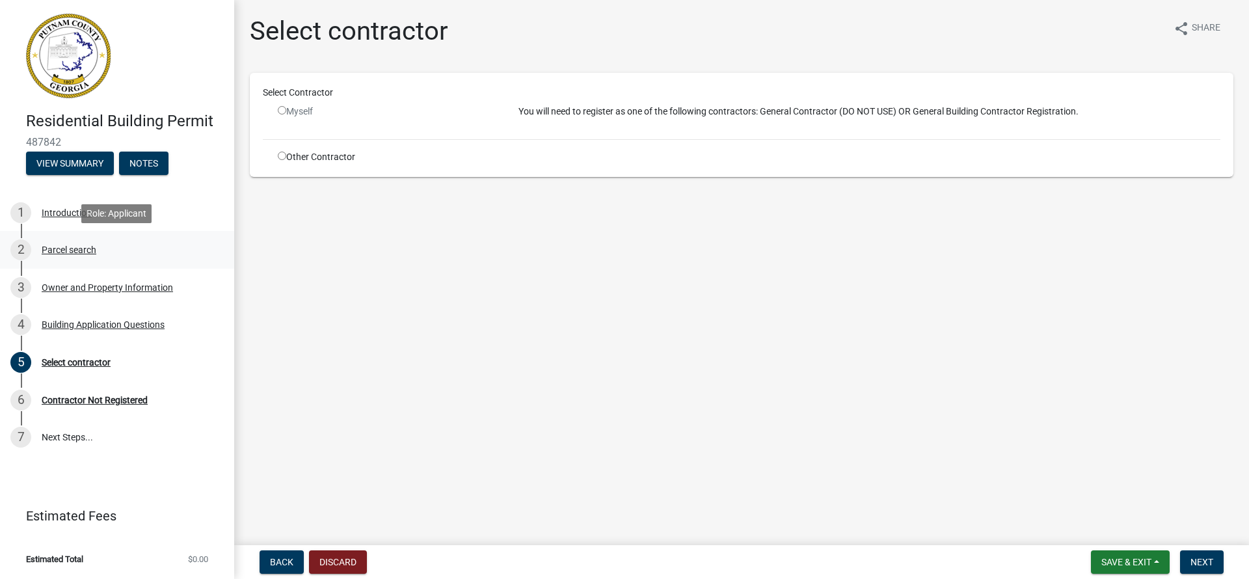
click at [64, 247] on div "Parcel search" at bounding box center [69, 249] width 55 height 9
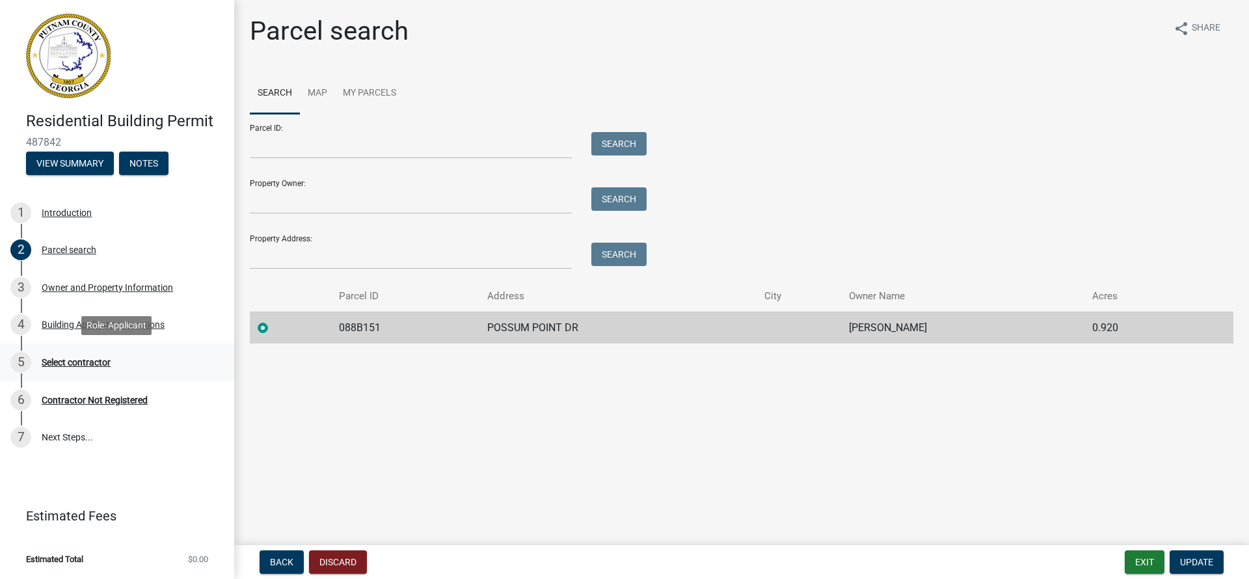
click at [72, 361] on div "Select contractor" at bounding box center [76, 362] width 69 height 9
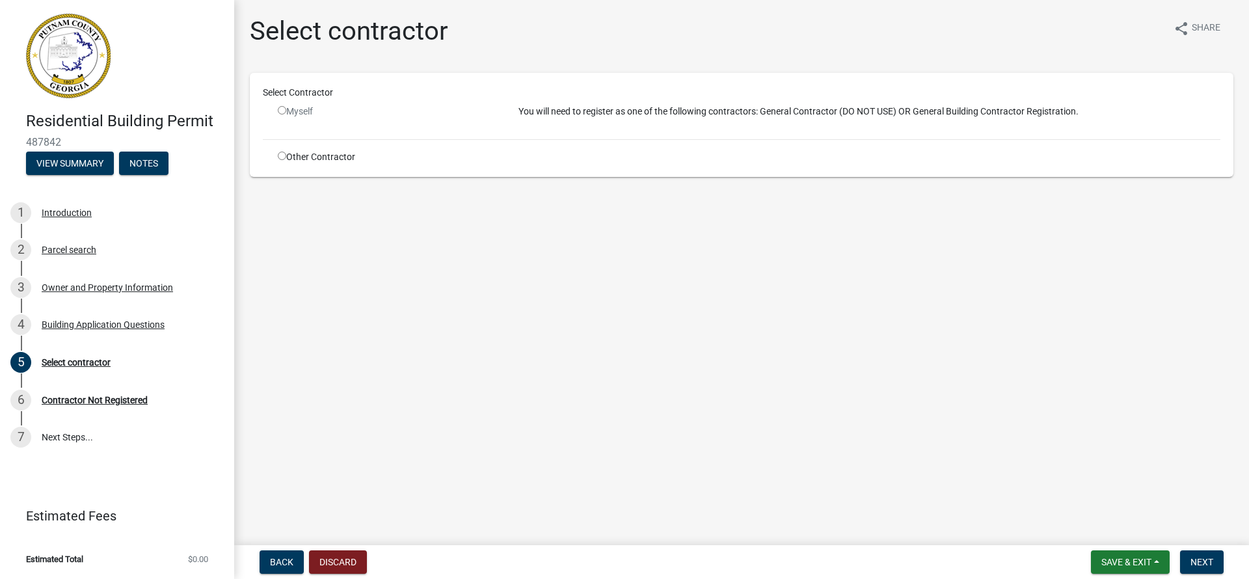
click at [284, 113] on input "radio" at bounding box center [282, 110] width 8 height 8
click at [281, 112] on input "radio" at bounding box center [282, 110] width 8 height 8
radio input "false"
click at [131, 396] on div "Contractor Not Registered" at bounding box center [95, 400] width 106 height 9
click at [1197, 566] on span "Next" at bounding box center [1202, 562] width 23 height 10
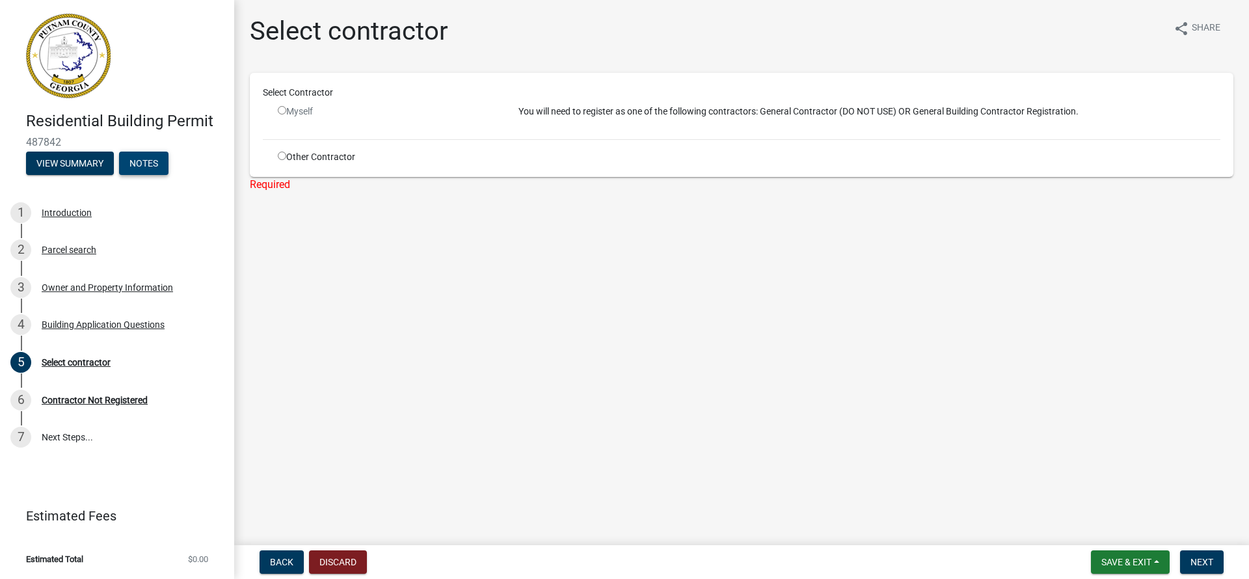
click at [130, 157] on button "Notes" at bounding box center [143, 163] width 49 height 23
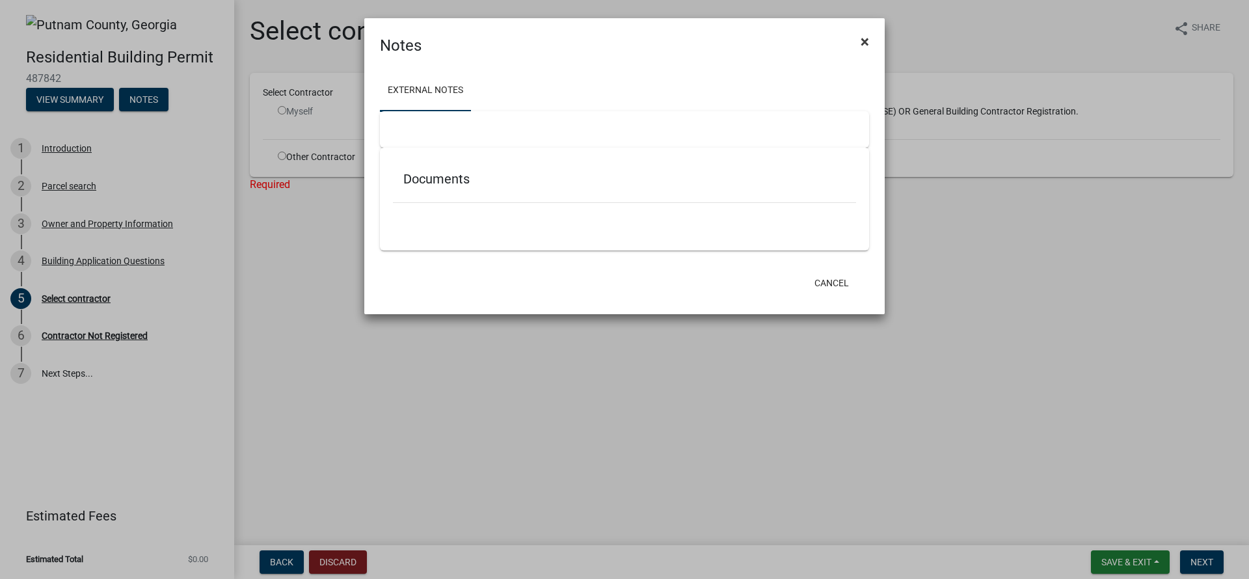
click at [869, 39] on span "×" at bounding box center [865, 42] width 8 height 18
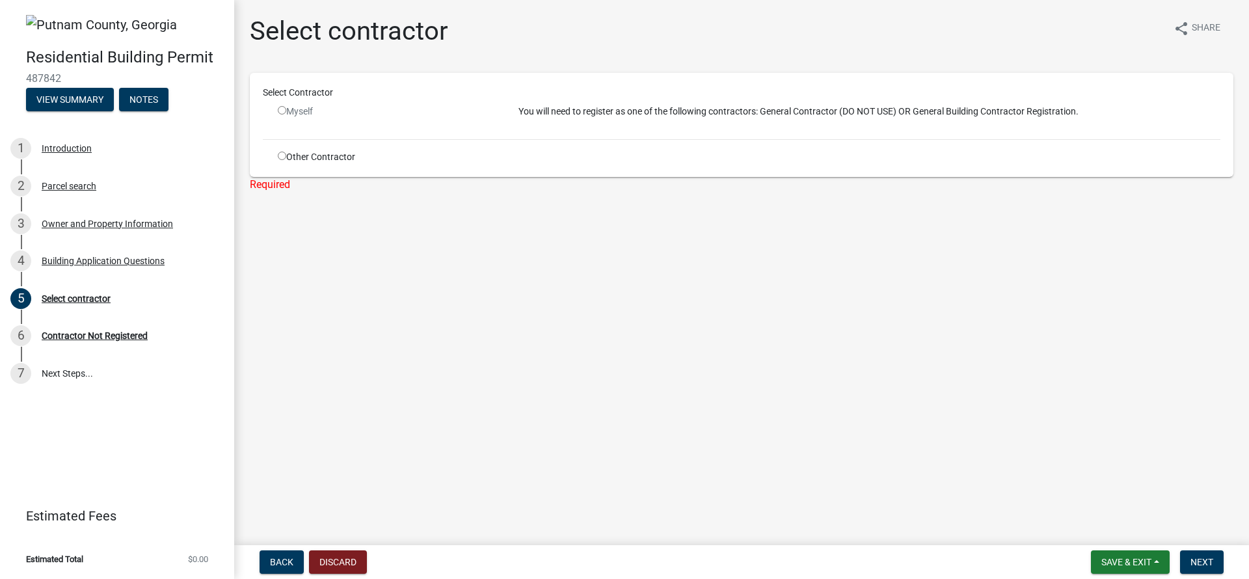
click at [283, 157] on input "radio" at bounding box center [282, 156] width 8 height 8
radio input "true"
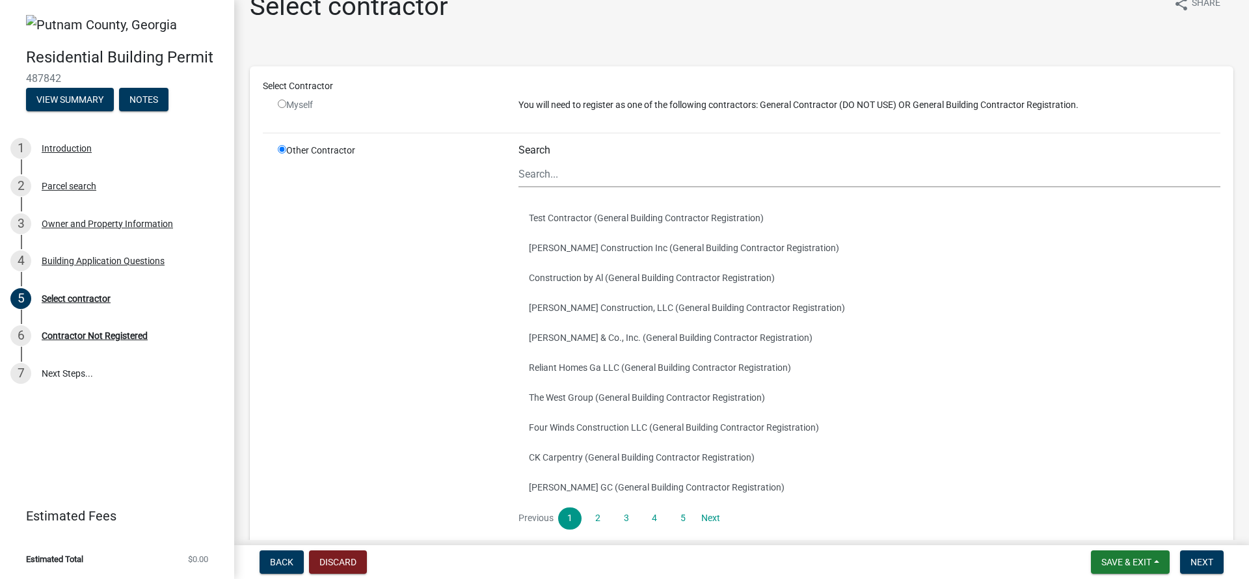
scroll to position [79, 0]
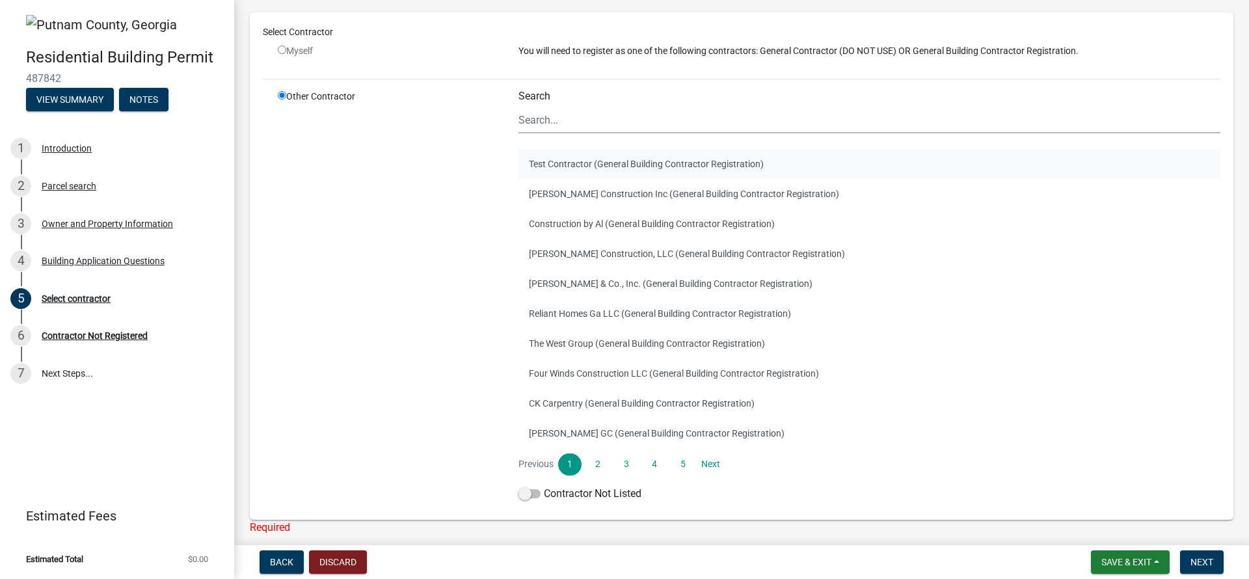
click at [555, 167] on button "Test Contractor (General Building Contractor Registration)" at bounding box center [870, 164] width 702 height 30
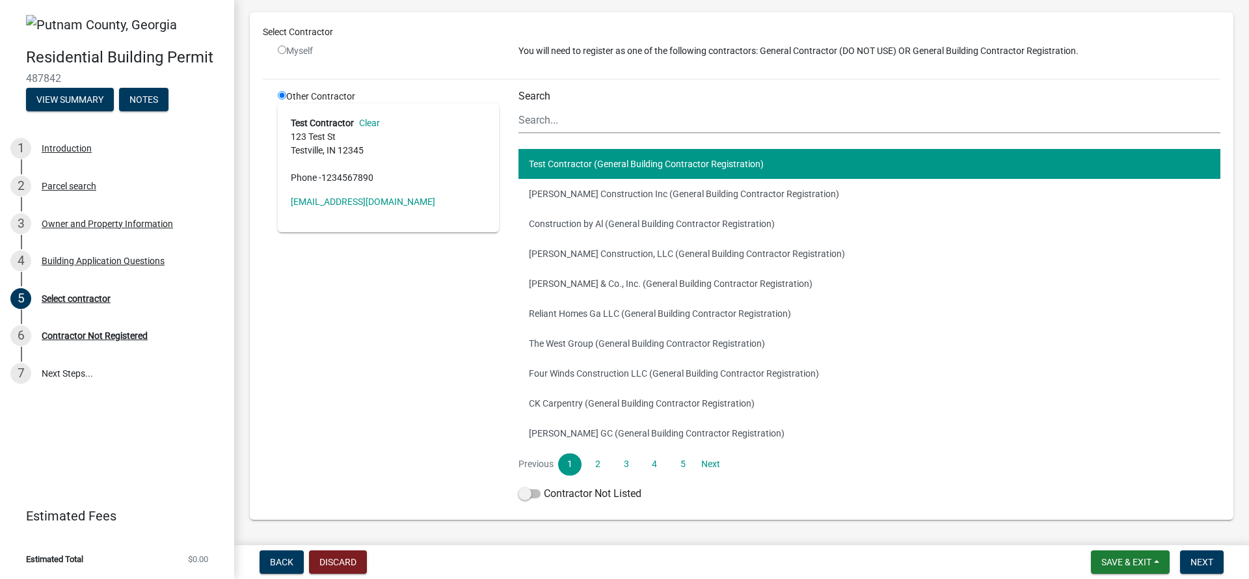
click at [324, 369] on div "Other Contractor Test Contractor Clear [STREET_ADDRESS] Phone - [PHONE_NUMBER] …" at bounding box center [388, 298] width 241 height 417
click at [1194, 559] on span "Next" at bounding box center [1202, 562] width 23 height 10
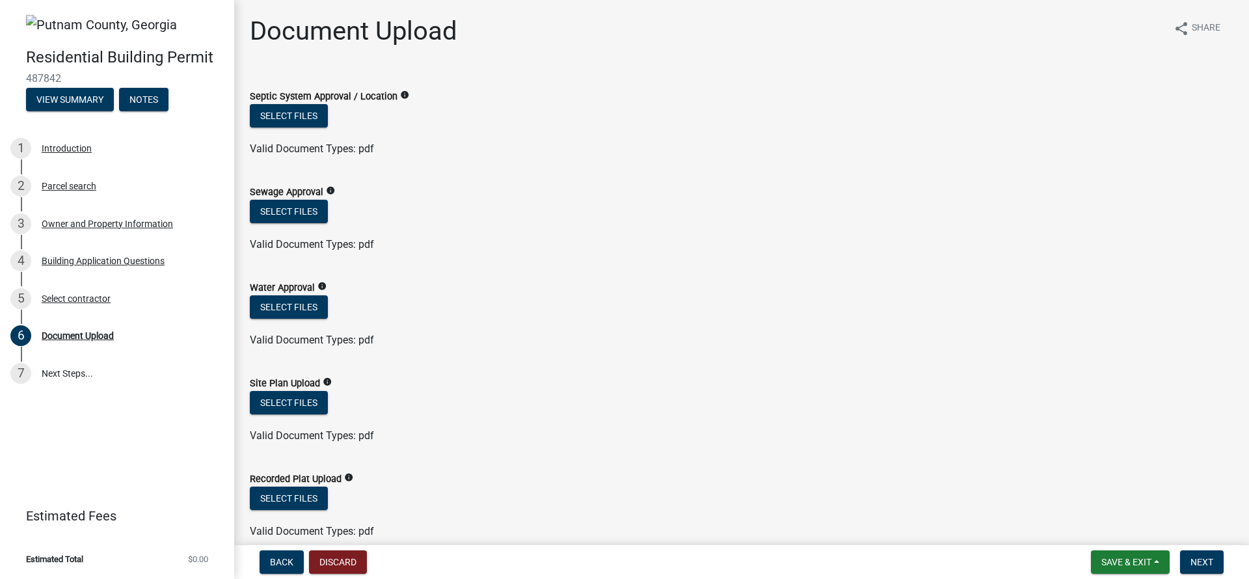
scroll to position [8, 0]
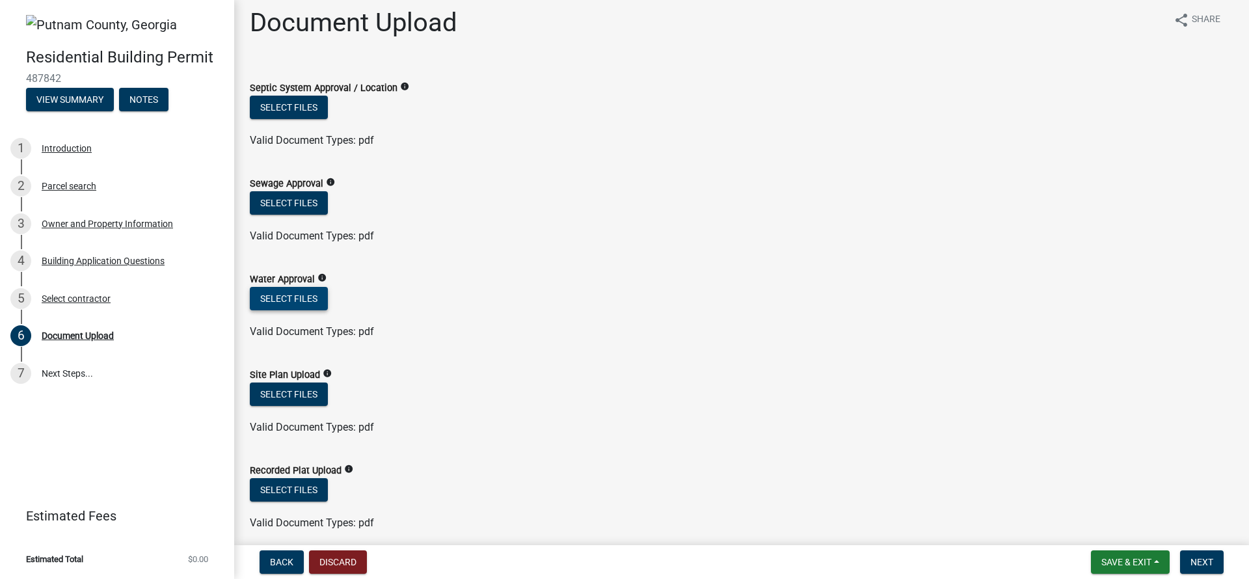
click at [314, 297] on button "Select files" at bounding box center [289, 298] width 78 height 23
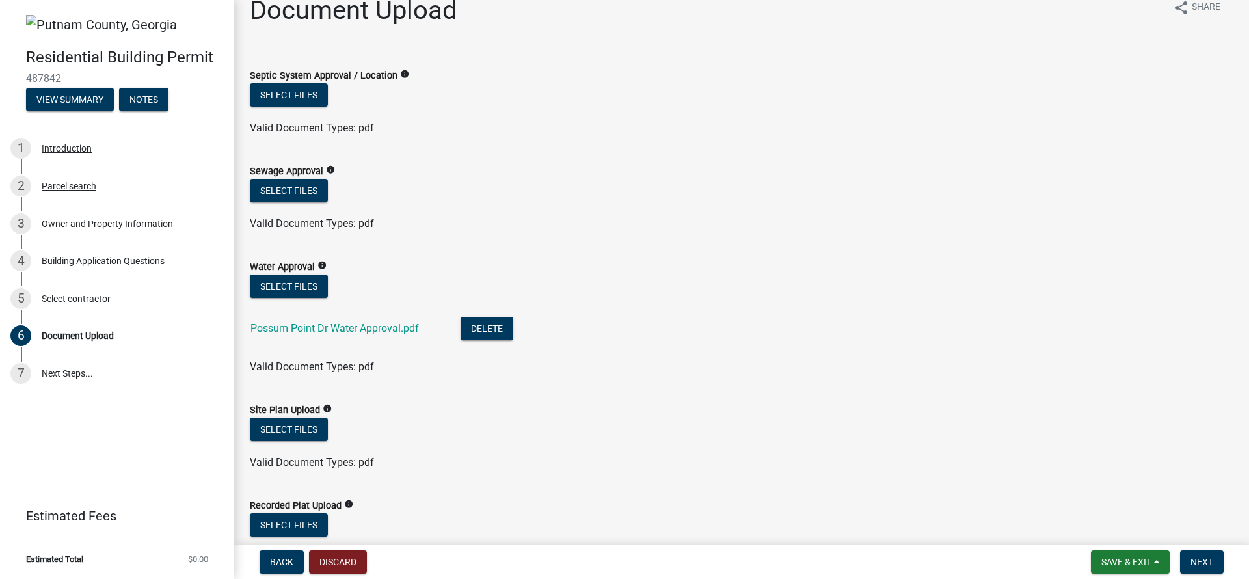
scroll to position [46, 0]
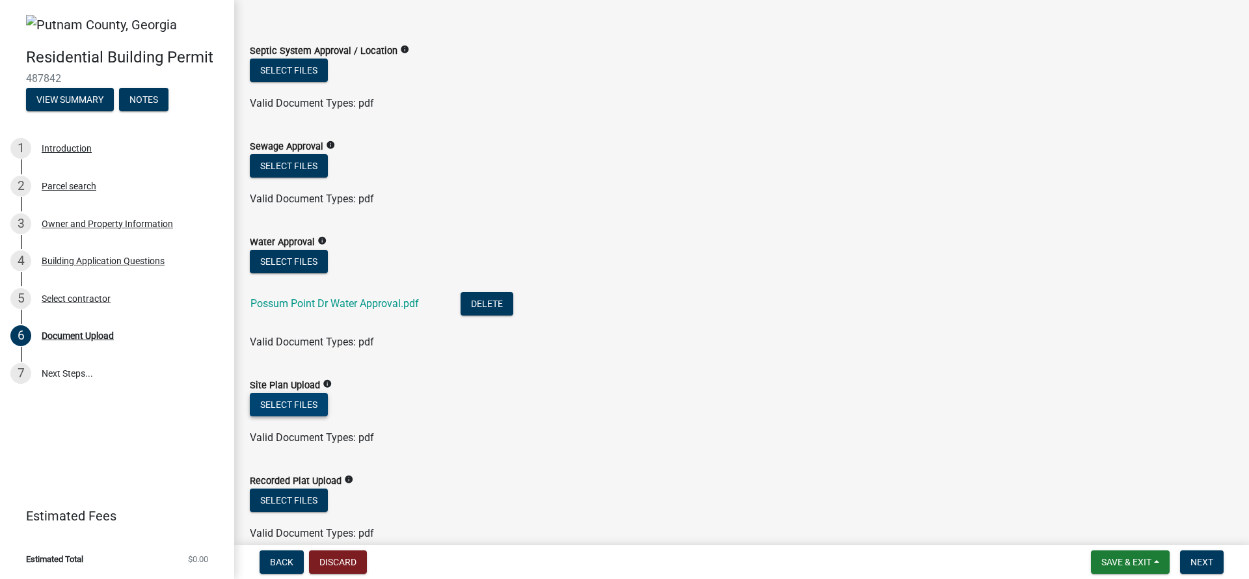
click at [290, 404] on button "Select files" at bounding box center [289, 404] width 78 height 23
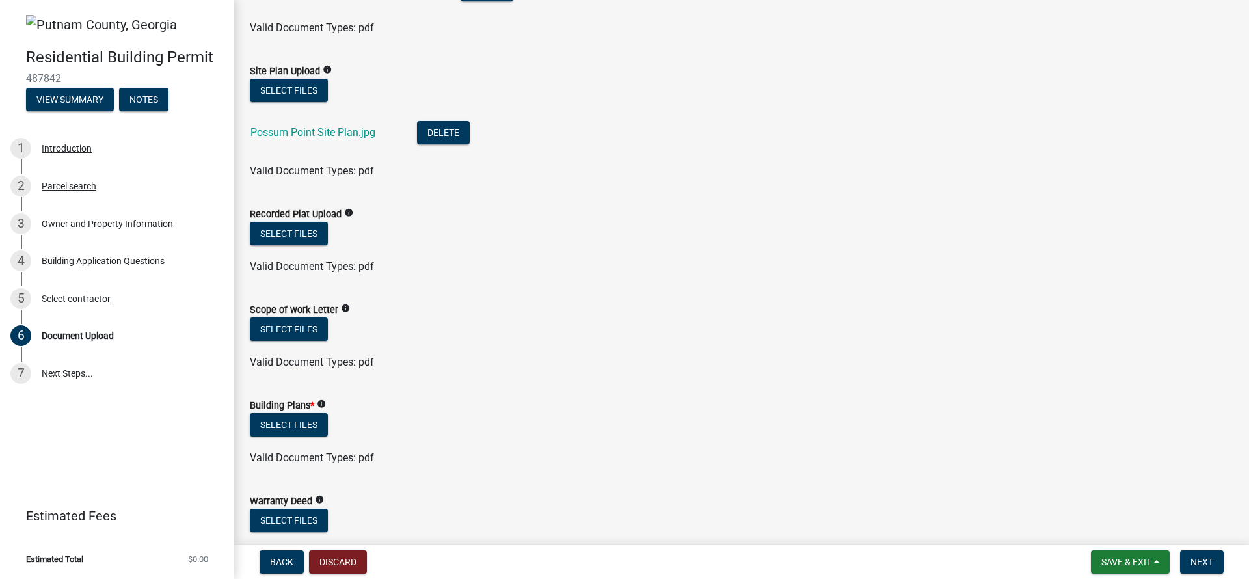
scroll to position [389, 0]
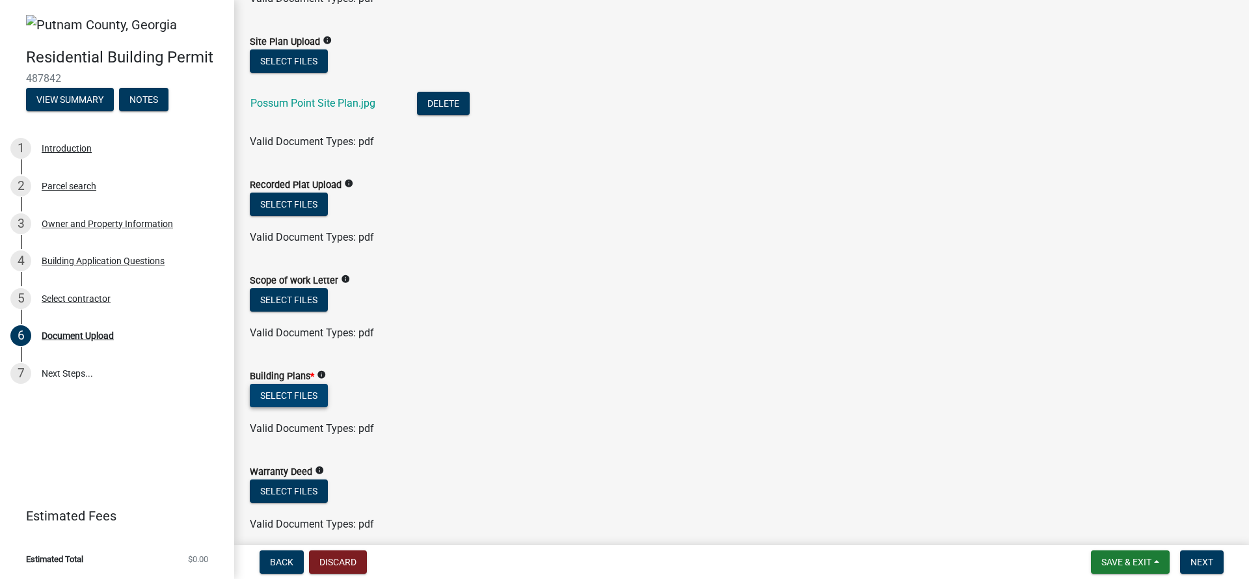
click at [313, 397] on button "Select files" at bounding box center [289, 395] width 78 height 23
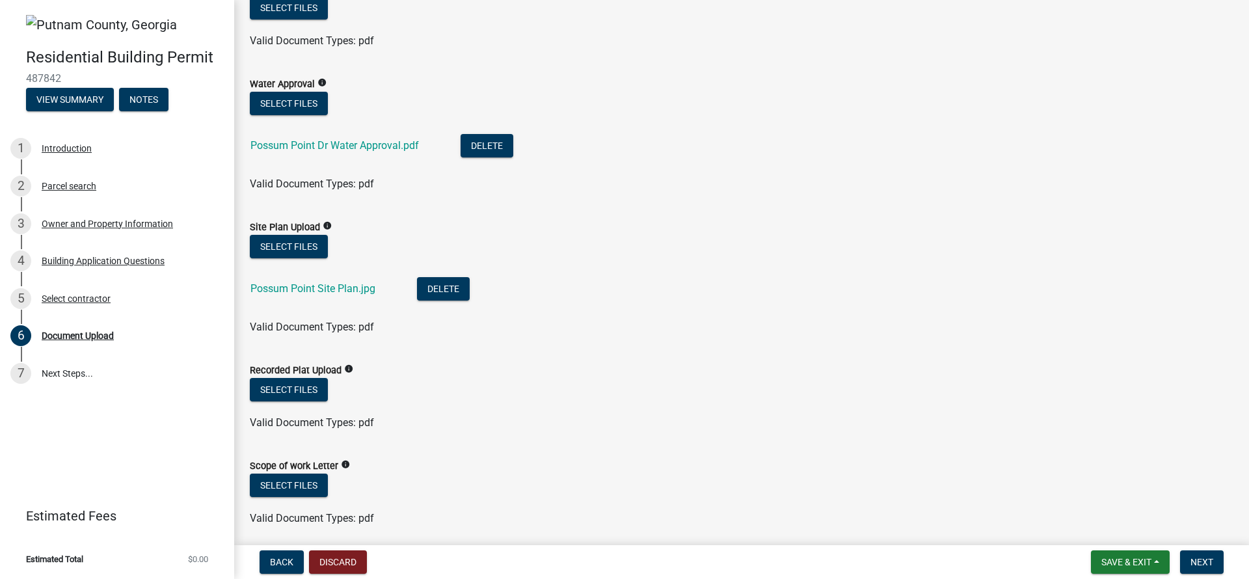
scroll to position [209, 0]
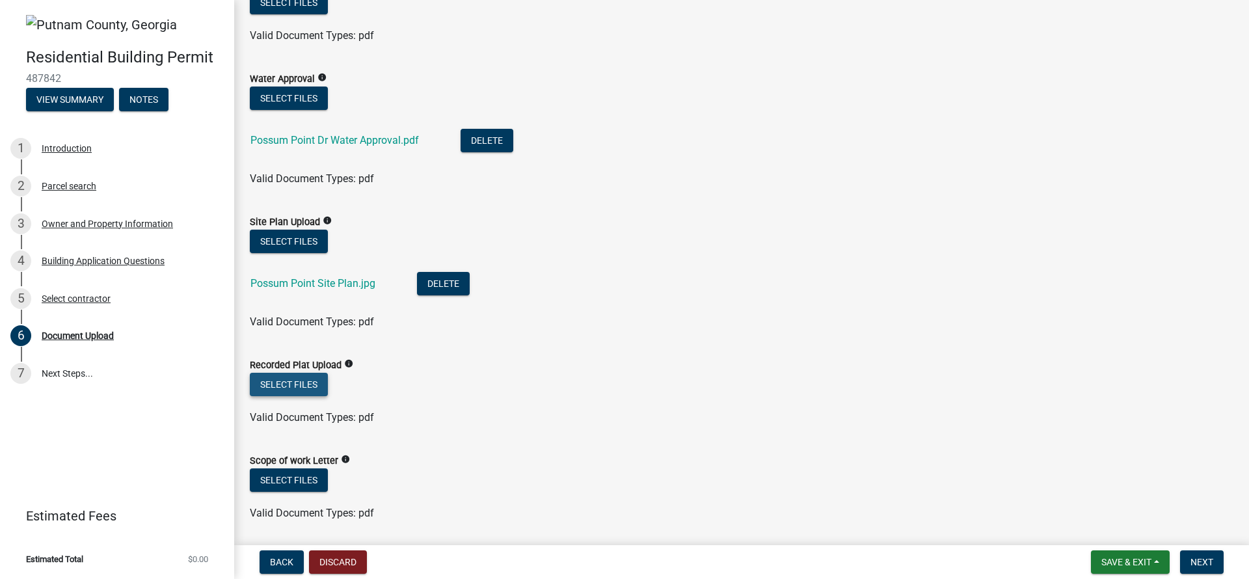
click at [316, 383] on button "Select files" at bounding box center [289, 384] width 78 height 23
click at [308, 382] on button "Select files" at bounding box center [289, 384] width 78 height 23
click at [320, 383] on button "Select files" at bounding box center [289, 384] width 78 height 23
click at [325, 382] on button "Select files" at bounding box center [289, 384] width 78 height 23
click at [319, 381] on button "Select files" at bounding box center [289, 384] width 78 height 23
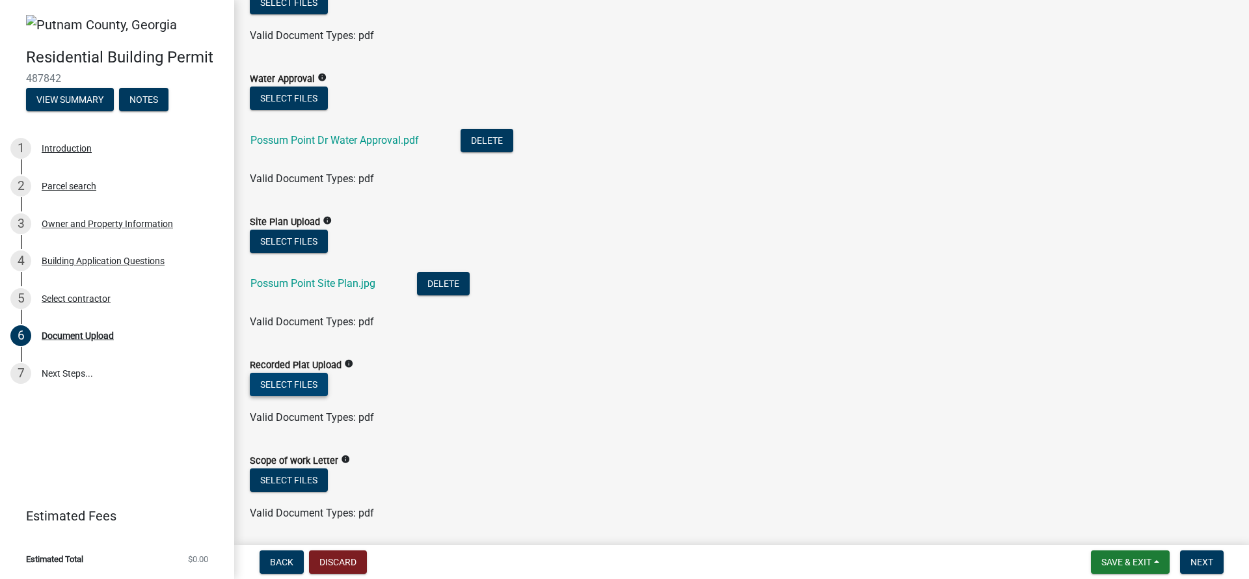
click at [291, 387] on button "Select files" at bounding box center [289, 384] width 78 height 23
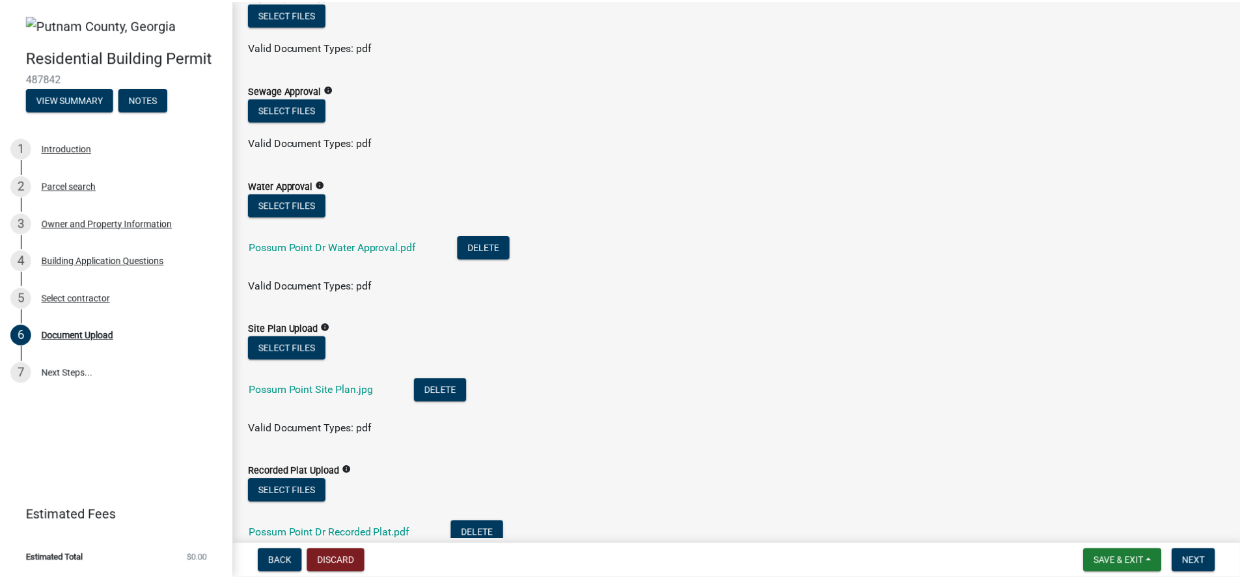
scroll to position [0, 0]
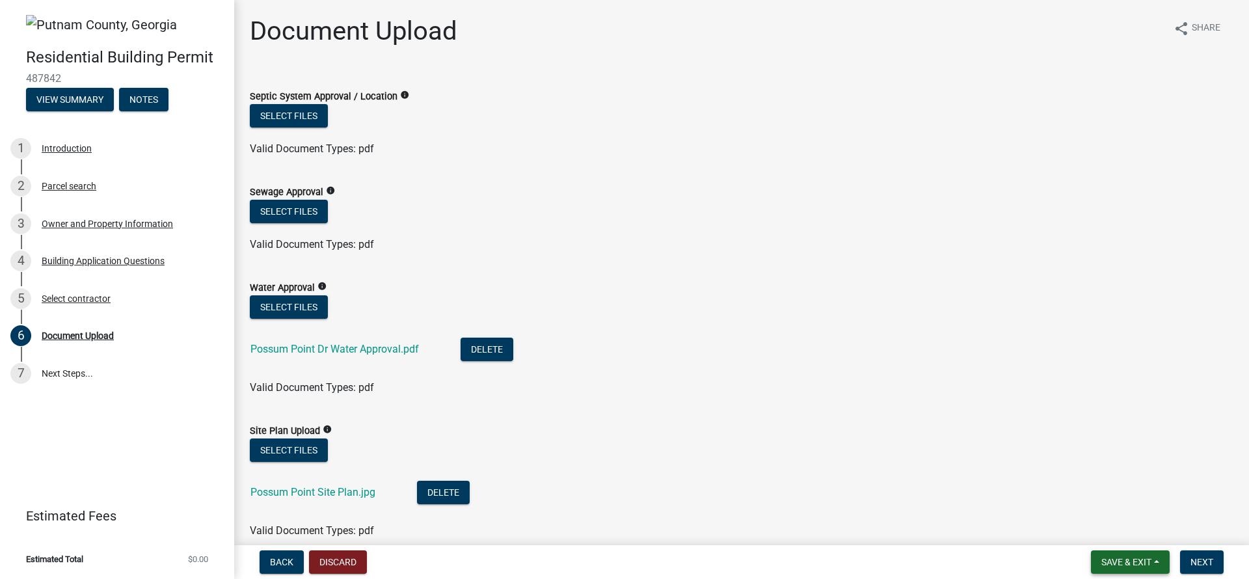
click at [1104, 560] on span "Save & Exit" at bounding box center [1127, 562] width 50 height 10
click at [1106, 526] on button "Save & Exit" at bounding box center [1118, 528] width 104 height 31
